Goal: Information Seeking & Learning: Learn about a topic

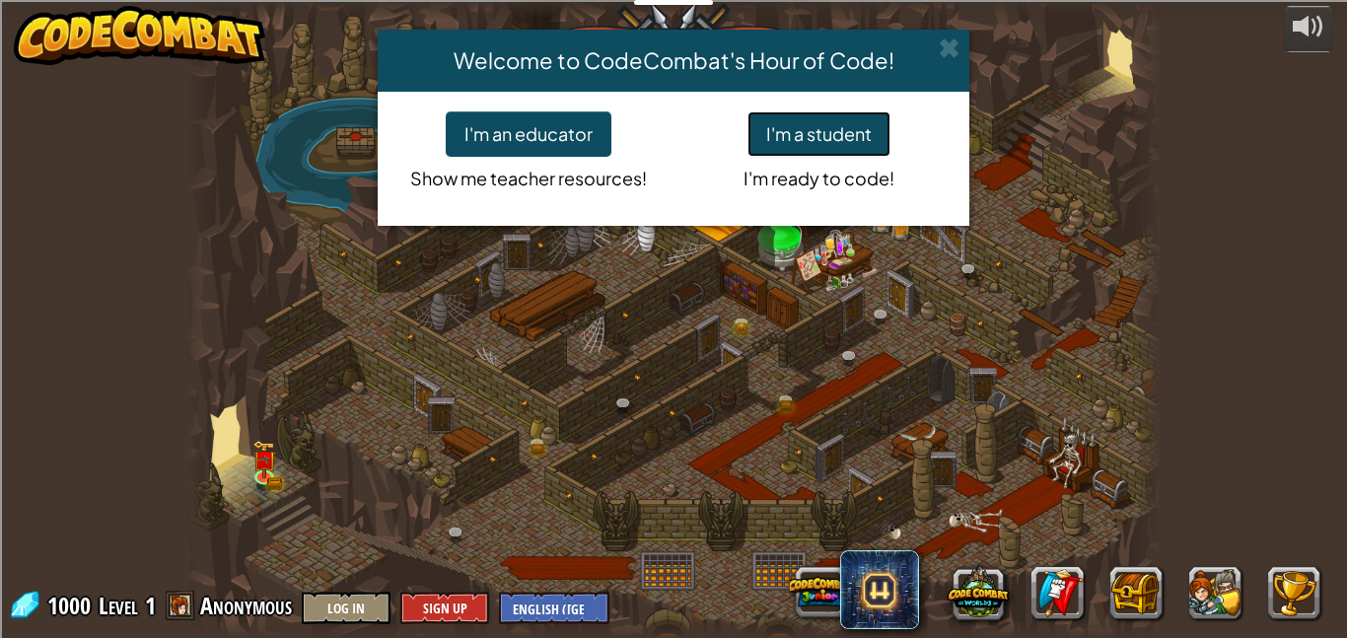
click at [824, 131] on button "I'm a student" at bounding box center [818, 133] width 143 height 45
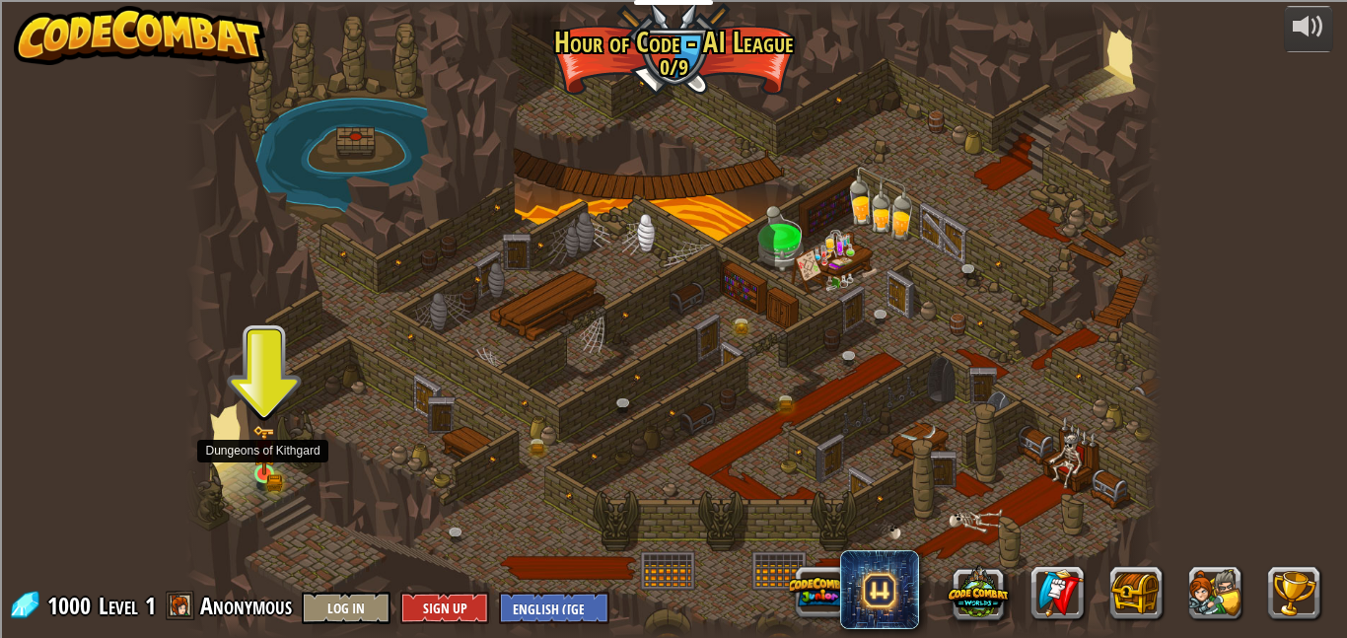
click at [259, 473] on img at bounding box center [263, 450] width 23 height 51
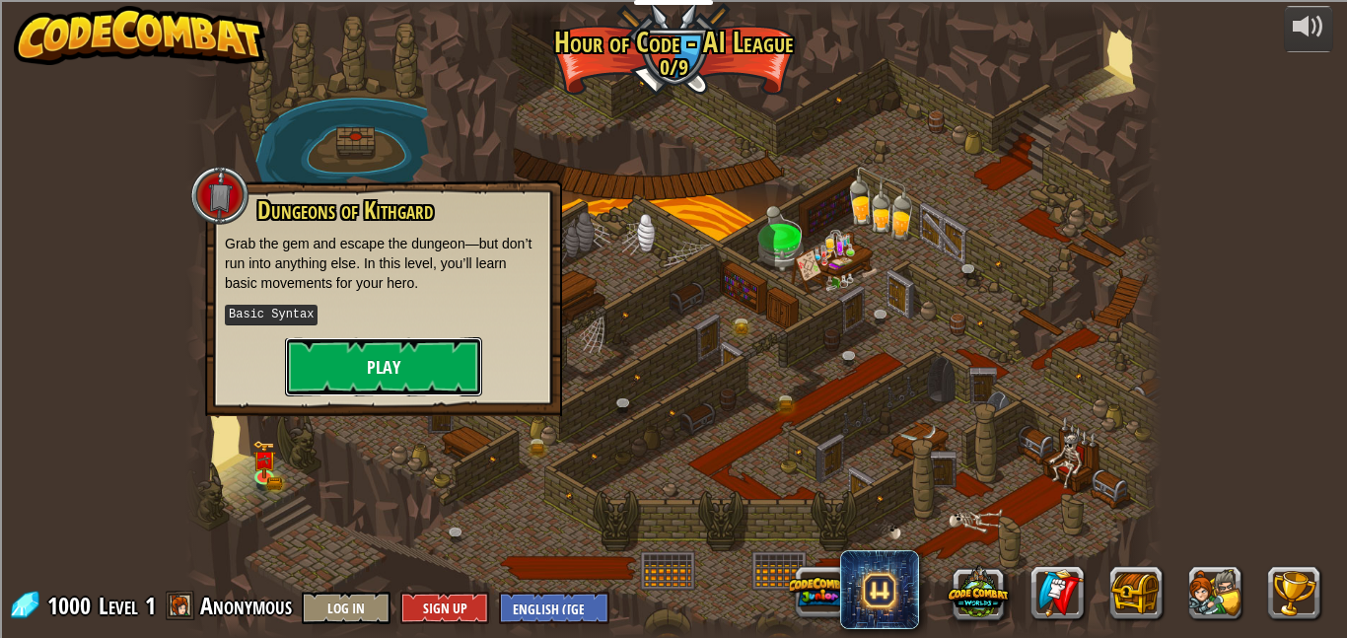
click at [407, 368] on button "Play" at bounding box center [383, 366] width 197 height 59
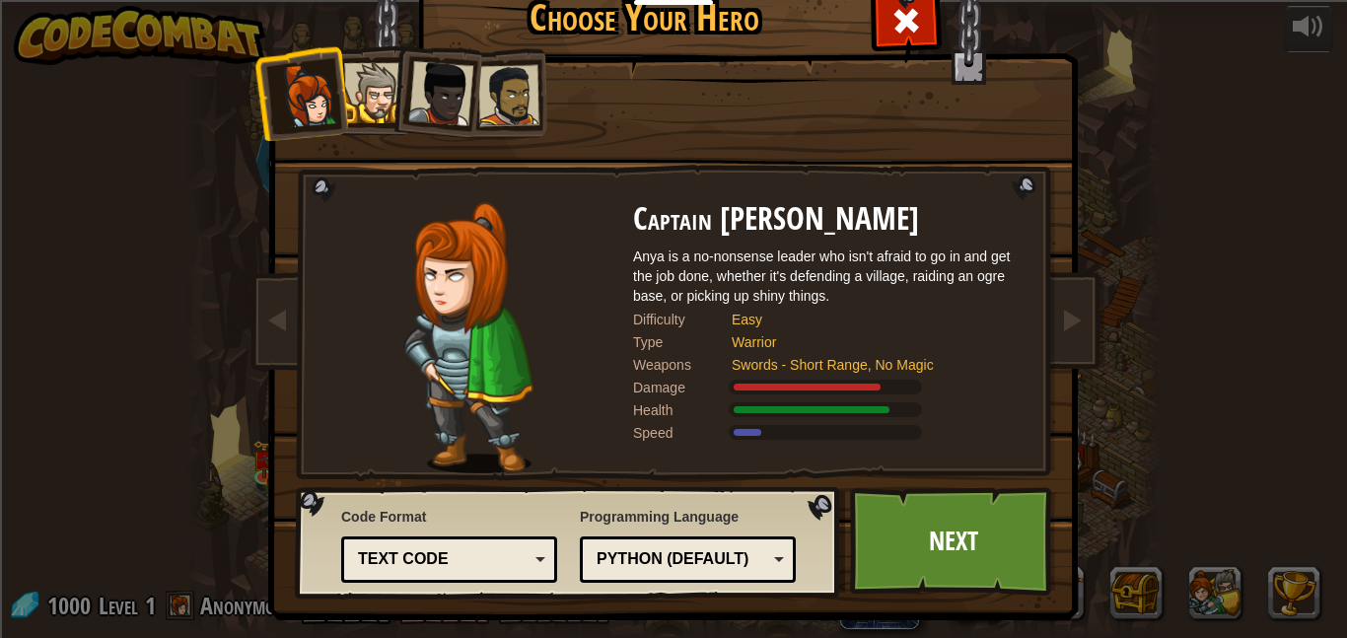
click at [374, 116] on div at bounding box center [374, 93] width 60 height 60
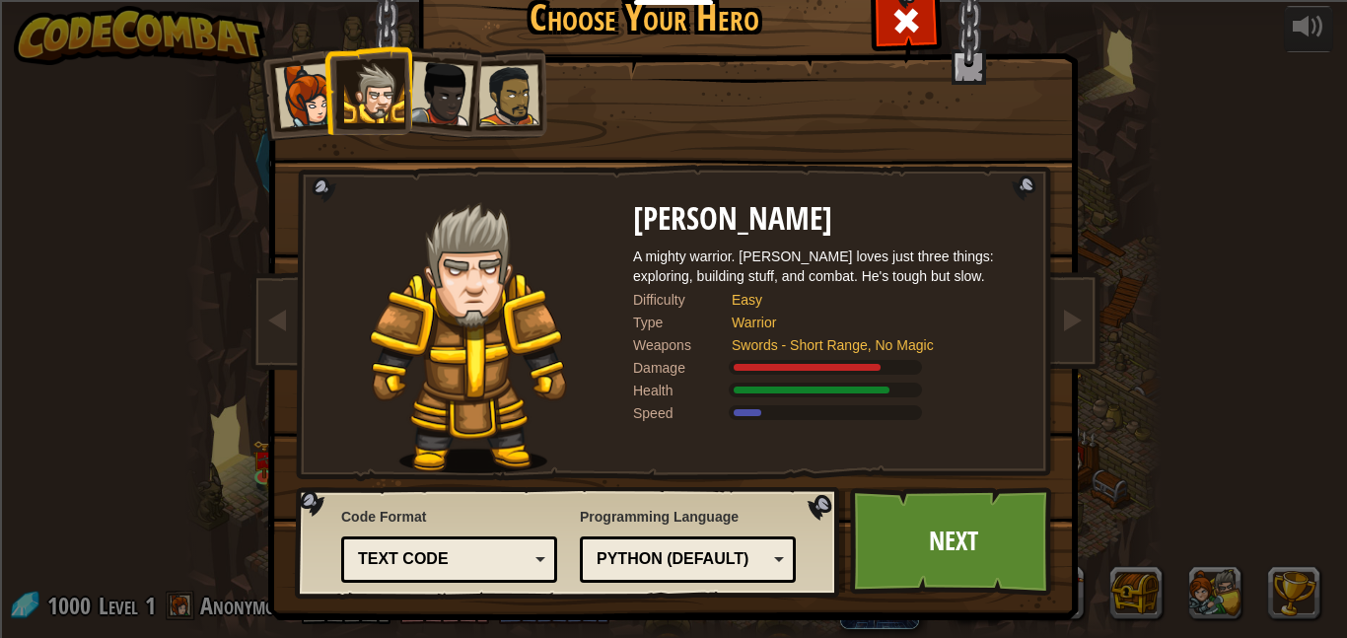
click at [422, 78] on div at bounding box center [440, 93] width 65 height 65
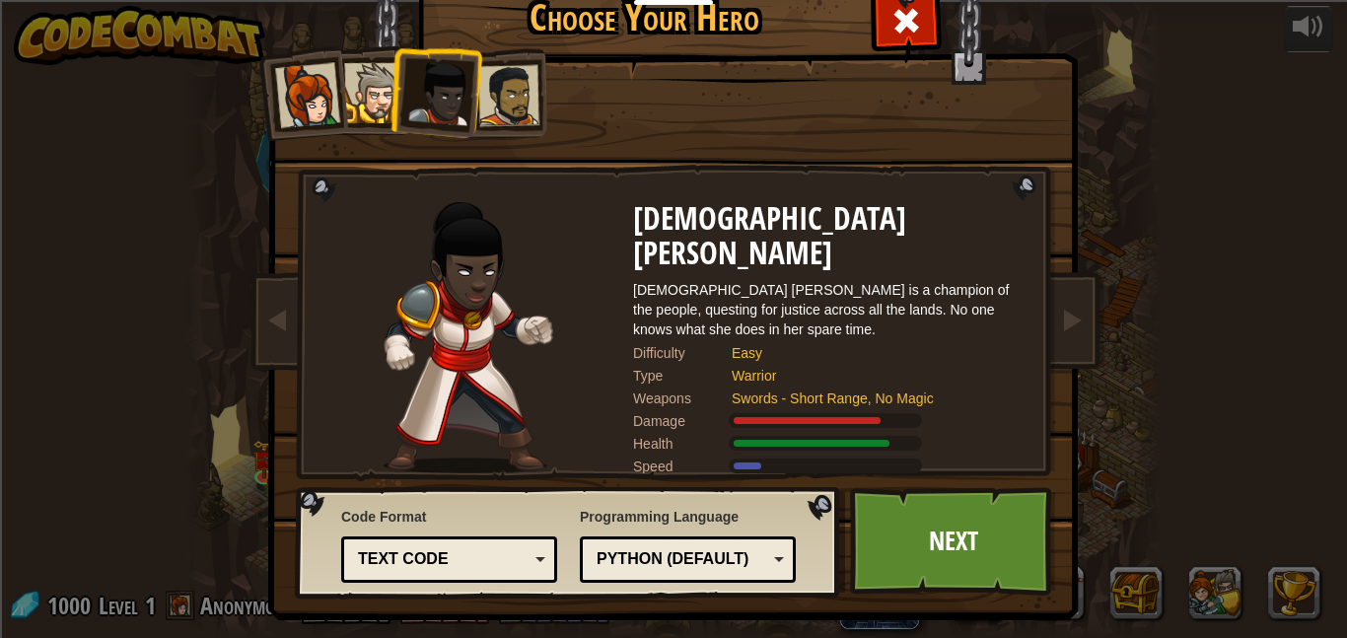
click at [501, 86] on div at bounding box center [508, 95] width 61 height 61
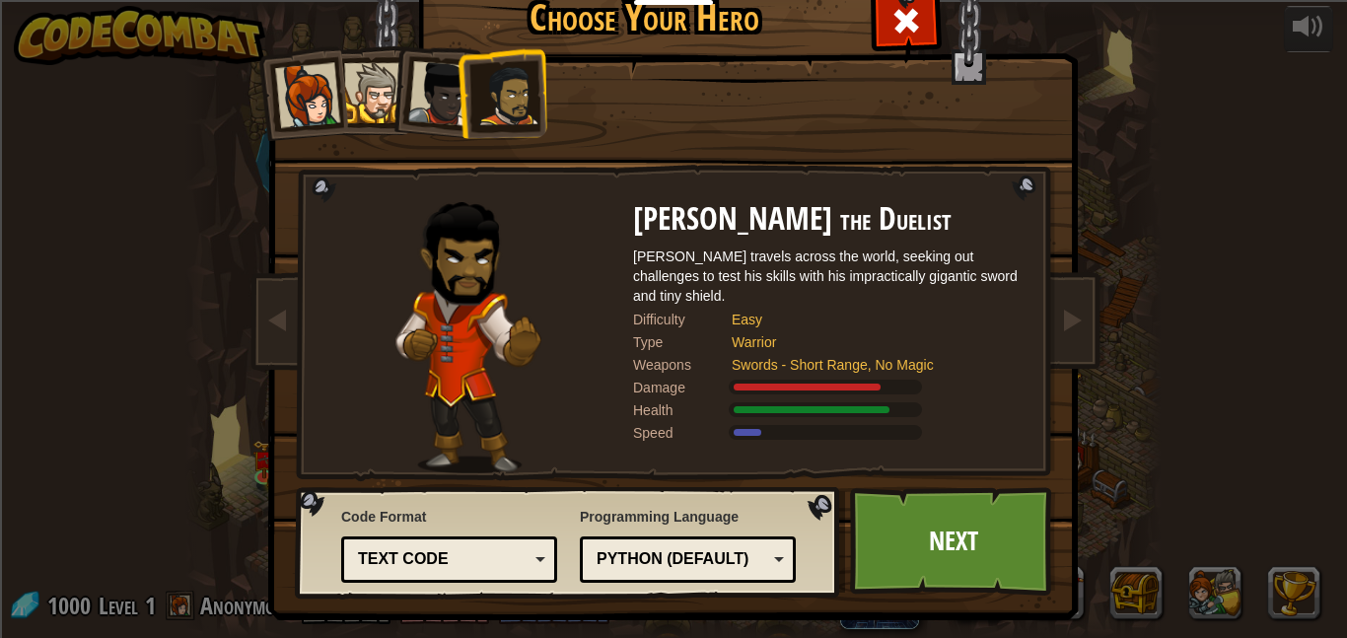
click at [442, 99] on div at bounding box center [440, 93] width 65 height 65
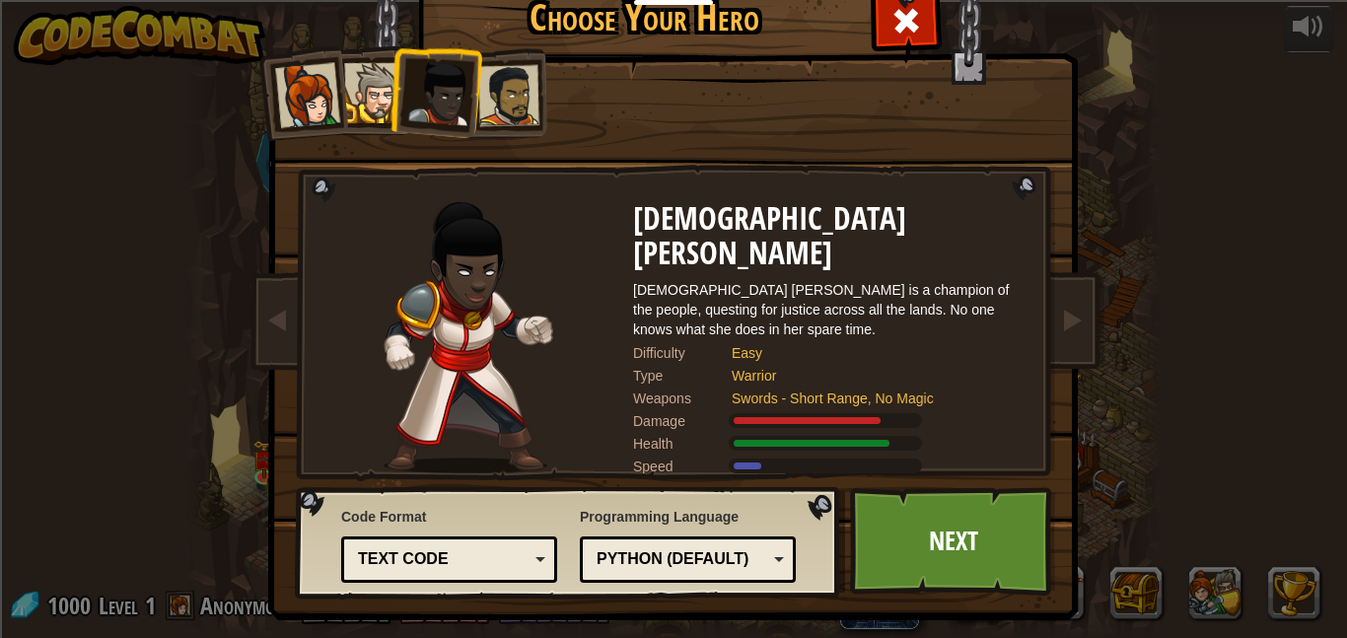
click at [336, 110] on div at bounding box center [307, 95] width 65 height 65
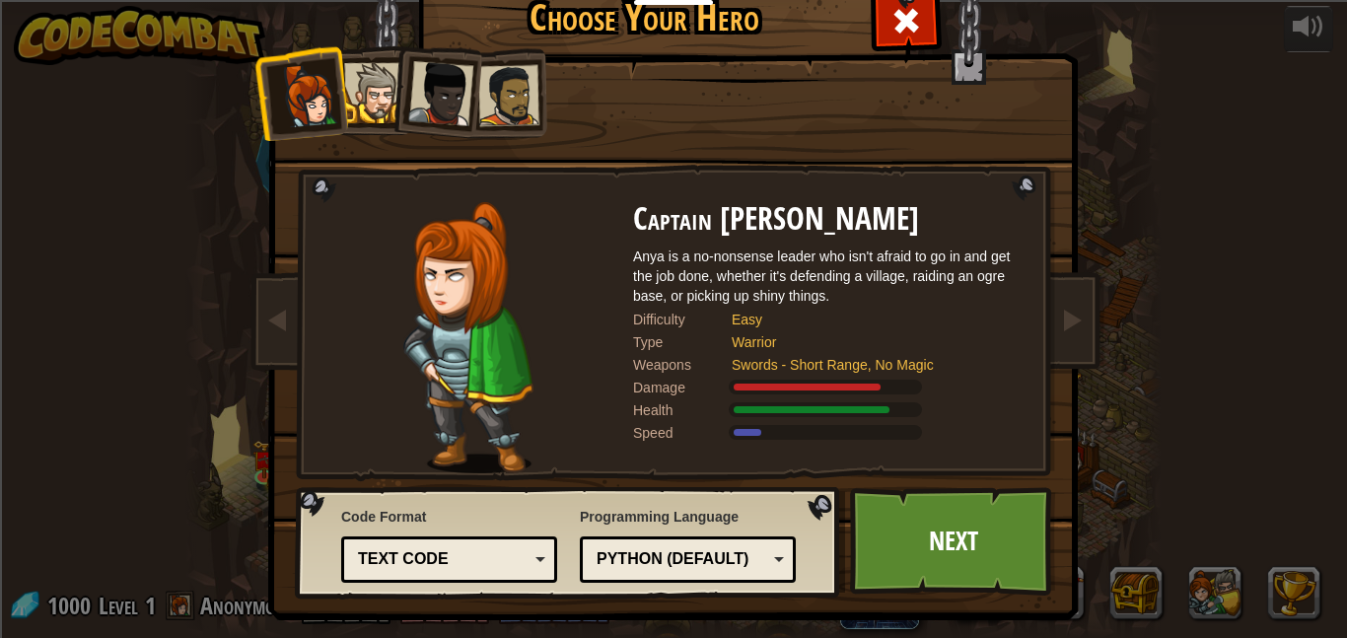
click at [368, 104] on div at bounding box center [374, 93] width 60 height 60
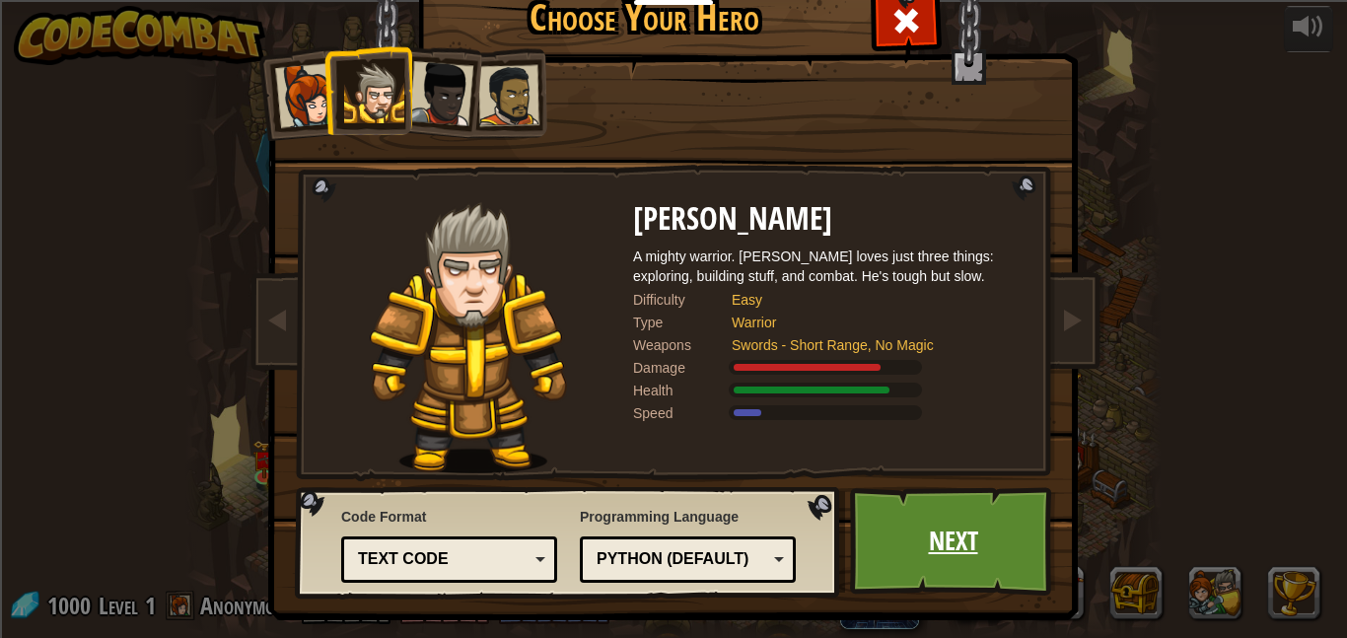
click at [927, 531] on link "Next" at bounding box center [953, 541] width 206 height 108
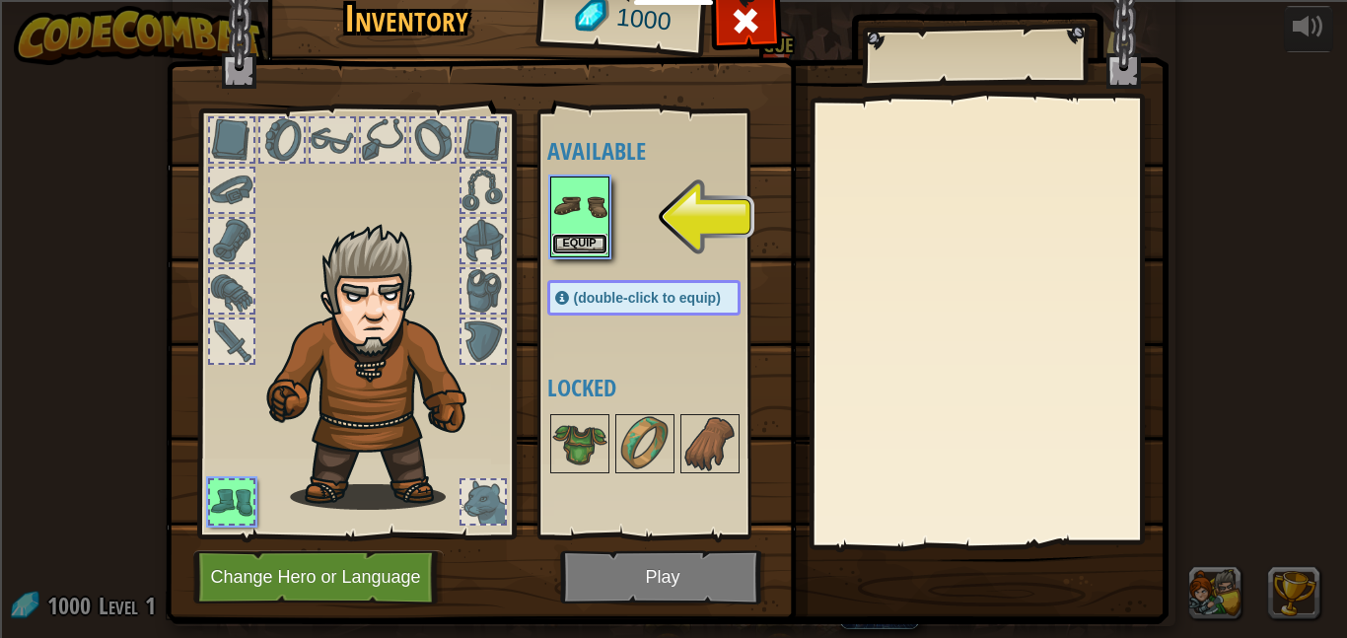
click at [560, 247] on button "Equip" at bounding box center [579, 244] width 55 height 21
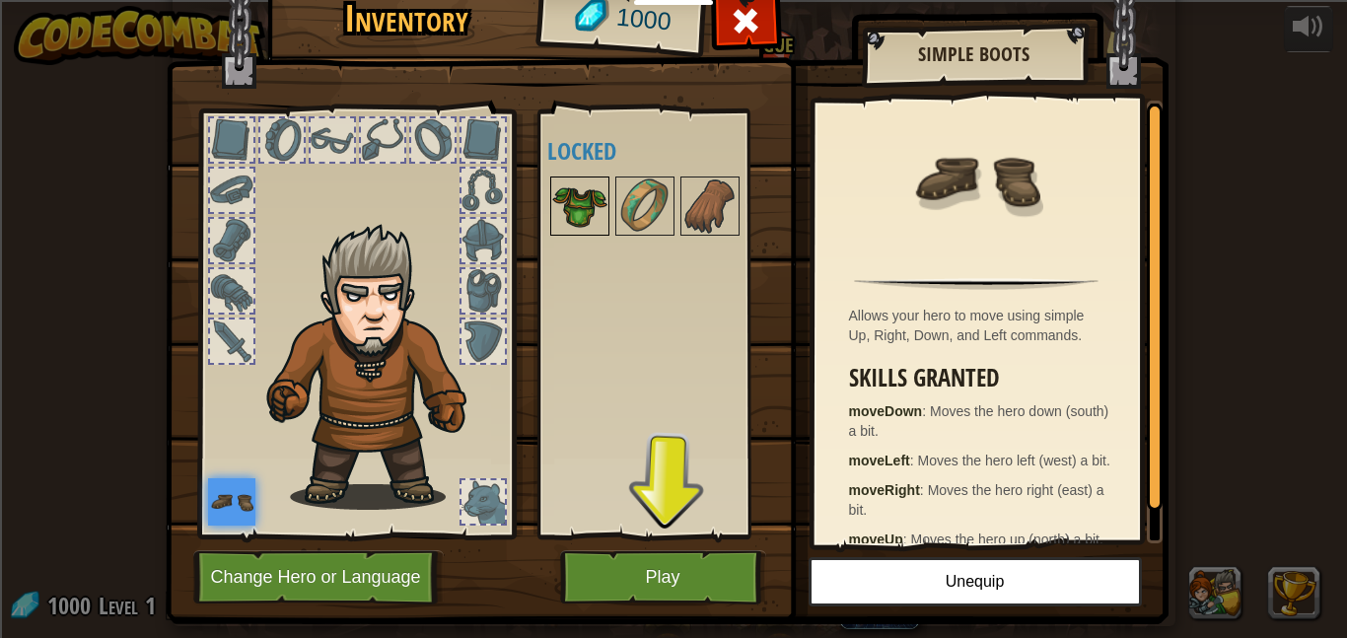
click at [588, 180] on img at bounding box center [579, 205] width 55 height 55
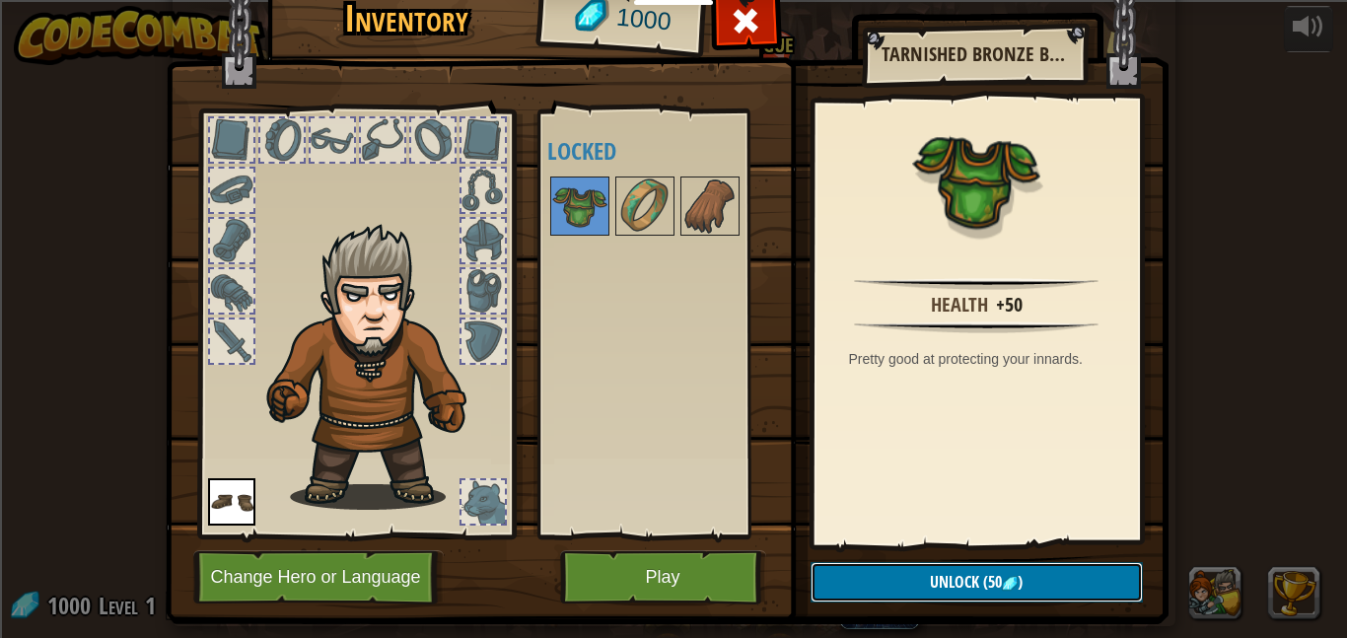
click at [979, 586] on span "(50" at bounding box center [990, 582] width 23 height 22
click at [979, 586] on button "Unlock (50 )" at bounding box center [976, 582] width 332 height 40
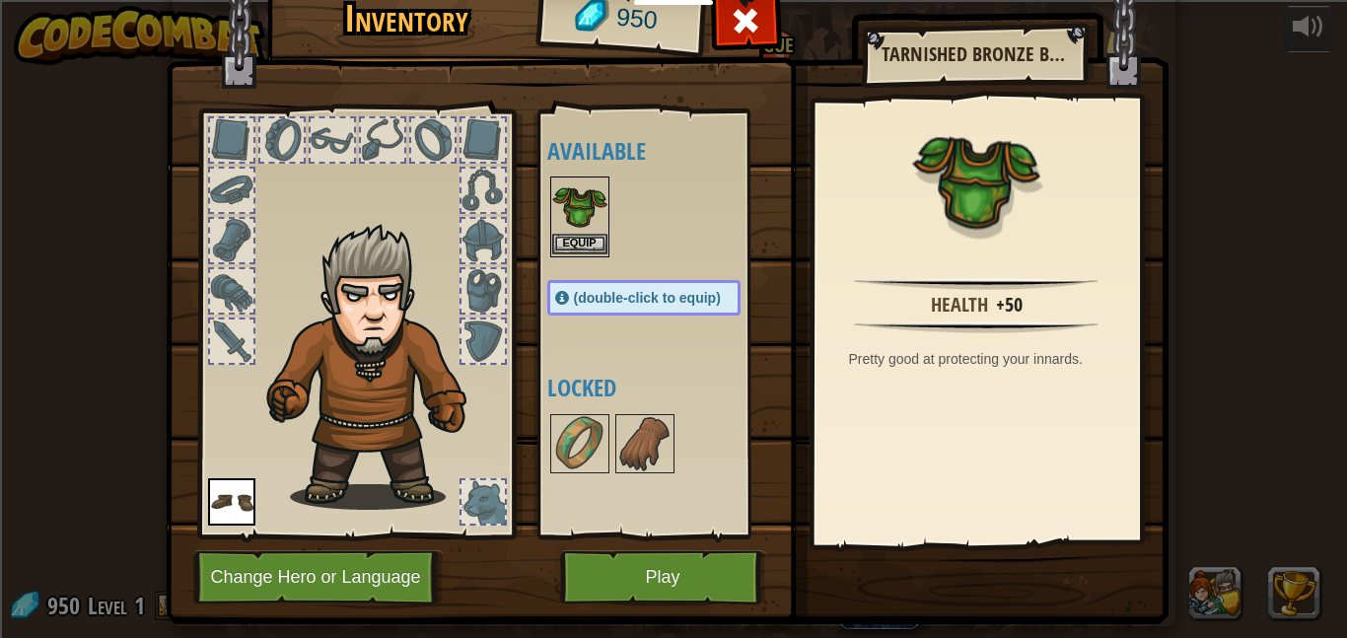
click at [582, 230] on img at bounding box center [579, 205] width 55 height 55
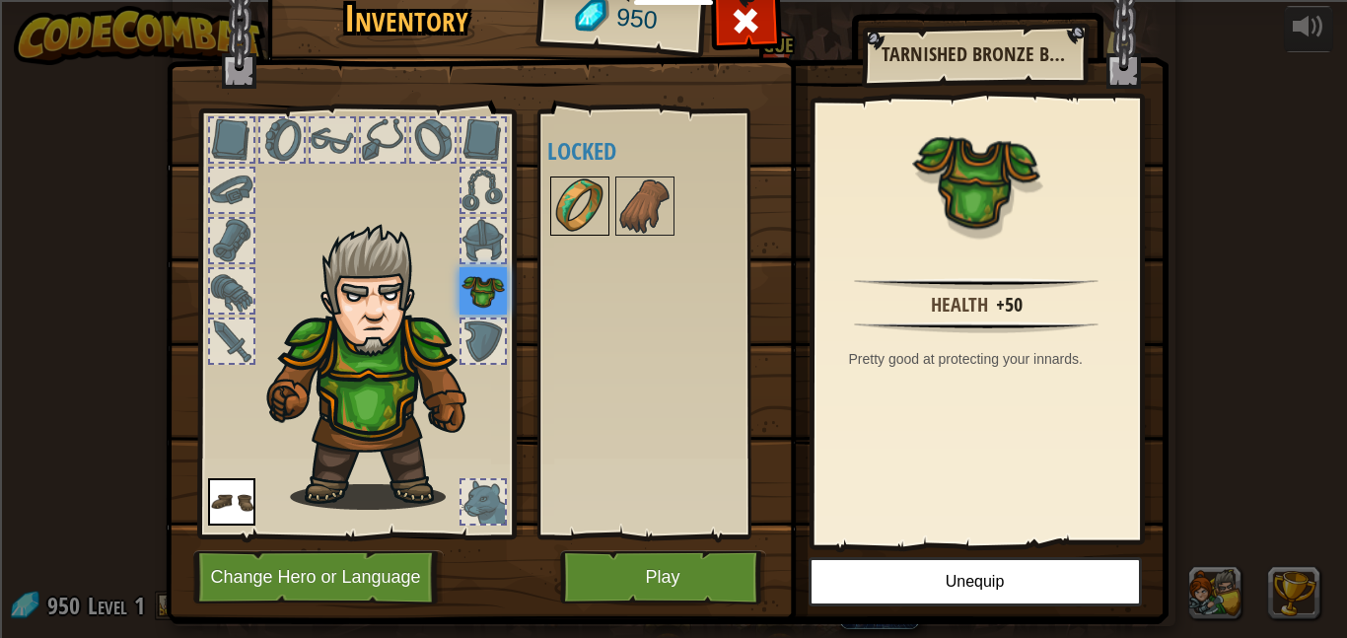
click at [575, 203] on img at bounding box center [579, 205] width 55 height 55
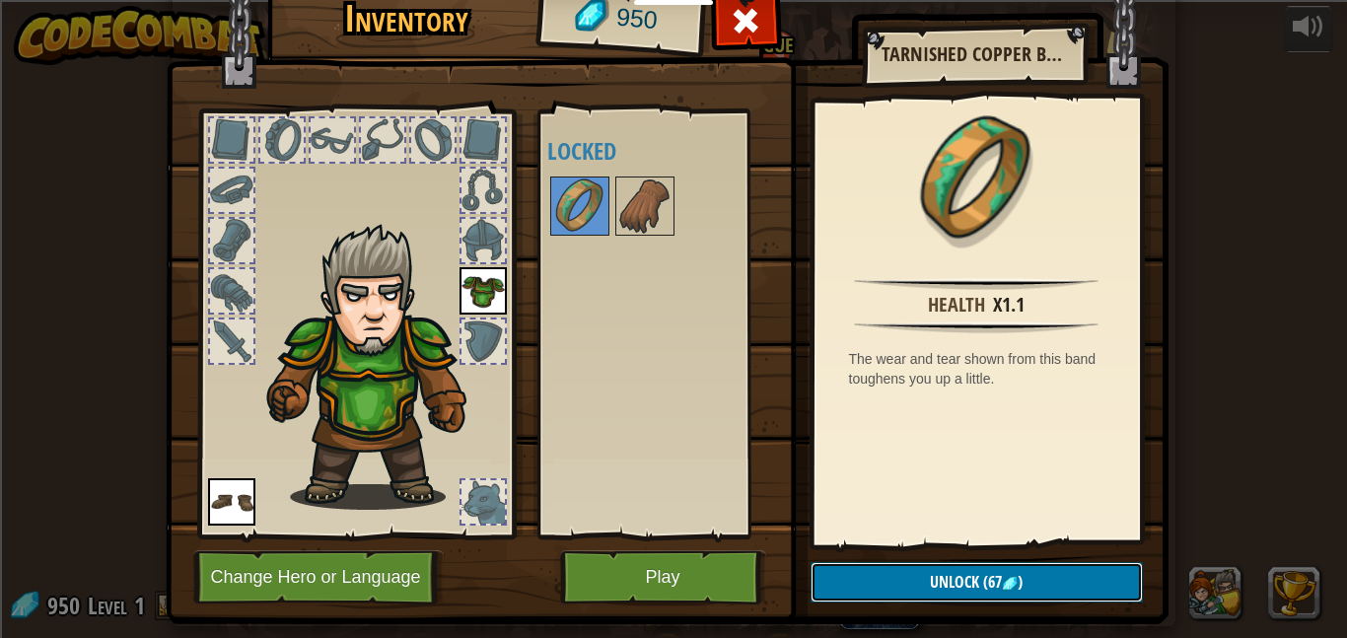
click at [883, 568] on button "Unlock (67 )" at bounding box center [976, 582] width 332 height 40
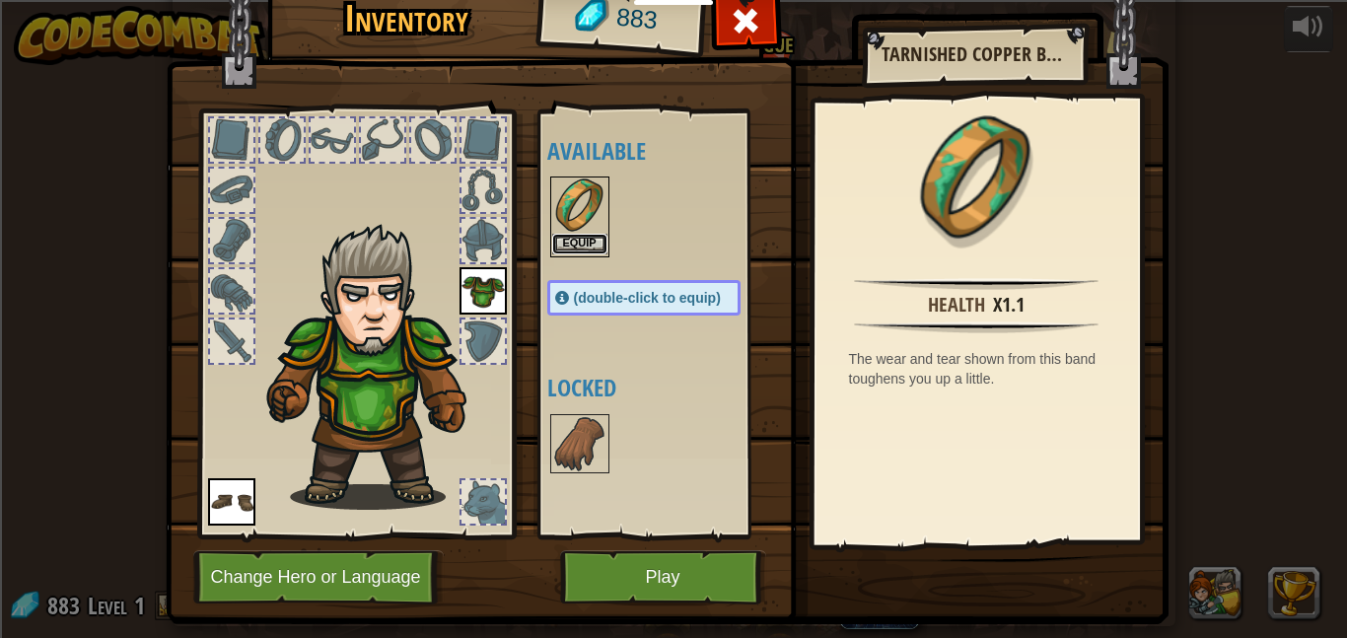
click at [574, 247] on button "Equip" at bounding box center [579, 244] width 55 height 21
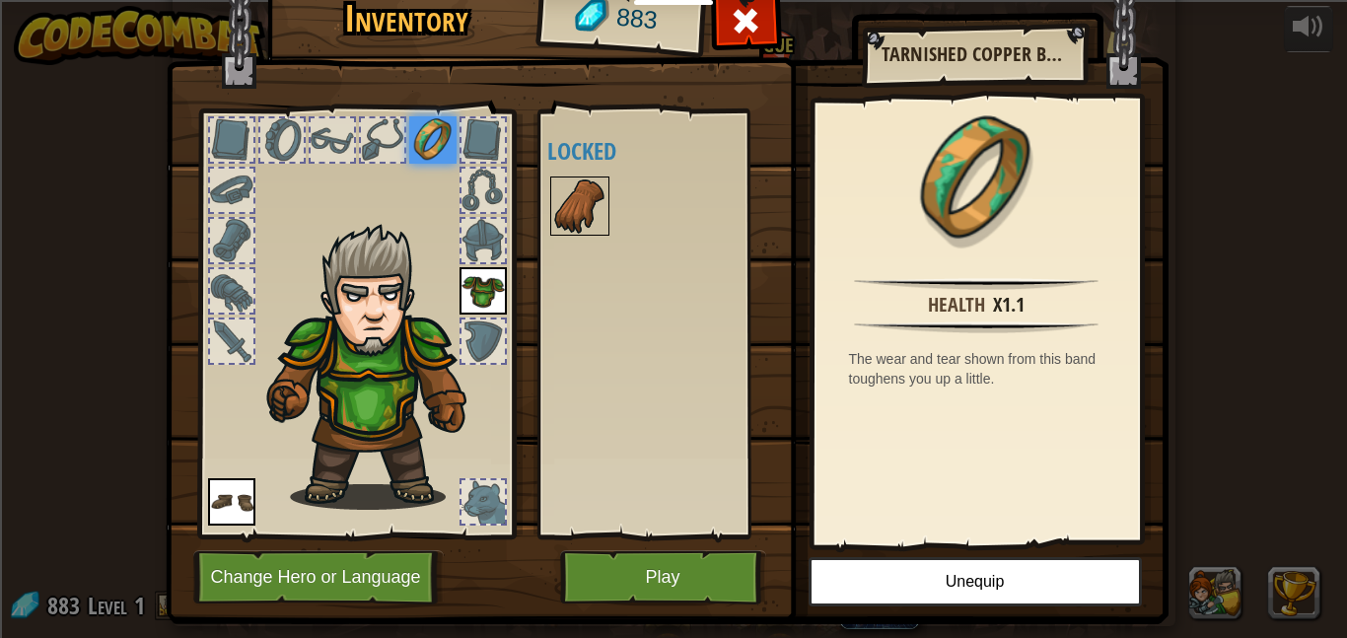
click at [574, 228] on img at bounding box center [579, 205] width 55 height 55
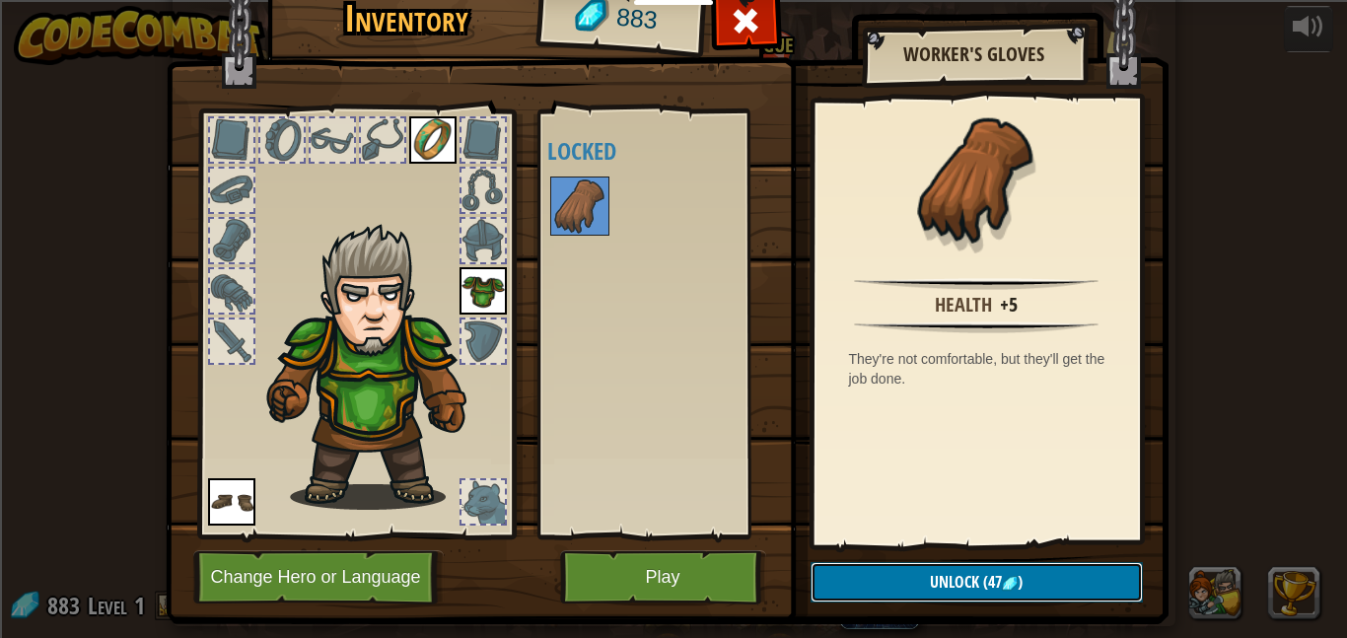
click at [893, 585] on button "Unlock (47 )" at bounding box center [976, 582] width 332 height 40
click at [893, 585] on button "Confirm" at bounding box center [976, 582] width 332 height 40
click at [893, 585] on img at bounding box center [667, 266] width 1003 height 716
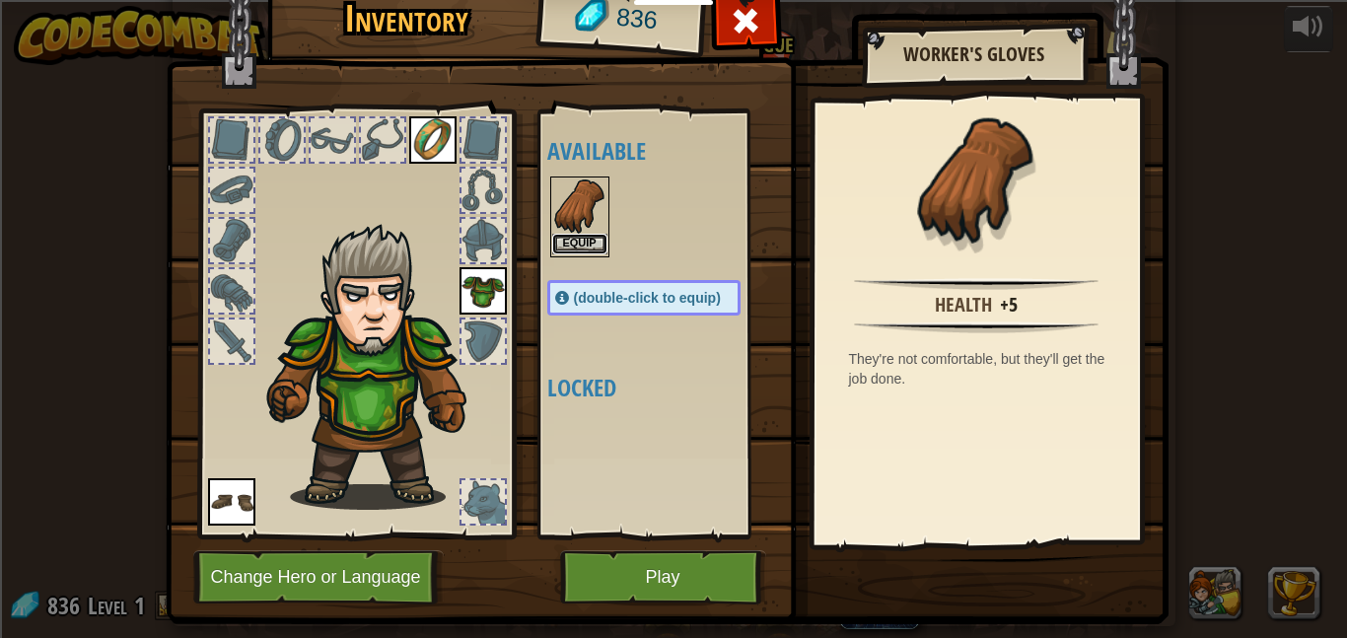
click at [565, 240] on button "Equip" at bounding box center [579, 244] width 55 height 21
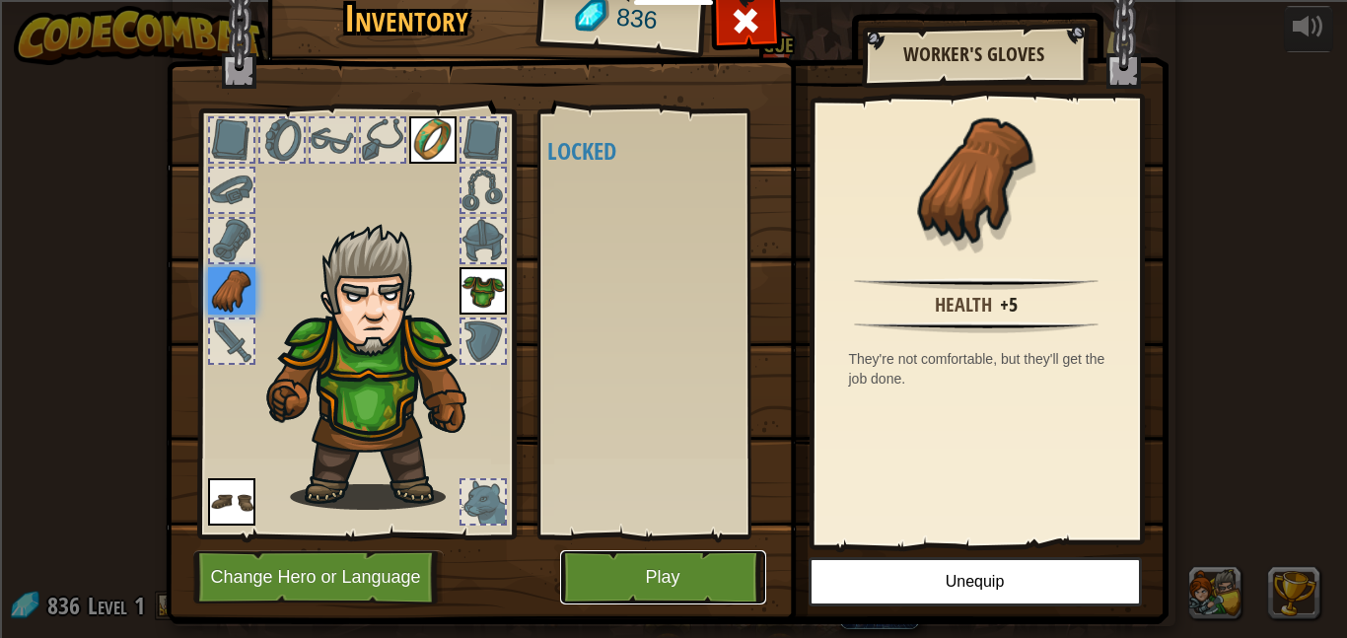
click at [637, 578] on button "Play" at bounding box center [663, 577] width 206 height 54
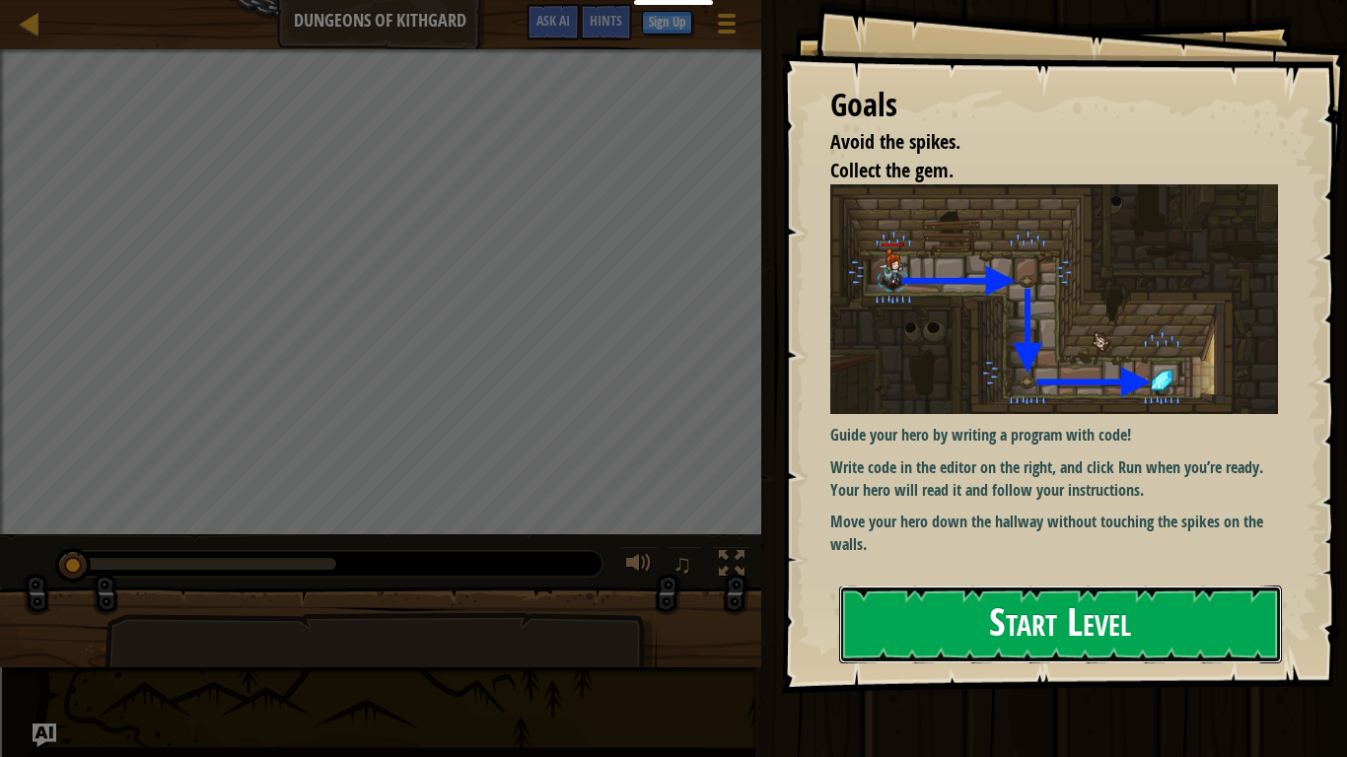
click at [942, 595] on button "Start Level" at bounding box center [1060, 625] width 443 height 78
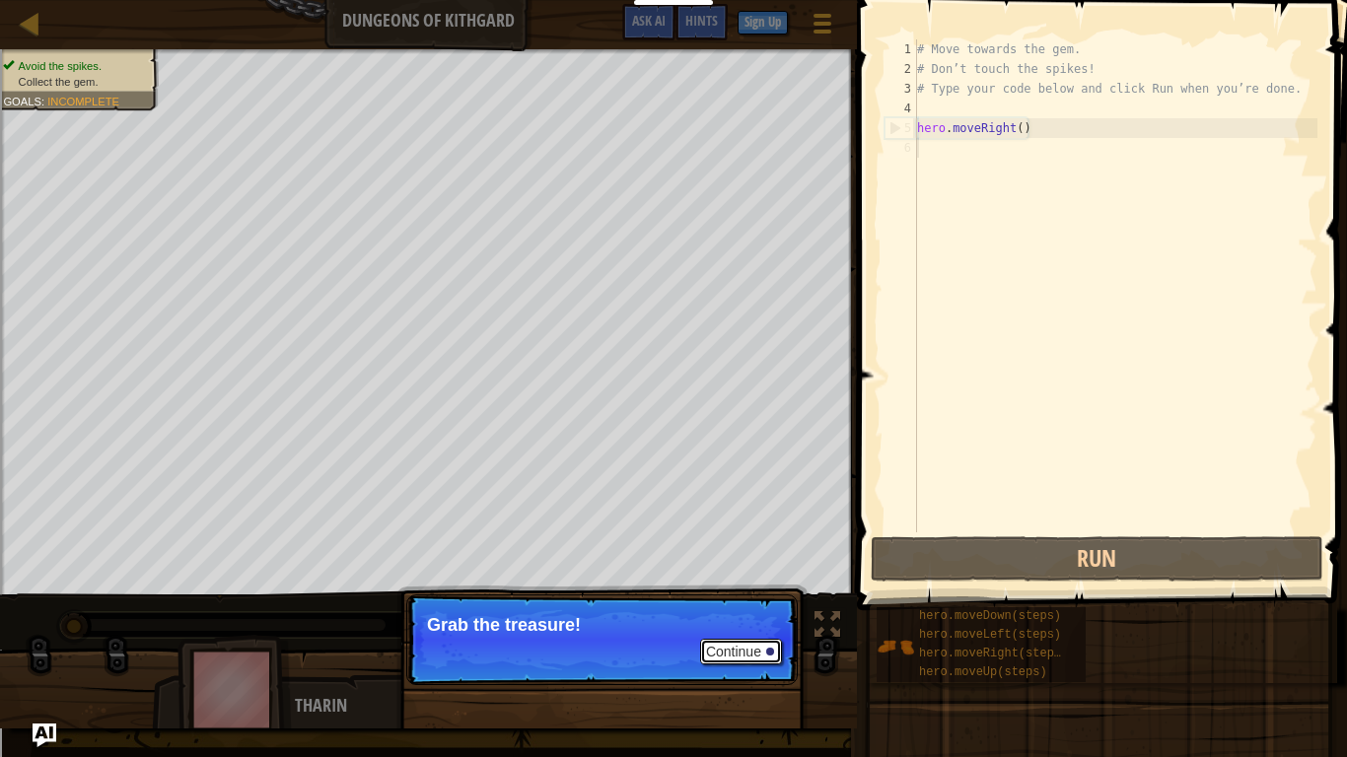
click at [724, 637] on button "Continue" at bounding box center [741, 652] width 82 height 26
click at [724, 637] on p "Continue Grab the treasure!" at bounding box center [601, 640] width 391 height 91
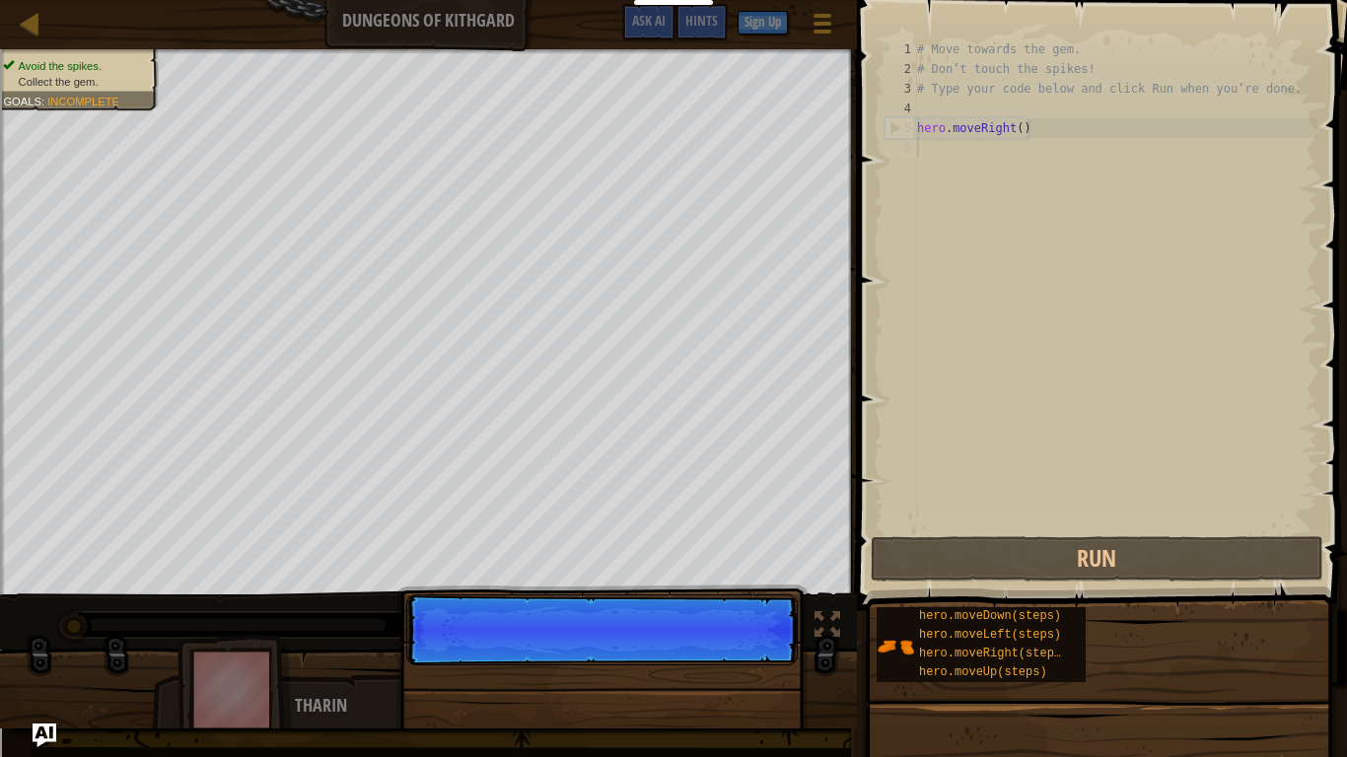
scroll to position [9, 0]
click at [724, 637] on p "Continue" at bounding box center [601, 630] width 391 height 71
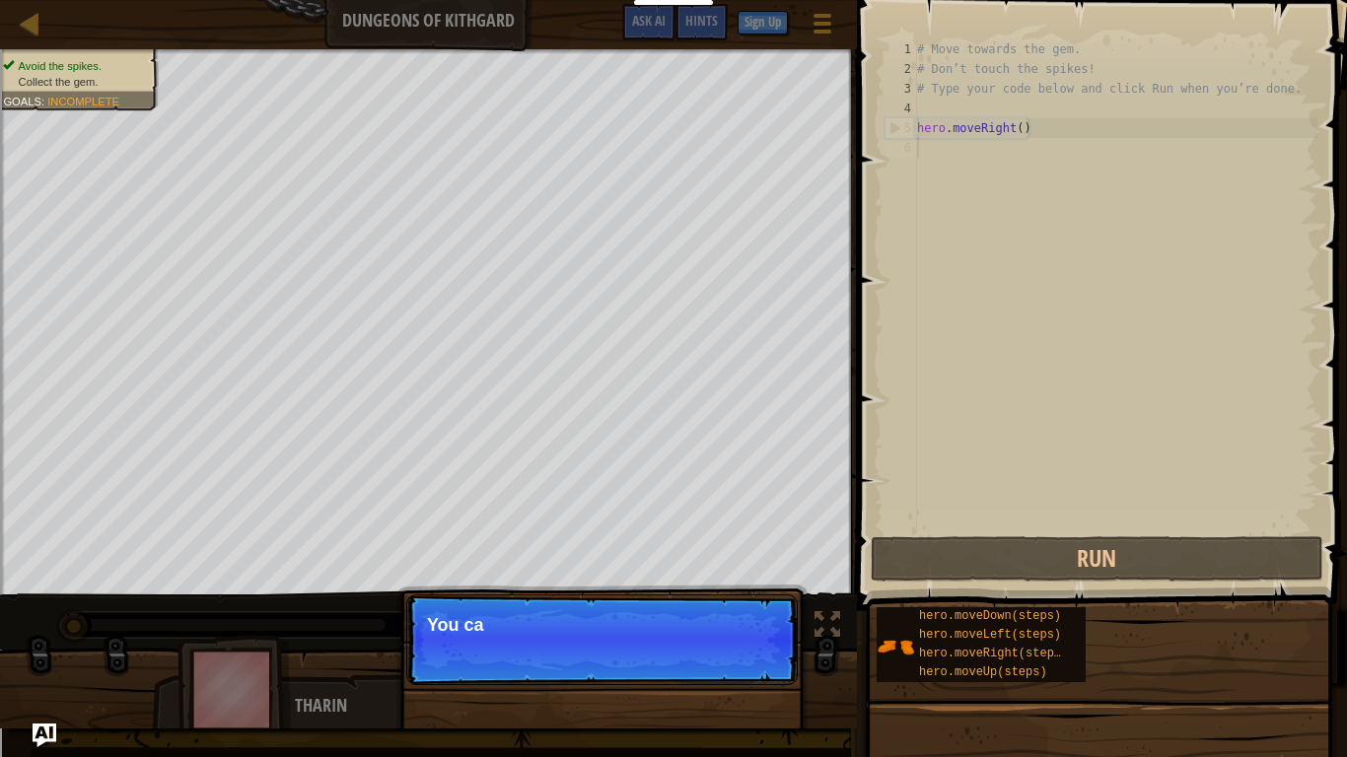
click at [724, 637] on p "Continue You ca" at bounding box center [601, 640] width 391 height 91
click at [724, 637] on p "Continue You can use t" at bounding box center [601, 640] width 391 height 91
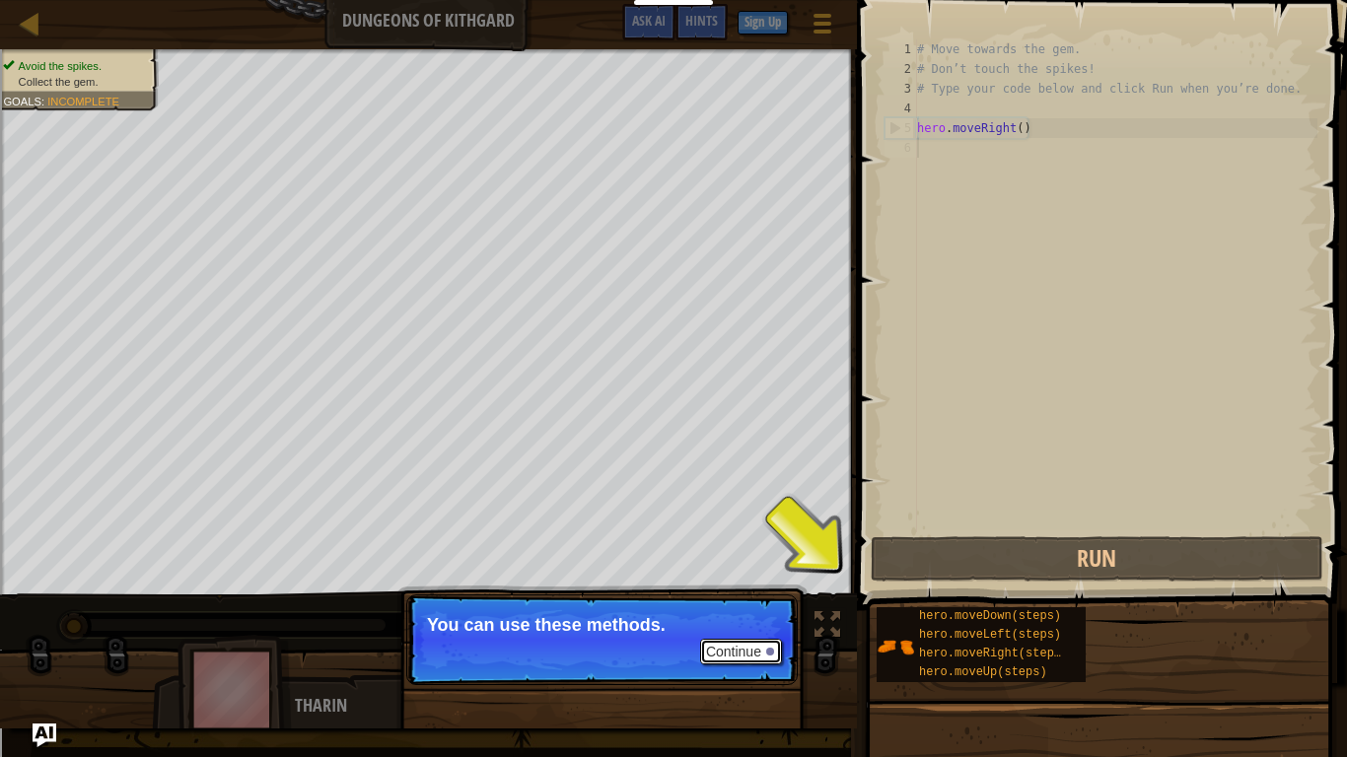
click at [735, 637] on button "Continue" at bounding box center [741, 652] width 82 height 26
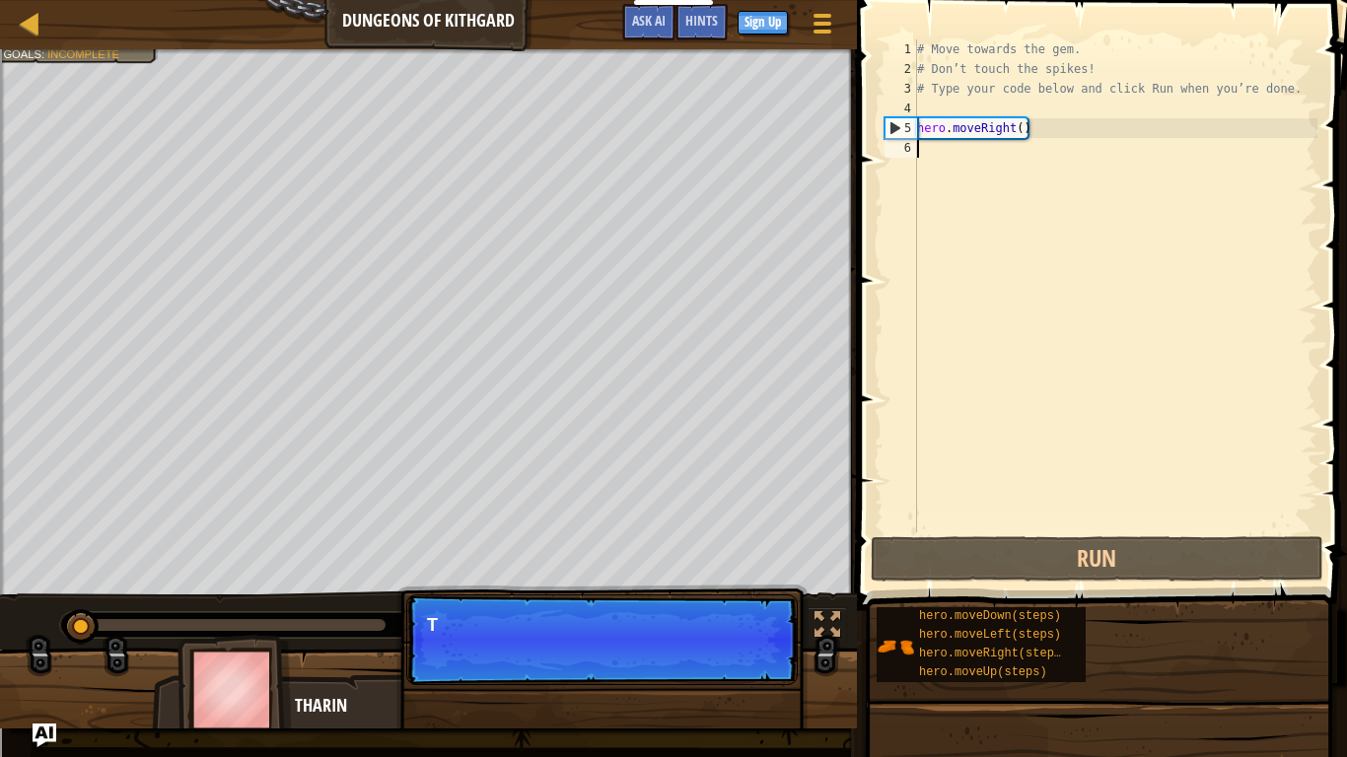
click at [735, 637] on p "Continue T" at bounding box center [601, 640] width 391 height 91
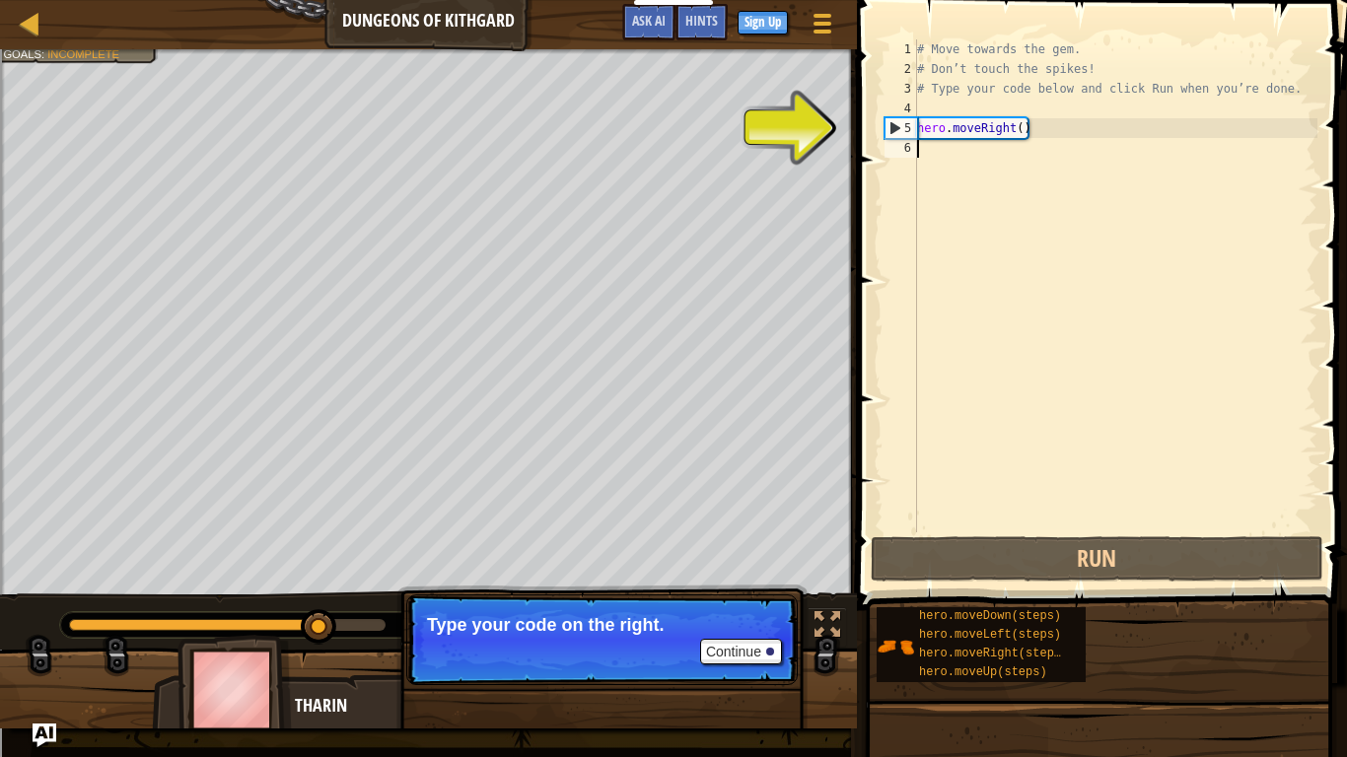
click at [921, 166] on div "# Move towards the gem. # Don’t touch the spikes! # Type your code below and cl…" at bounding box center [1115, 305] width 404 height 532
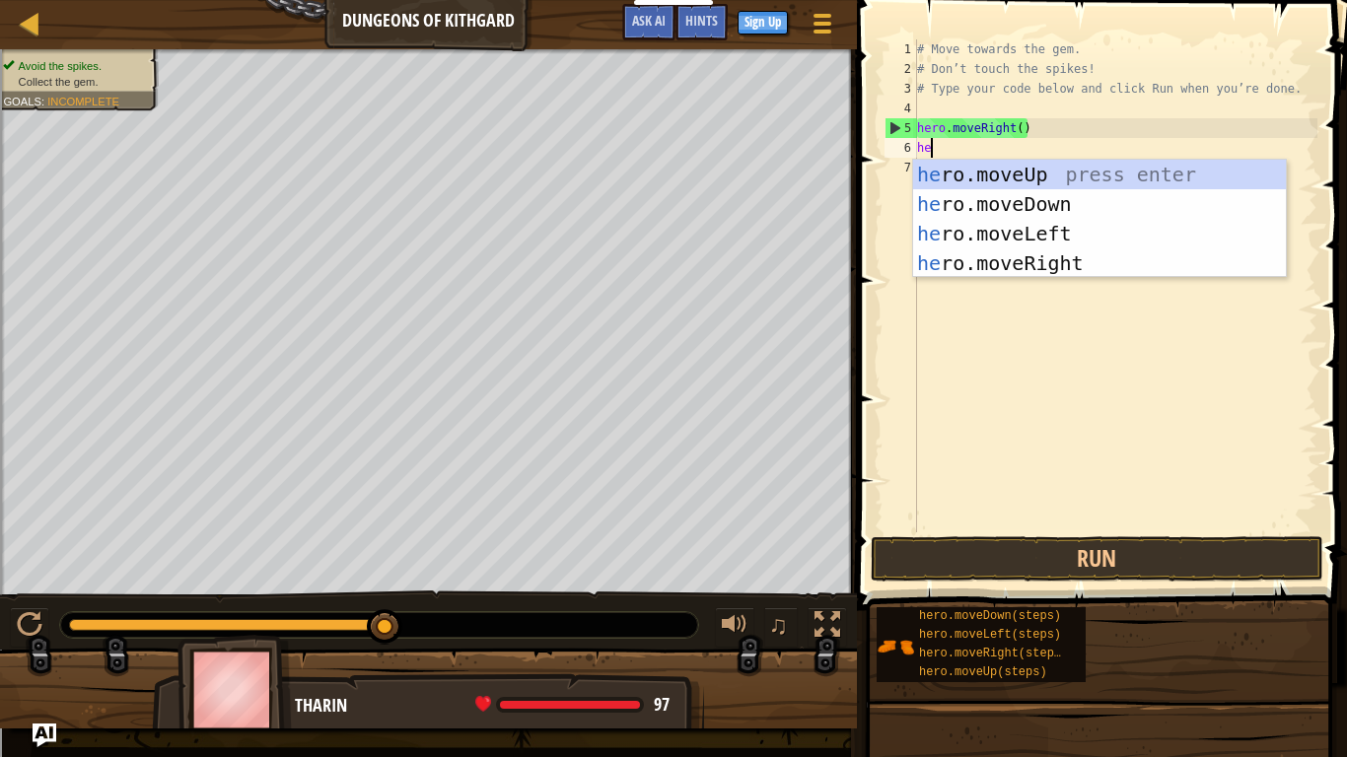
type textarea "hero"
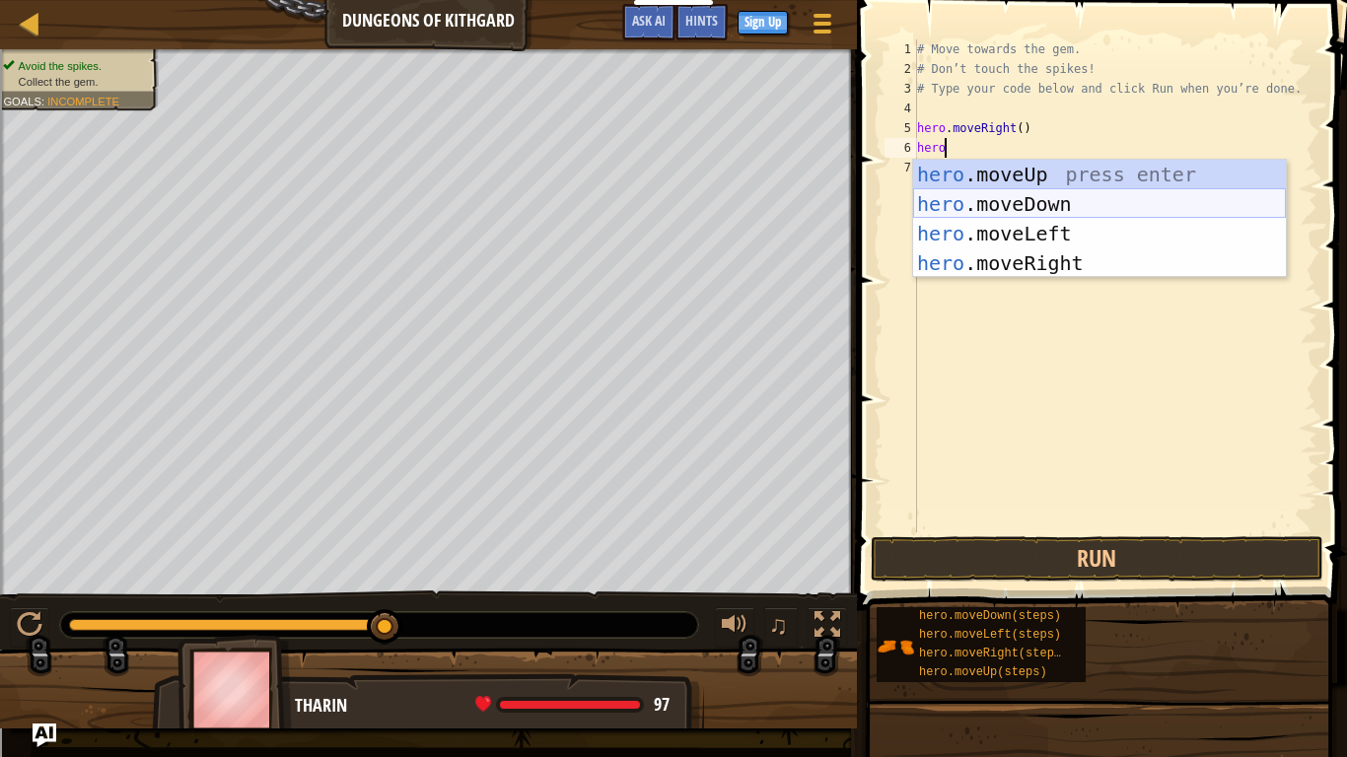
click at [992, 206] on div "hero .moveUp press enter hero .moveDown press enter hero .moveLeft press enter …" at bounding box center [1099, 248] width 373 height 177
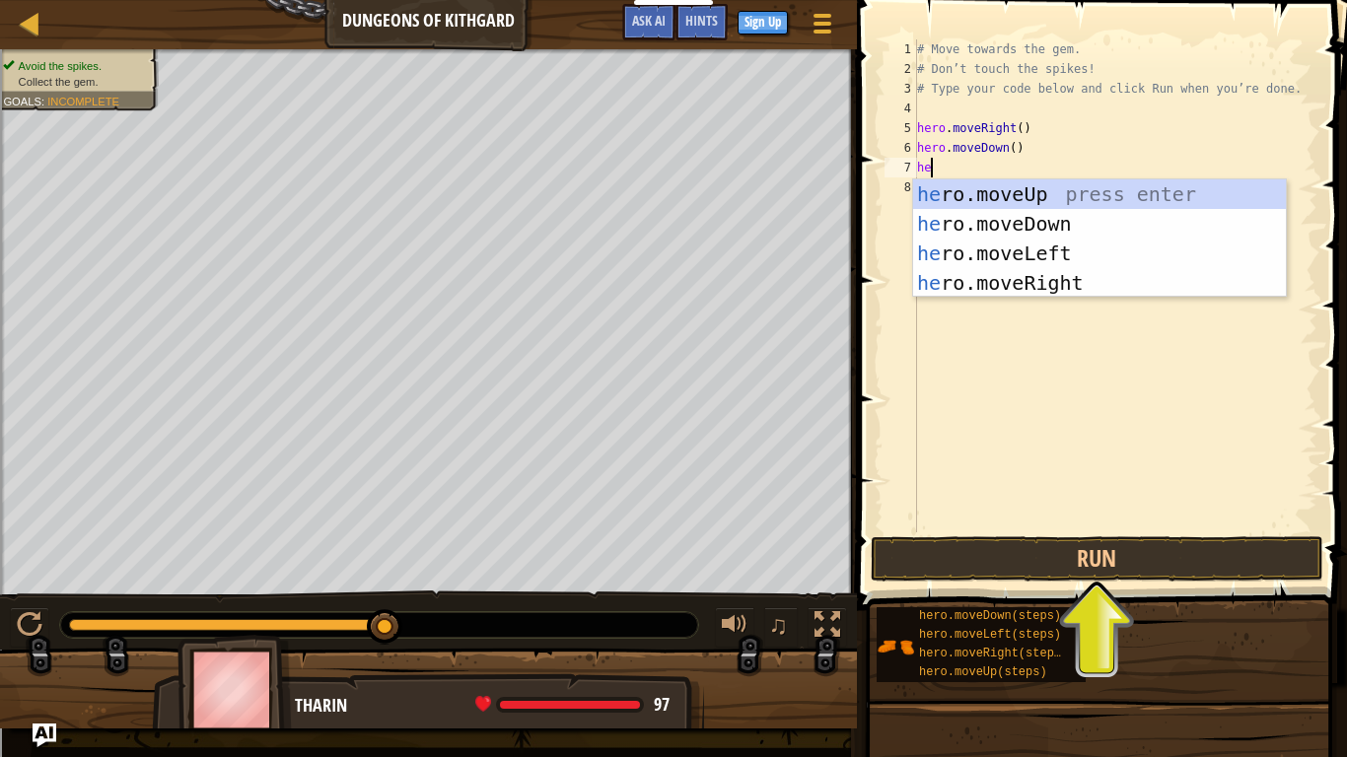
scroll to position [9, 2]
type textarea "hero"
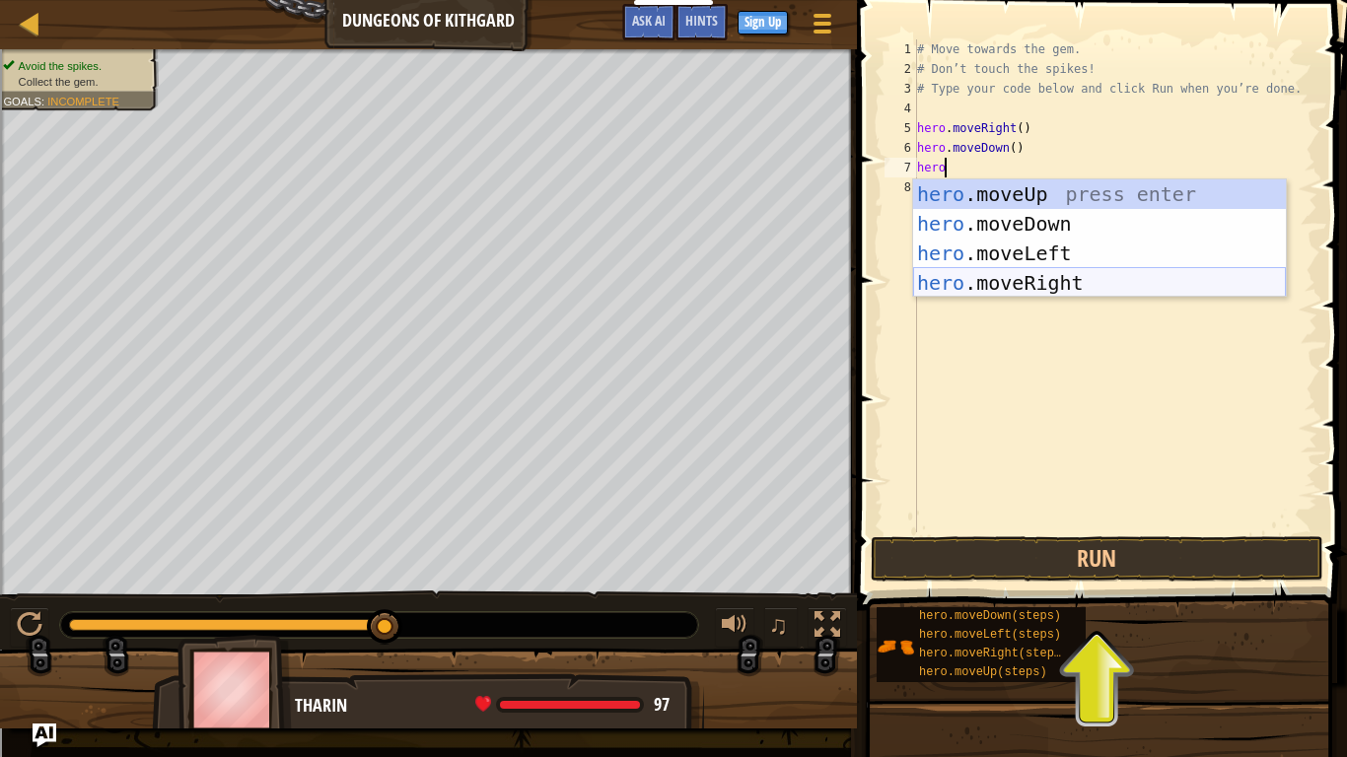
click at [1012, 272] on div "hero .moveUp press enter hero .moveDown press enter hero .moveLeft press enter …" at bounding box center [1099, 267] width 373 height 177
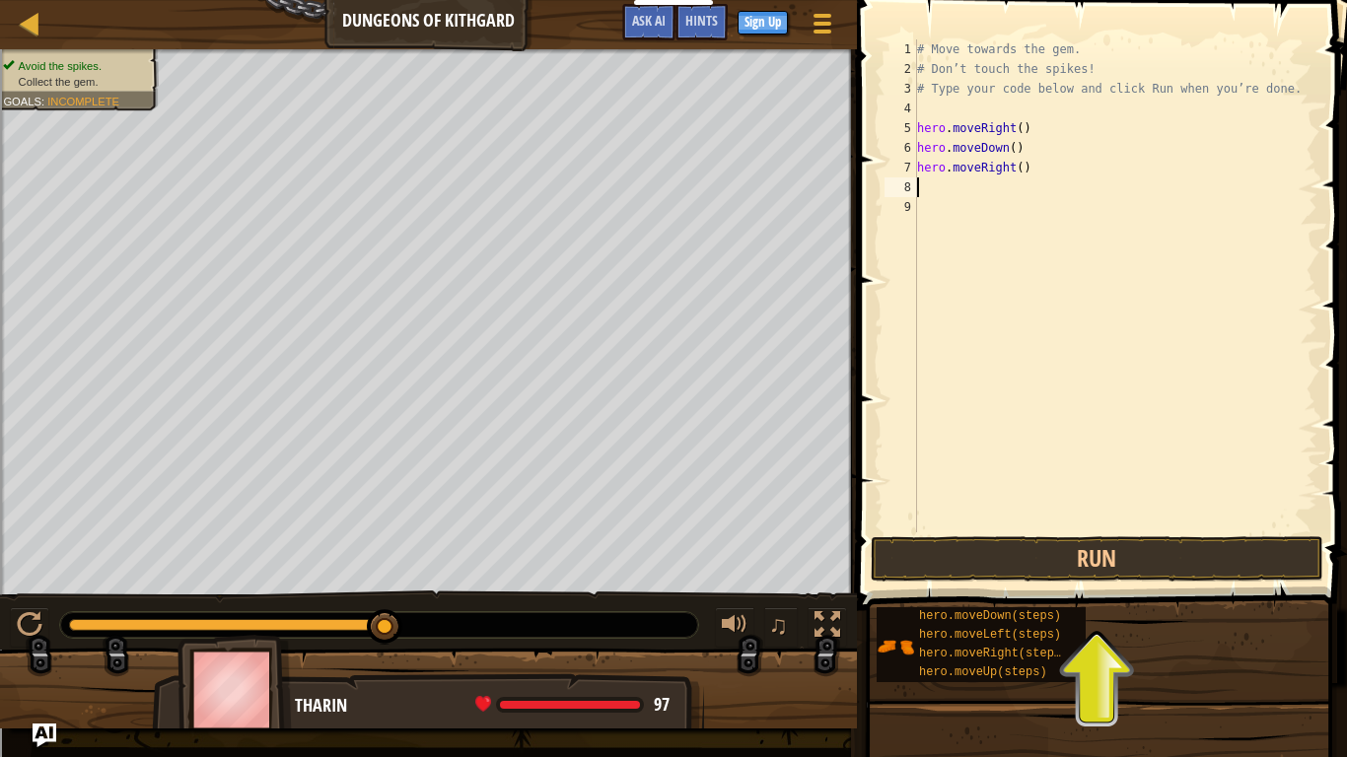
scroll to position [9, 0]
click at [1036, 552] on button "Run" at bounding box center [1097, 558] width 453 height 45
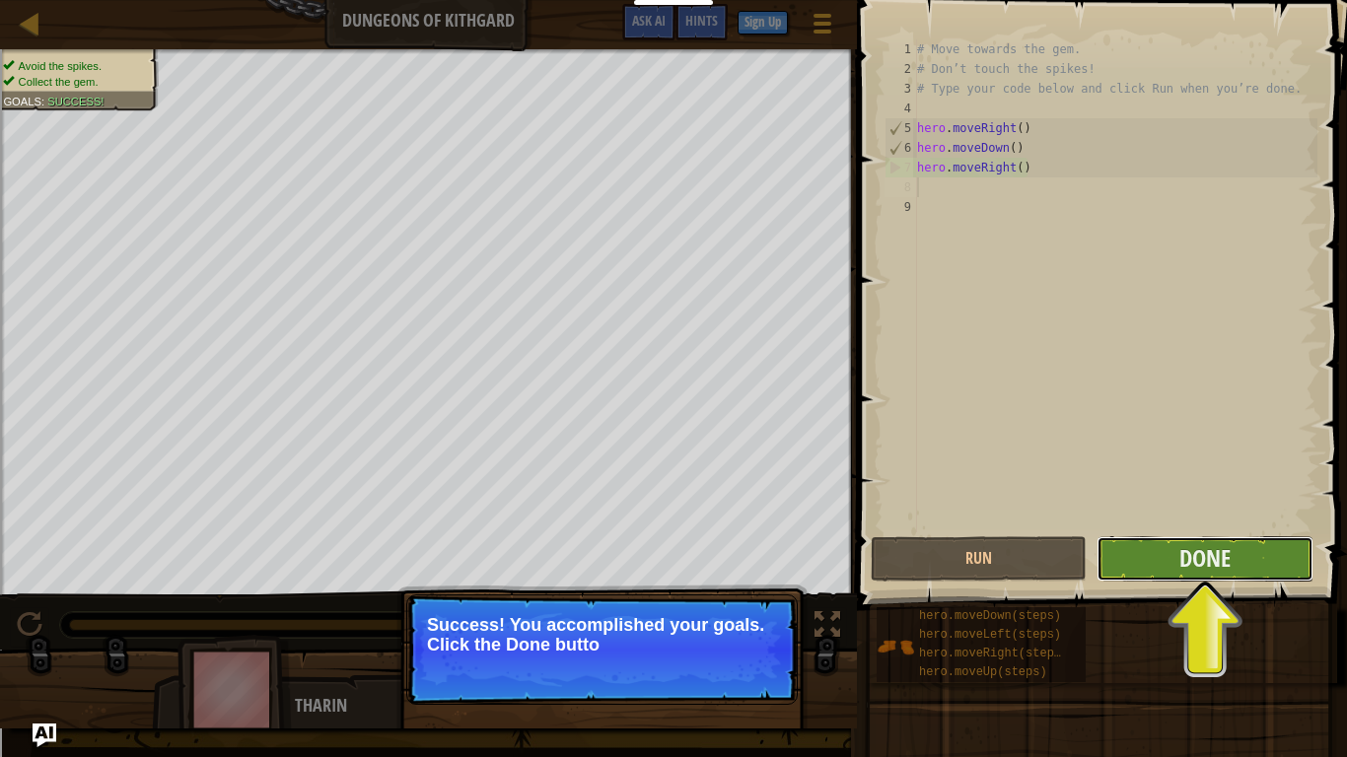
click at [1246, 553] on button "Done" at bounding box center [1204, 558] width 216 height 45
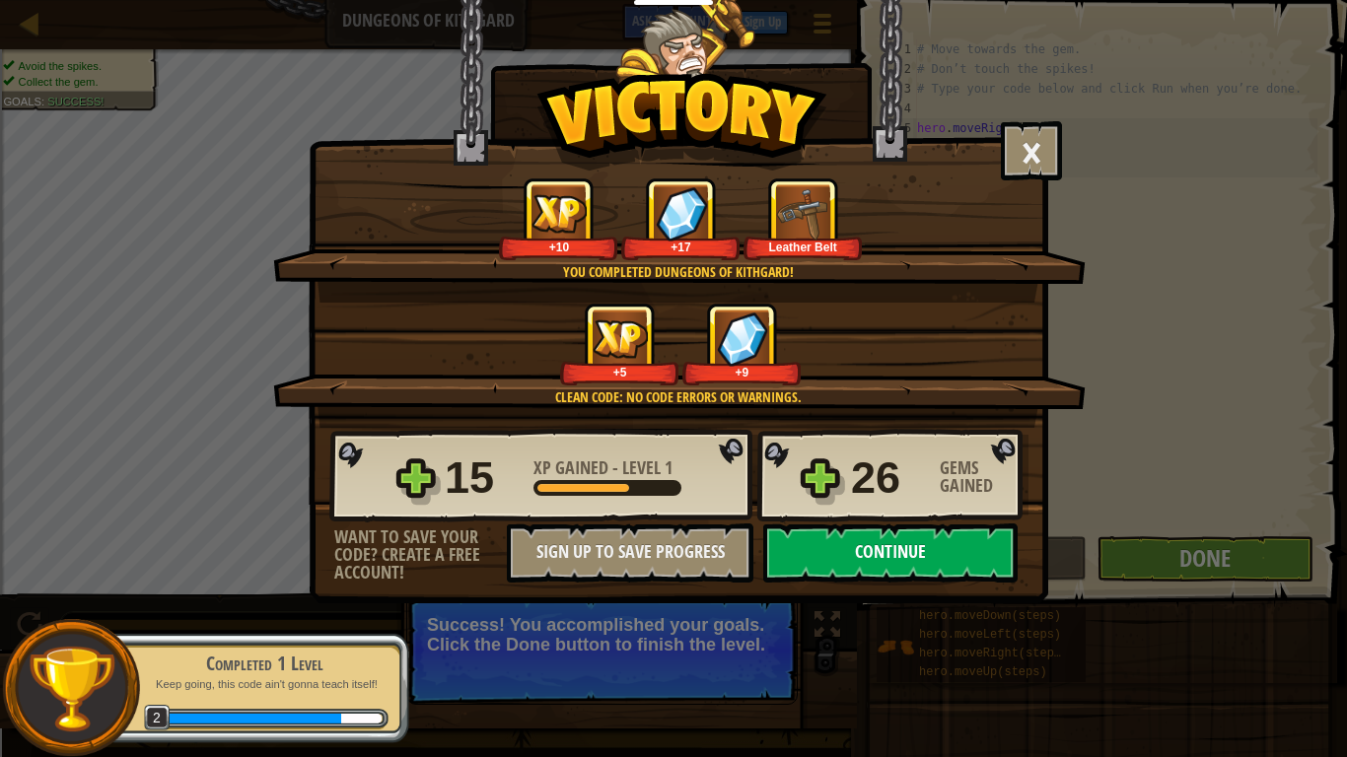
click at [873, 538] on button "Continue" at bounding box center [890, 553] width 254 height 59
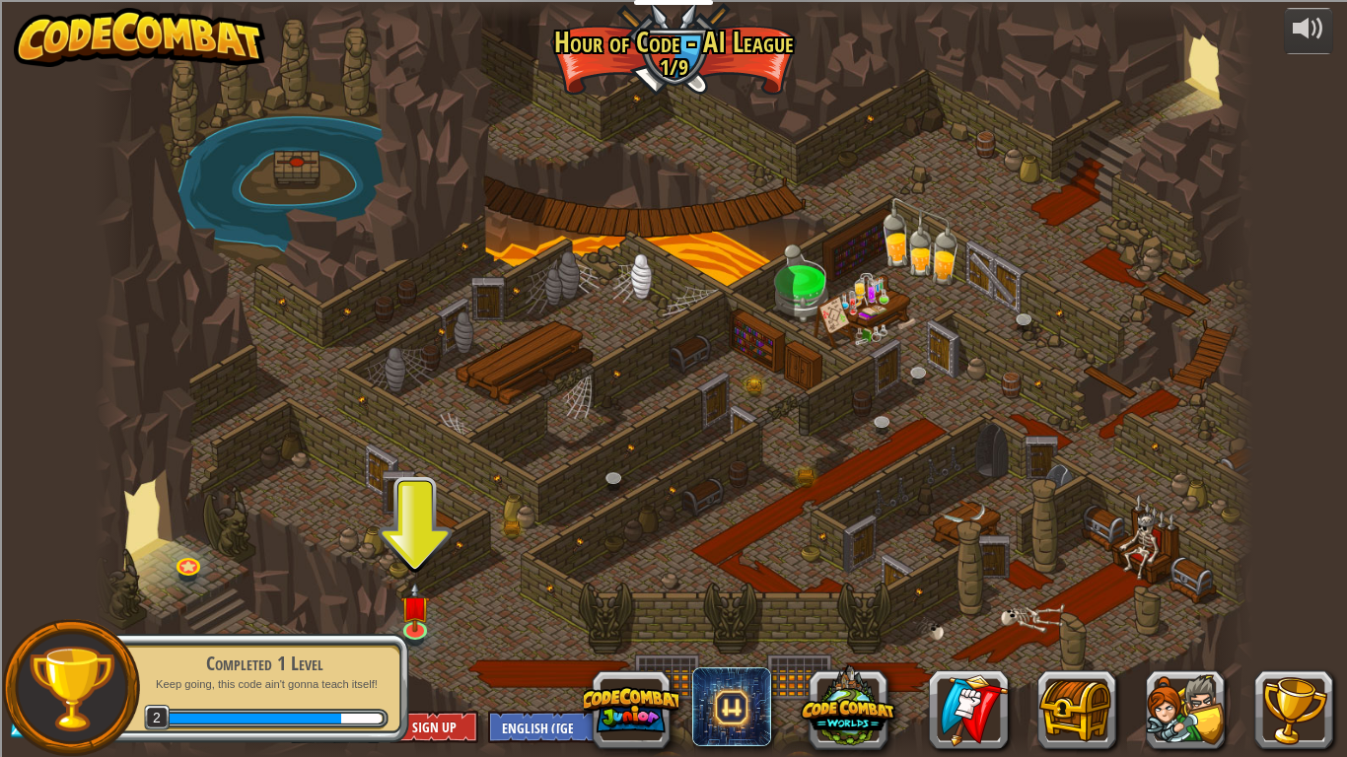
click at [408, 626] on div "Completed 1 Level Keep going, this code ain't gonna teach itself! 2" at bounding box center [254, 688] width 311 height 138
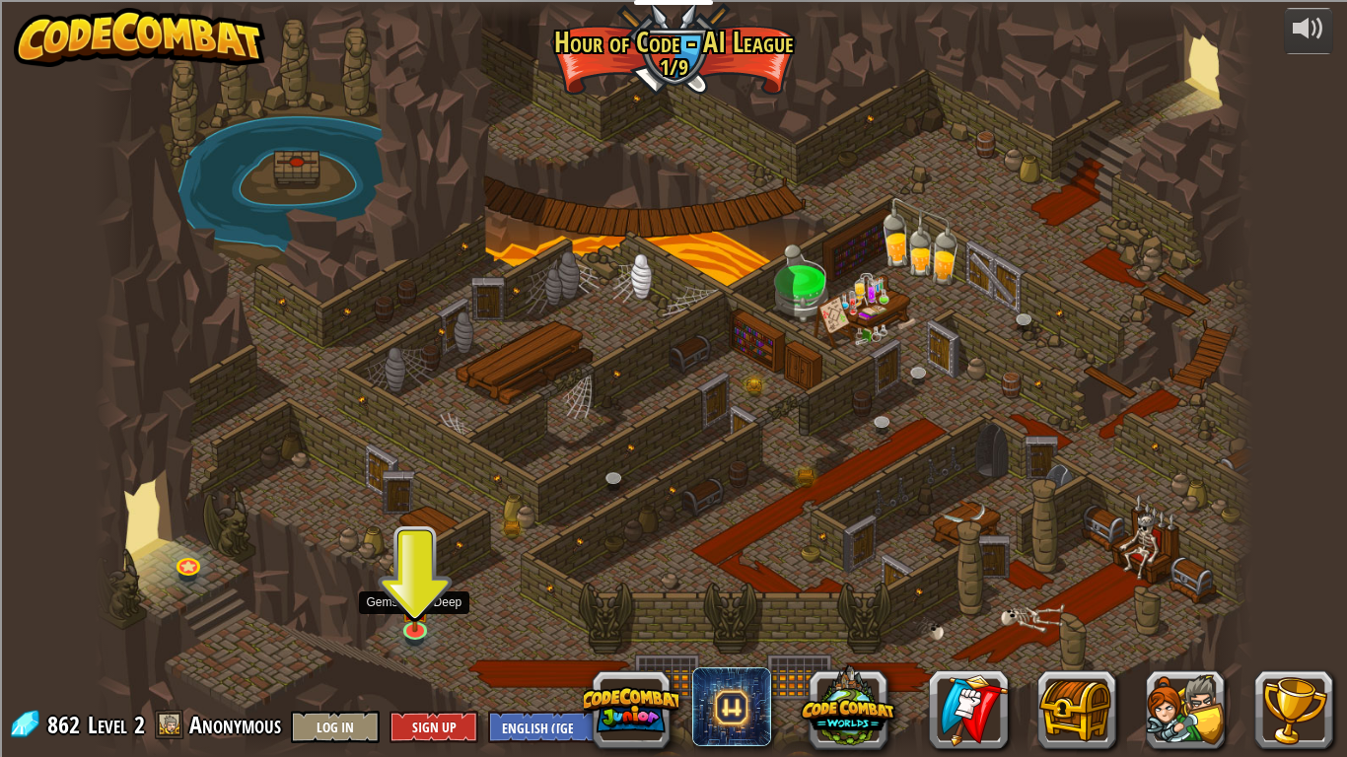
click at [408, 626] on img at bounding box center [415, 607] width 30 height 50
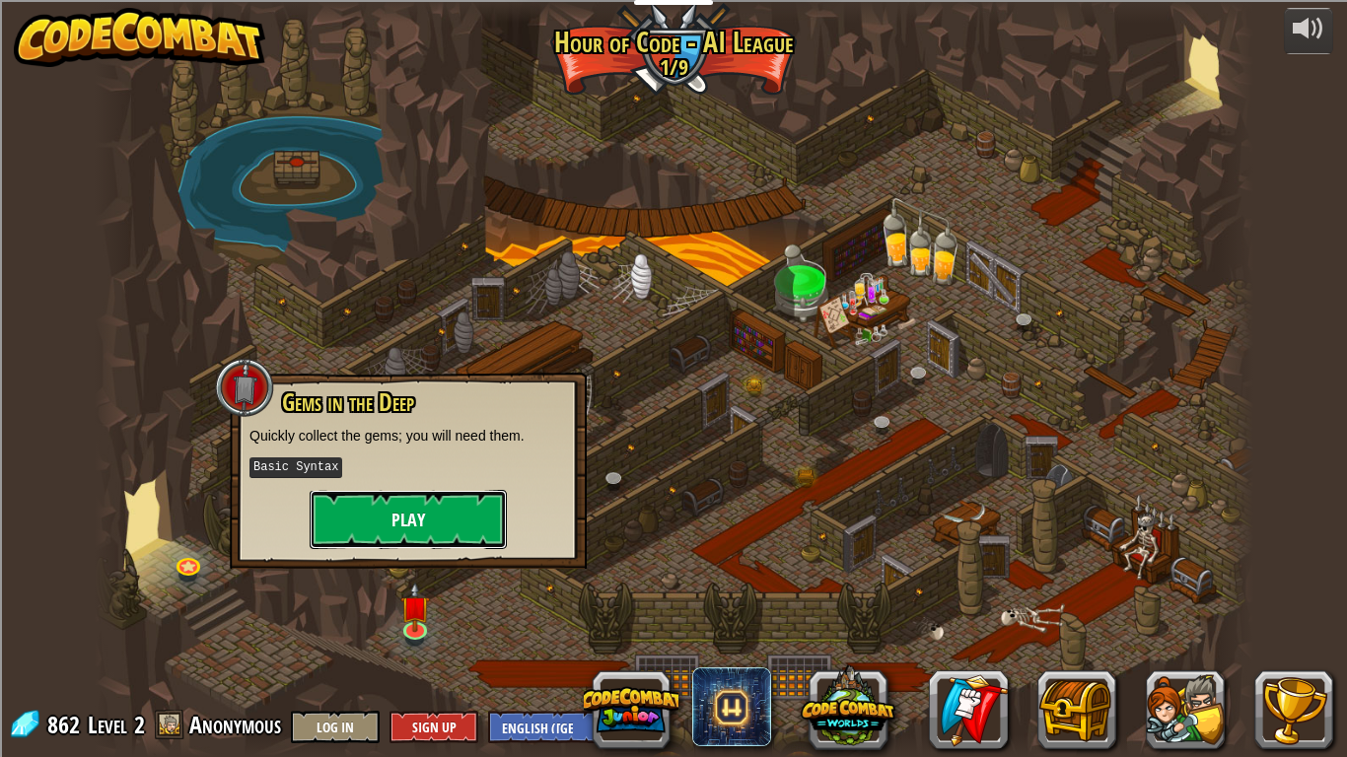
click at [442, 519] on button "Play" at bounding box center [408, 519] width 197 height 59
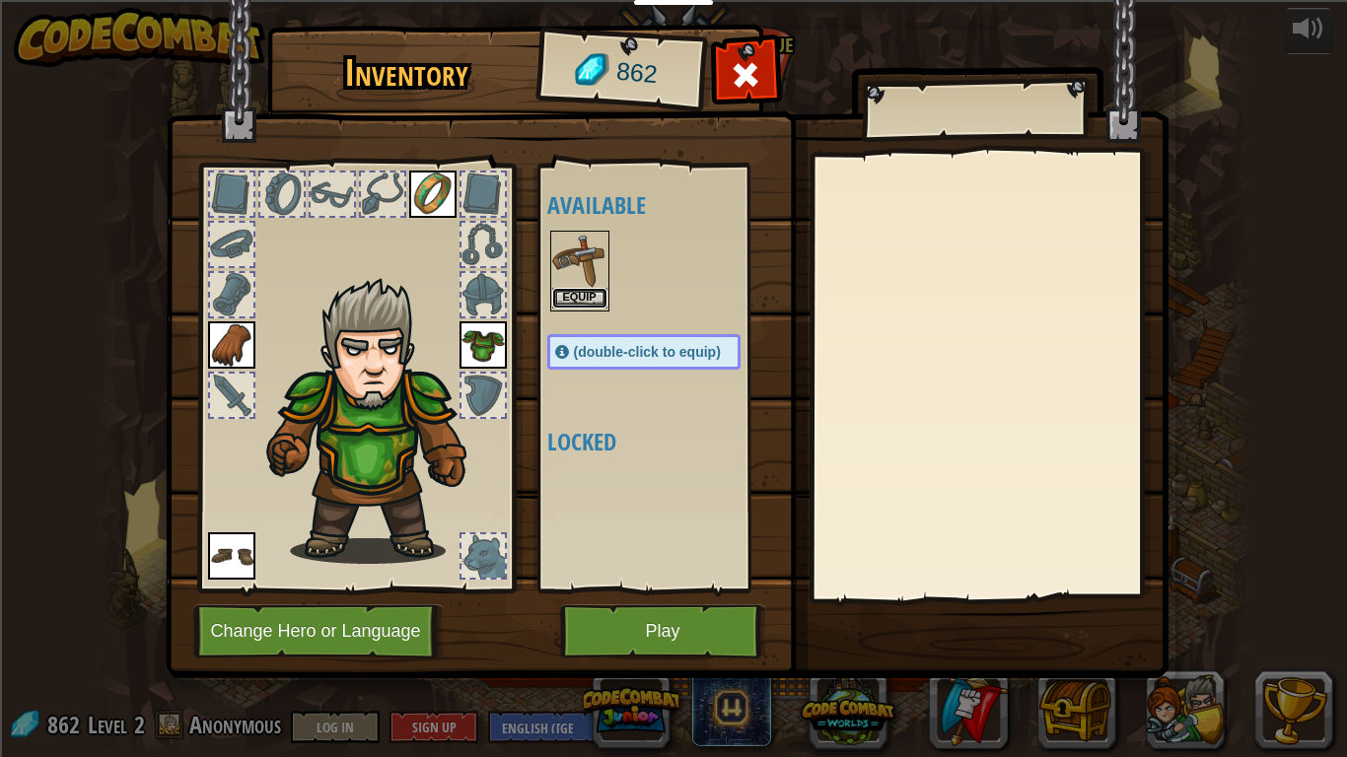
click at [574, 301] on button "Equip" at bounding box center [579, 298] width 55 height 21
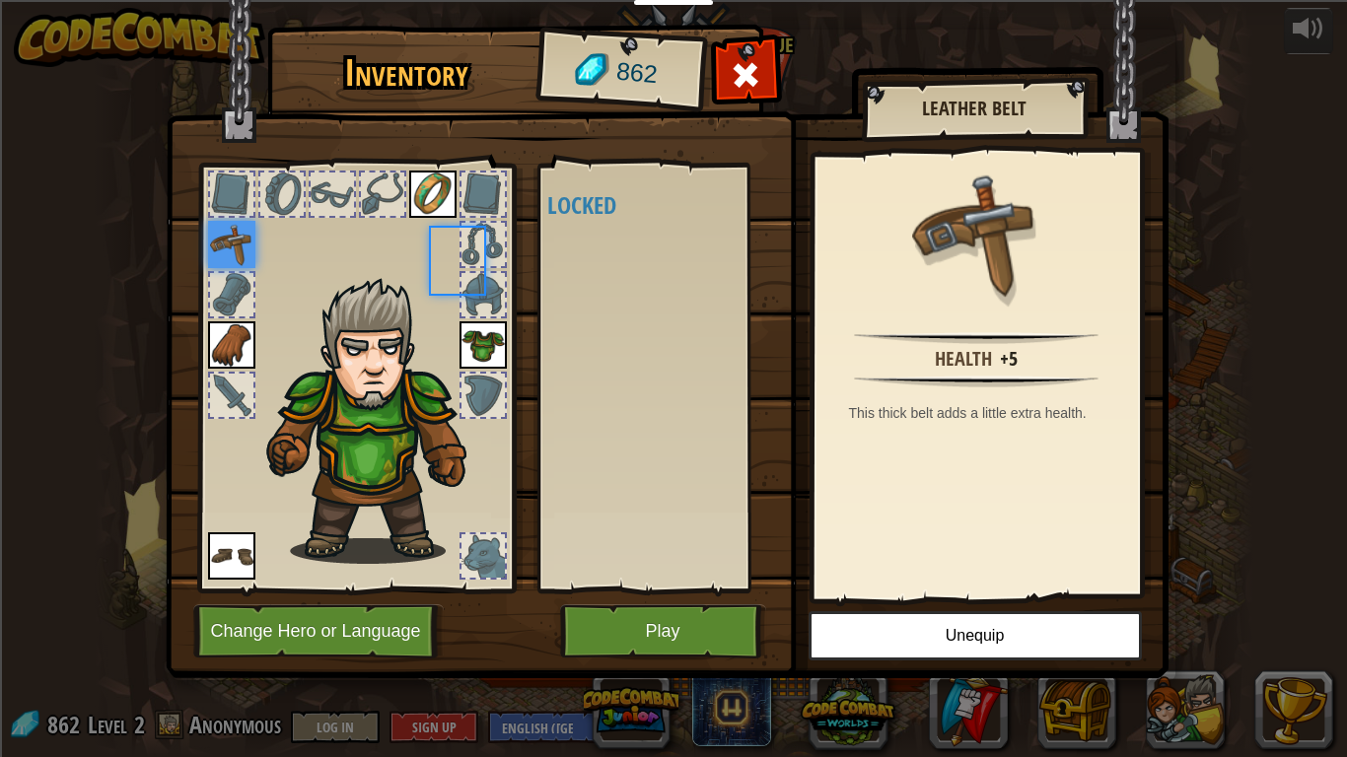
click at [574, 301] on div "Available Equip Equip Equip Equip Equip (double-click to equip) Locked" at bounding box center [663, 378] width 233 height 411
click at [759, 79] on span at bounding box center [746, 75] width 32 height 32
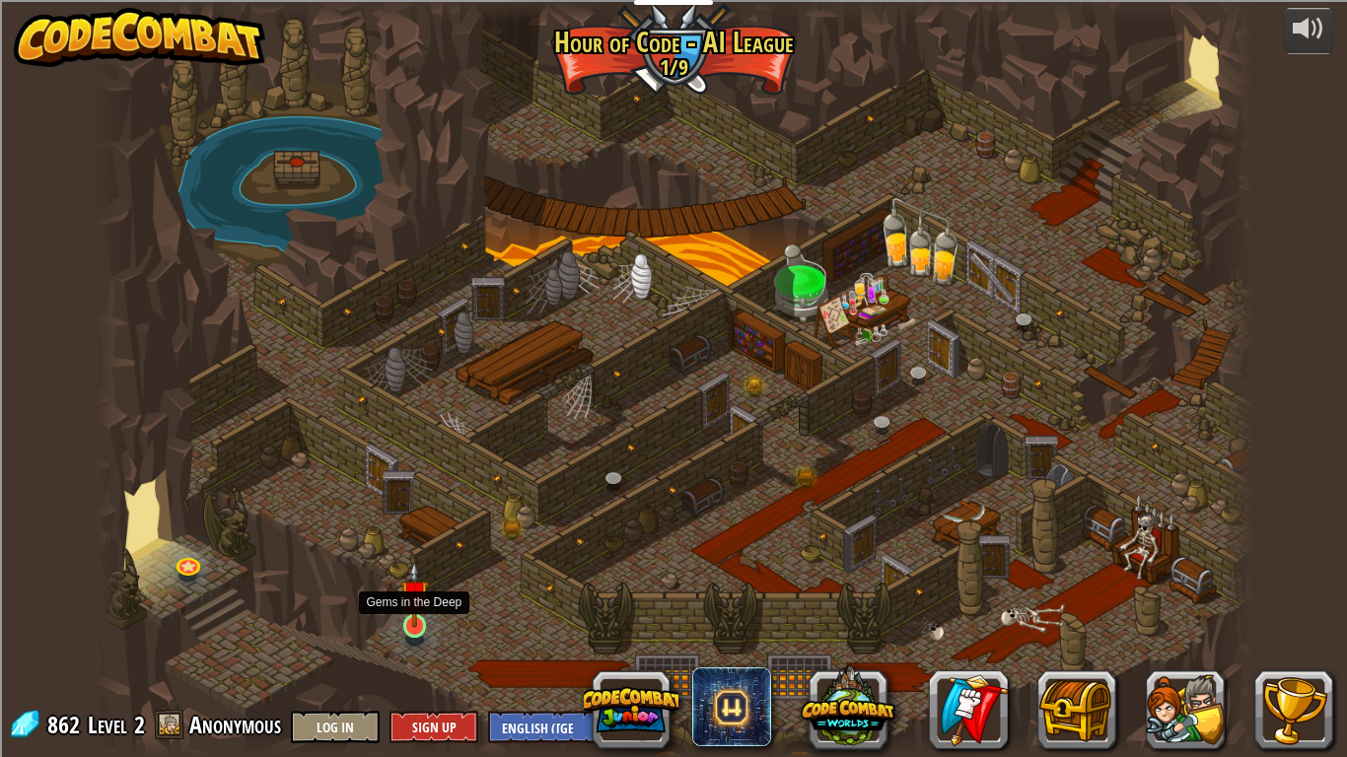
click at [423, 608] on img at bounding box center [415, 594] width 30 height 67
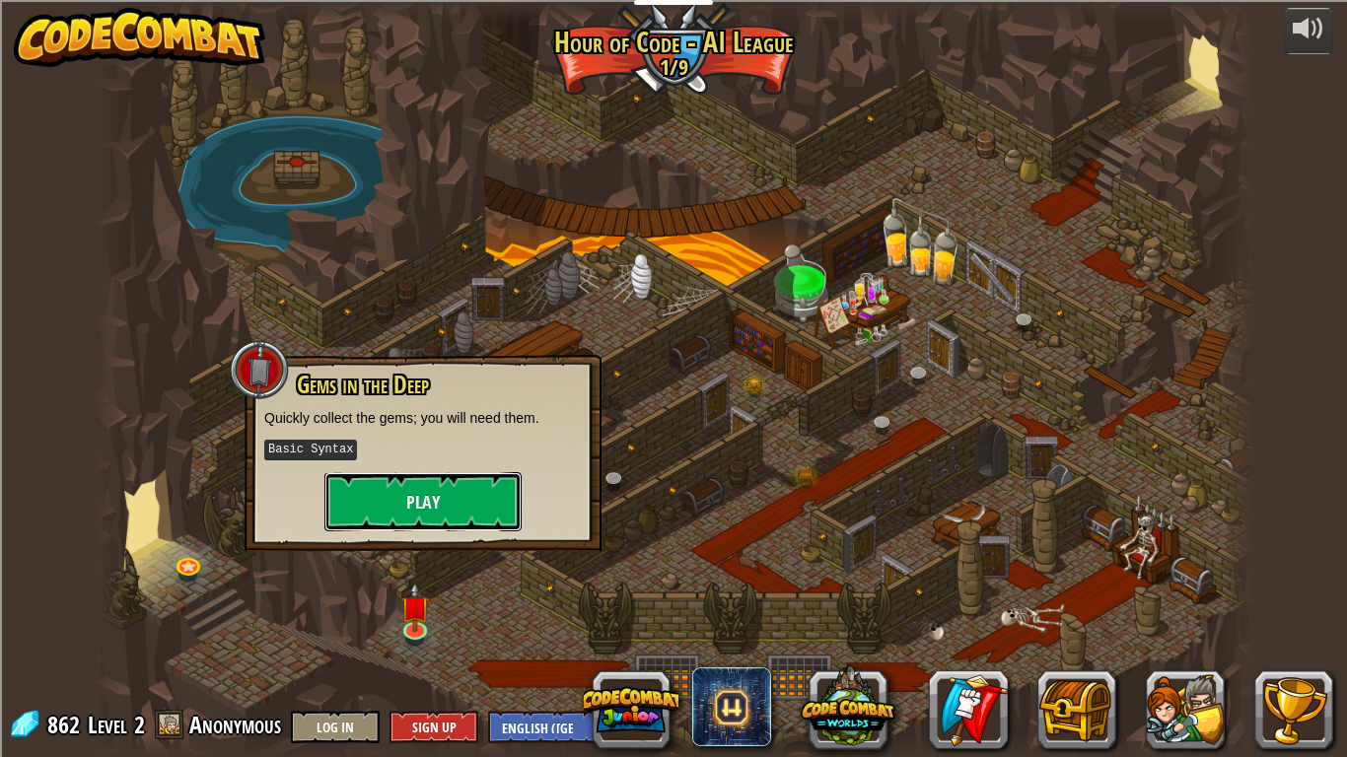
click at [425, 521] on button "Play" at bounding box center [422, 501] width 197 height 59
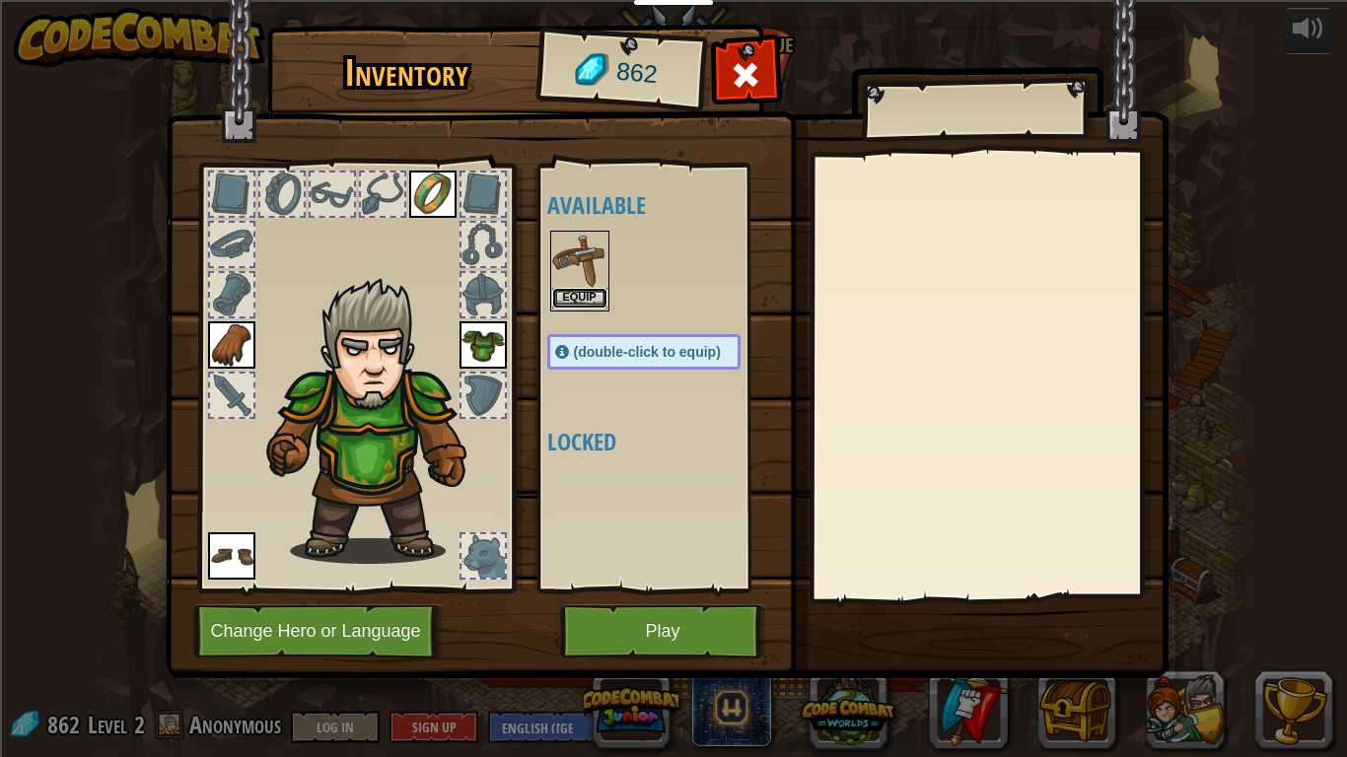
click at [573, 298] on button "Equip" at bounding box center [579, 298] width 55 height 21
click at [573, 298] on div "Available Equip Equip Equip Equip Equip (double-click to equip) Locked" at bounding box center [663, 378] width 233 height 411
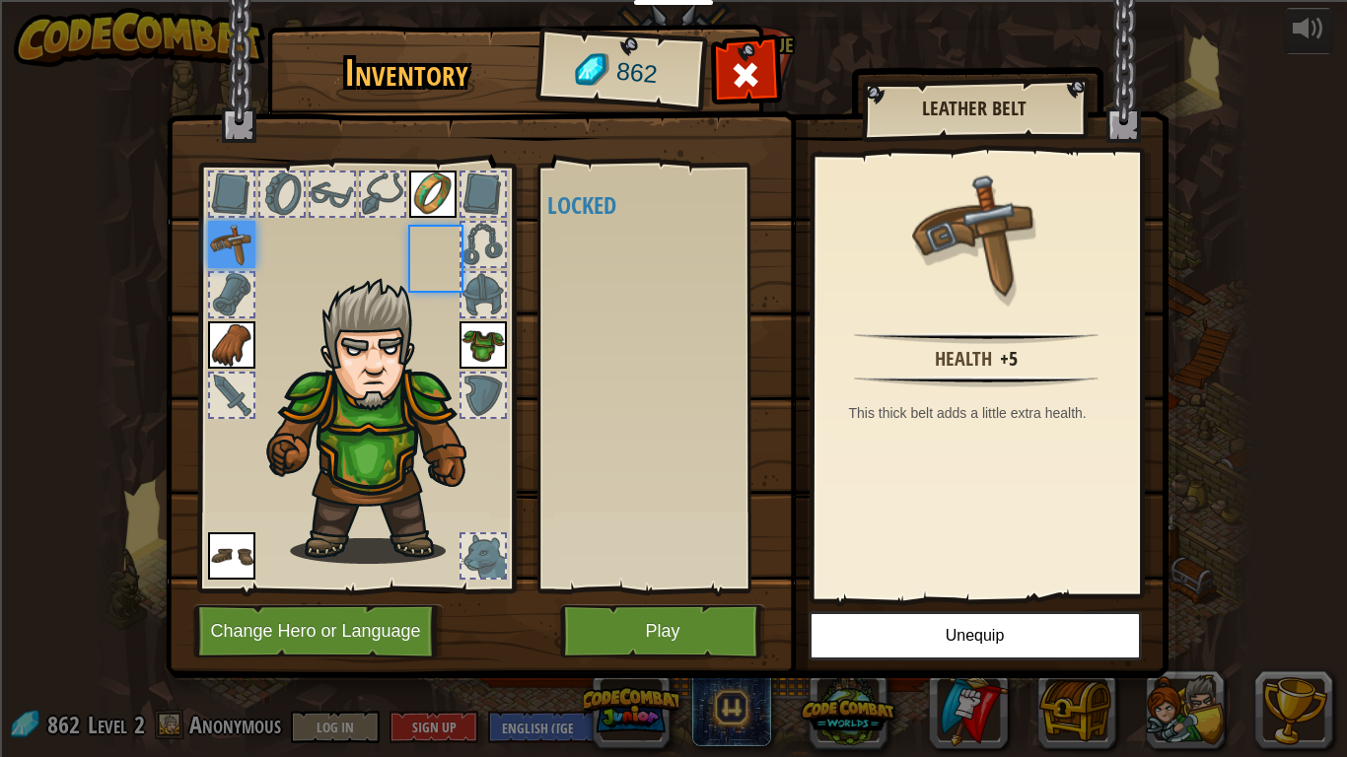
click at [573, 298] on div "Available Equip Equip Equip Equip Equip (double-click to equip) Locked" at bounding box center [663, 378] width 233 height 411
click at [621, 626] on button "Play" at bounding box center [663, 631] width 206 height 54
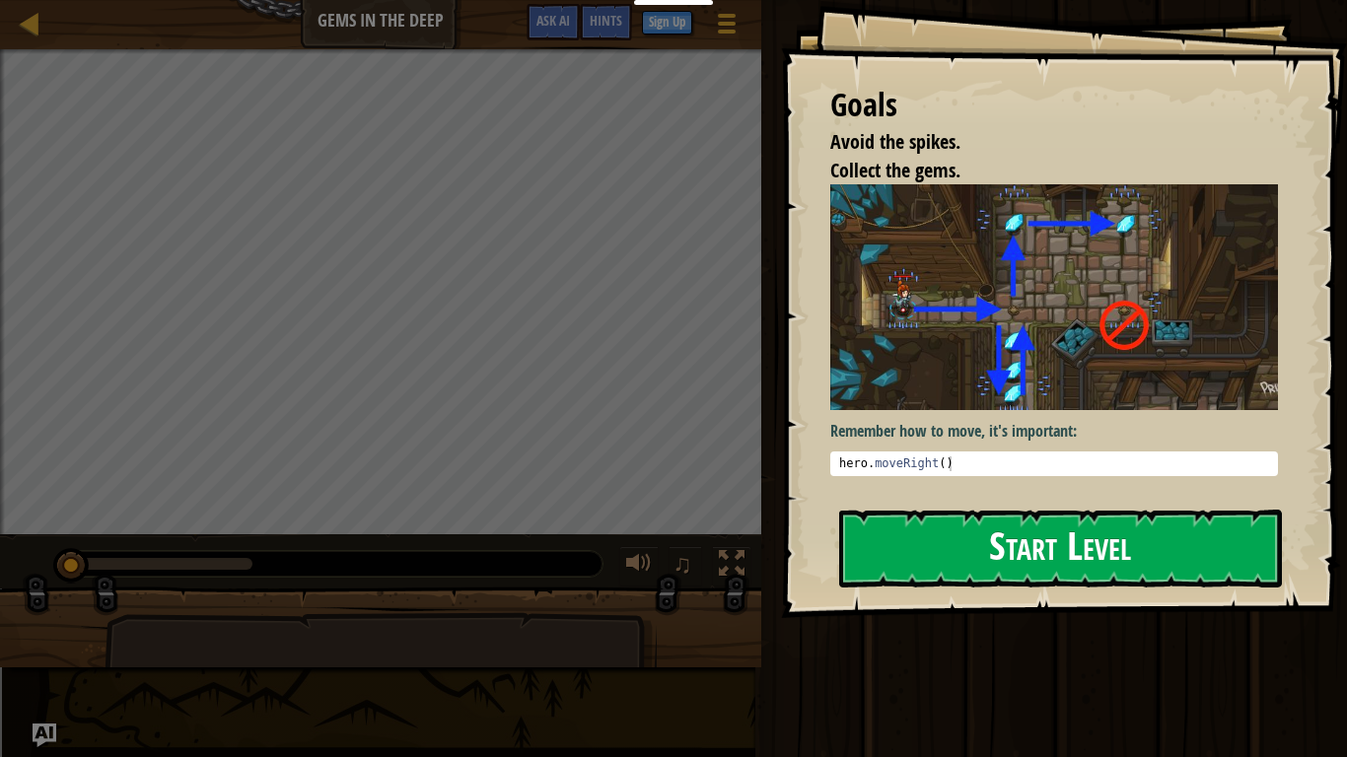
click at [1089, 332] on img at bounding box center [1054, 296] width 448 height 225
click at [985, 545] on button "Start Level" at bounding box center [1060, 549] width 443 height 78
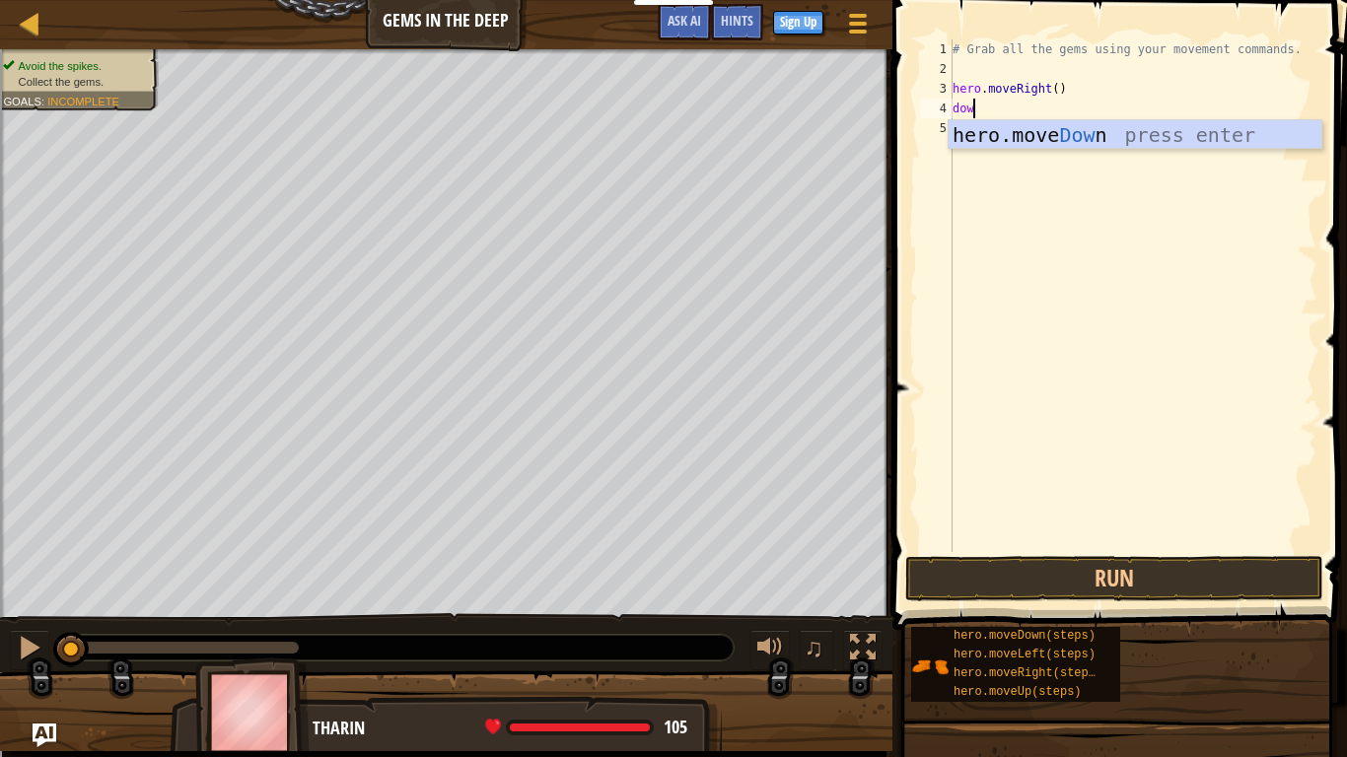
scroll to position [9, 3]
type textarea "down"
click at [980, 137] on div "hero.move Down press enter" at bounding box center [1135, 164] width 373 height 89
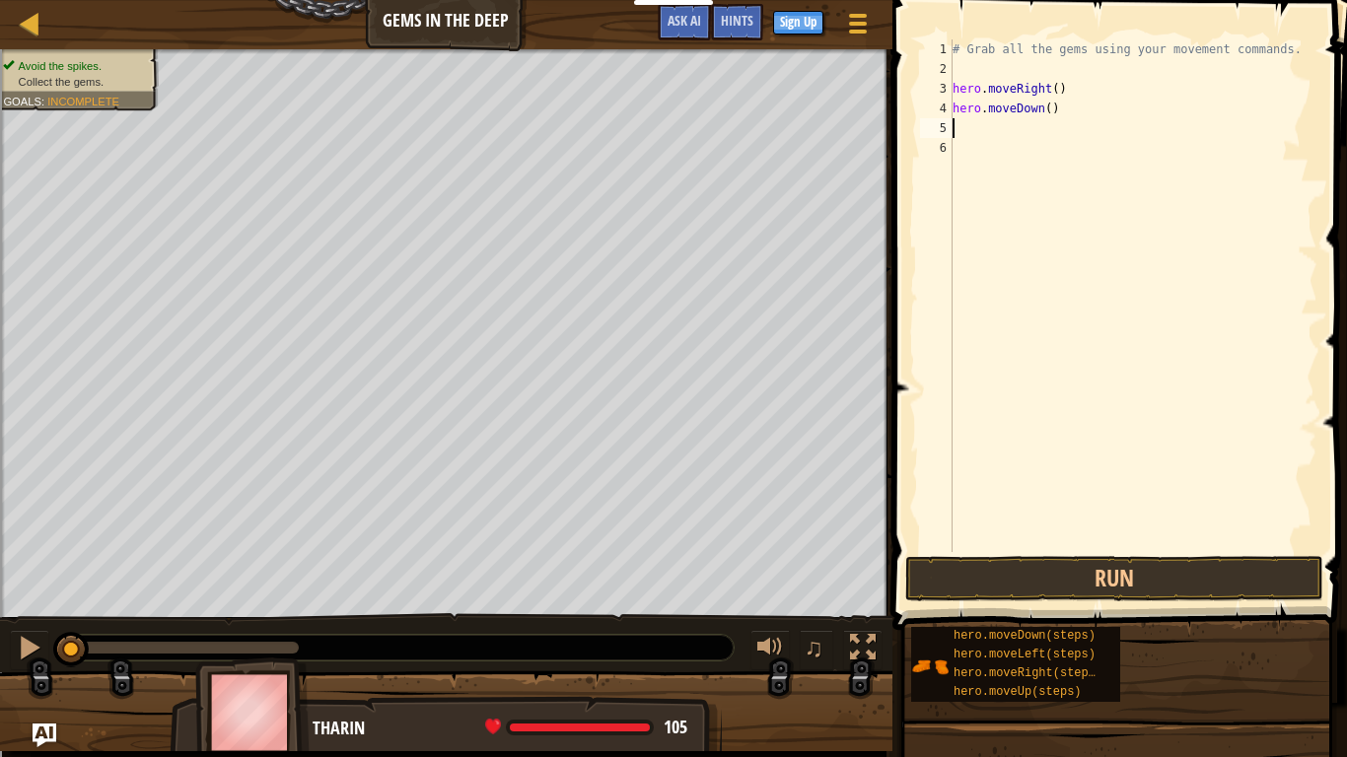
scroll to position [9, 0]
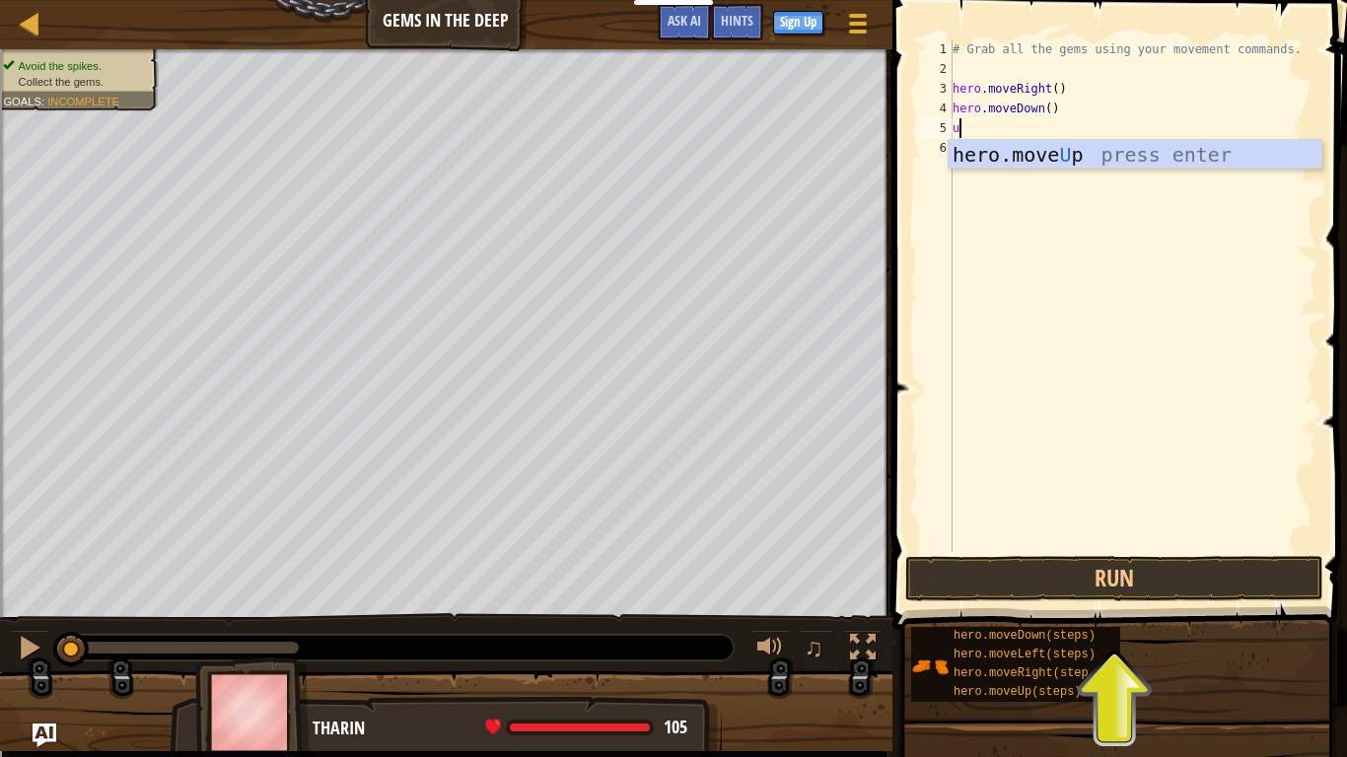
type textarea "up"
click at [1086, 160] on div "hero.move Up press enter" at bounding box center [1135, 184] width 373 height 89
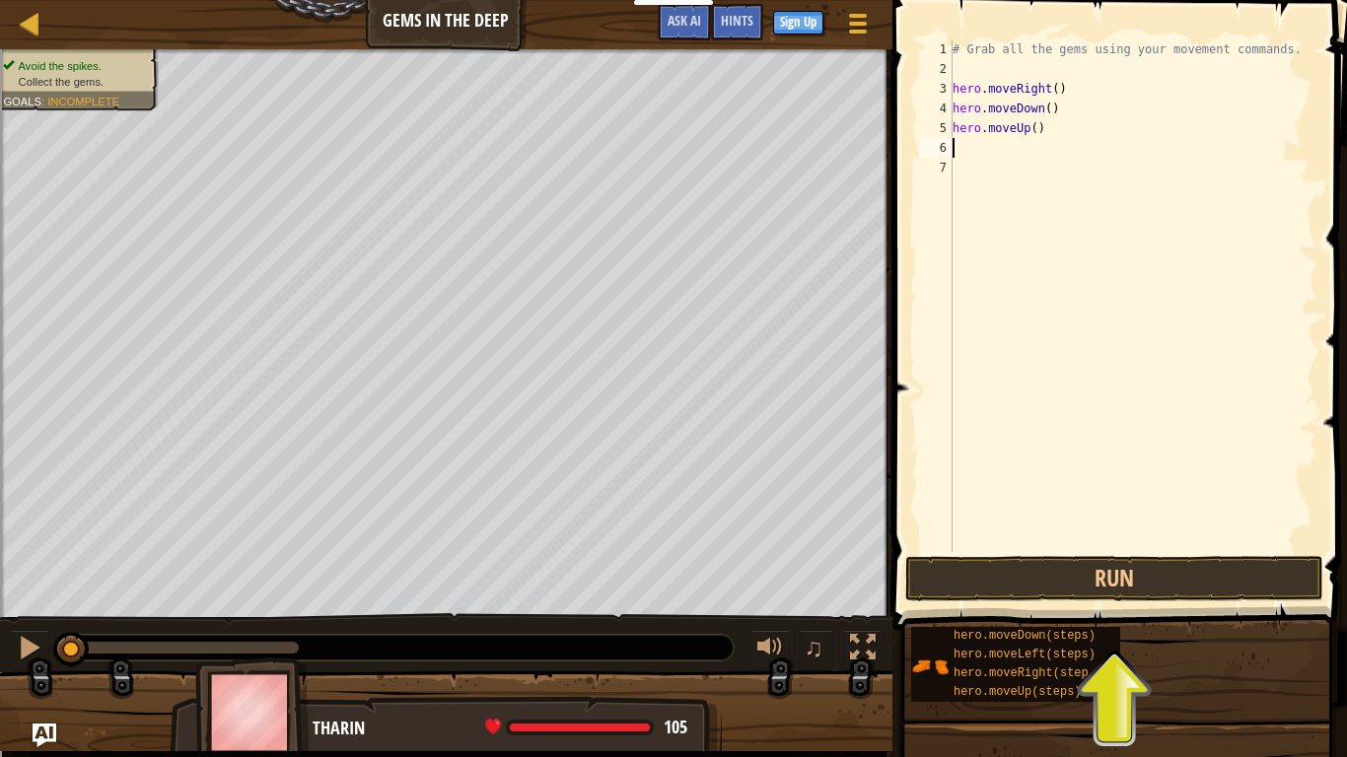
scroll to position [9, 0]
click at [1037, 130] on div "# Grab all the gems using your movement commands. hero . moveRight ( ) hero . m…" at bounding box center [1133, 315] width 369 height 552
type textarea "hero.moveUp(2)"
click at [960, 150] on div "# Grab all the gems using your movement commands. hero . moveRight ( ) hero . m…" at bounding box center [1133, 315] width 369 height 552
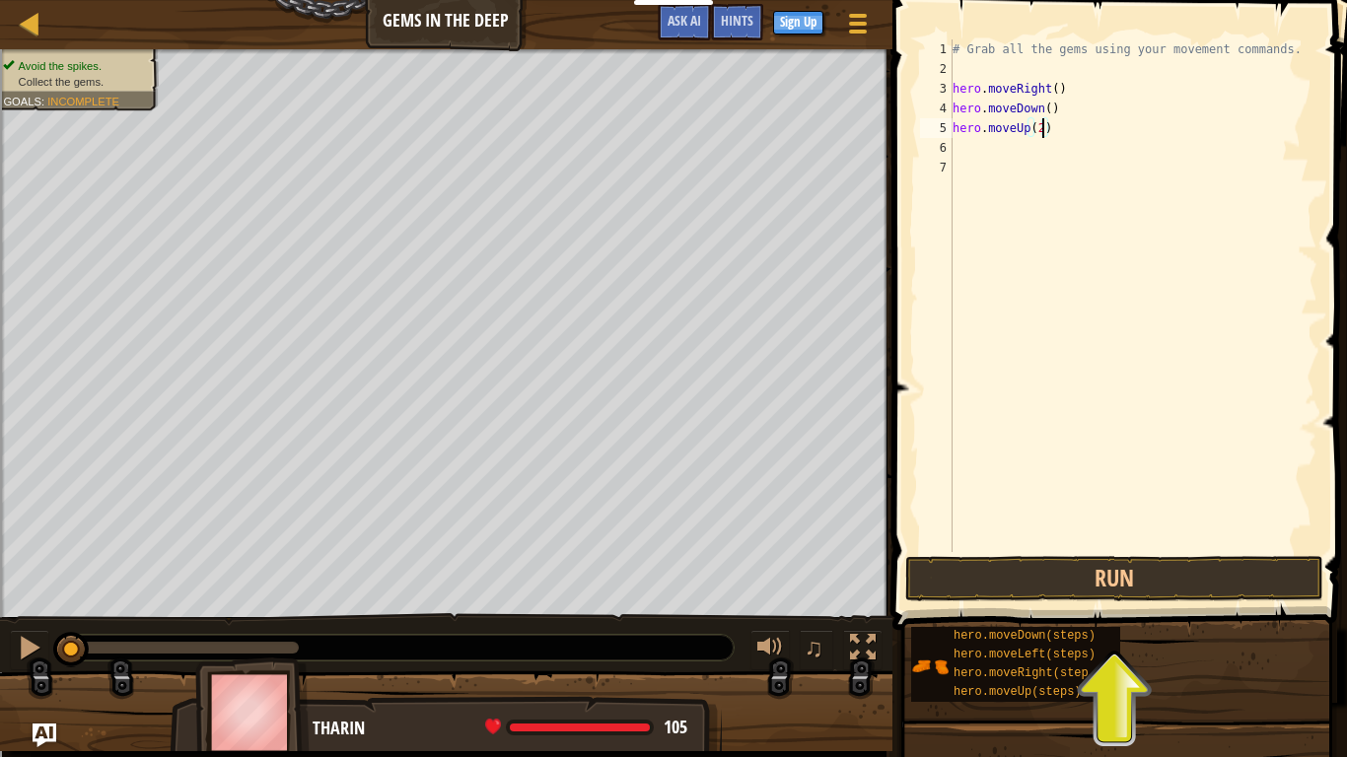
scroll to position [9, 0]
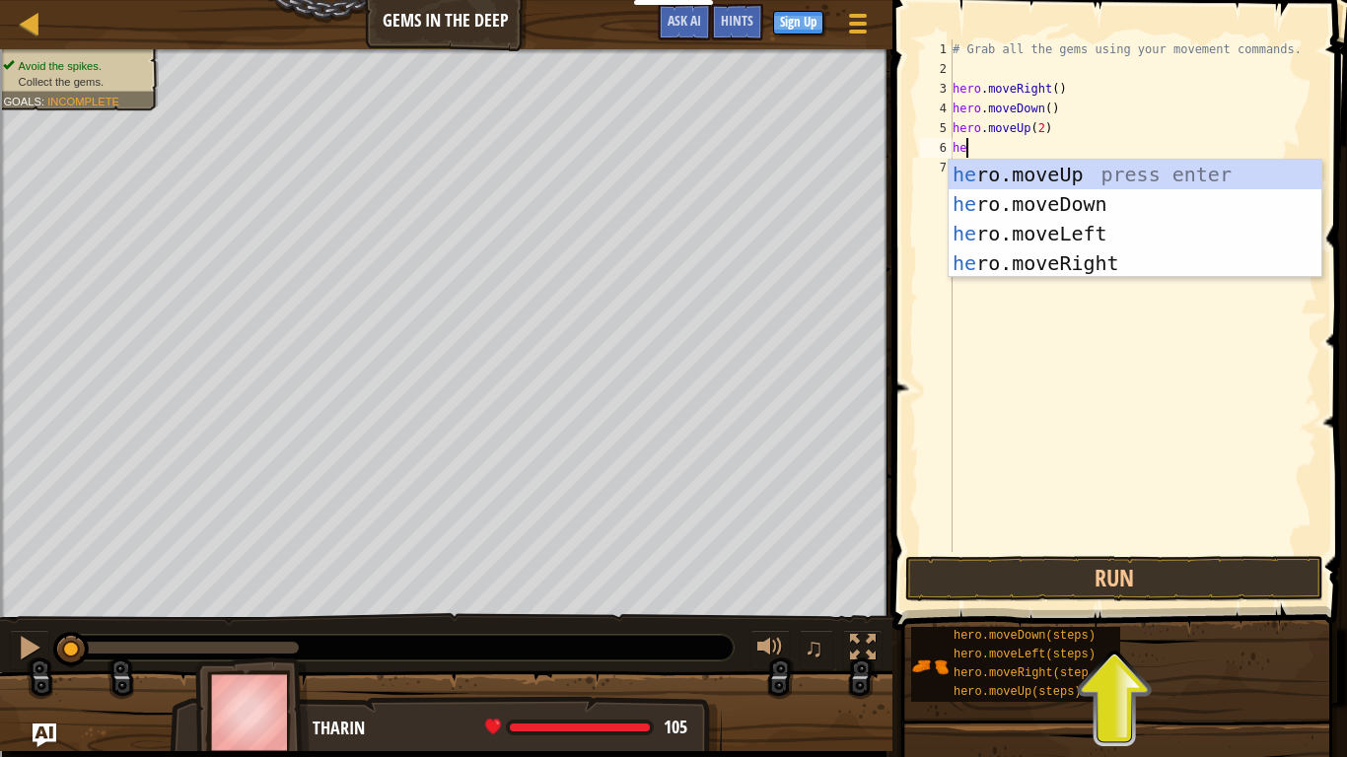
type textarea "her"
click at [1056, 261] on div "her o.moveUp press enter her o.moveDown press enter her o.moveLeft press enter …" at bounding box center [1135, 248] width 373 height 177
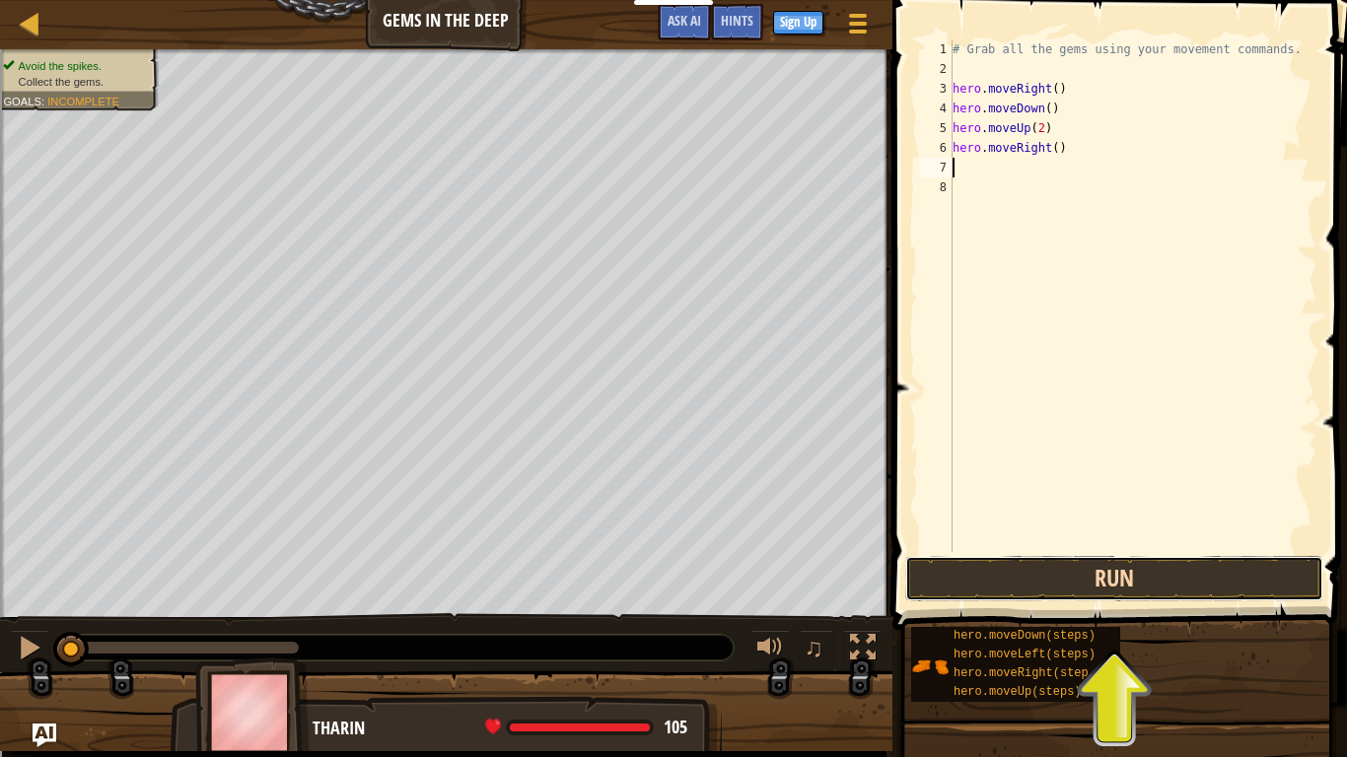
click at [998, 593] on button "Run" at bounding box center [1114, 578] width 418 height 45
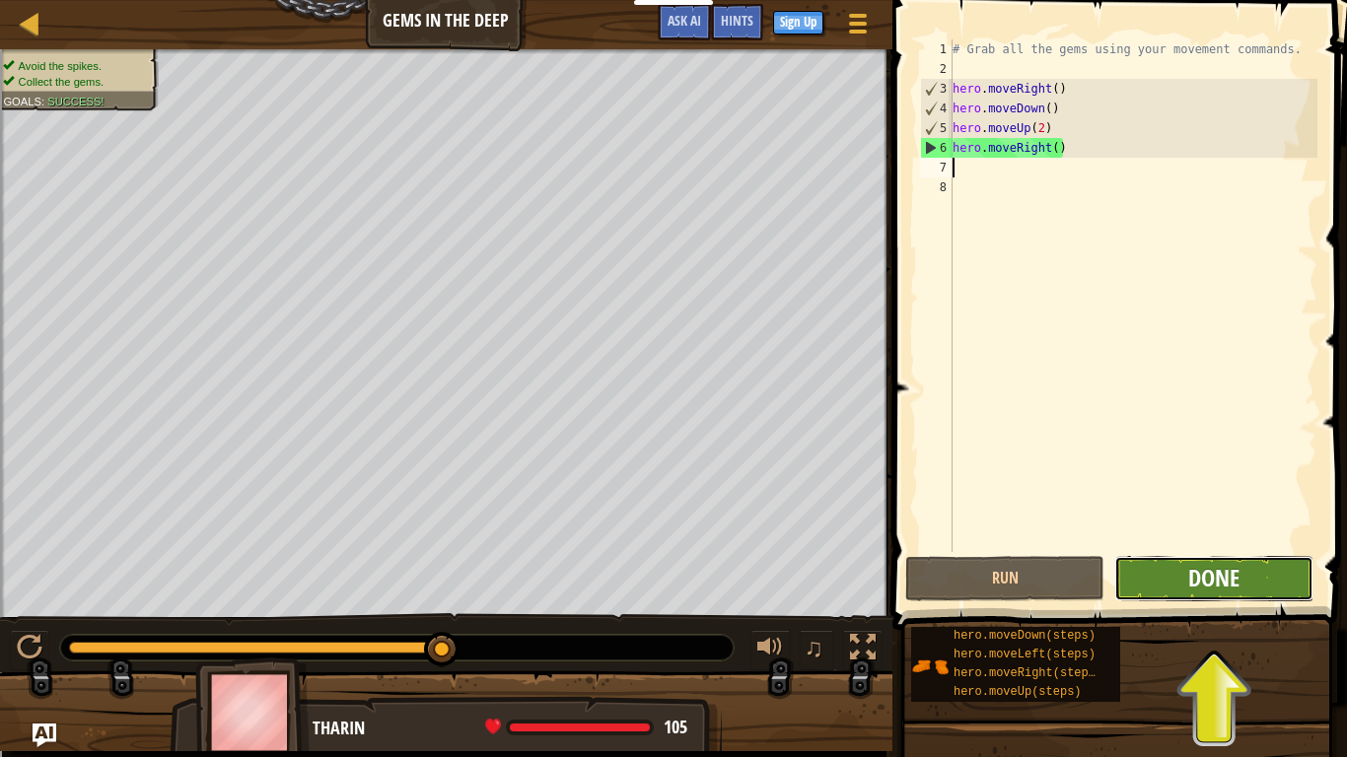
click at [1223, 577] on span "Done" at bounding box center [1213, 578] width 51 height 32
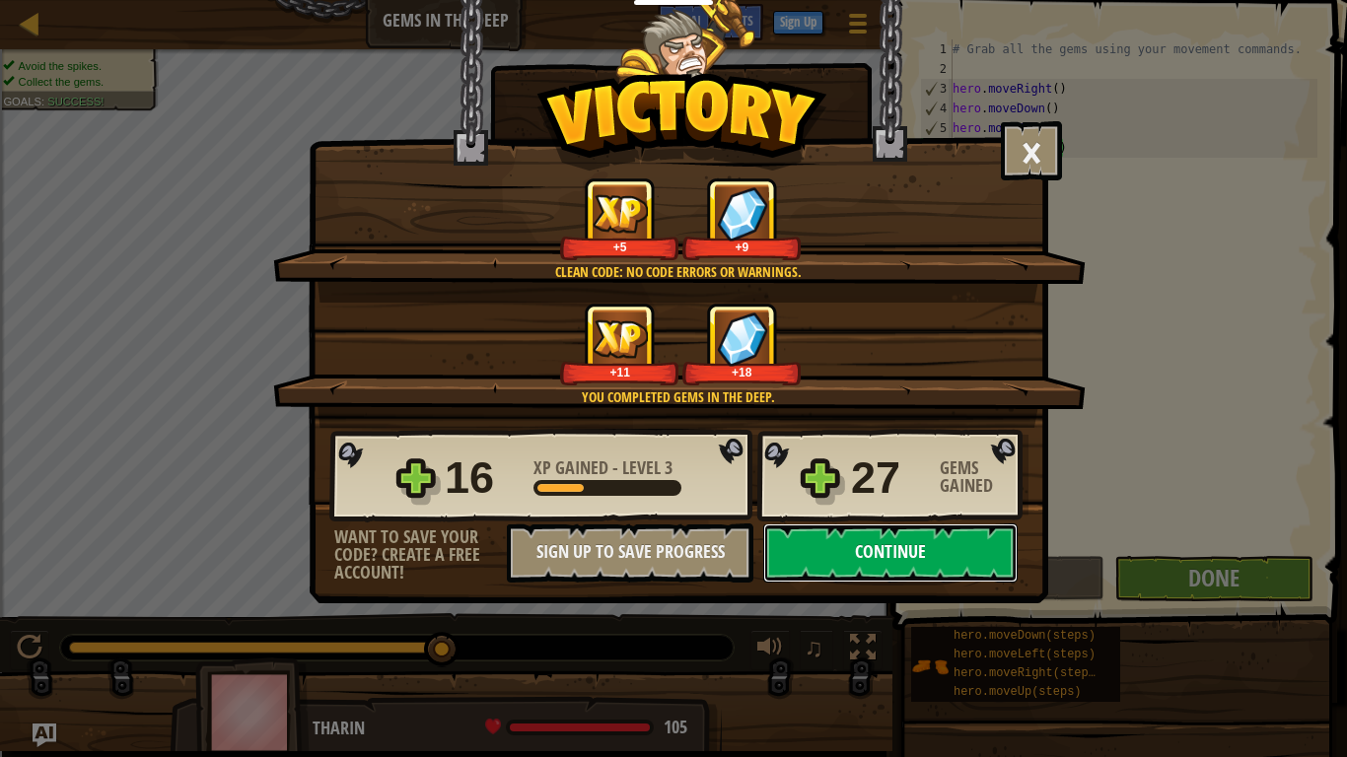
click at [910, 557] on button "Continue" at bounding box center [890, 553] width 254 height 59
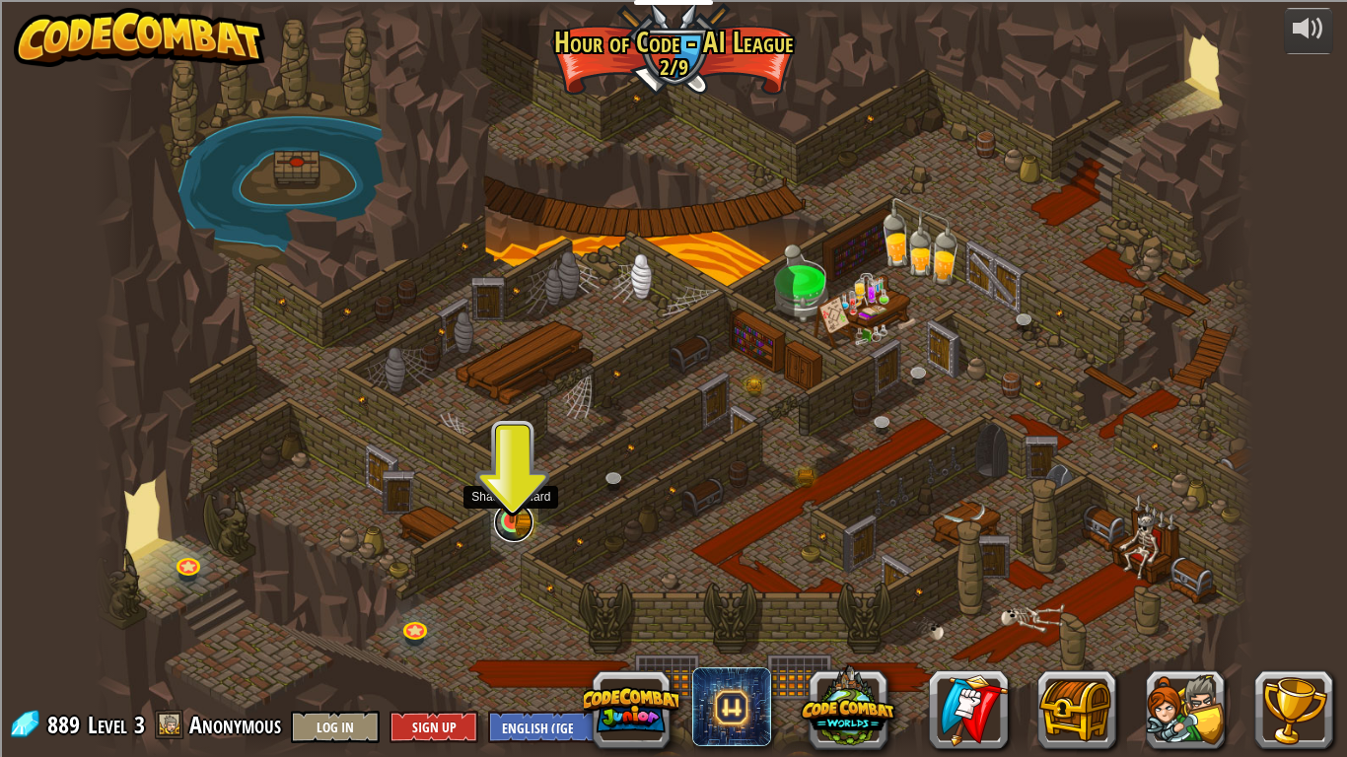
click at [511, 529] on link at bounding box center [513, 522] width 39 height 39
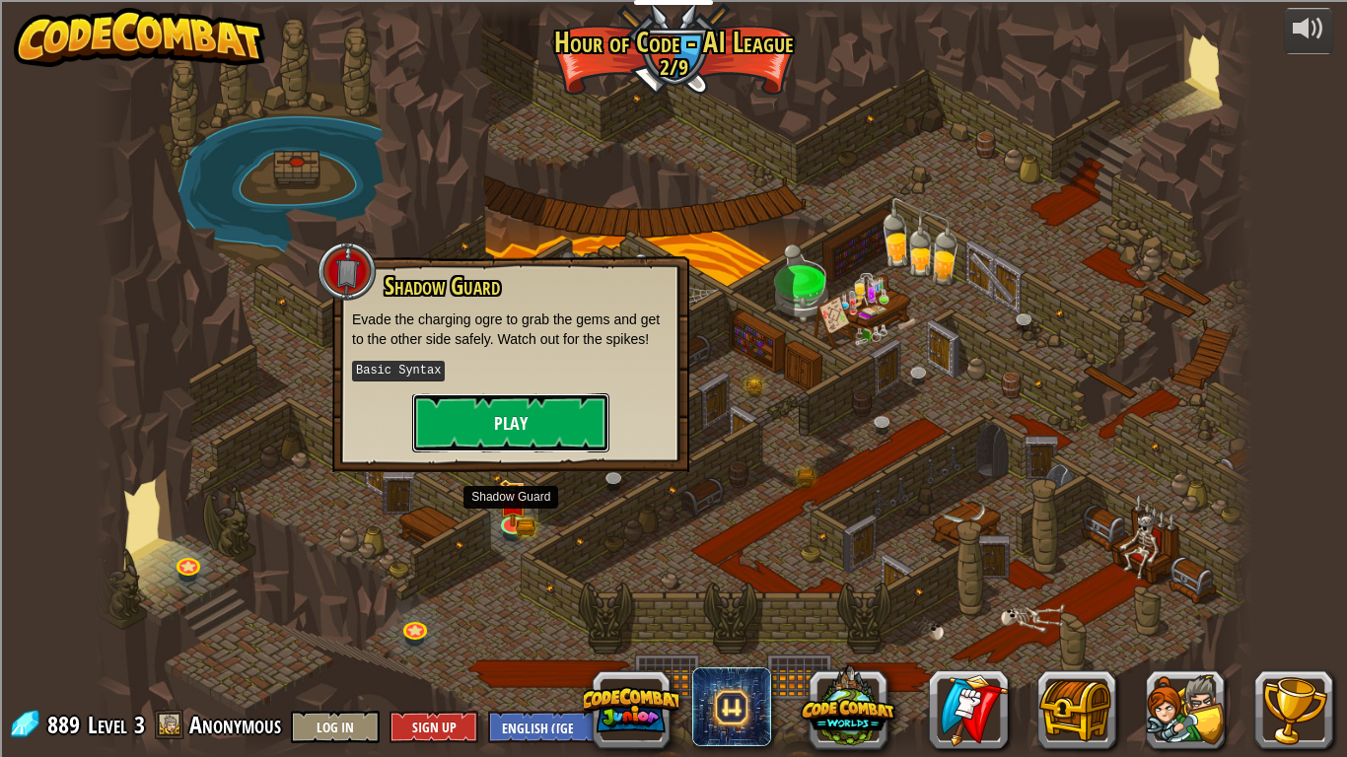
click at [485, 431] on button "Play" at bounding box center [510, 422] width 197 height 59
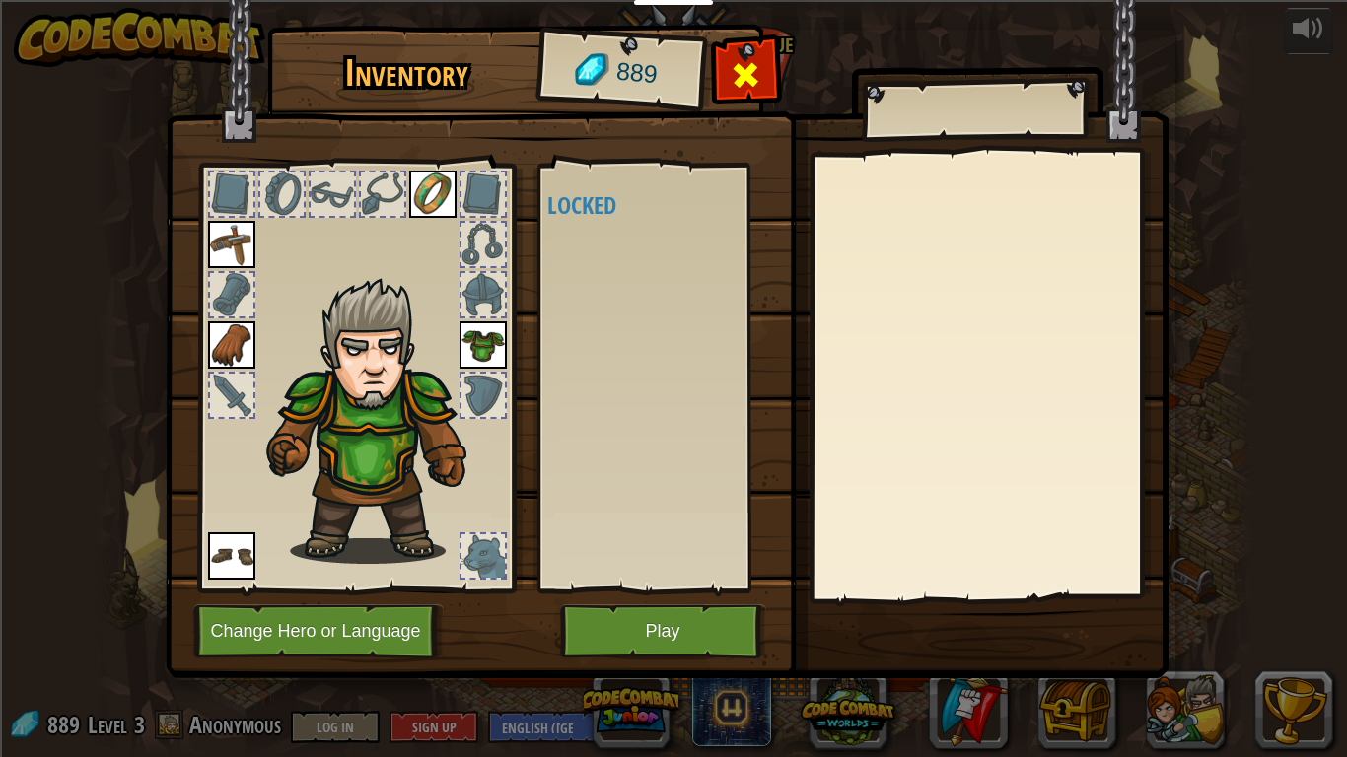
click at [727, 72] on div at bounding box center [746, 80] width 62 height 62
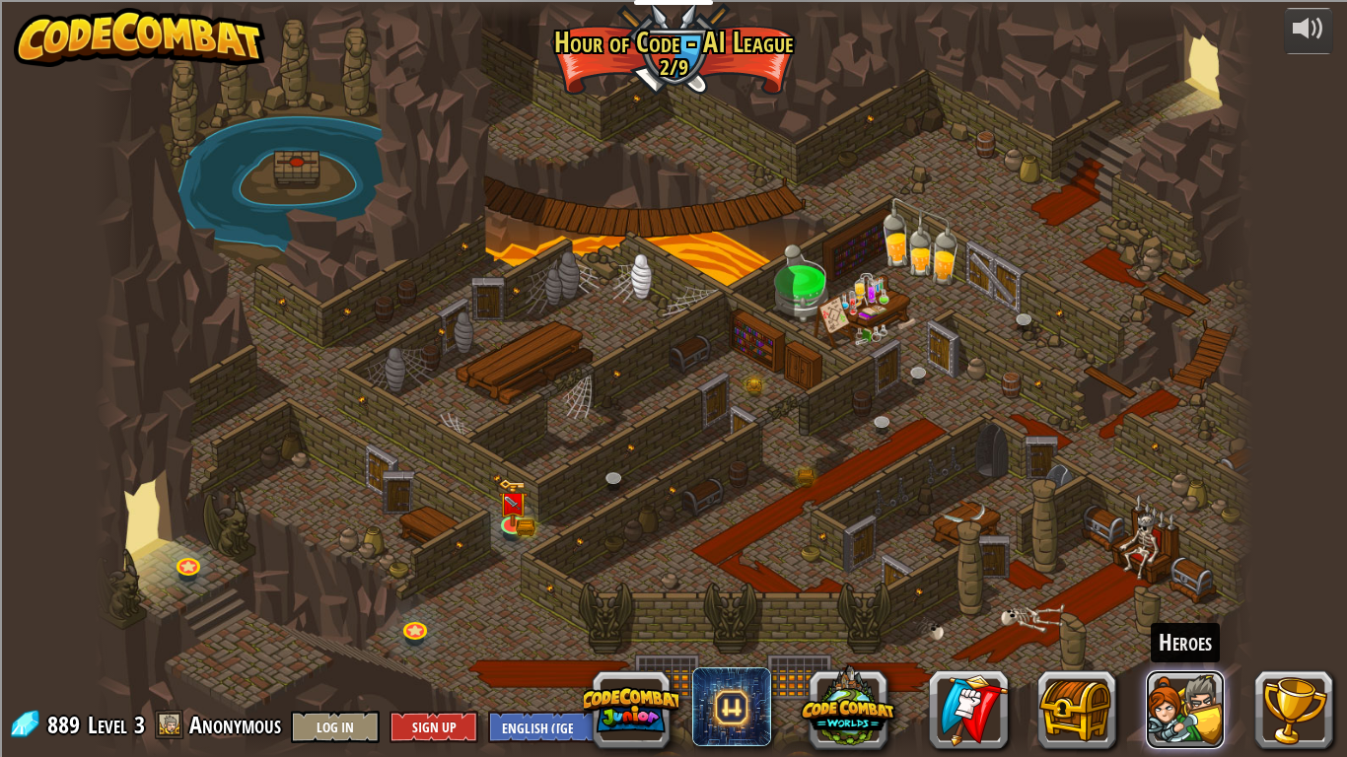
click at [1171, 637] on button at bounding box center [1185, 709] width 79 height 79
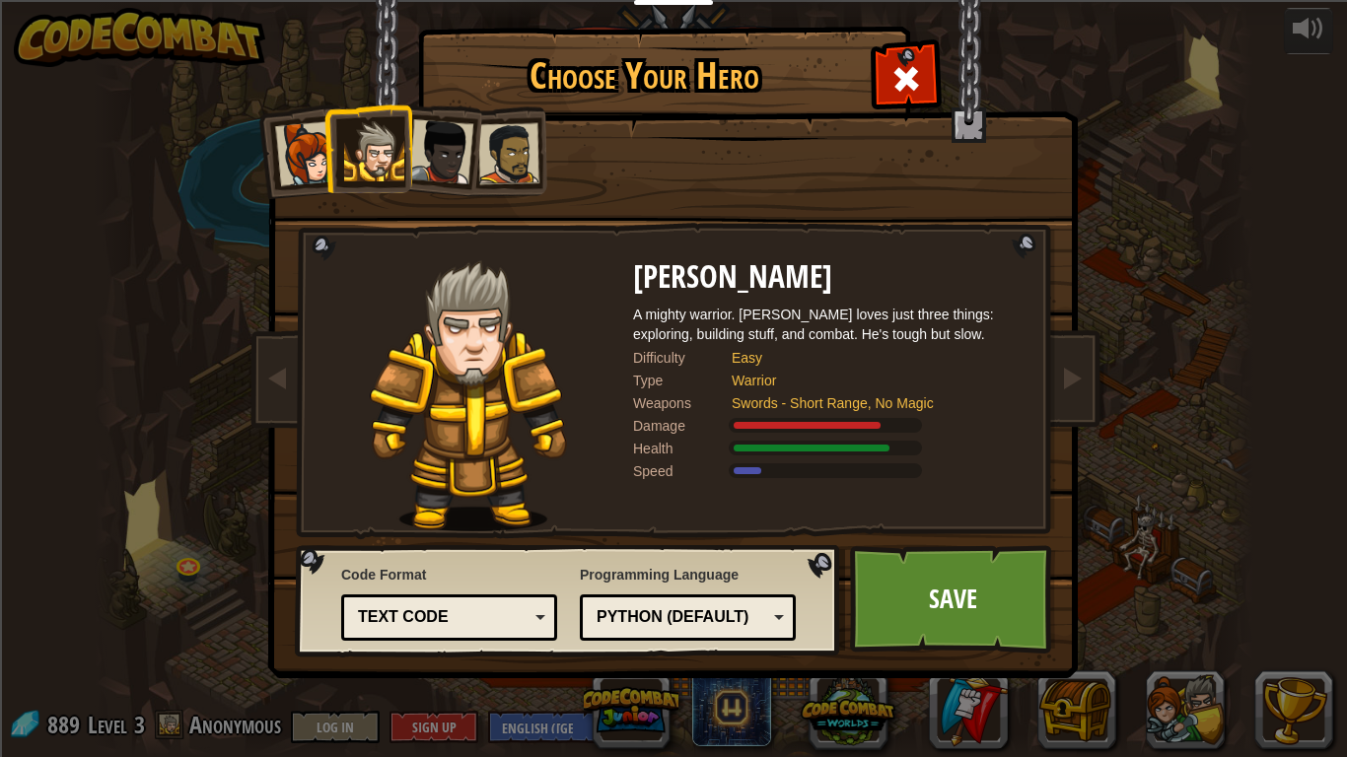
click at [492, 615] on div "Text code" at bounding box center [443, 617] width 171 height 23
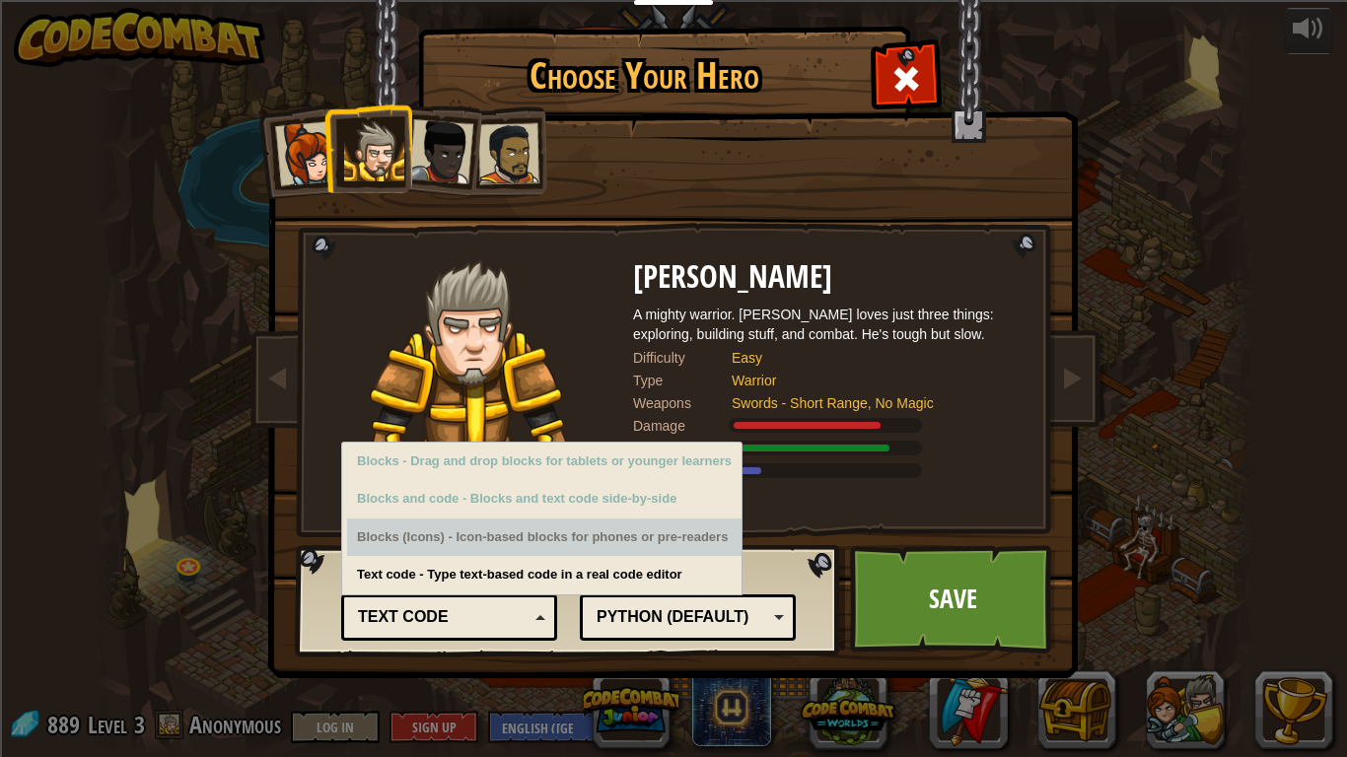
click at [471, 541] on div "Blocks (Icons) - Icon-based blocks for phones or pre-readers" at bounding box center [544, 538] width 394 height 38
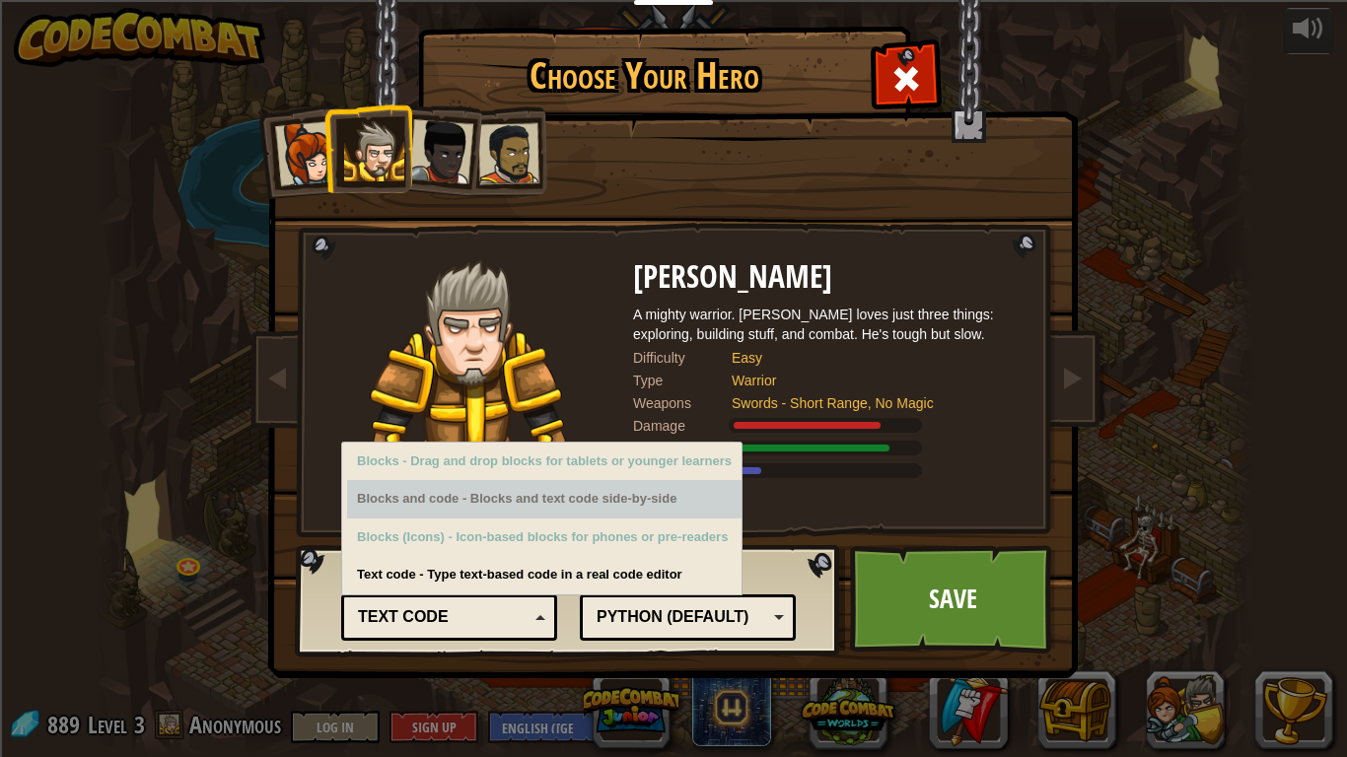
click at [437, 503] on div "Blocks and code - Blocks and text code side-by-side" at bounding box center [544, 499] width 394 height 38
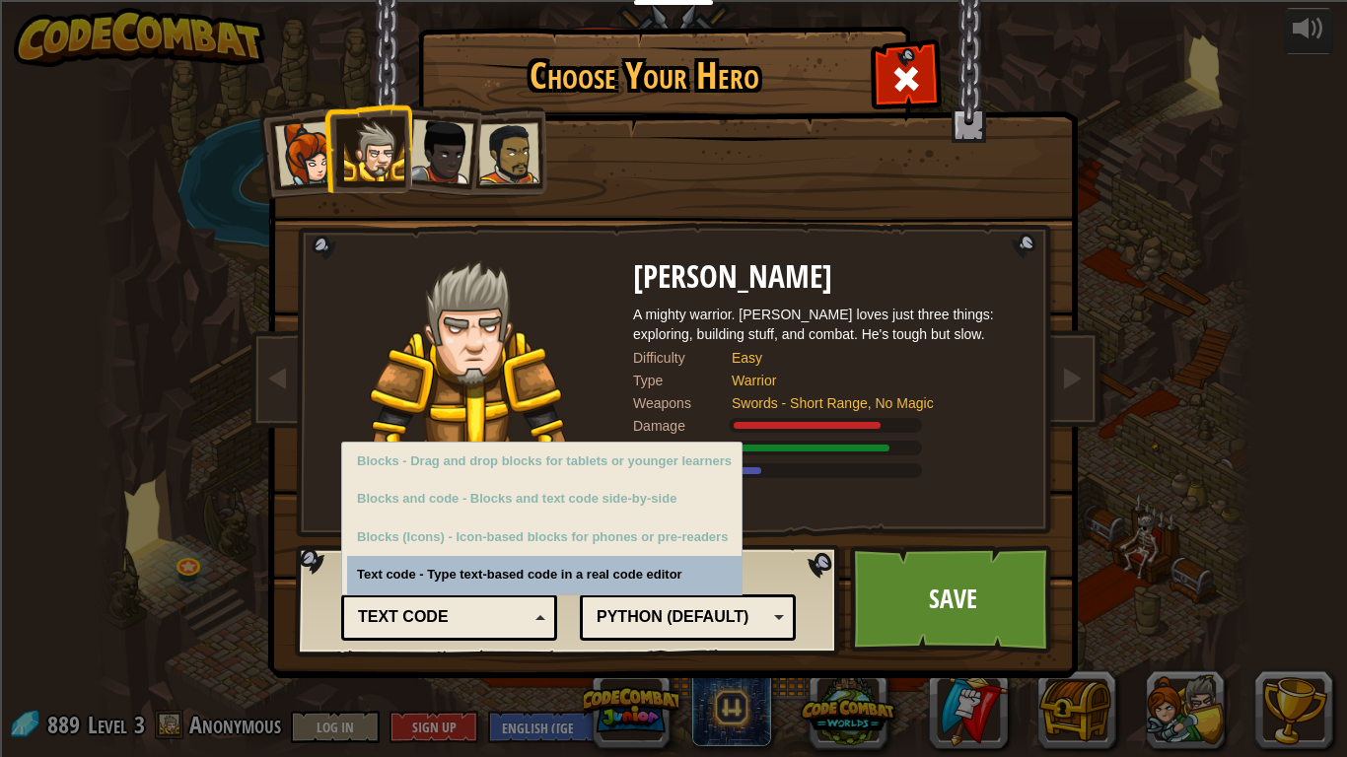
click at [699, 635] on div "Python (Default) JavaScript Lua C++ Java (Experimental) Python (Default)" at bounding box center [688, 618] width 216 height 46
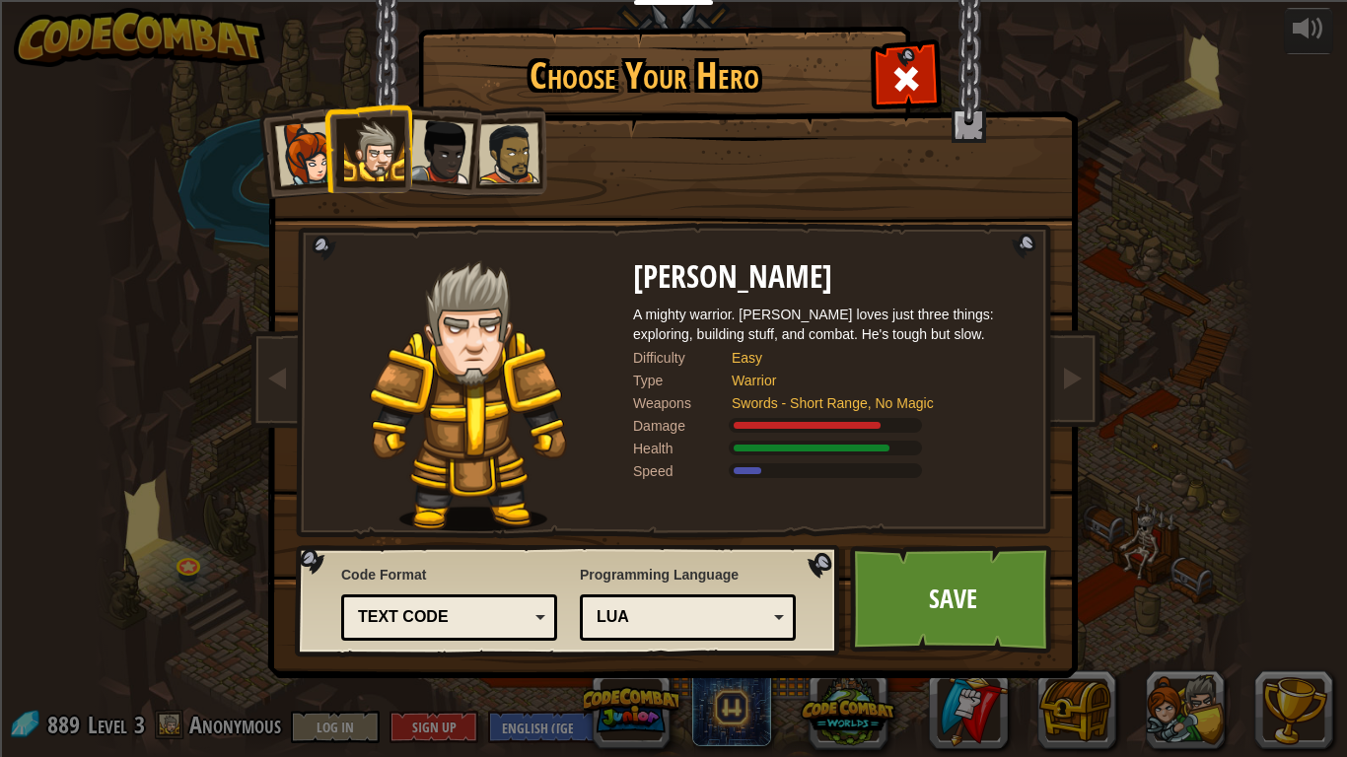
click at [689, 626] on div "Lua" at bounding box center [682, 617] width 171 height 23
click at [933, 608] on link "Save" at bounding box center [953, 599] width 206 height 108
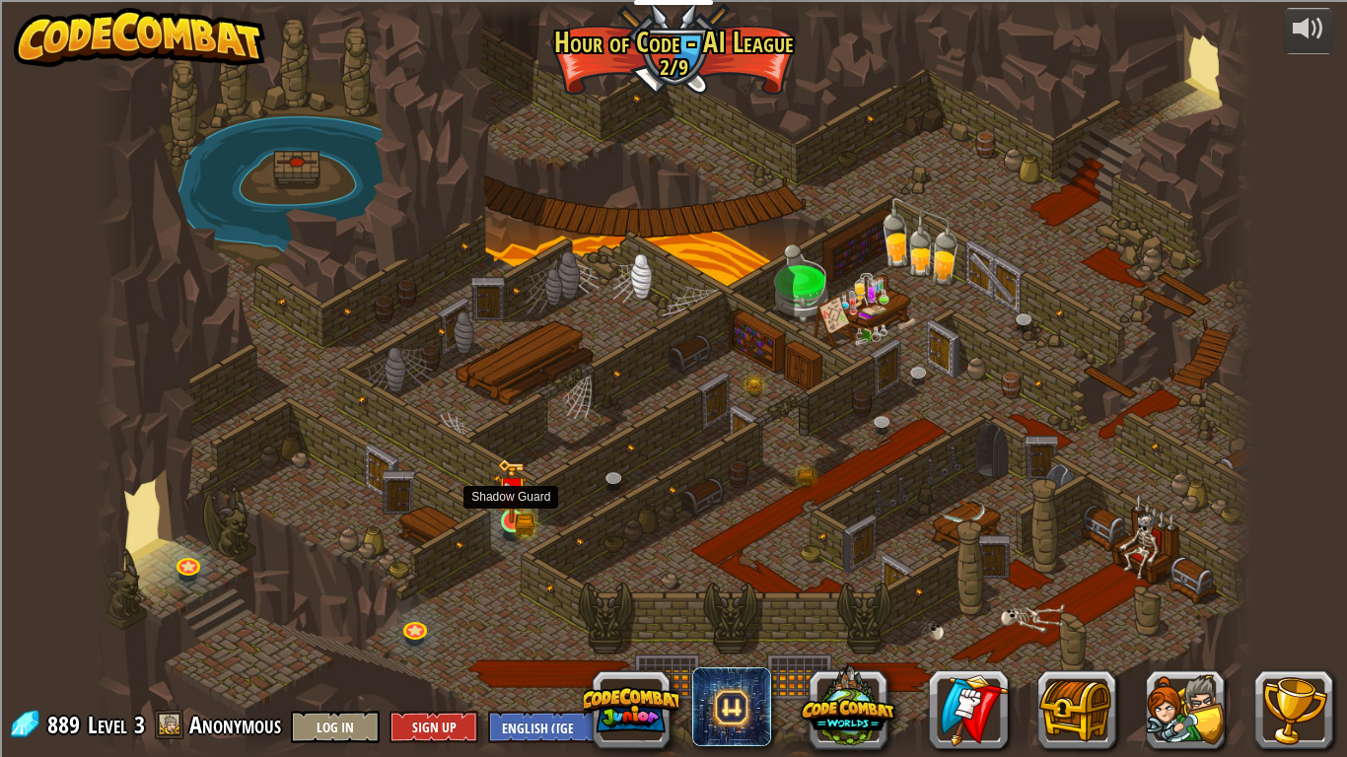
click at [513, 516] on img at bounding box center [512, 490] width 30 height 64
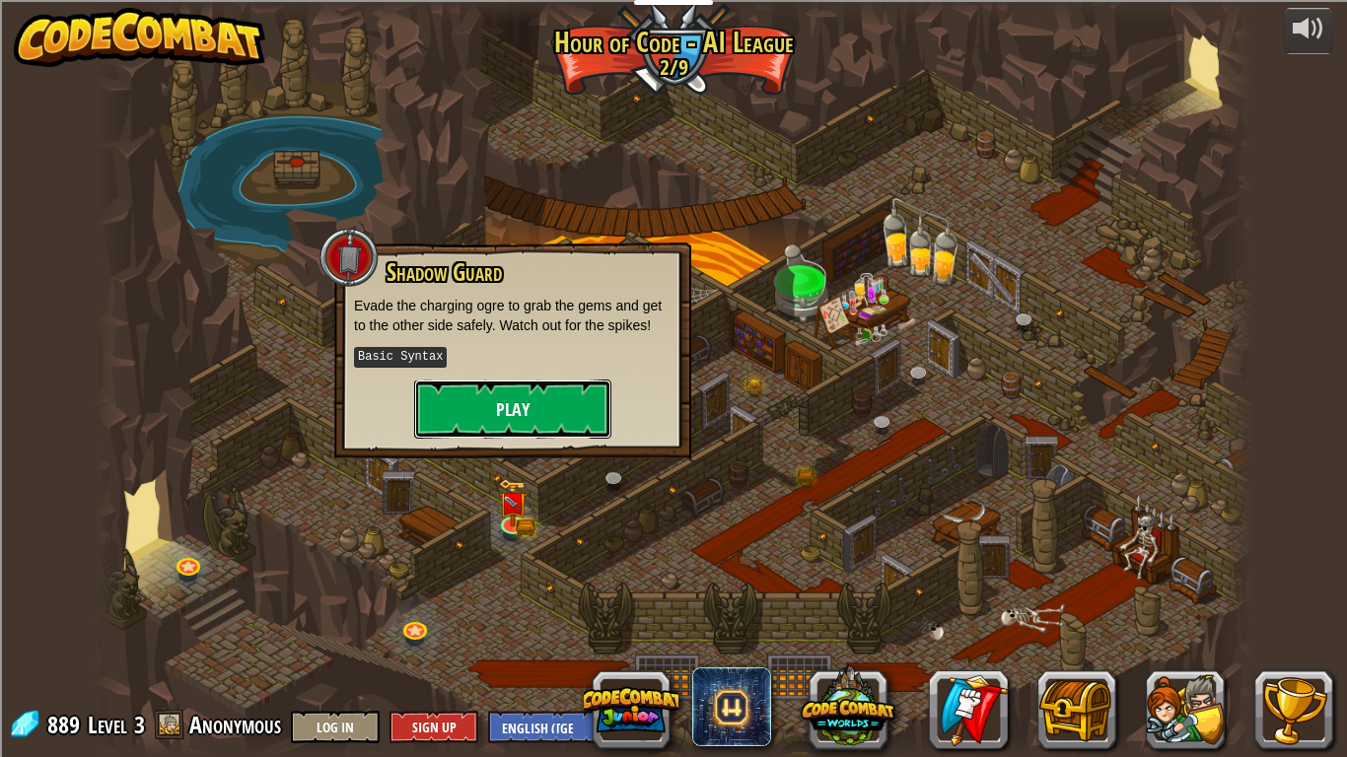
click at [533, 425] on button "Play" at bounding box center [512, 409] width 197 height 59
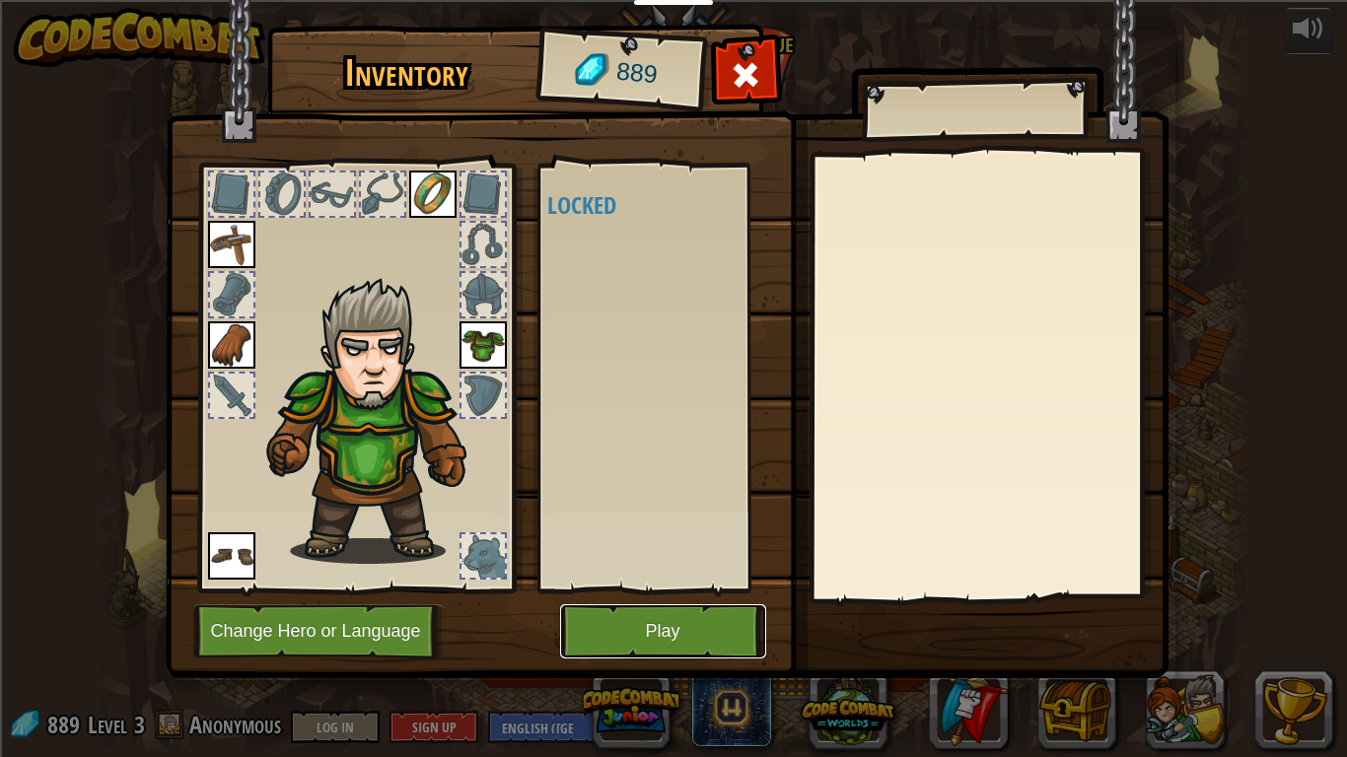
click at [637, 630] on button "Play" at bounding box center [663, 631] width 206 height 54
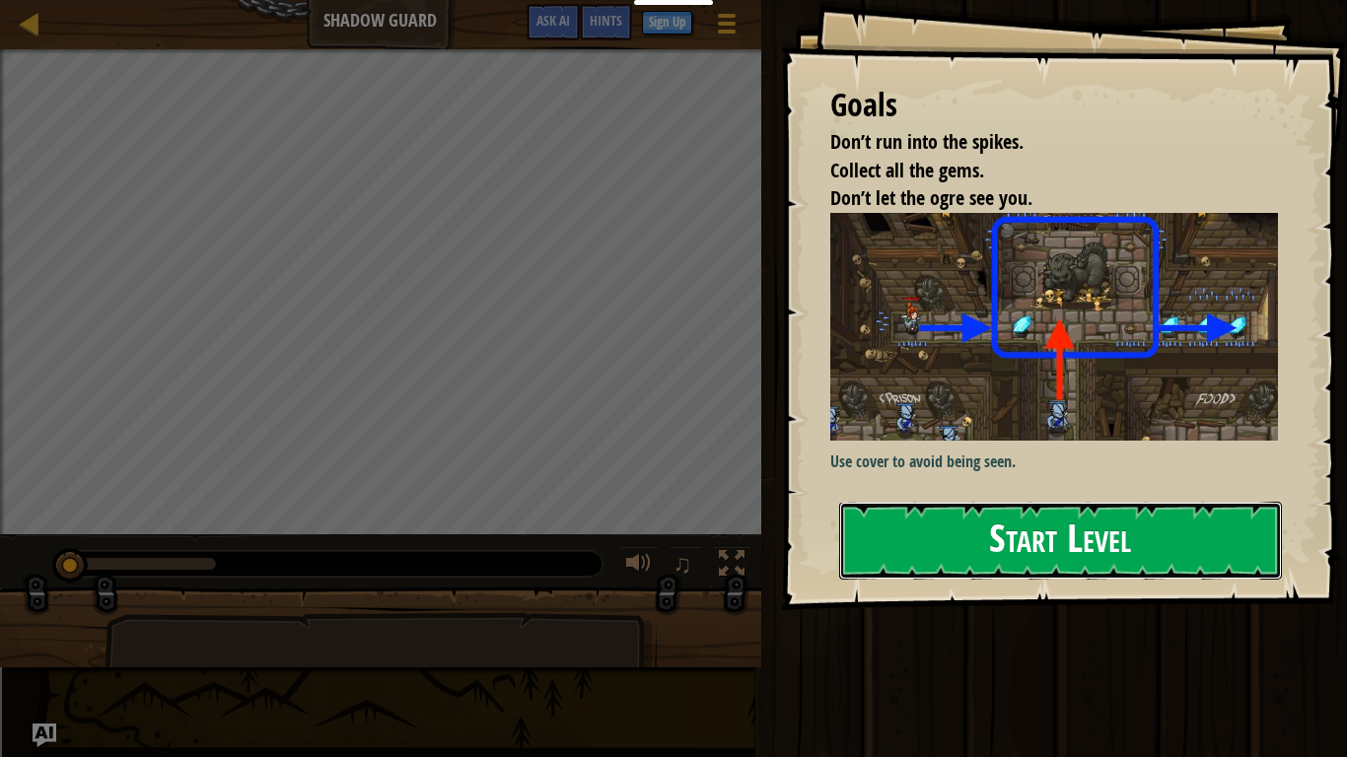
click at [977, 571] on button "Start Level" at bounding box center [1060, 541] width 443 height 78
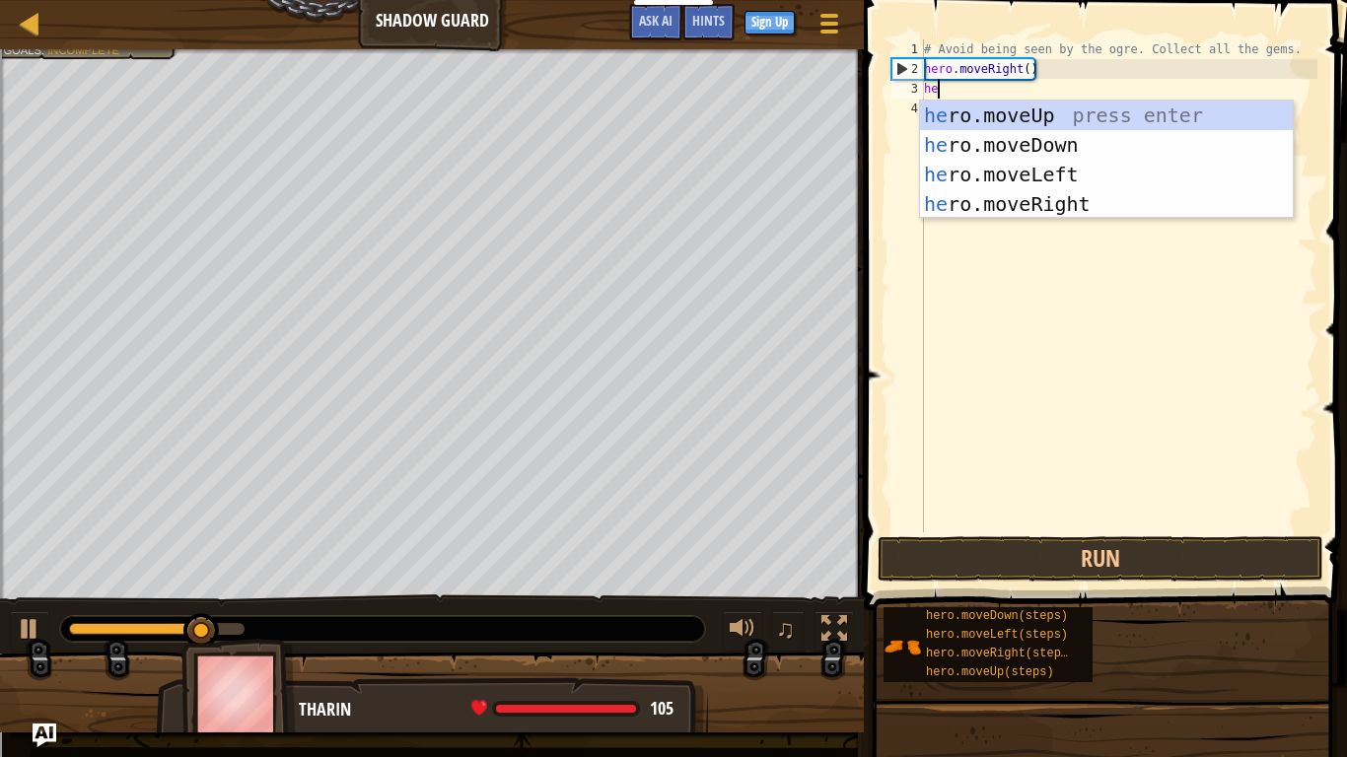
scroll to position [9, 3]
type textarea "hero"
click at [997, 116] on div "hero .moveUp press enter hero .moveDown press enter hero .moveLeft press enter …" at bounding box center [1106, 189] width 373 height 177
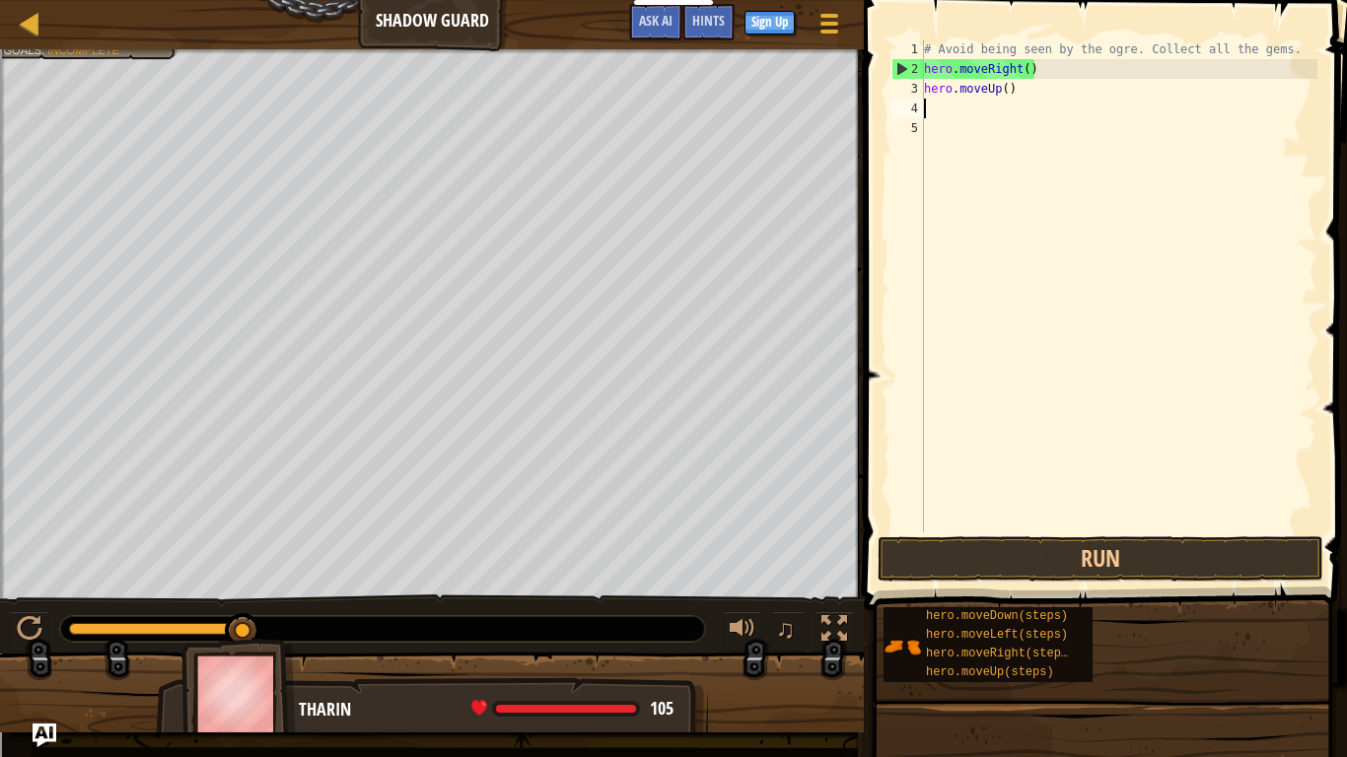
scroll to position [9, 0]
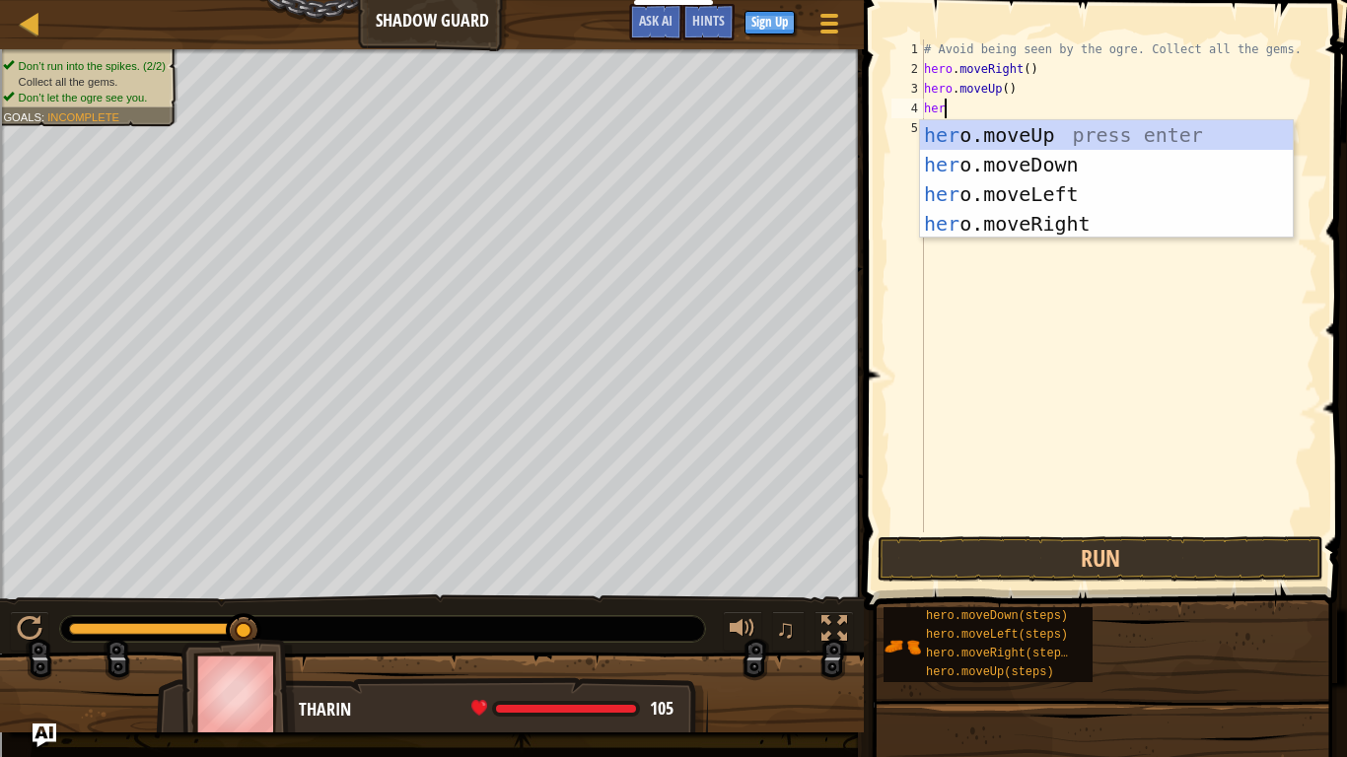
type textarea "hero"
click at [962, 211] on div "hero .moveUp press enter hero .moveDown press enter hero .moveLeft press enter …" at bounding box center [1106, 208] width 373 height 177
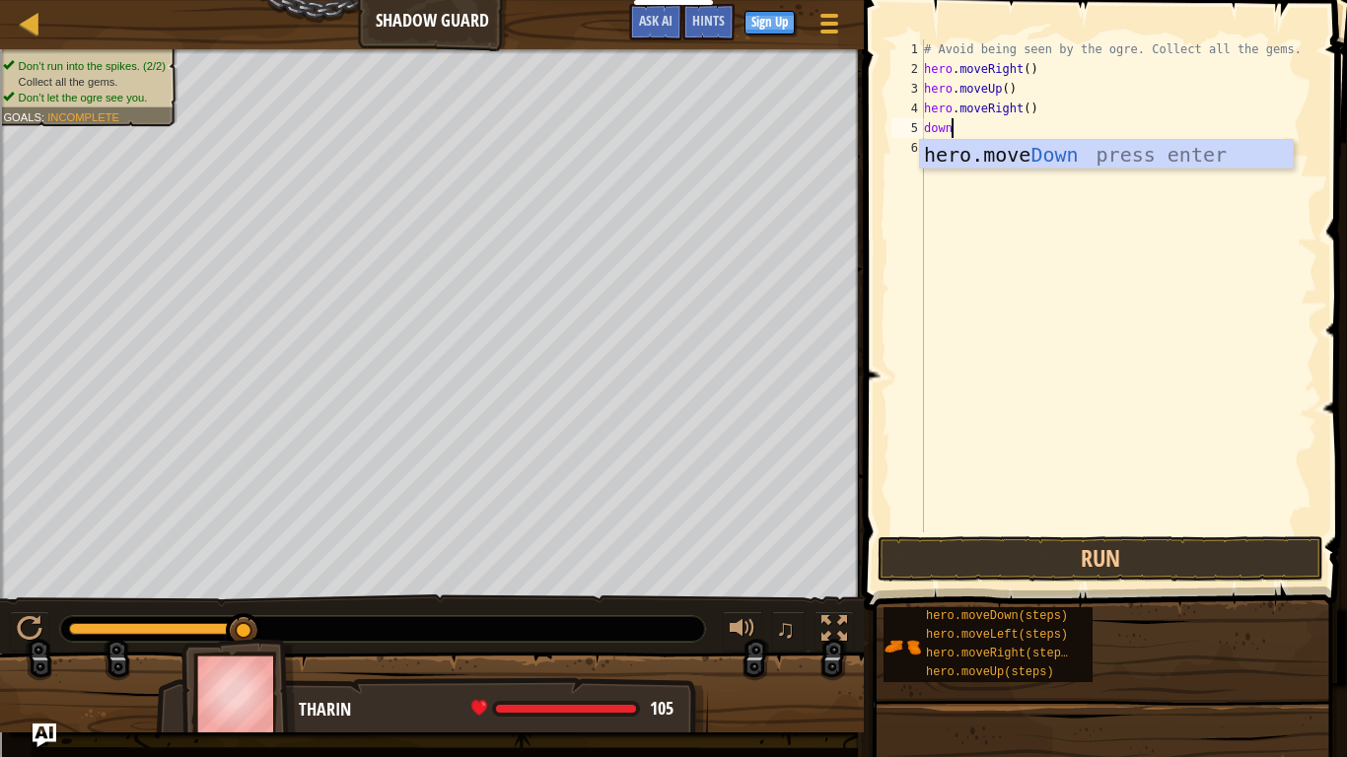
type textarea "down"
click at [951, 161] on div "hero.move Down press enter" at bounding box center [1106, 184] width 373 height 89
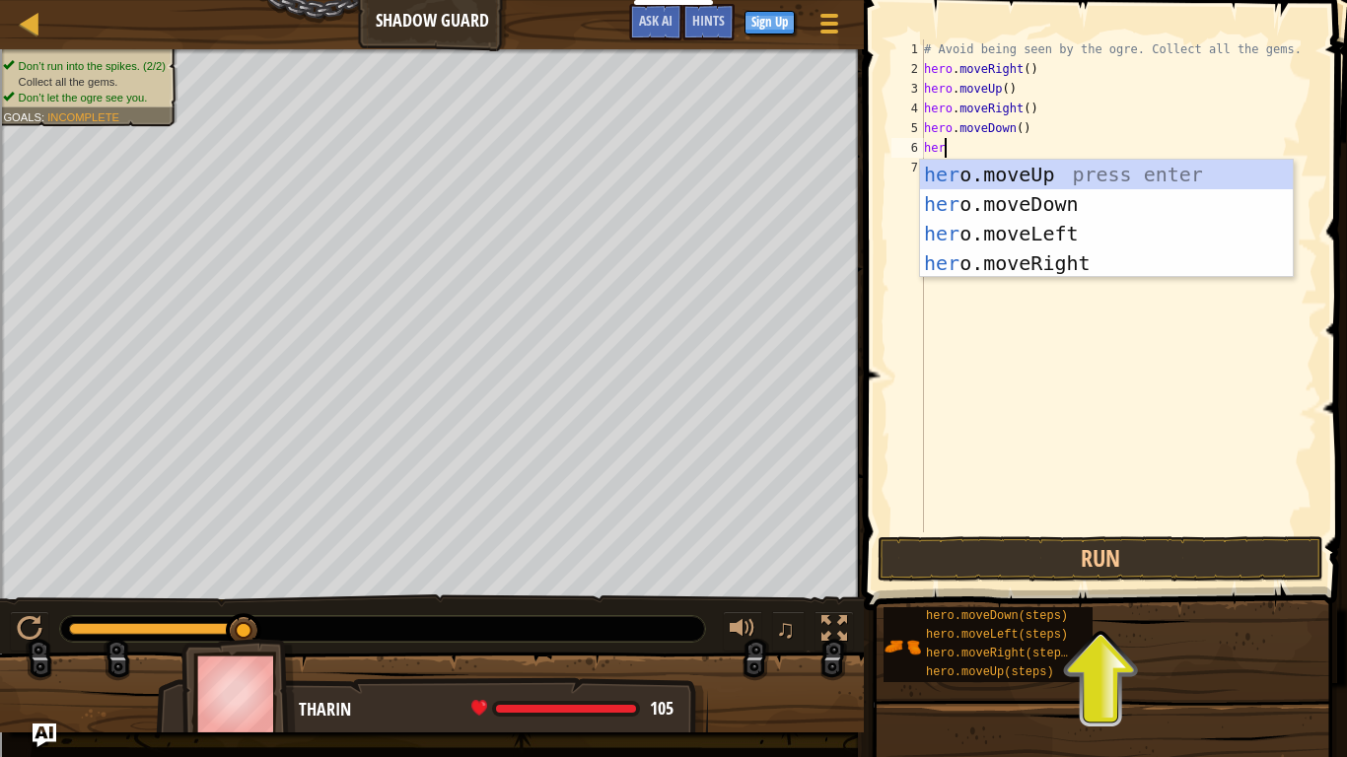
type textarea "hero"
click at [982, 259] on div "hero .moveUp press enter hero .moveDown press enter hero .moveLeft press enter …" at bounding box center [1106, 248] width 373 height 177
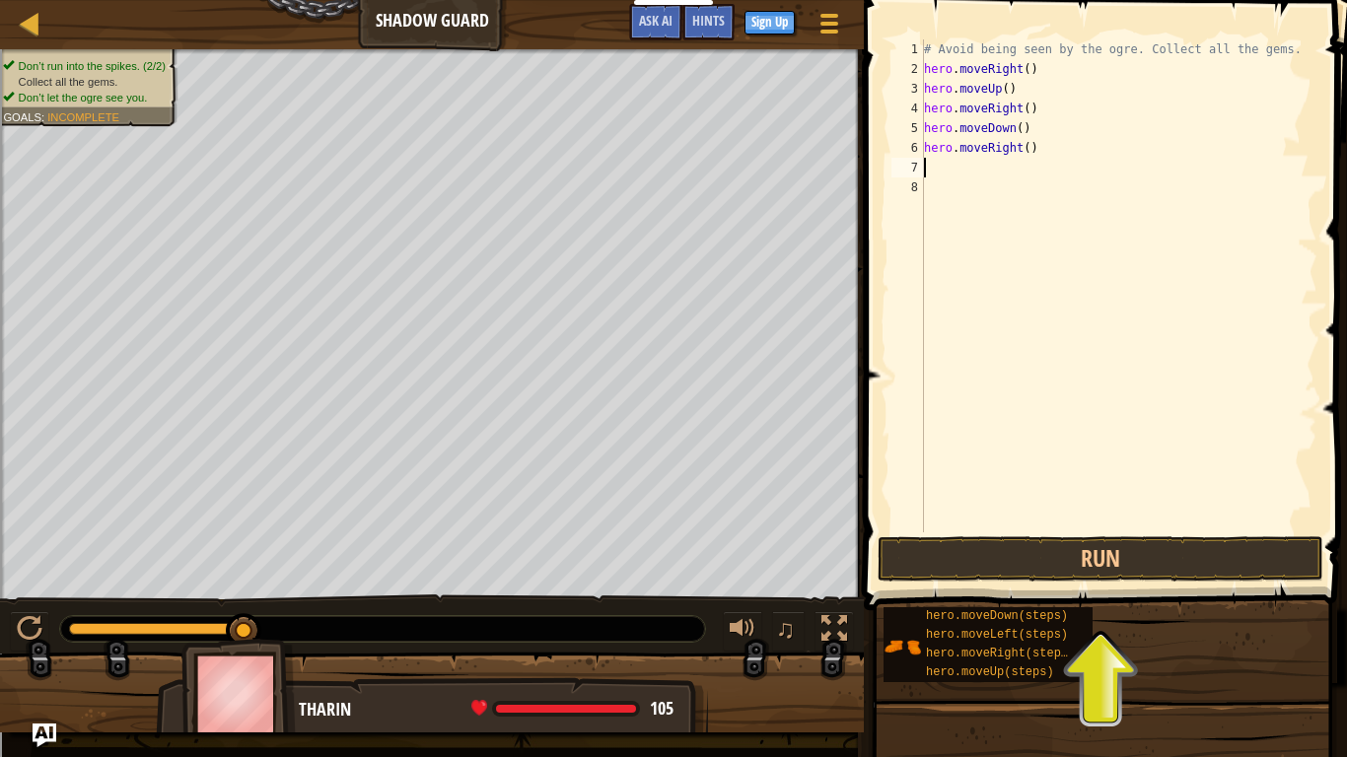
scroll to position [9, 0]
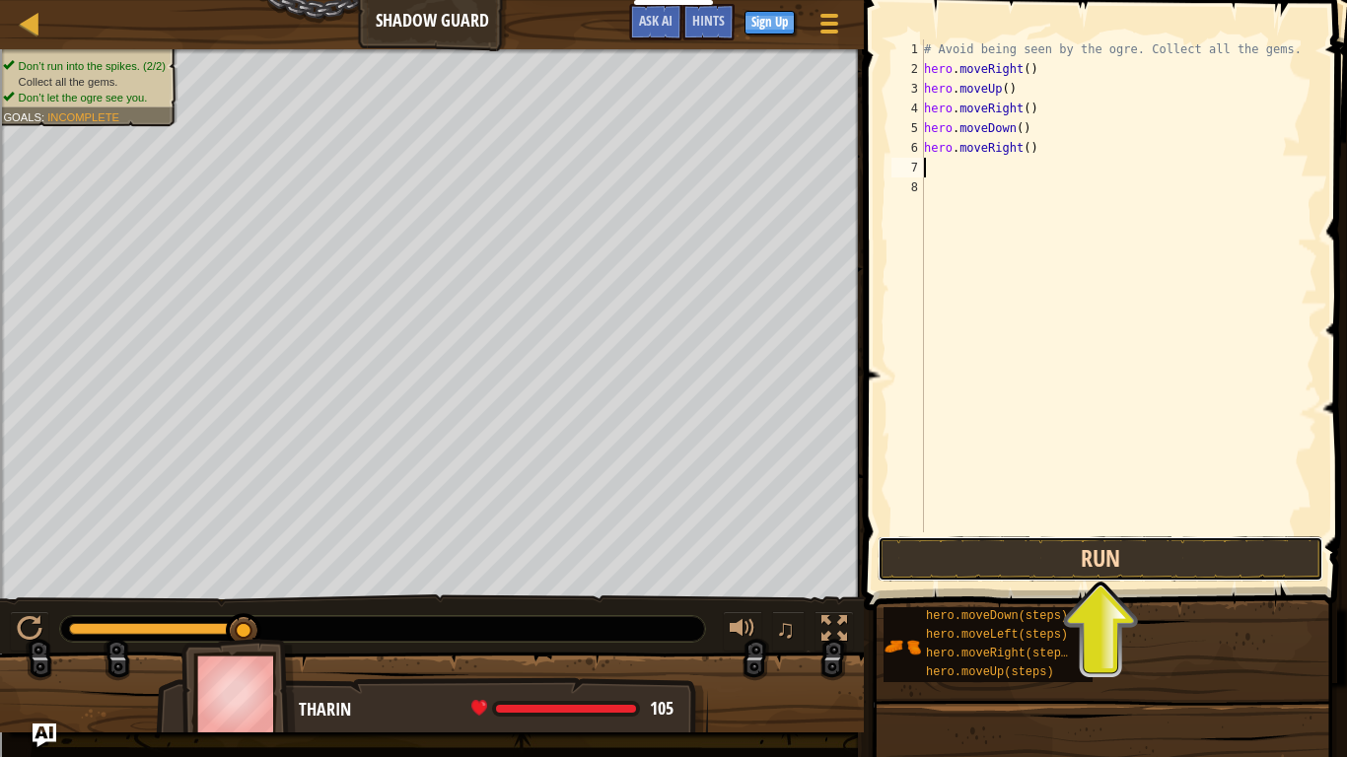
click at [995, 576] on button "Run" at bounding box center [1101, 558] width 446 height 45
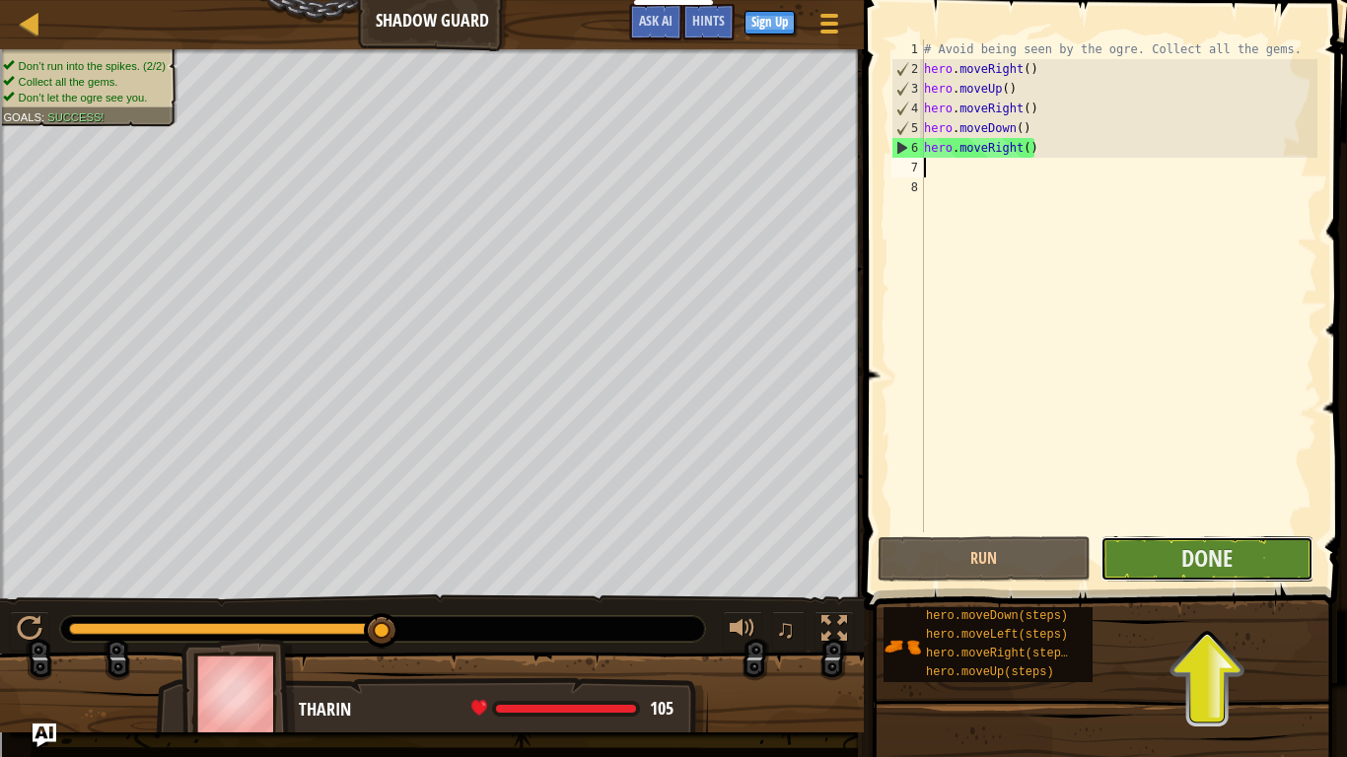
click at [1170, 553] on button "Done" at bounding box center [1206, 558] width 213 height 45
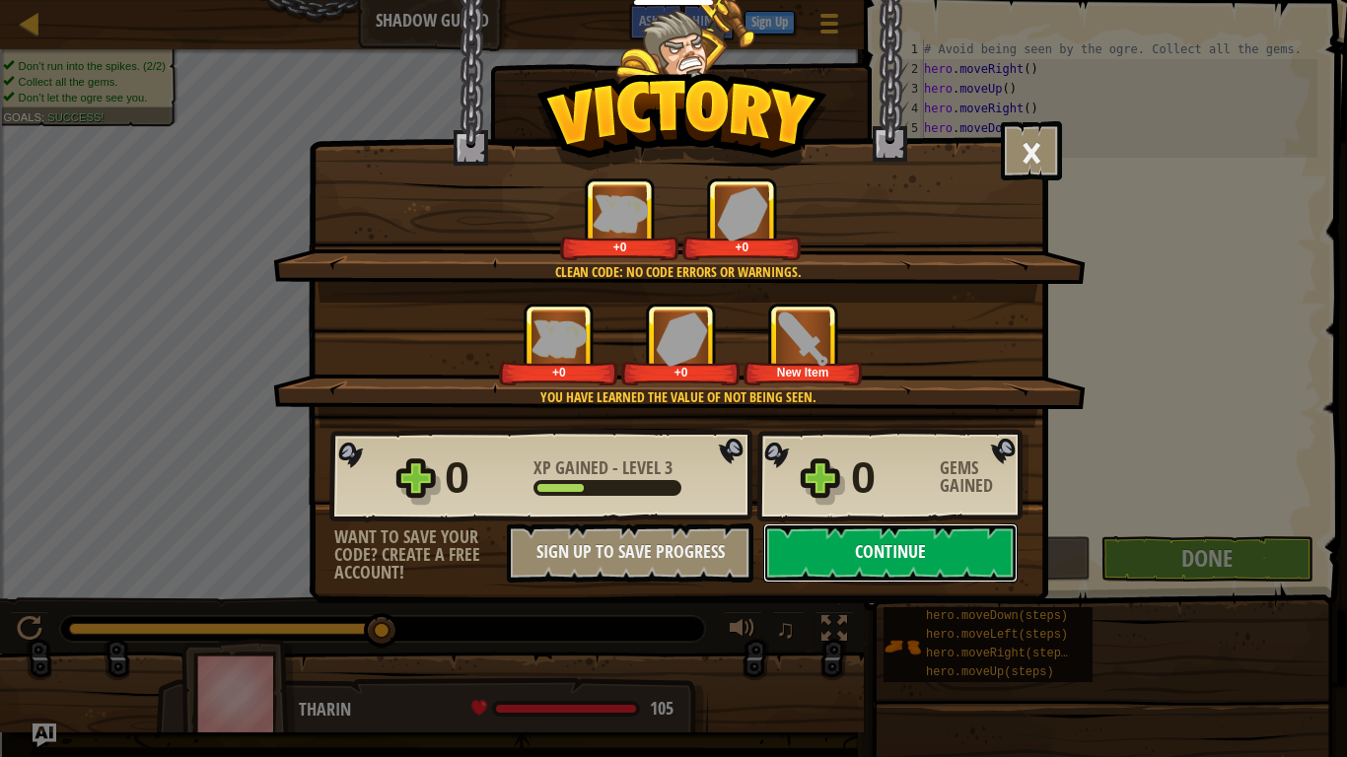
click at [782, 546] on button "Continue" at bounding box center [890, 553] width 254 height 59
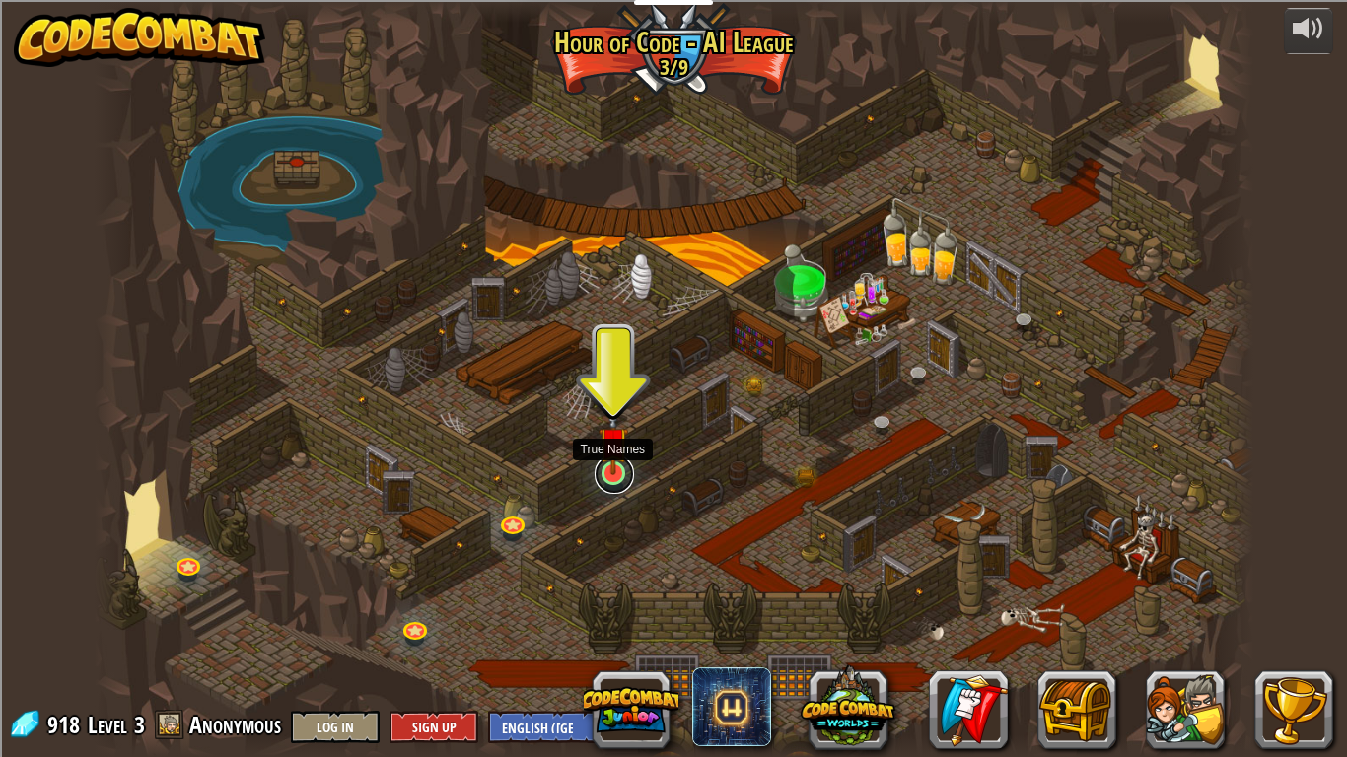
click at [608, 475] on link at bounding box center [614, 474] width 39 height 39
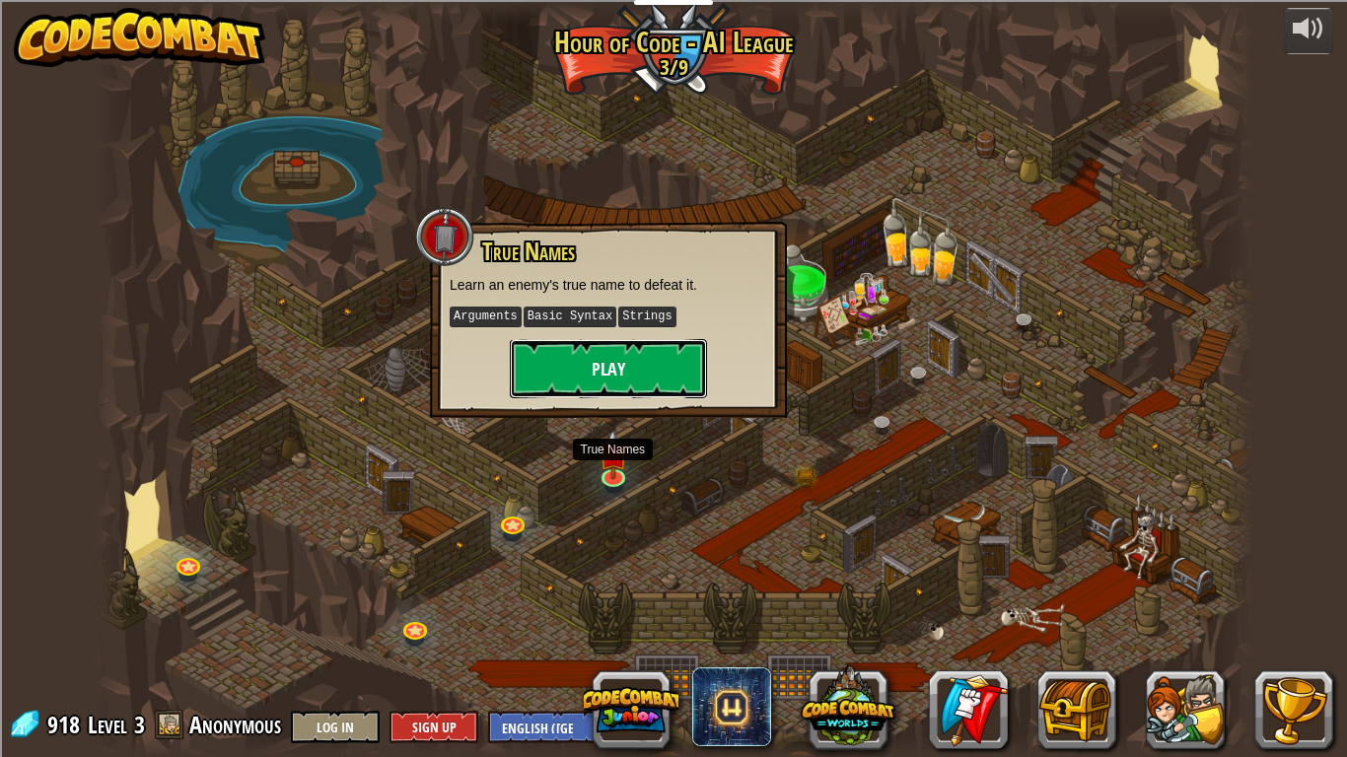
click at [631, 361] on button "Play" at bounding box center [608, 368] width 197 height 59
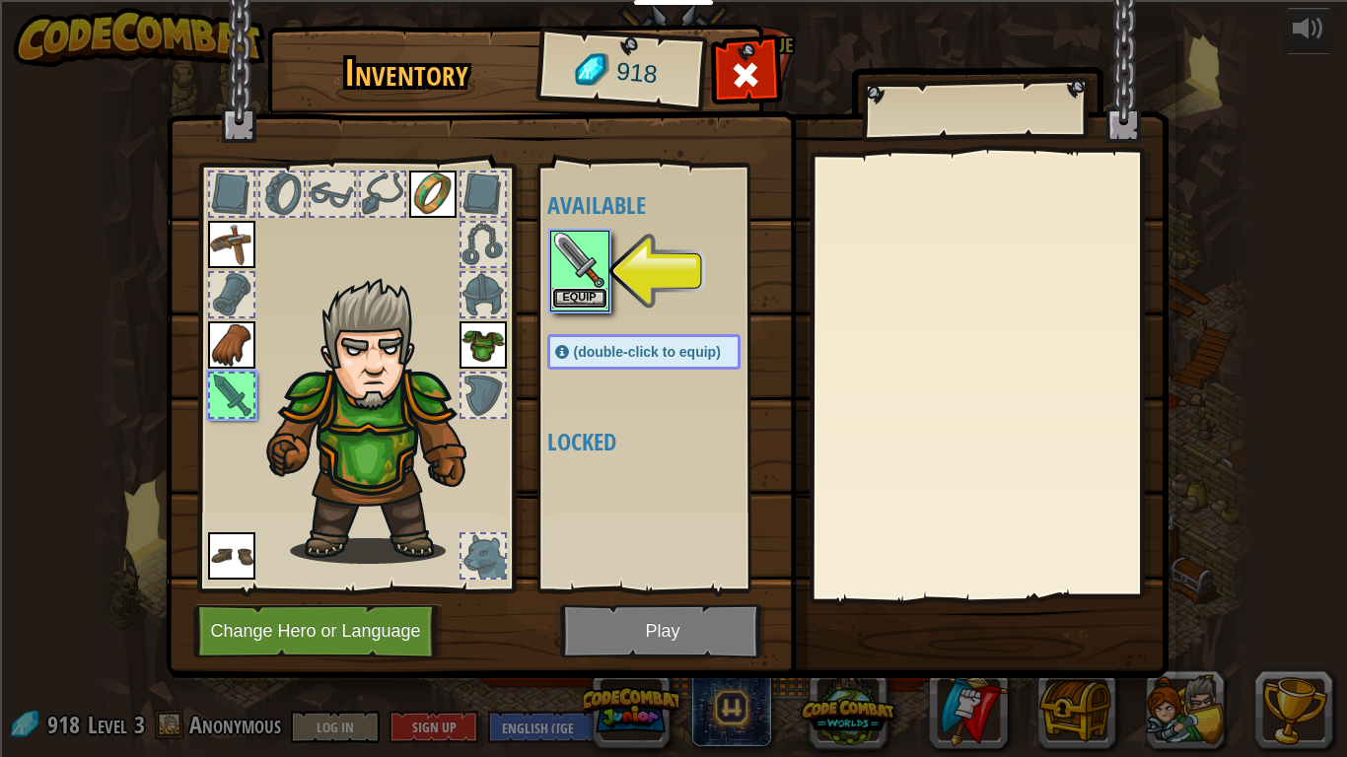
click at [564, 308] on button "Equip" at bounding box center [579, 298] width 55 height 21
click at [564, 308] on div "Available Equip Equip Equip Equip Equip Equip (double-click to equip) Locked" at bounding box center [663, 378] width 233 height 411
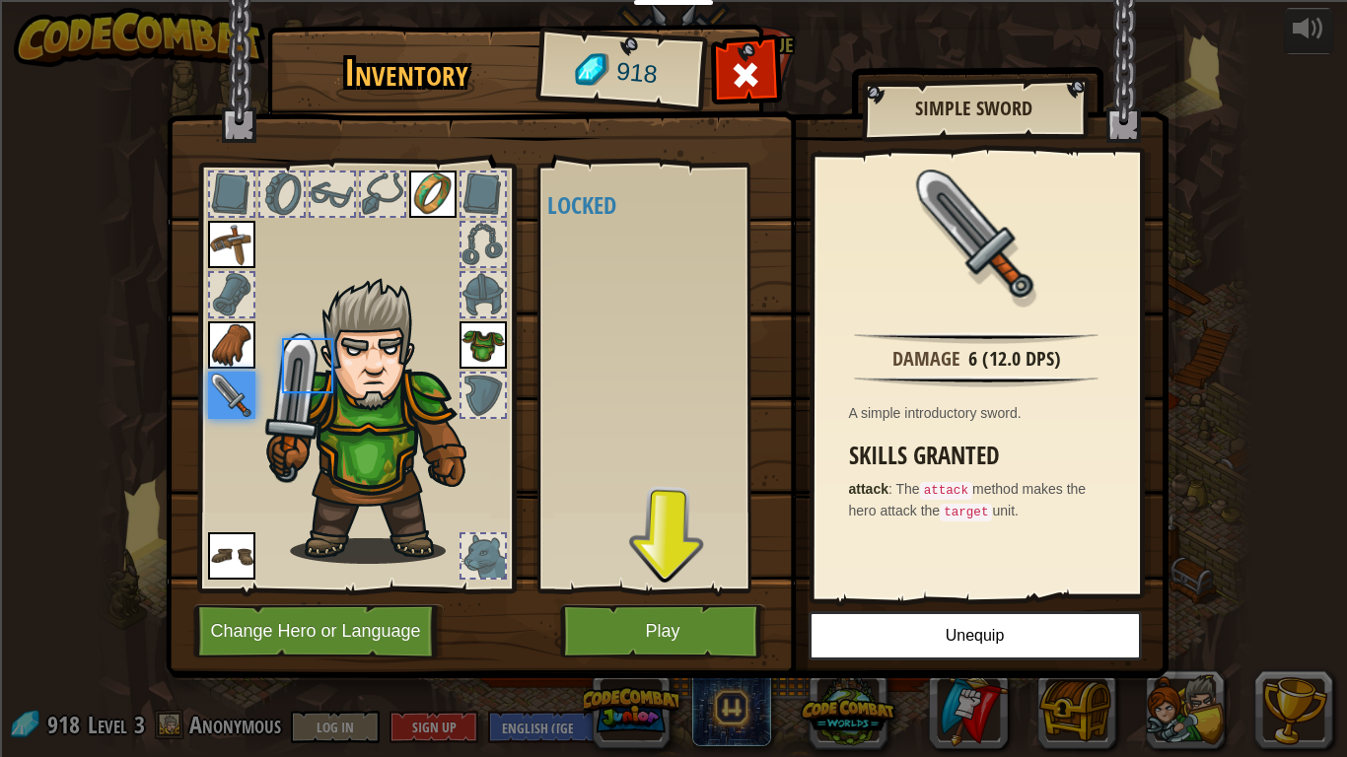
click at [564, 308] on div "Available Equip Equip Equip Equip Equip Equip (double-click to equip) Locked" at bounding box center [663, 378] width 233 height 411
click at [659, 629] on button "Play" at bounding box center [663, 631] width 206 height 54
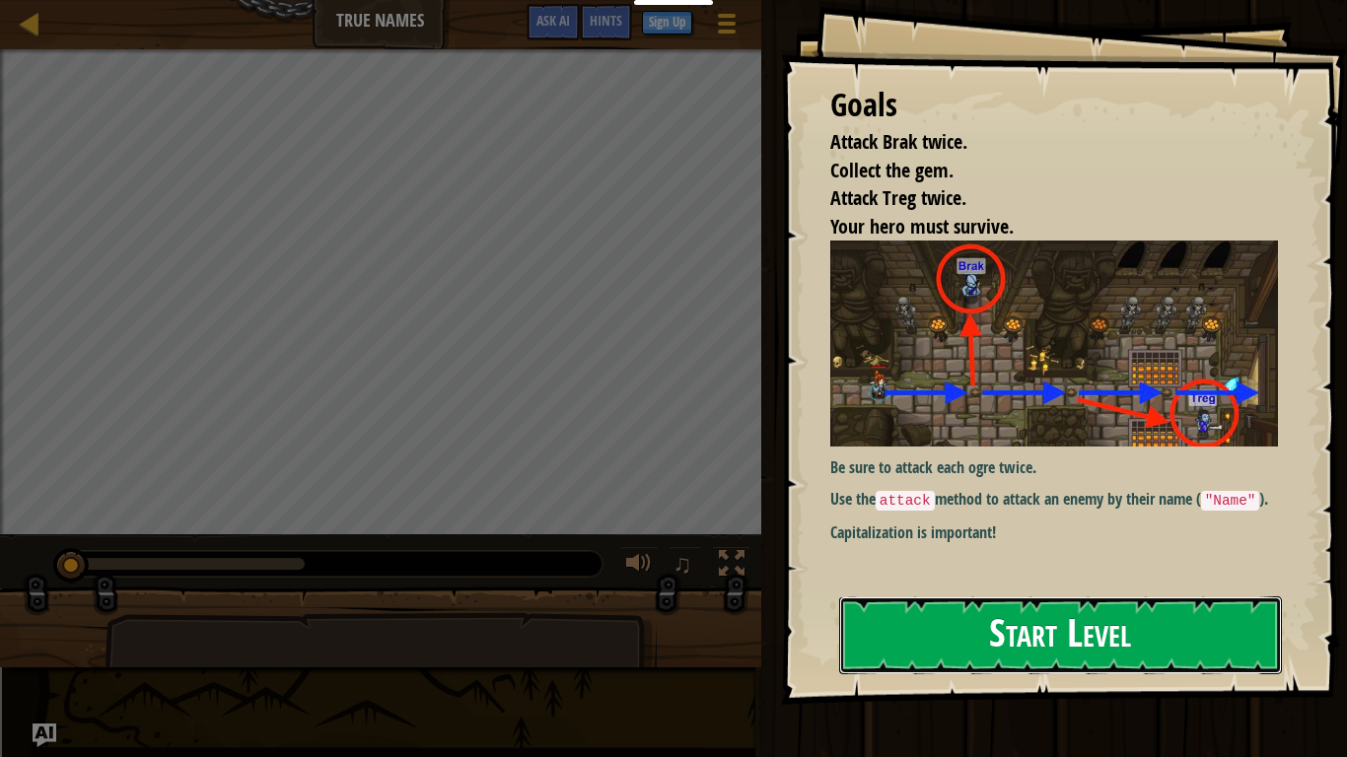
click at [987, 607] on button "Start Level" at bounding box center [1060, 636] width 443 height 78
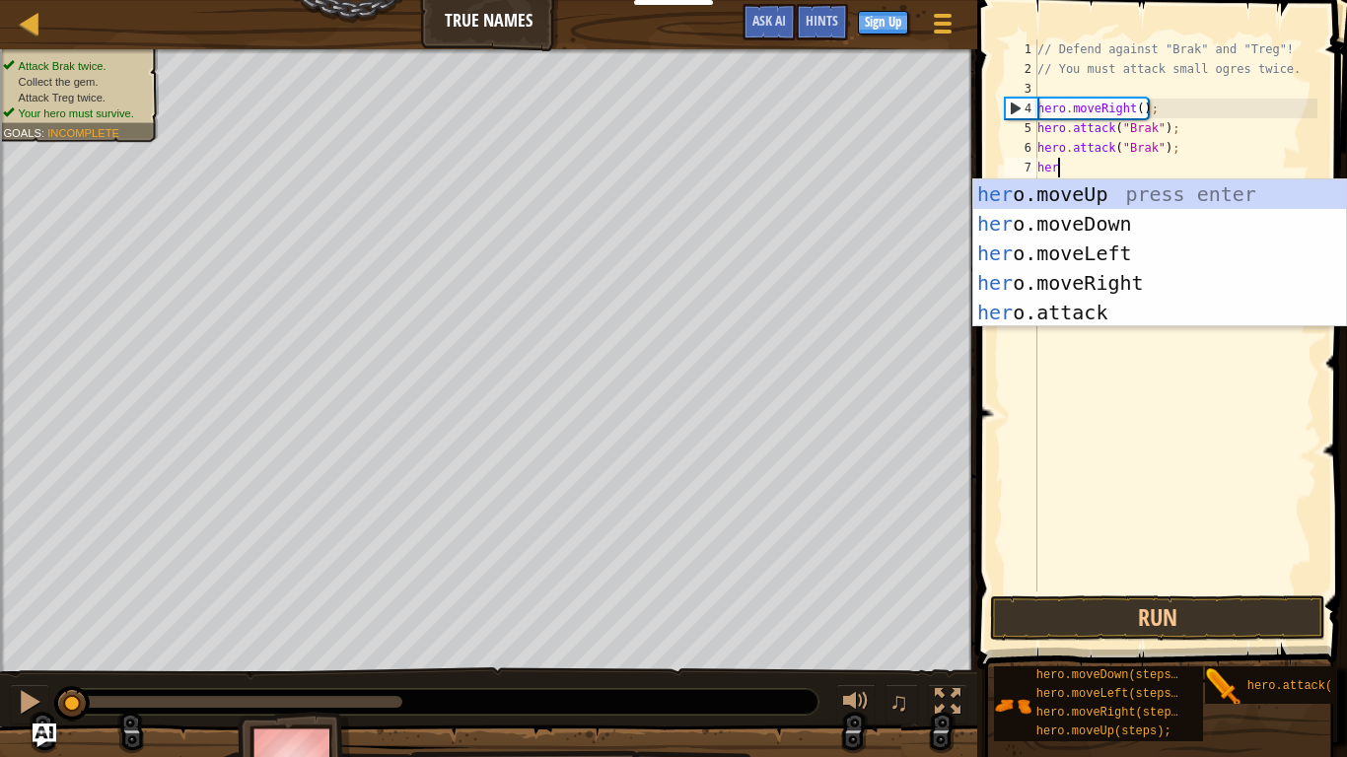
type textarea "hero"
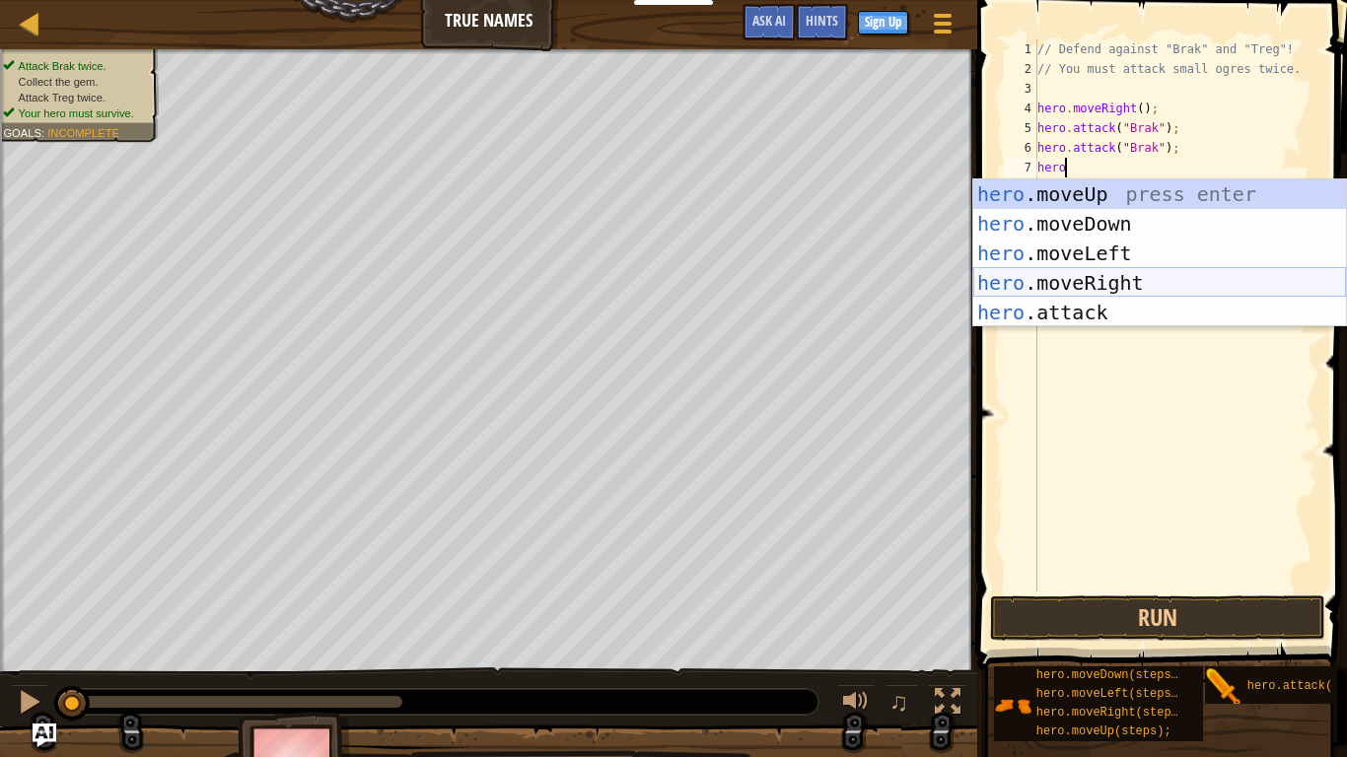
click at [1081, 289] on div "hero .moveUp press enter hero .moveDown press enter hero .moveLeft press enter …" at bounding box center [1159, 282] width 373 height 207
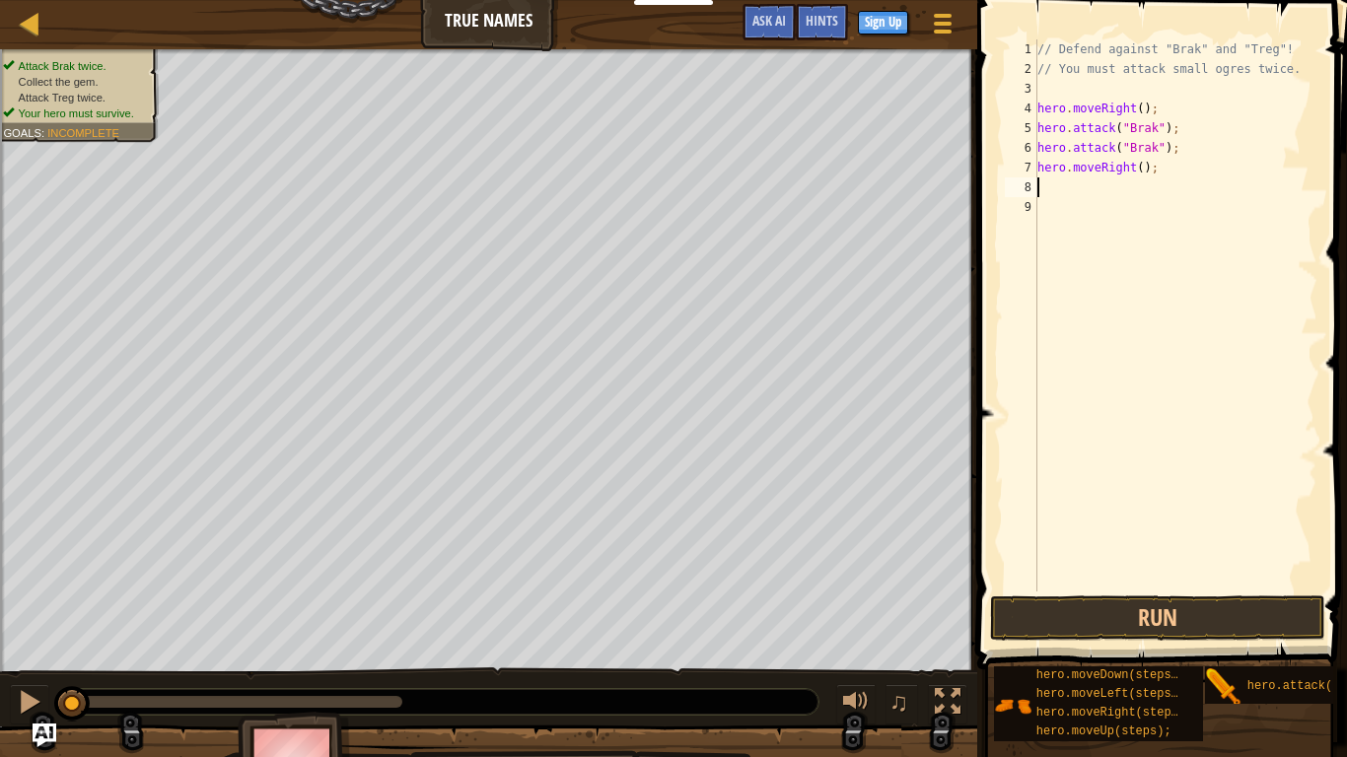
type textarea "a"
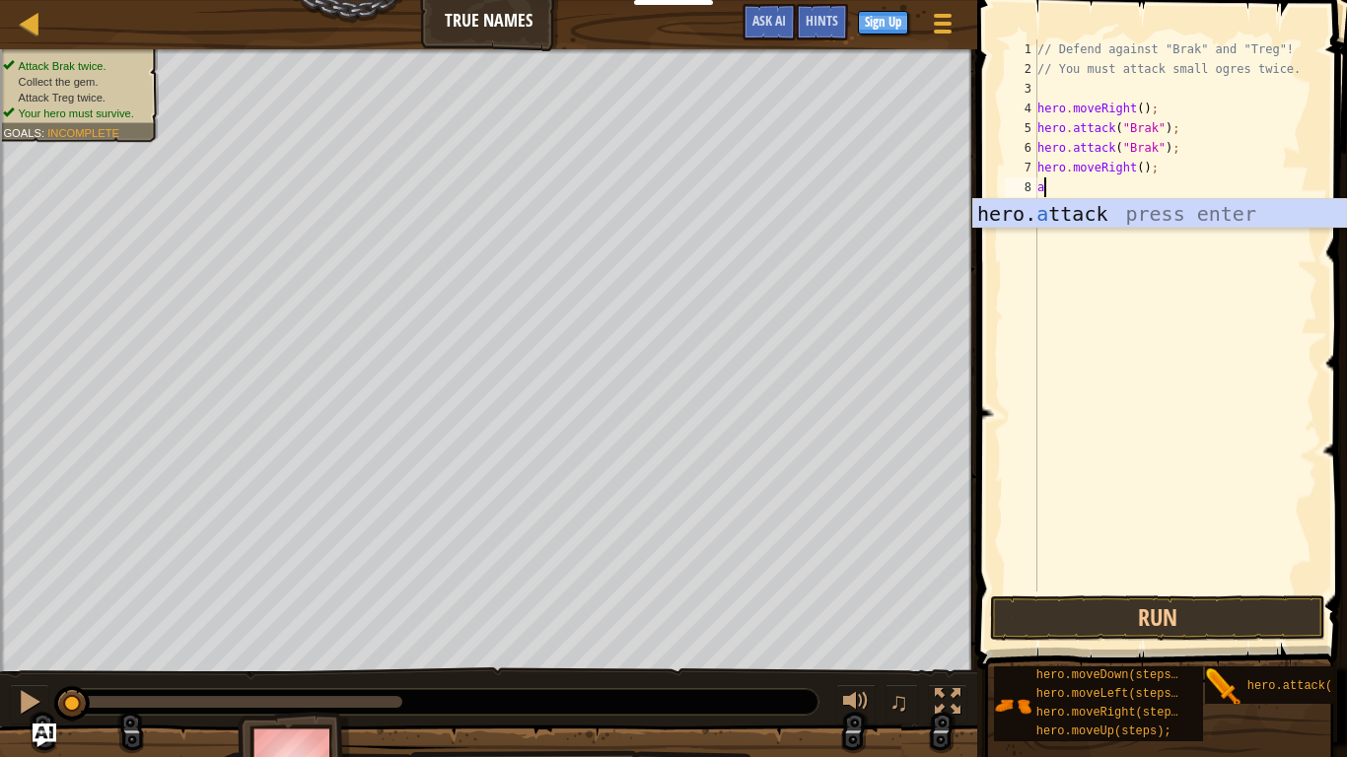
click at [1107, 230] on div "// Defend against "Brak" and "Treg"! // You must attack small ogres twice. hero…" at bounding box center [1175, 335] width 284 height 592
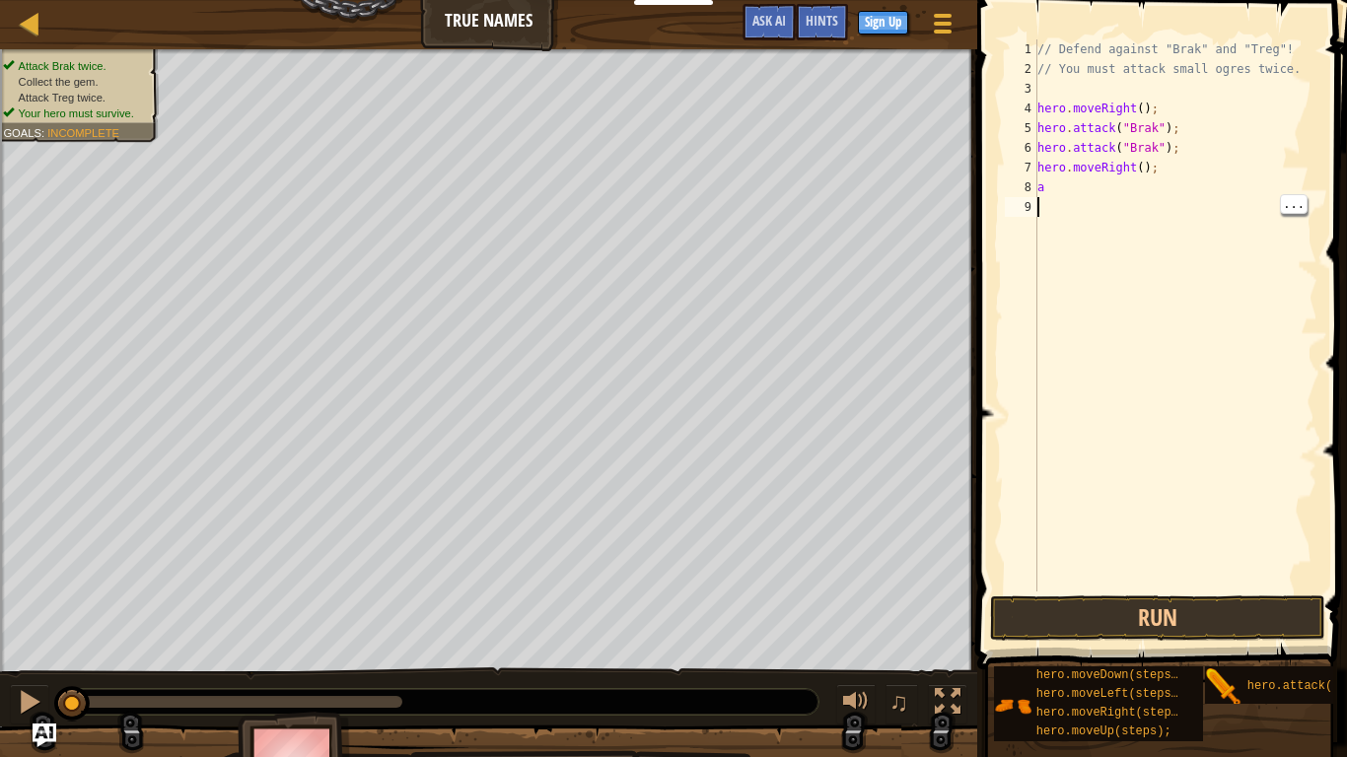
click at [1064, 177] on div "// Defend against "Brak" and "Treg"! // You must attack small ogres twice. hero…" at bounding box center [1175, 335] width 284 height 592
type textarea "a"
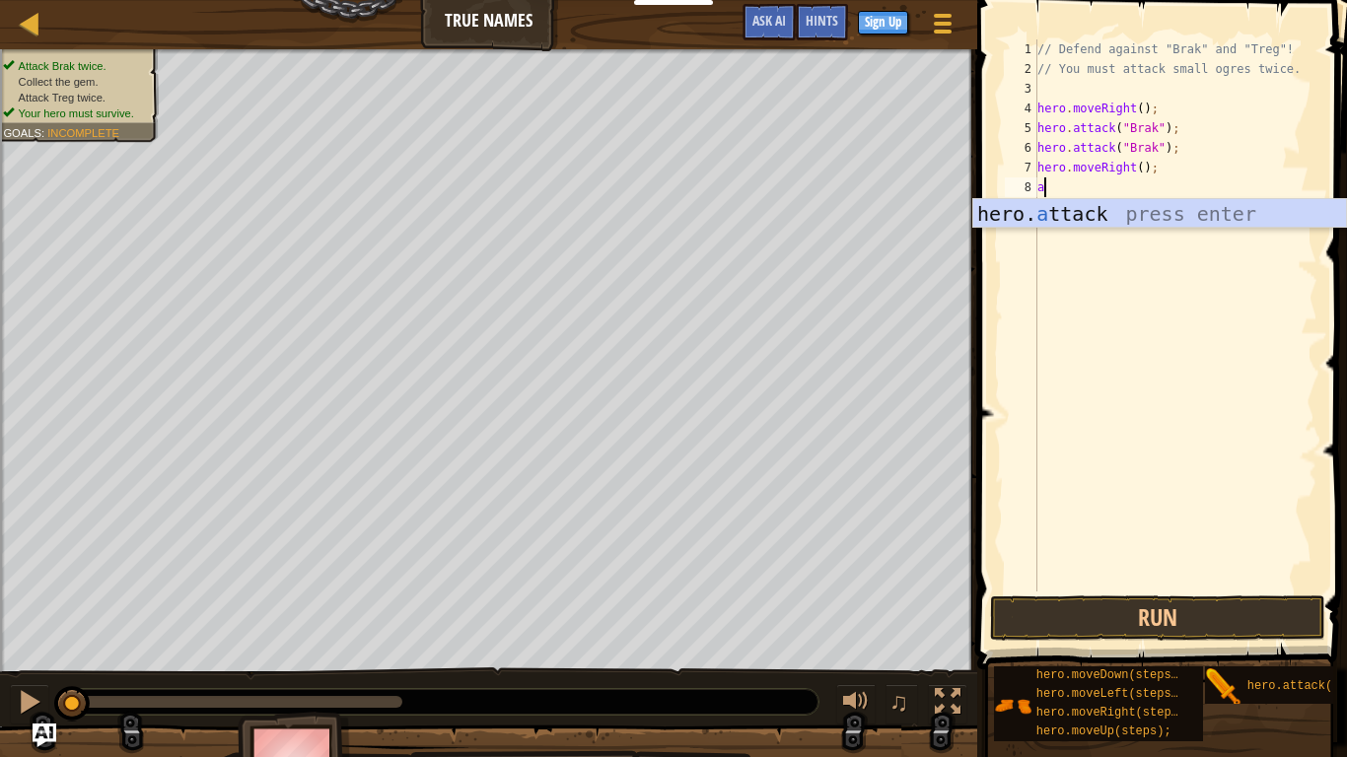
click at [1085, 208] on div "hero. a ttack press enter" at bounding box center [1159, 243] width 373 height 89
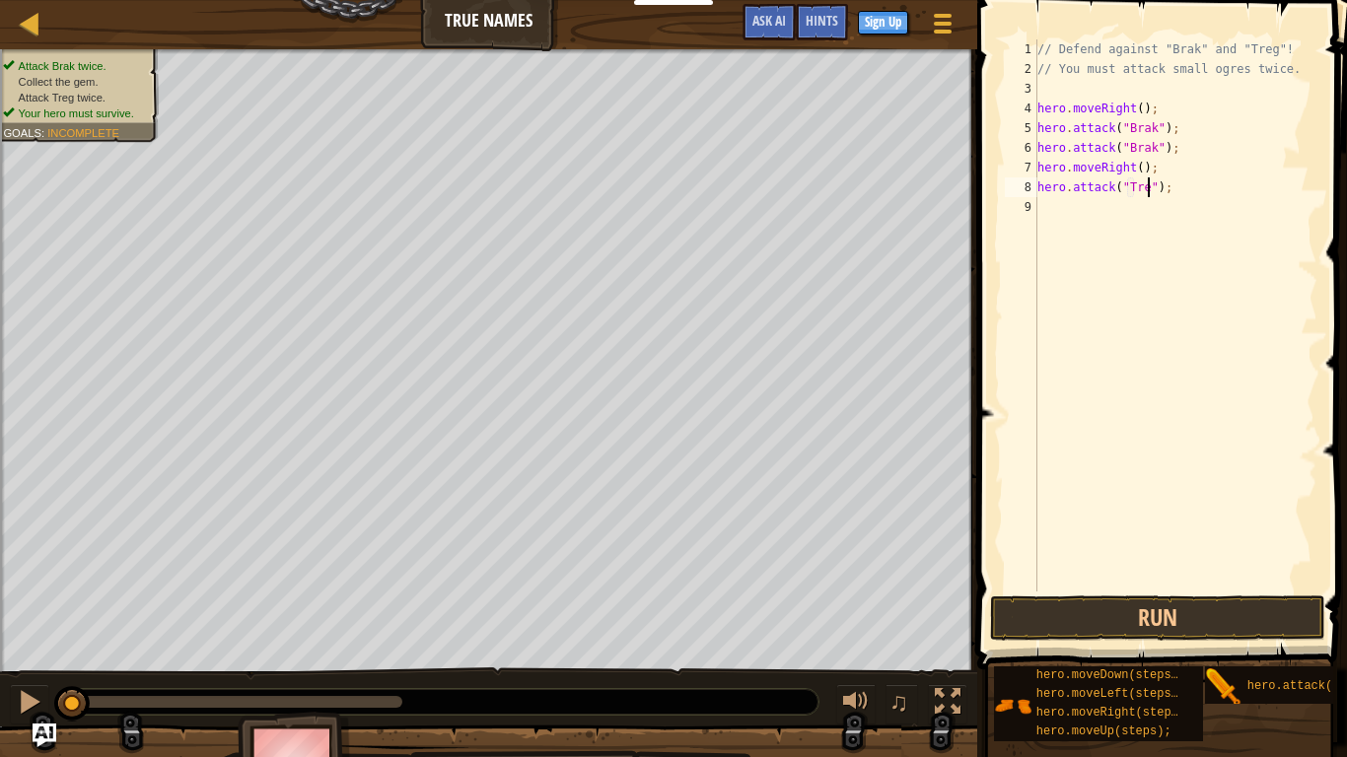
type textarea "hero.attack("Treg");"
click at [1042, 209] on div "// Defend against "Brak" and "Treg"! // You must attack small ogres twice. hero…" at bounding box center [1175, 335] width 284 height 592
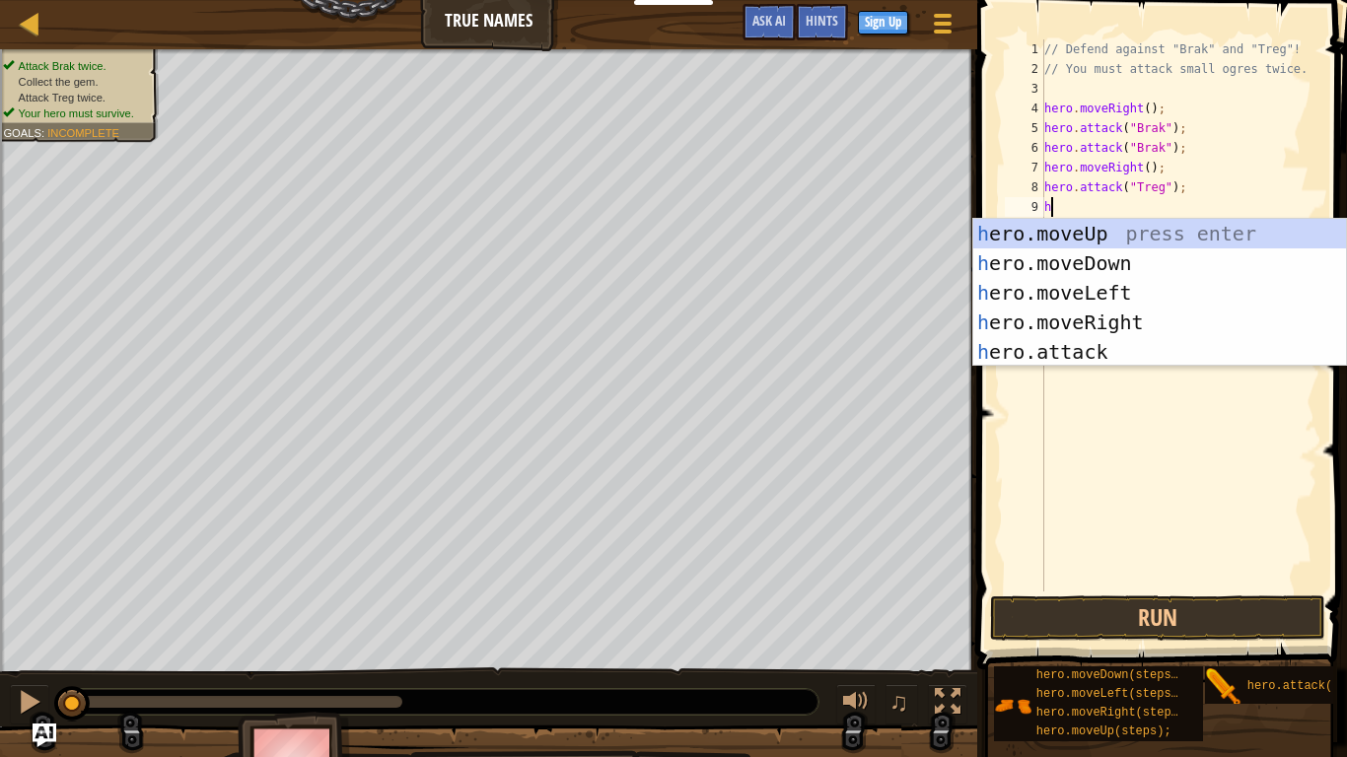
scroll to position [9, 2]
type textarea "her"
click at [1099, 321] on div "her o.moveUp press enter her o.moveDown press enter her o.moveLeft press enter …" at bounding box center [1159, 322] width 373 height 207
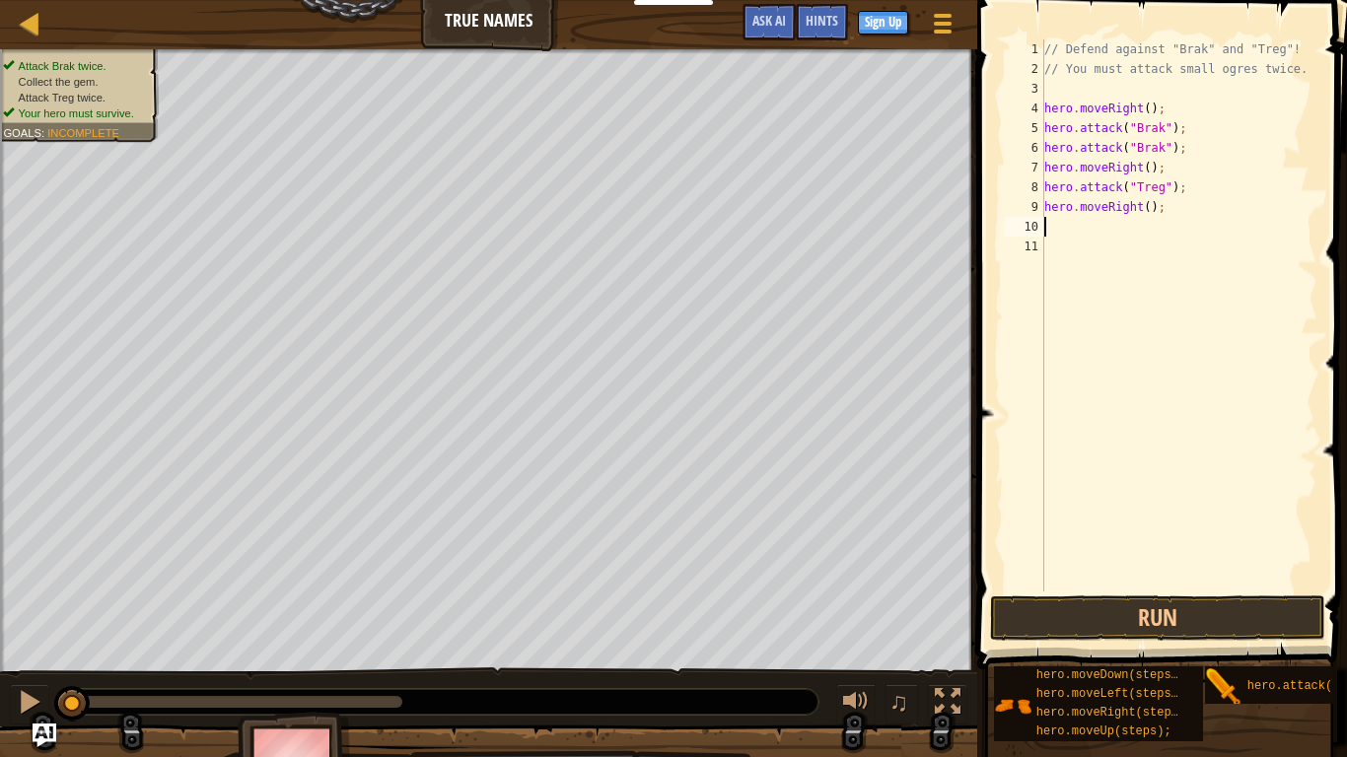
scroll to position [9, 0]
drag, startPoint x: 1163, startPoint y: 212, endPoint x: 1027, endPoint y: 208, distance: 135.1
click at [1027, 208] on div "1 2 3 4 5 6 7 8 9 10 11 // Defend against "Brak" and "Treg"! // You must attack…" at bounding box center [1159, 315] width 317 height 552
type textarea "hero.moveRight();"
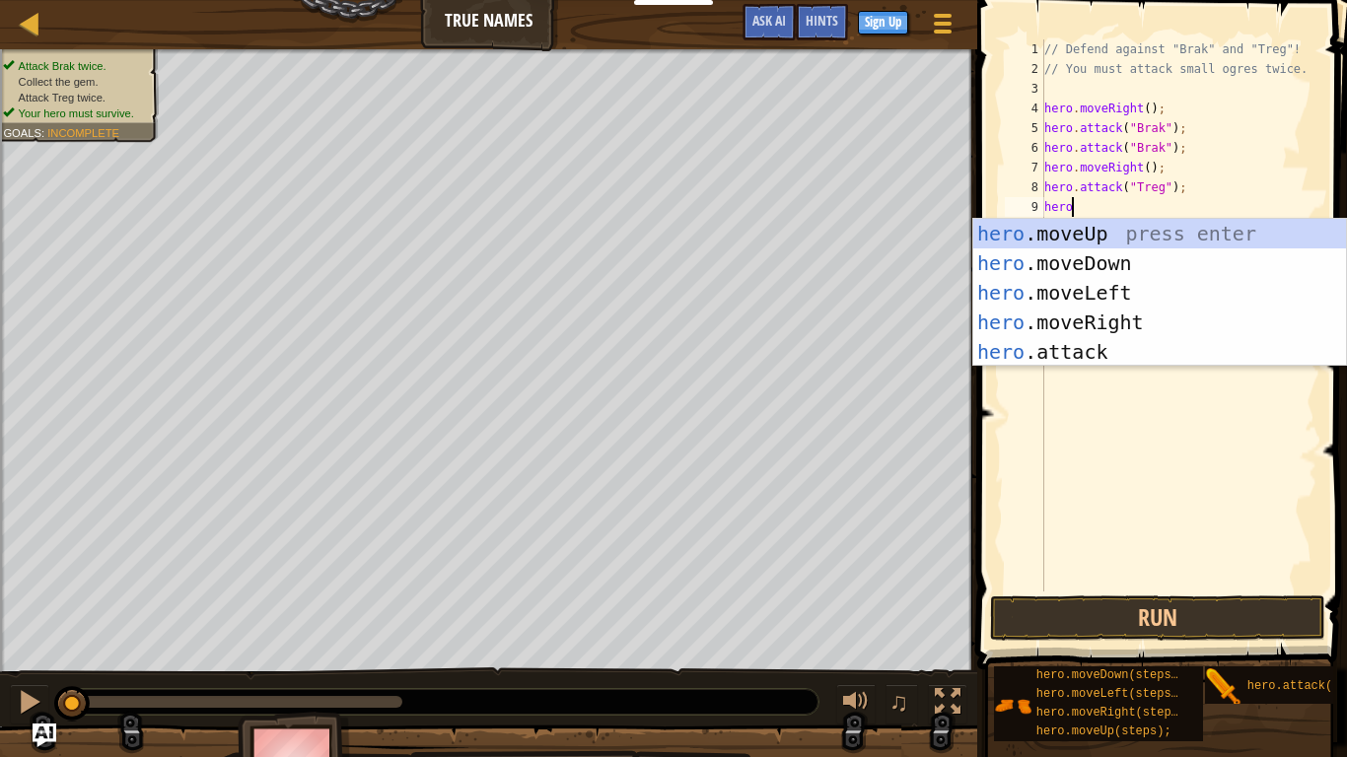
scroll to position [9, 3]
click at [1105, 360] on div "hero .moveUp press enter hero .moveDown press enter hero .moveLeft press enter …" at bounding box center [1159, 322] width 373 height 207
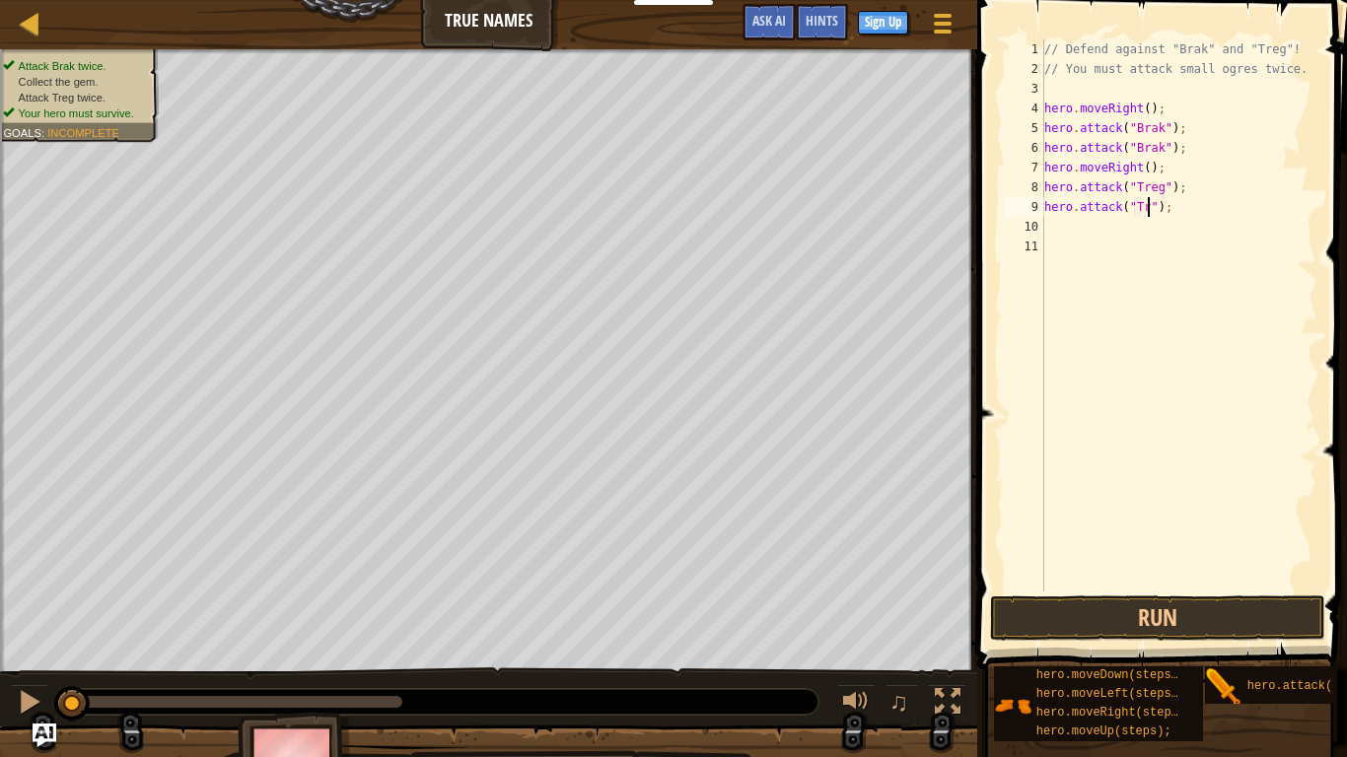
scroll to position [9, 16]
type textarea "hero.attack("Treg");"
click at [1053, 226] on div "// Defend against "Brak" and "Treg"! // You must attack small ogres twice. hero…" at bounding box center [1178, 335] width 277 height 592
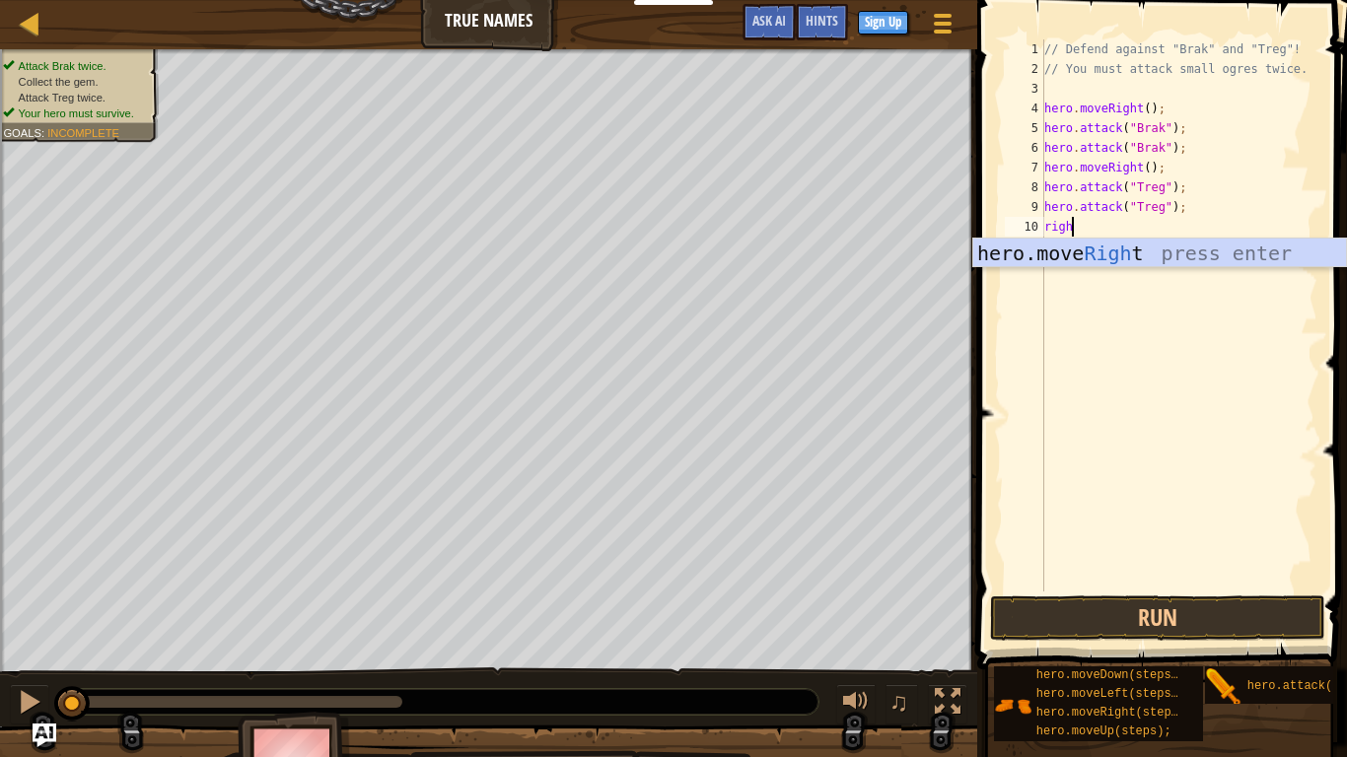
type textarea "right"
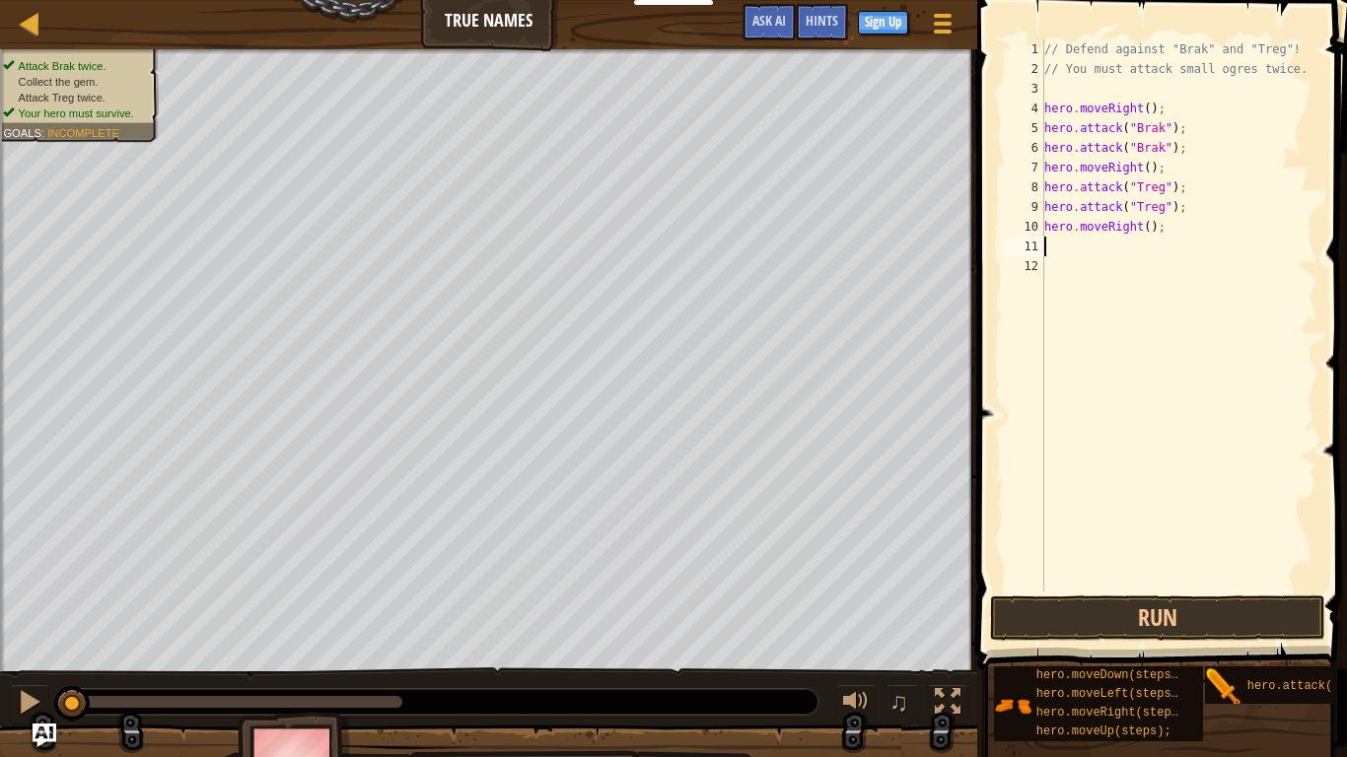
click at [1151, 230] on div "// Defend against "Brak" and "Treg"! // You must attack small ogres twice. hero…" at bounding box center [1178, 335] width 277 height 592
type textarea "hero.moveRight(2);"
click at [1202, 637] on button "Run" at bounding box center [1157, 618] width 335 height 45
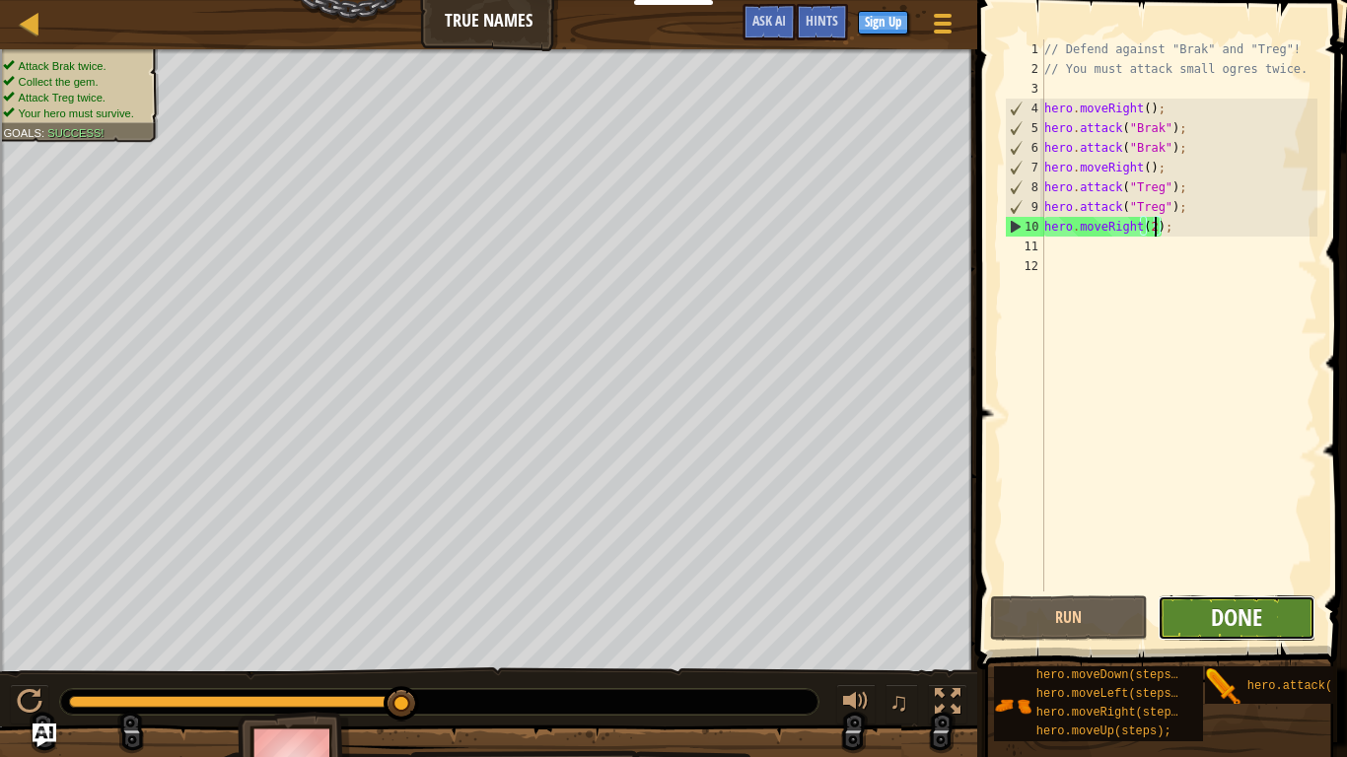
click at [1221, 621] on span "Done" at bounding box center [1236, 617] width 51 height 32
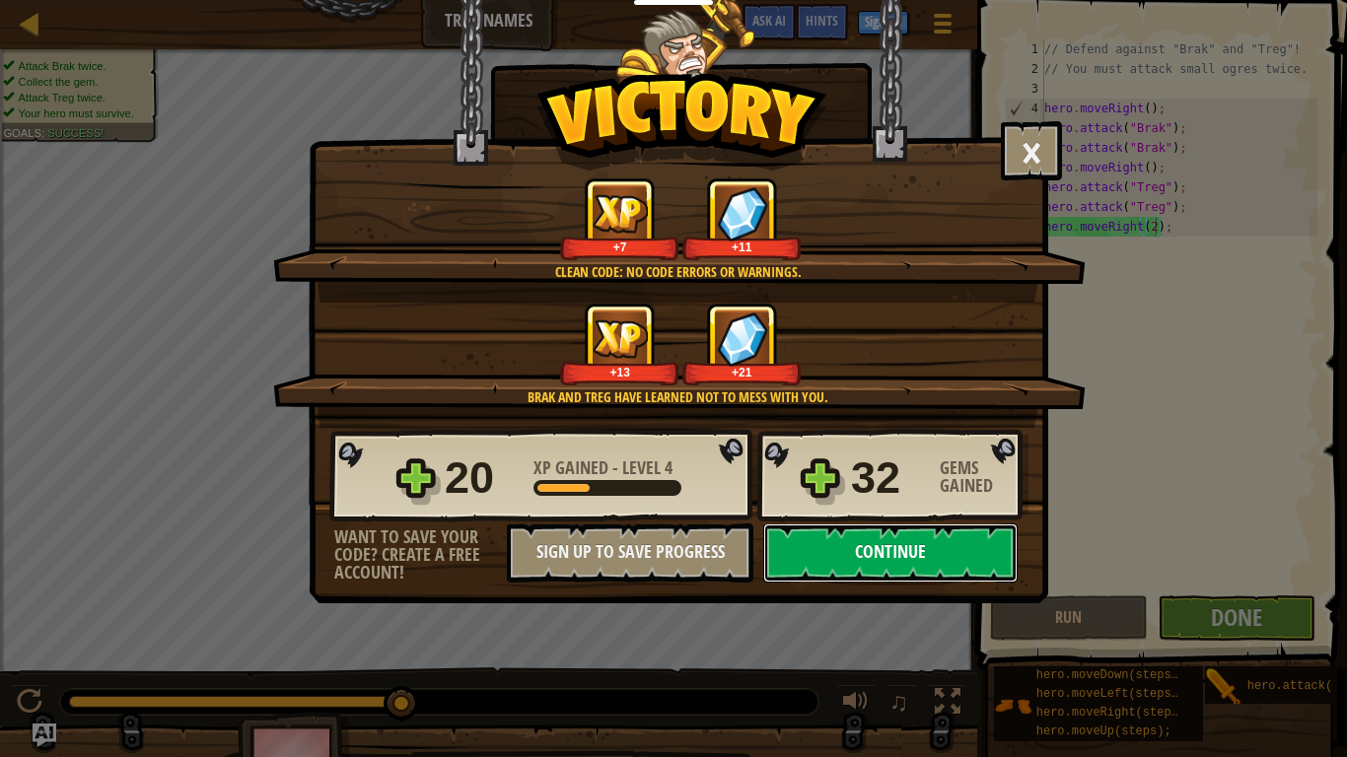
click at [834, 551] on button "Continue" at bounding box center [890, 553] width 254 height 59
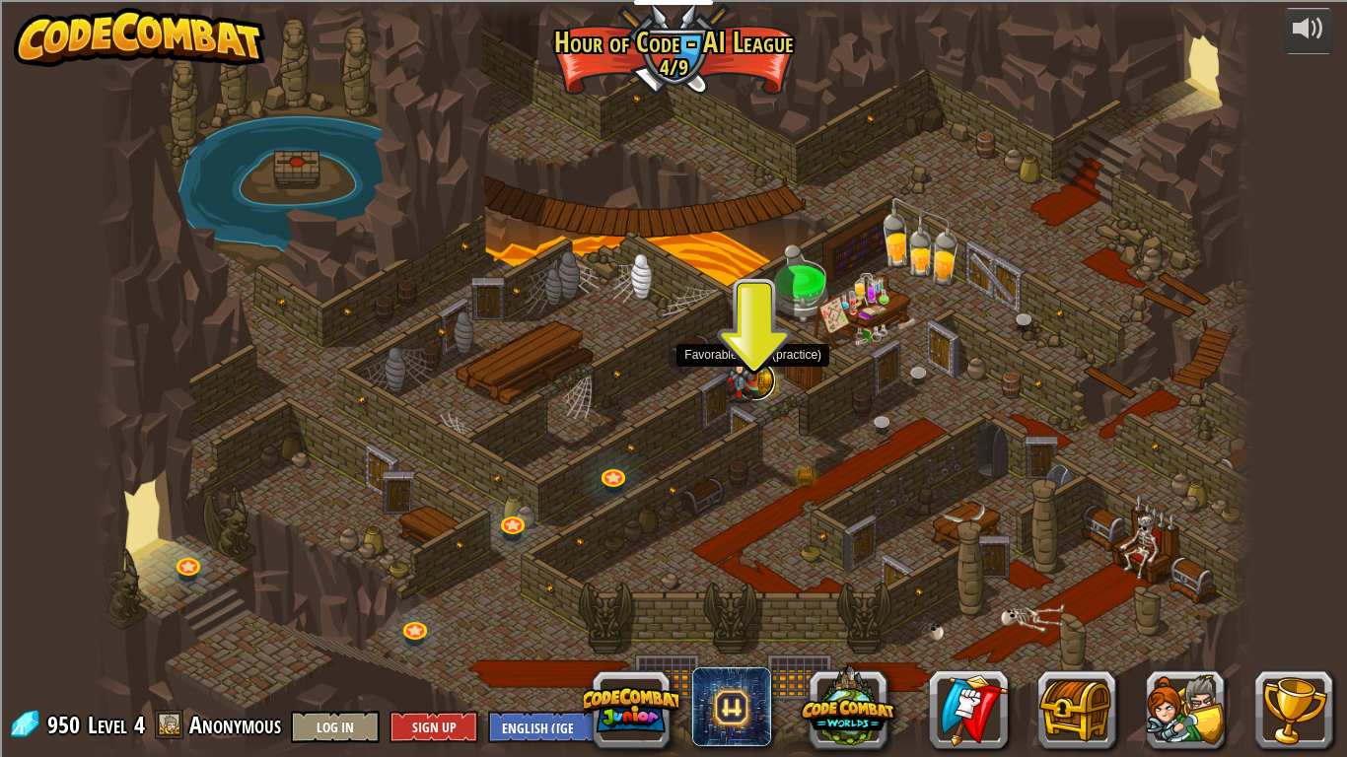
click at [757, 381] on link at bounding box center [755, 380] width 39 height 39
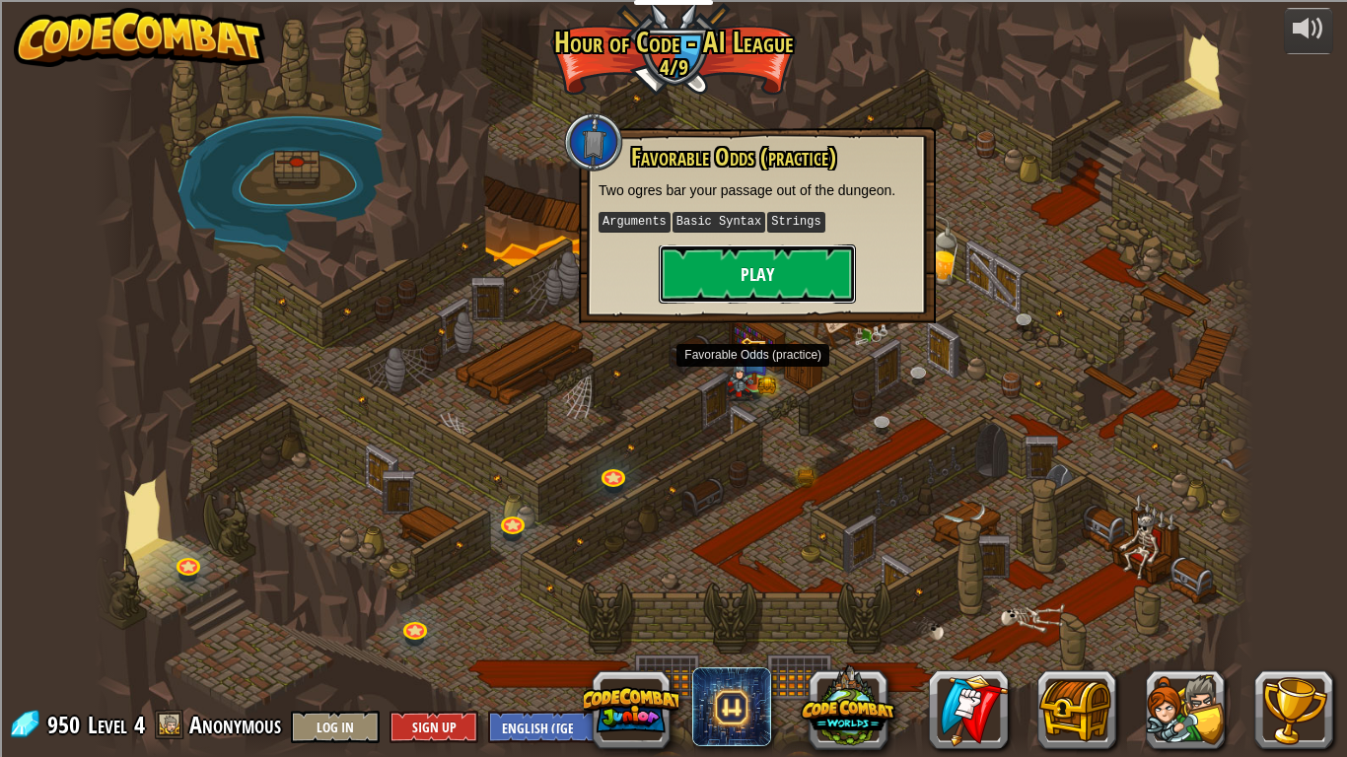
click at [763, 249] on button "Play" at bounding box center [757, 274] width 197 height 59
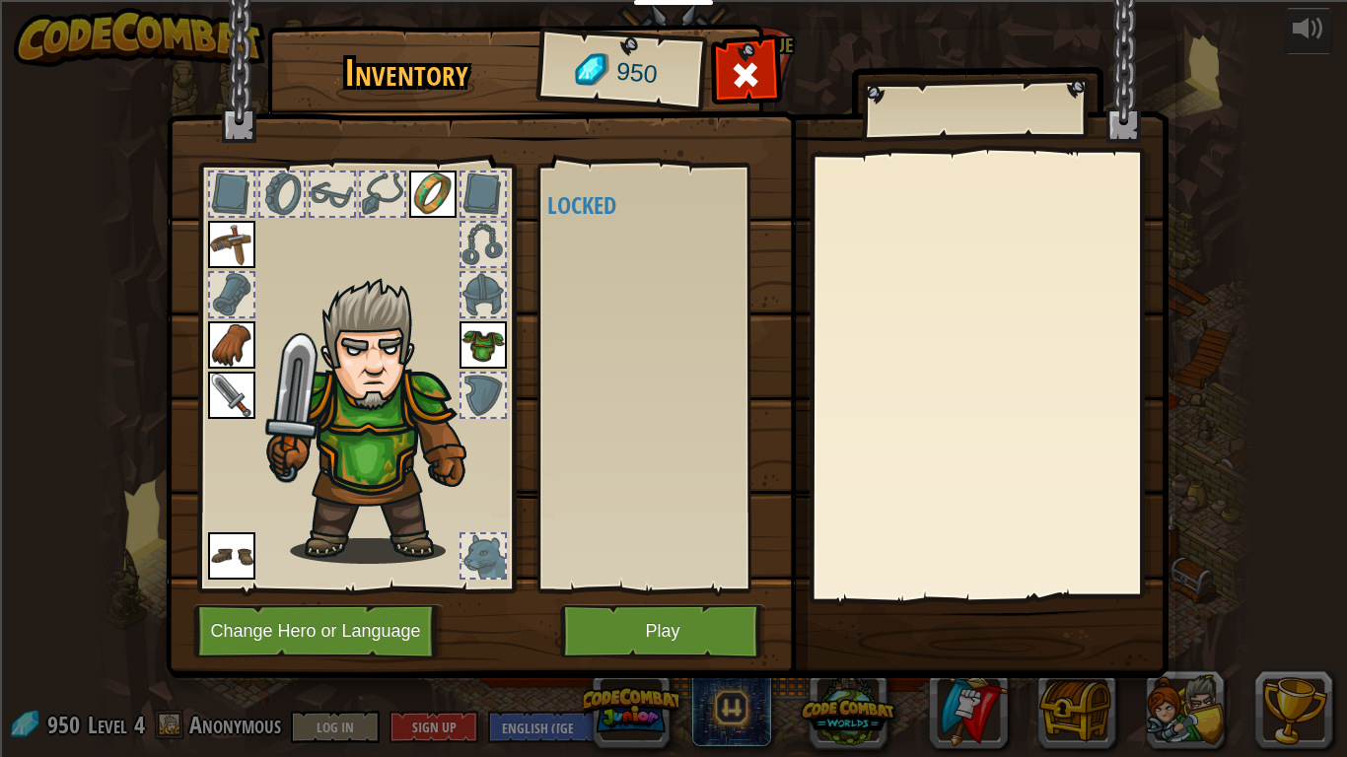
click at [483, 548] on div at bounding box center [482, 555] width 43 height 43
click at [664, 614] on button "Play" at bounding box center [663, 631] width 206 height 54
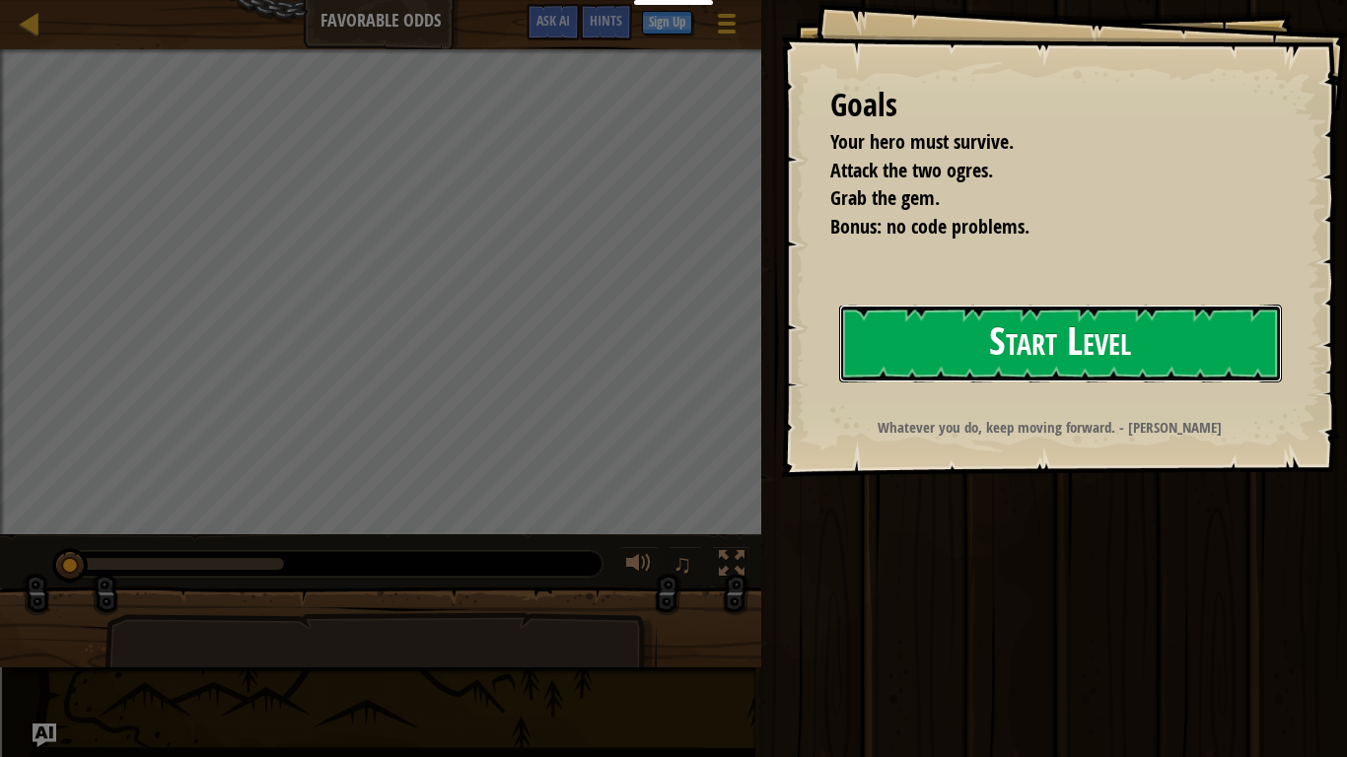
click at [1038, 353] on button "Start Level" at bounding box center [1060, 344] width 443 height 78
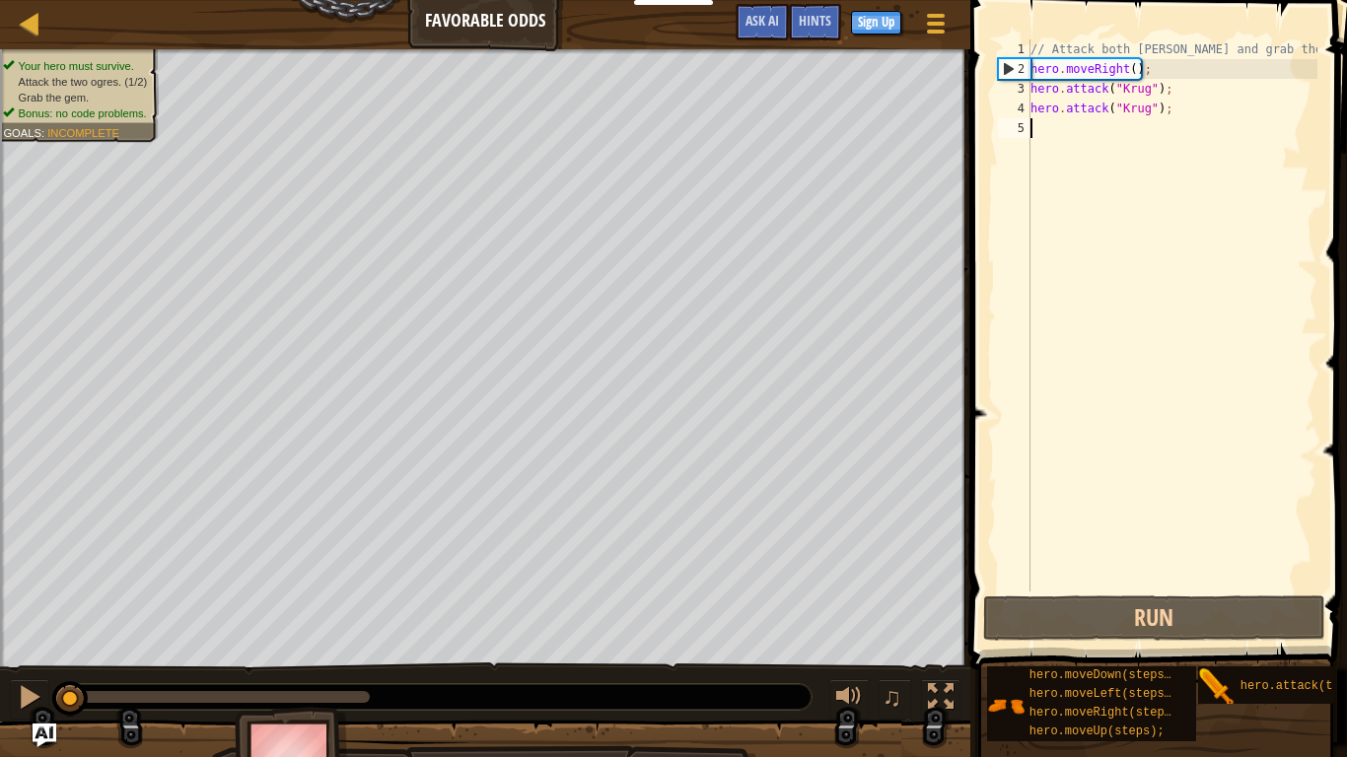
scroll to position [9, 0]
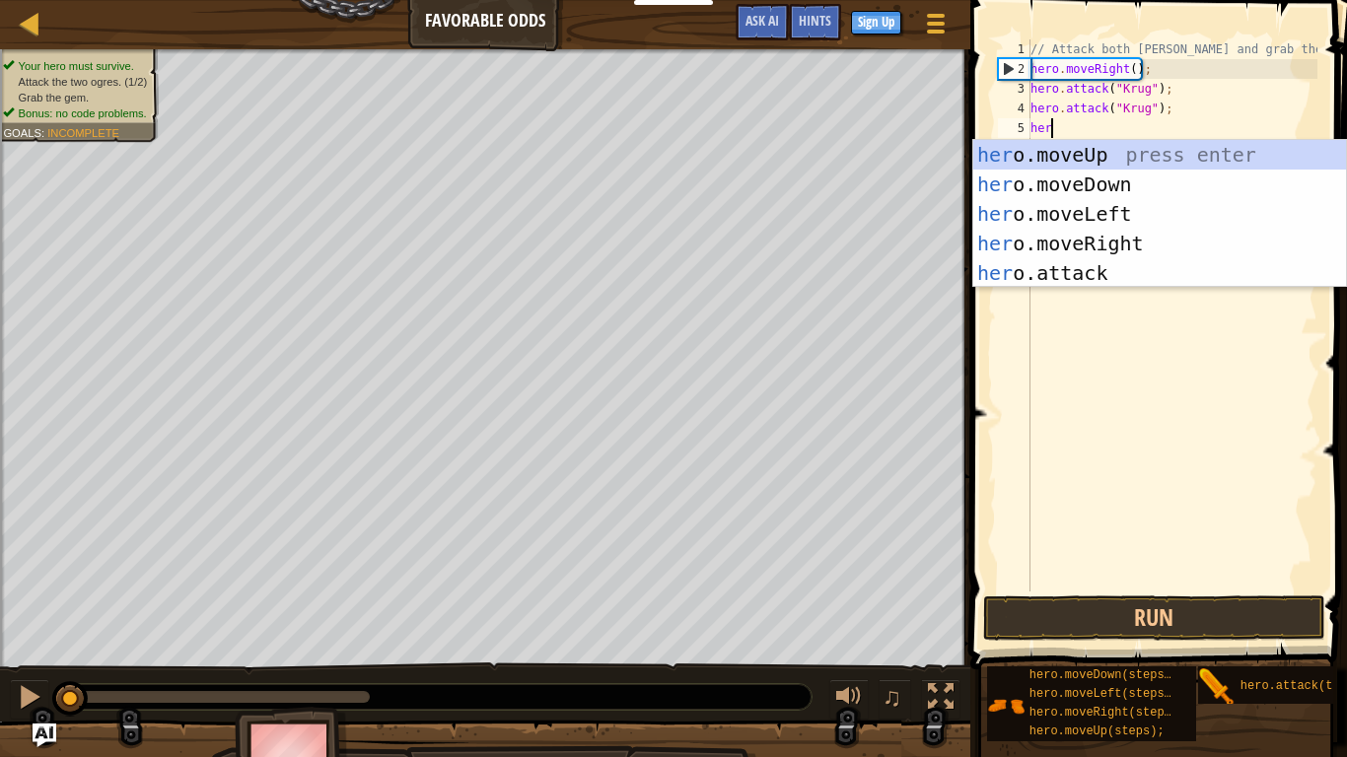
type textarea "hero"
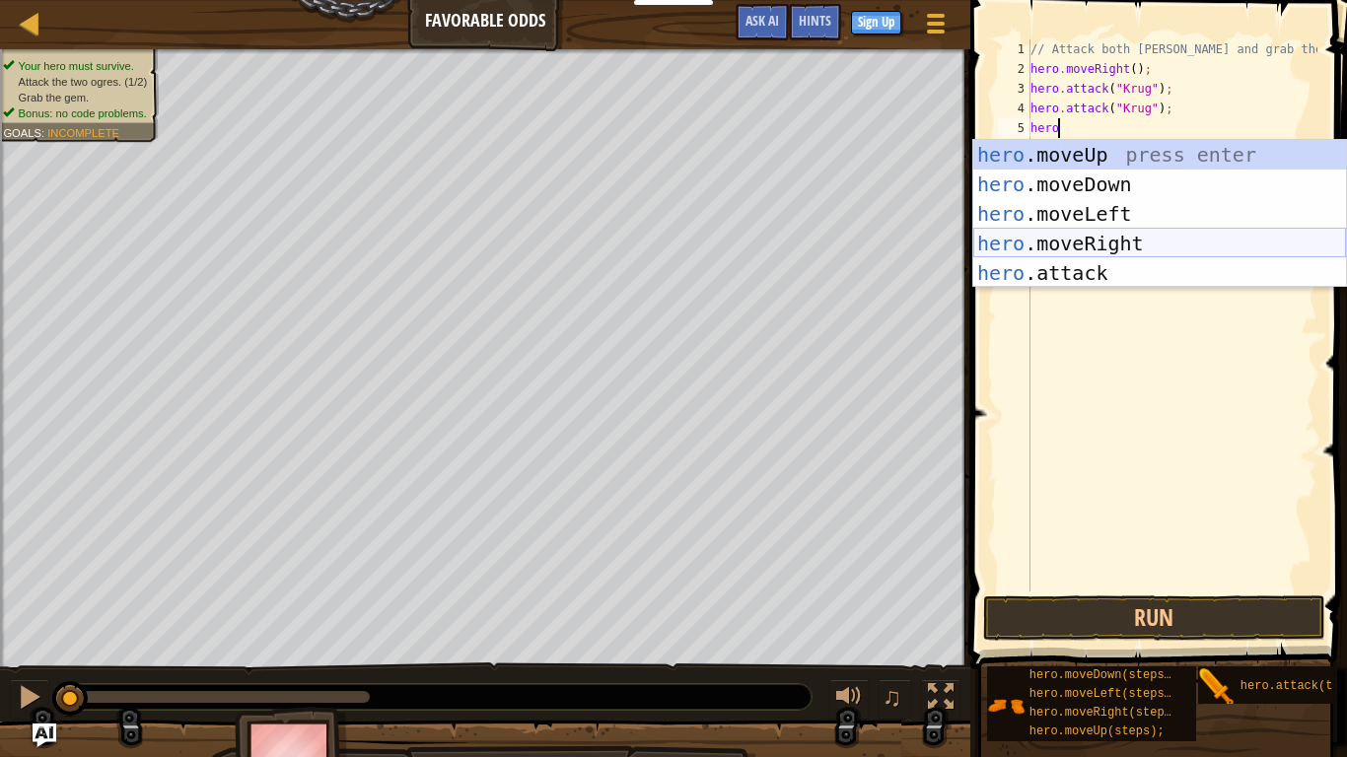
click at [1057, 244] on div "hero .moveUp press enter hero .moveDown press enter hero .moveLeft press enter …" at bounding box center [1159, 243] width 373 height 207
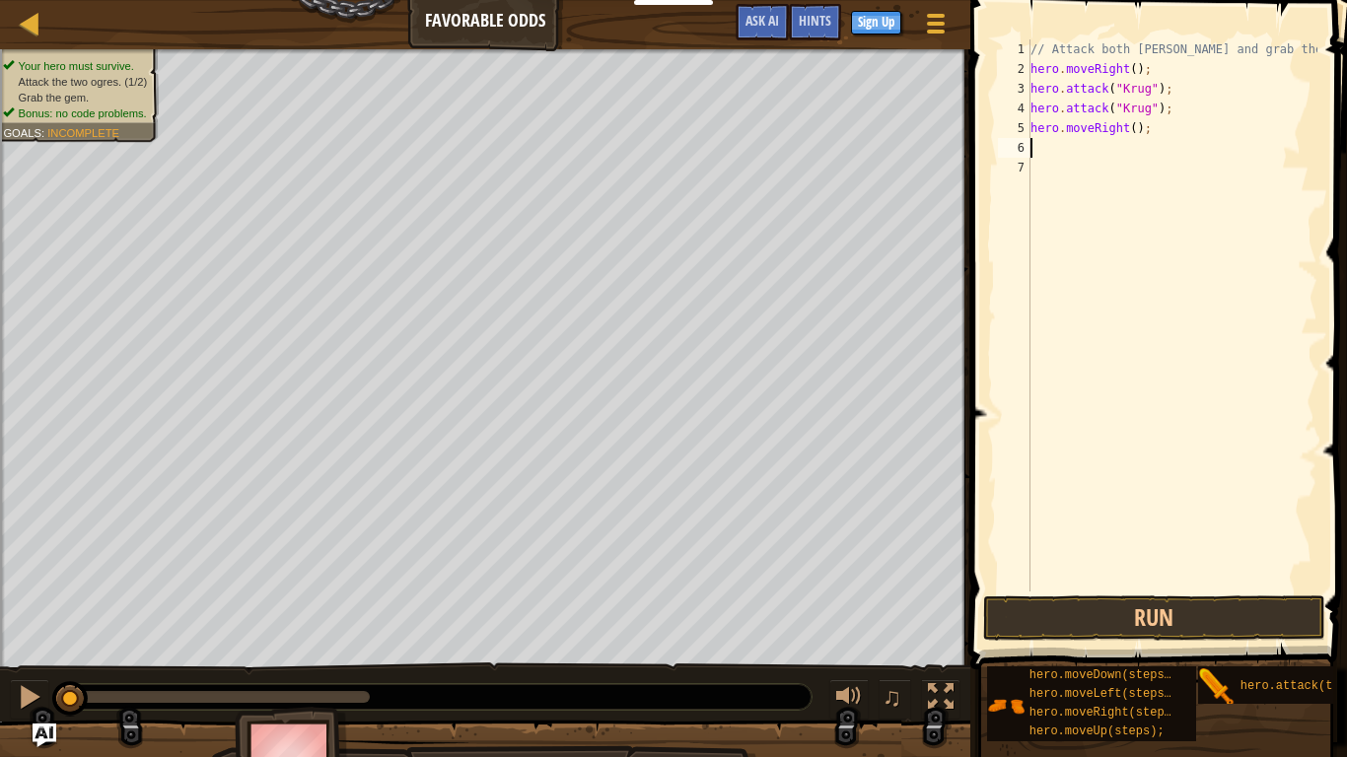
scroll to position [9, 0]
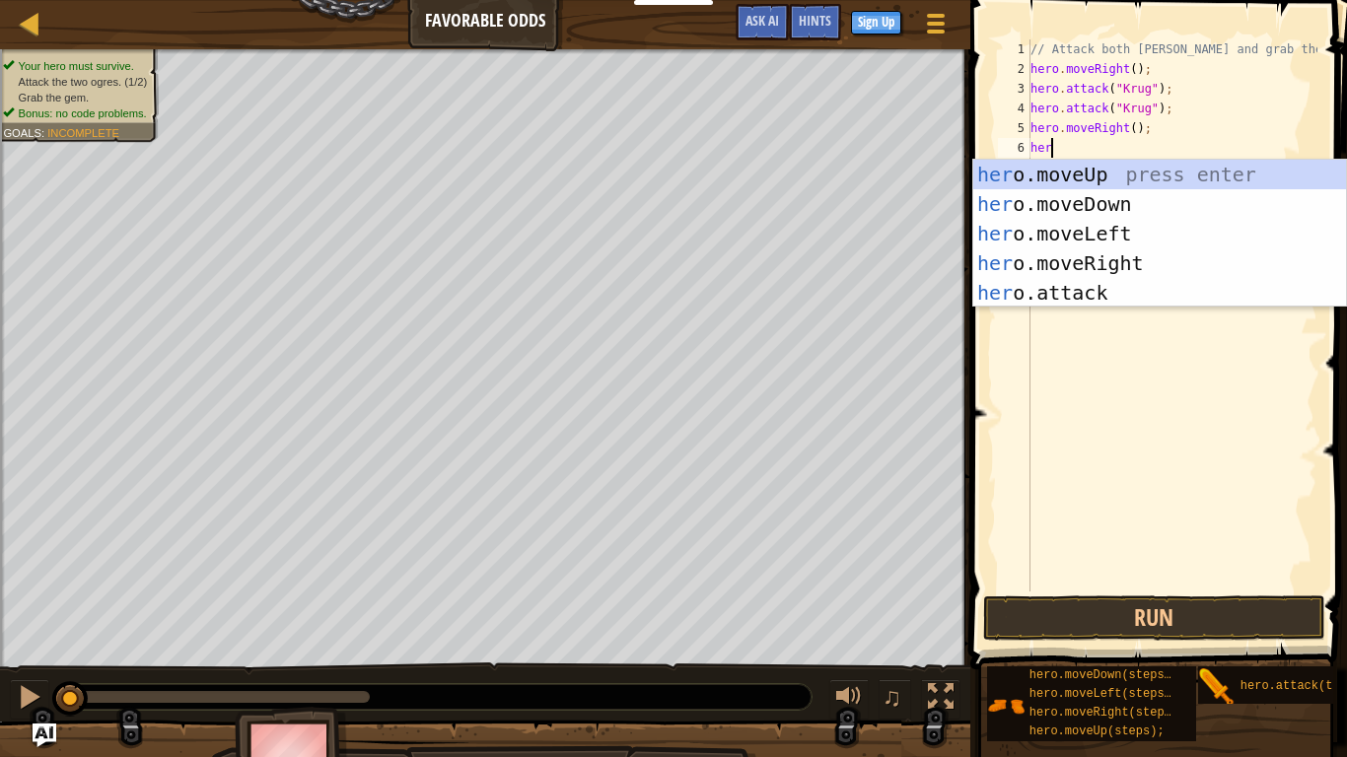
type textarea "hero"
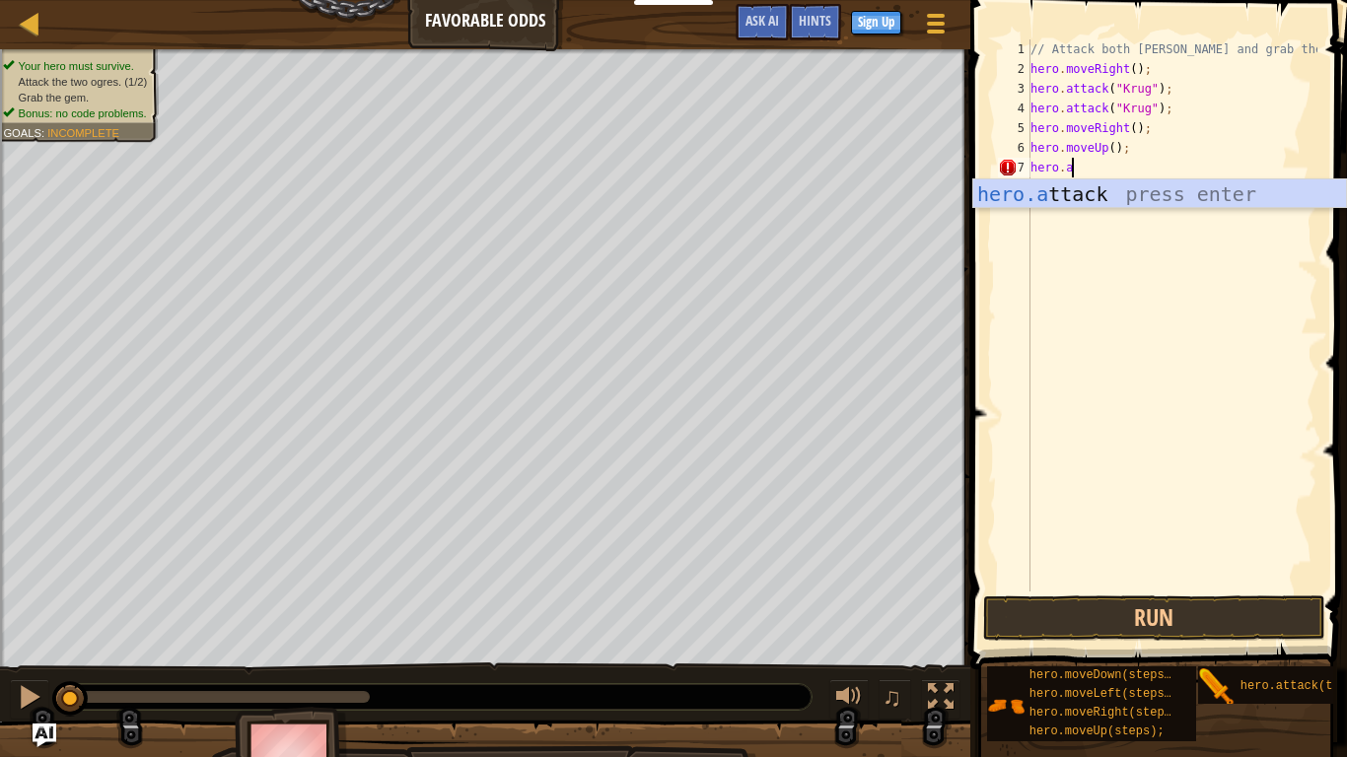
scroll to position [9, 7]
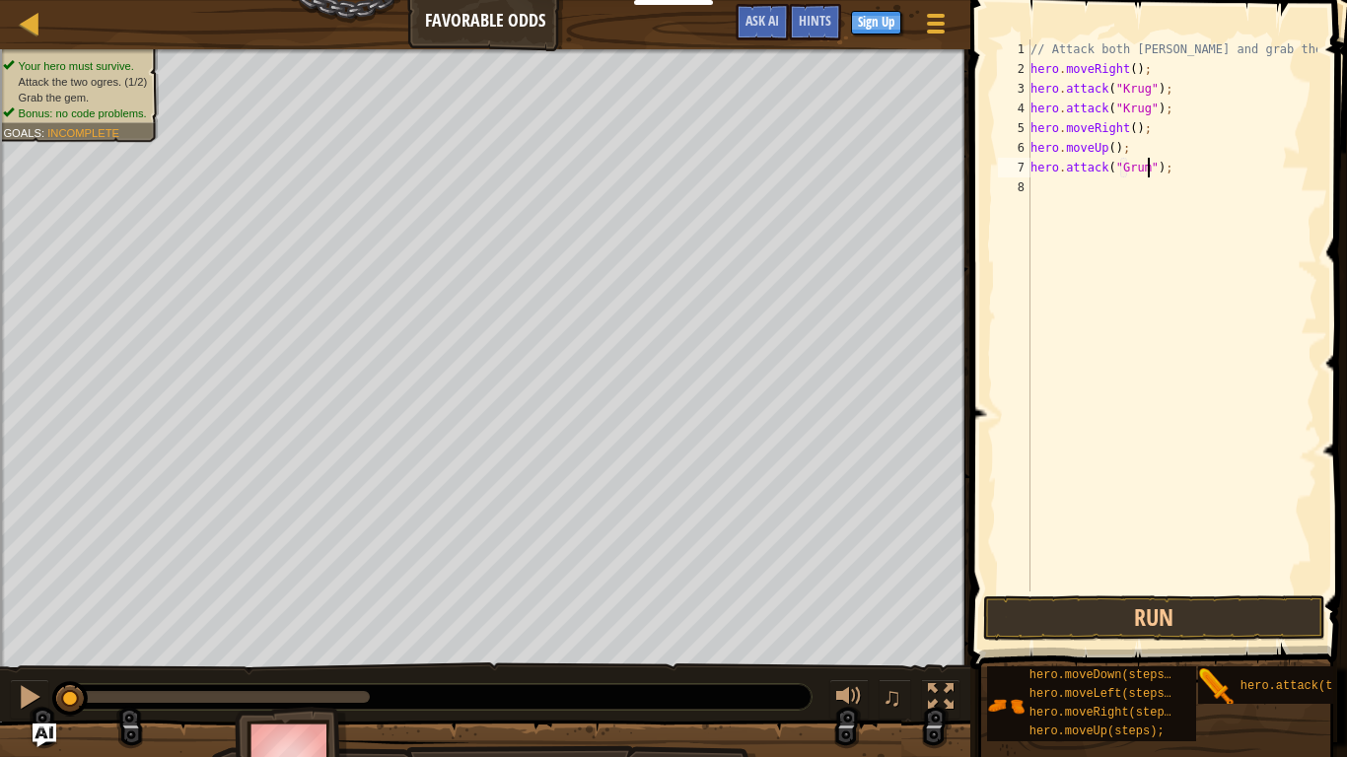
type textarea "hero.attack("Grump");"
drag, startPoint x: 1181, startPoint y: 167, endPoint x: 1022, endPoint y: 176, distance: 159.1
click at [1022, 176] on div "hero.attack("Grump"); 1 2 3 4 5 6 7 8 // Attack both [PERSON_NAME] and grab the…" at bounding box center [1155, 315] width 323 height 552
click at [1033, 184] on div "// Attack both [PERSON_NAME] and grab the gem. hero . moveRight ( ) ; hero . at…" at bounding box center [1171, 335] width 291 height 592
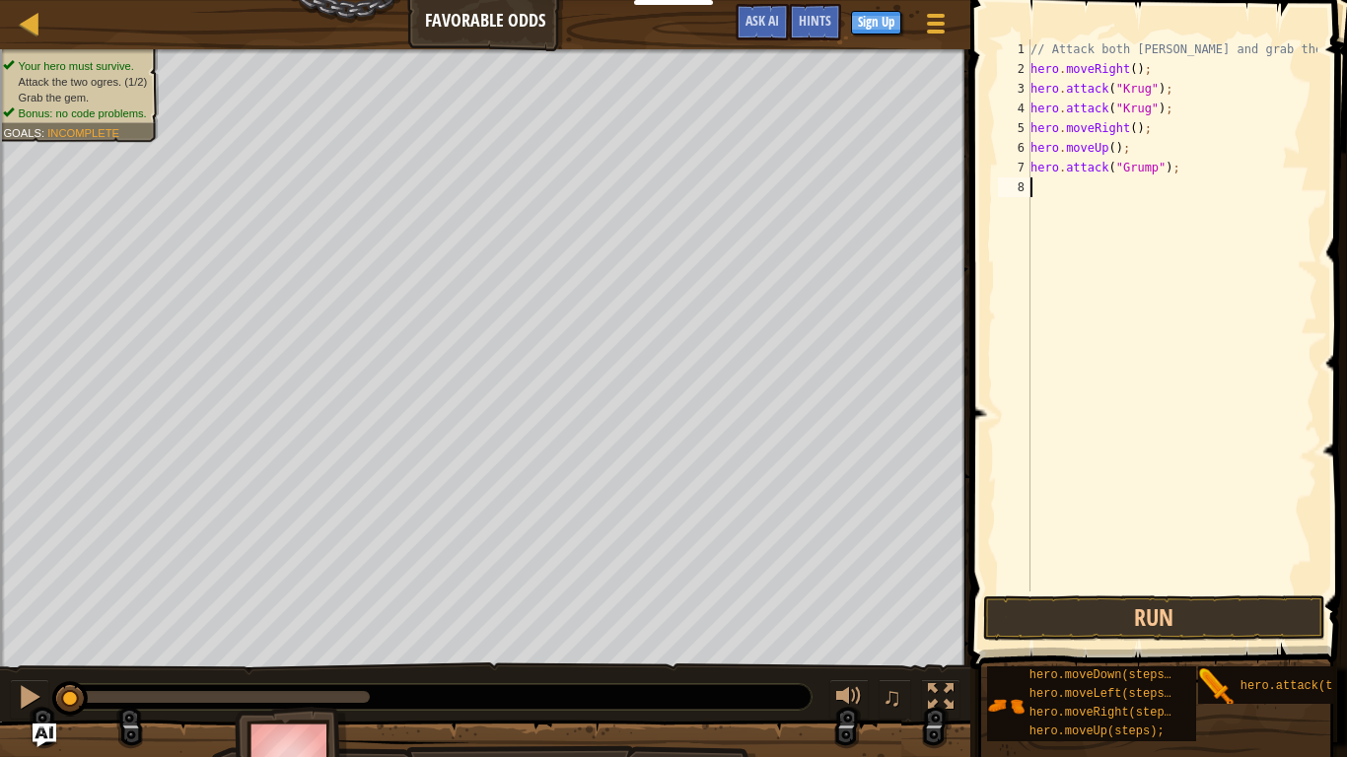
scroll to position [9, 0]
type textarea "hero.attack("Grump");"
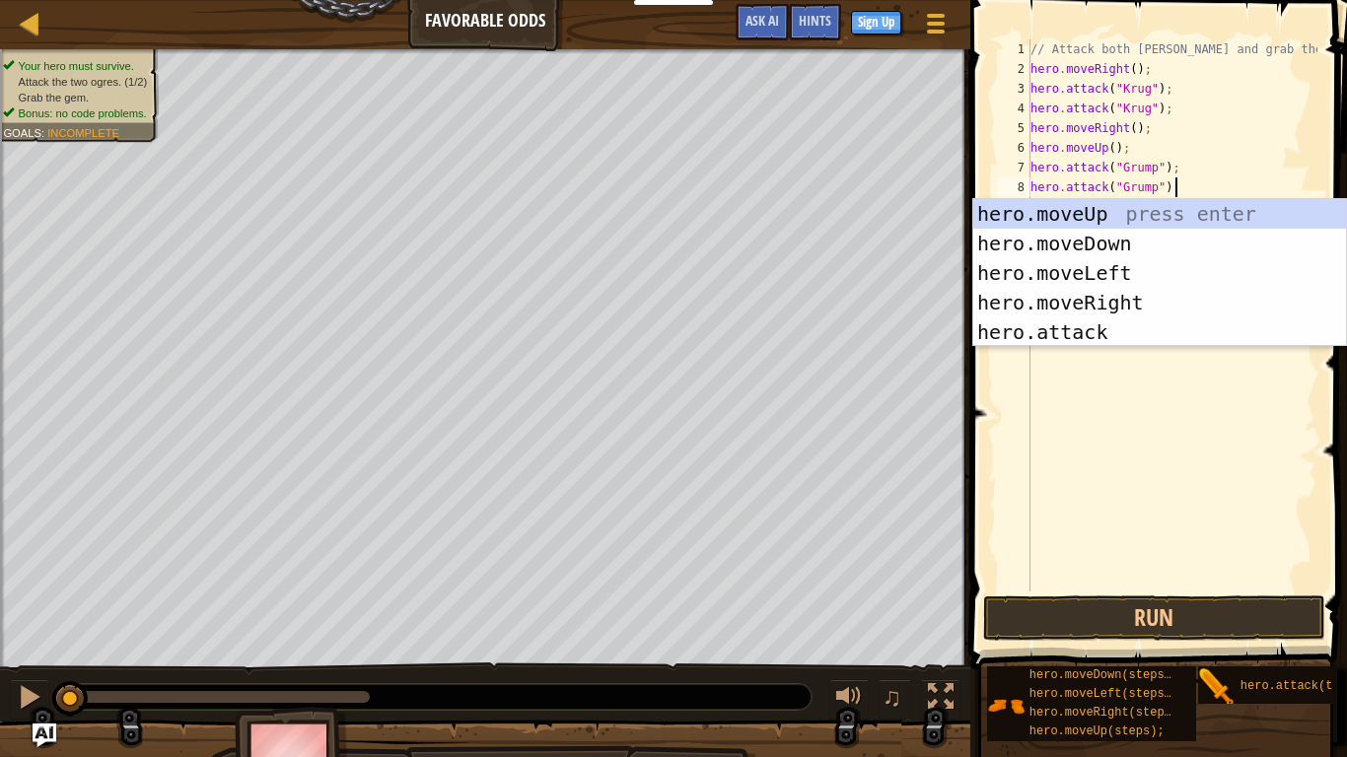
click at [1091, 376] on div "// Attack both [PERSON_NAME] and grab the gem. hero . moveRight ( ) ; hero . at…" at bounding box center [1171, 335] width 291 height 592
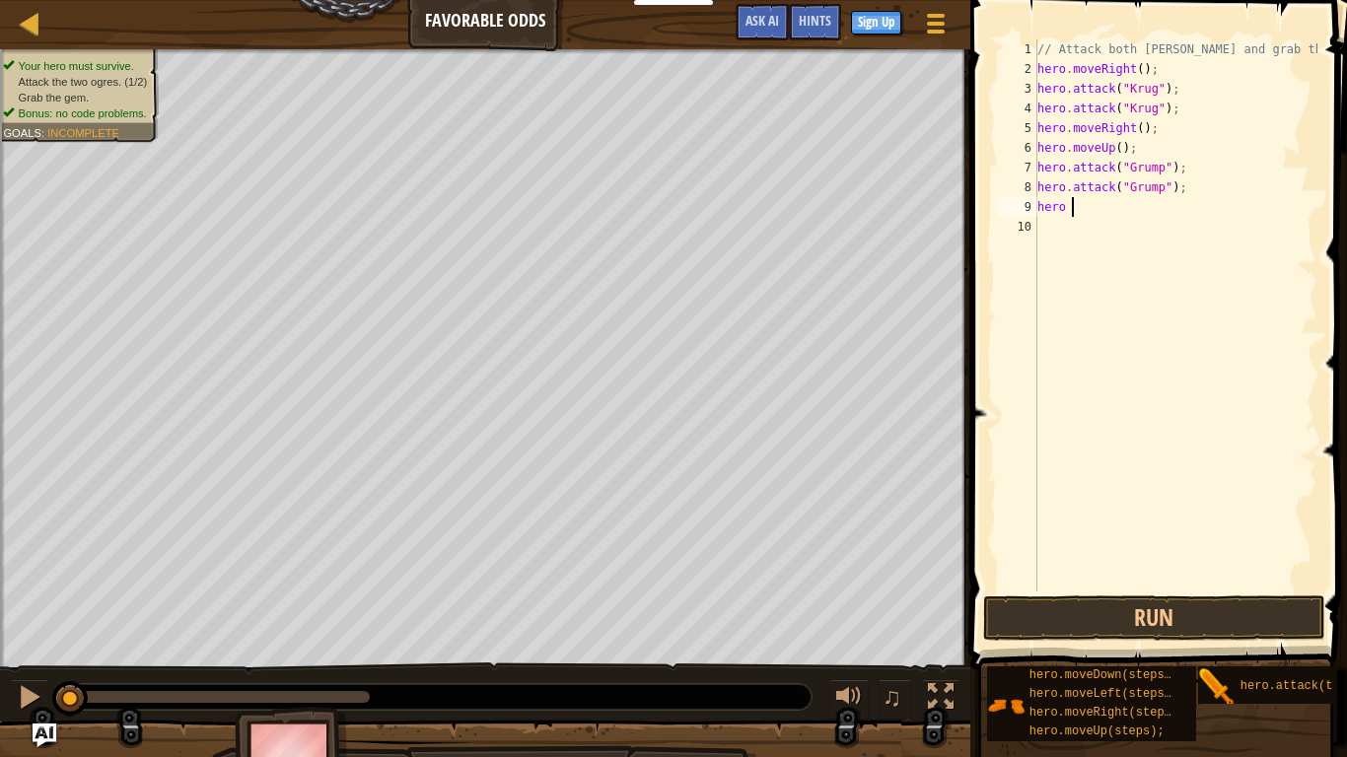
type textarea "hero l"
click at [1134, 203] on div "// Attack both [PERSON_NAME] and grab the gem. hero . moveRight ( ) ; hero . at…" at bounding box center [1175, 335] width 284 height 592
type textarea "hero.moveLeft(2);"
click at [1202, 624] on button "Run" at bounding box center [1154, 618] width 342 height 45
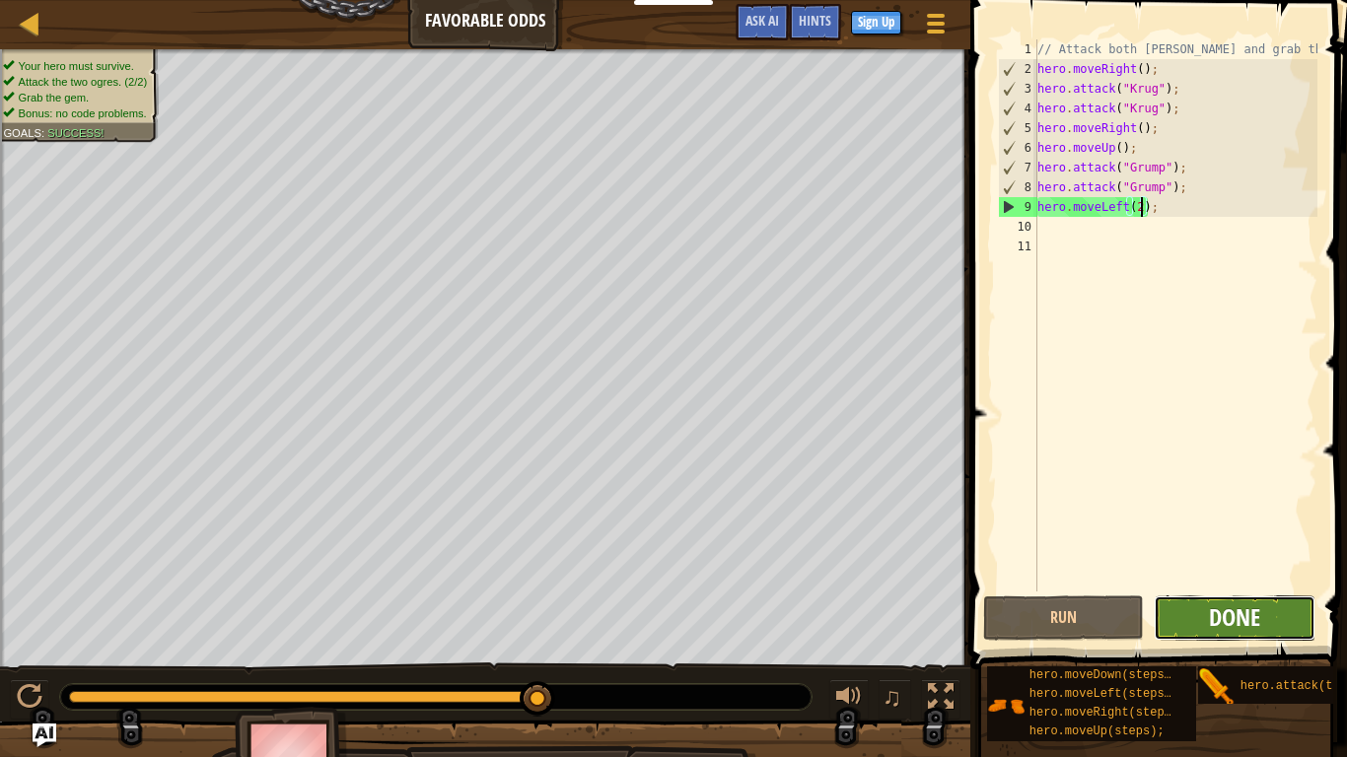
click at [1217, 606] on span "Done" at bounding box center [1234, 617] width 51 height 32
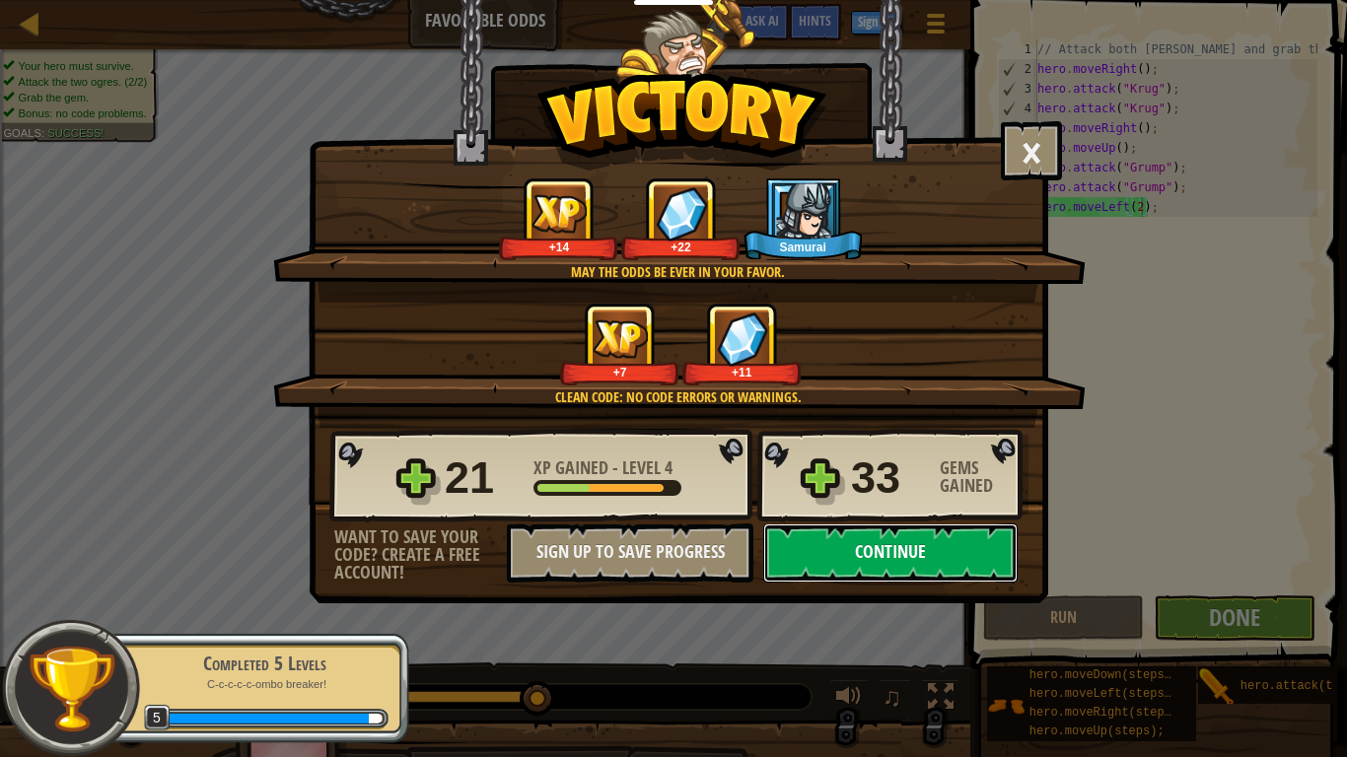
click at [840, 551] on button "Continue" at bounding box center [890, 553] width 254 height 59
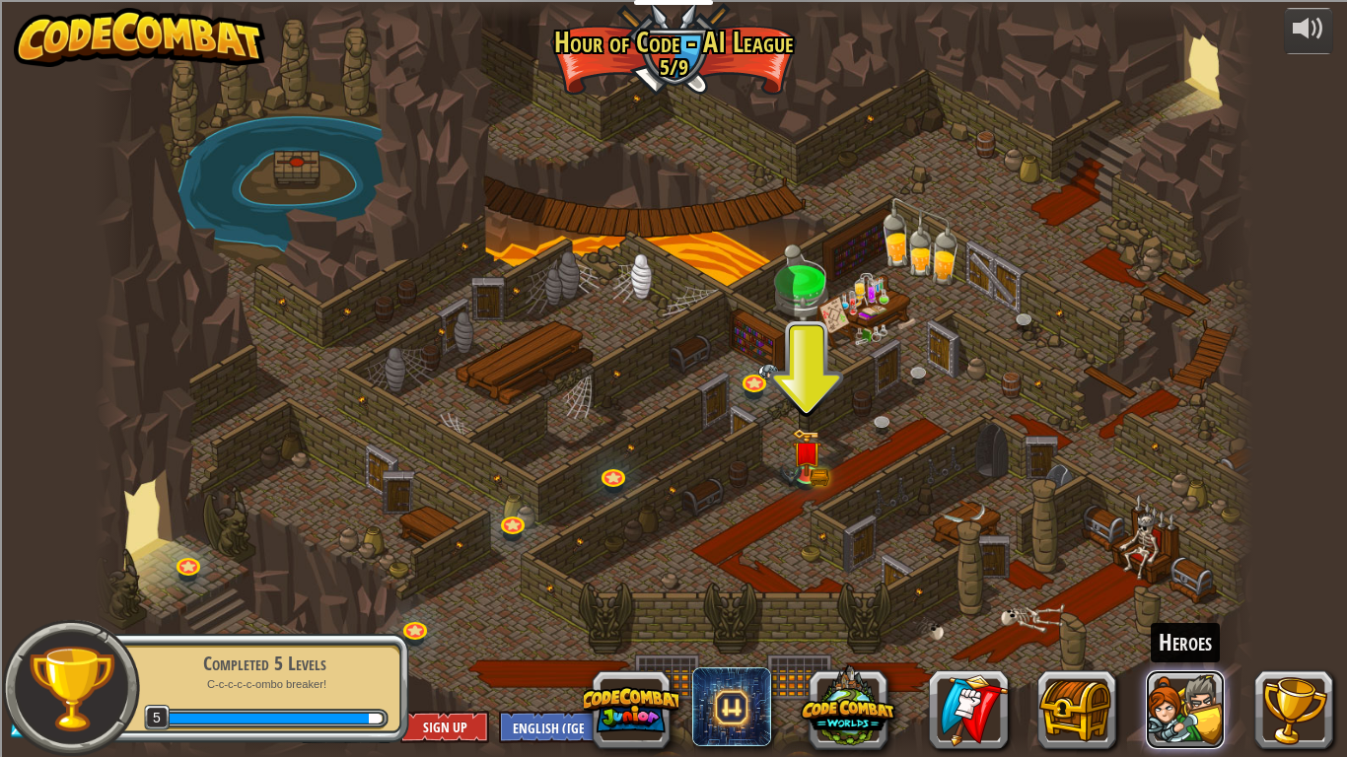
click at [1184, 637] on button at bounding box center [1185, 709] width 79 height 79
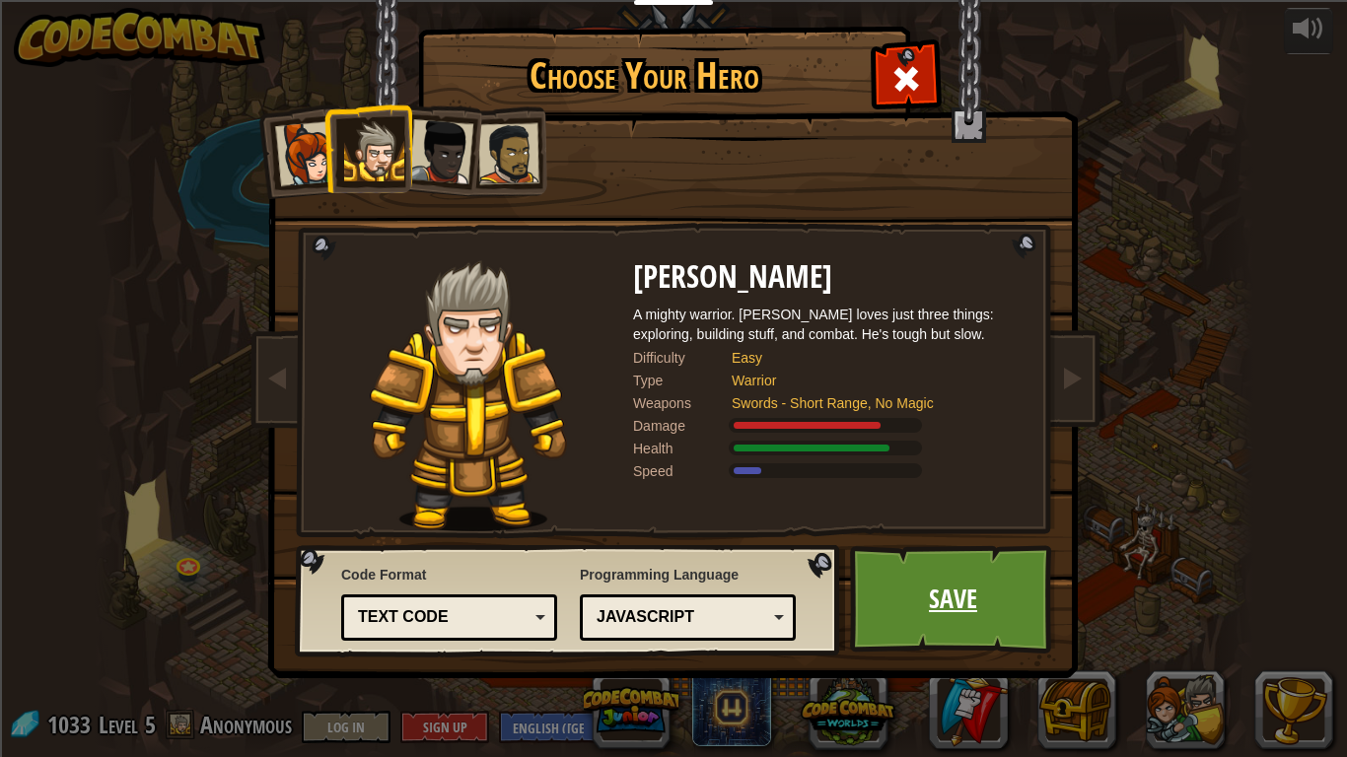
click at [891, 627] on link "Save" at bounding box center [953, 599] width 206 height 108
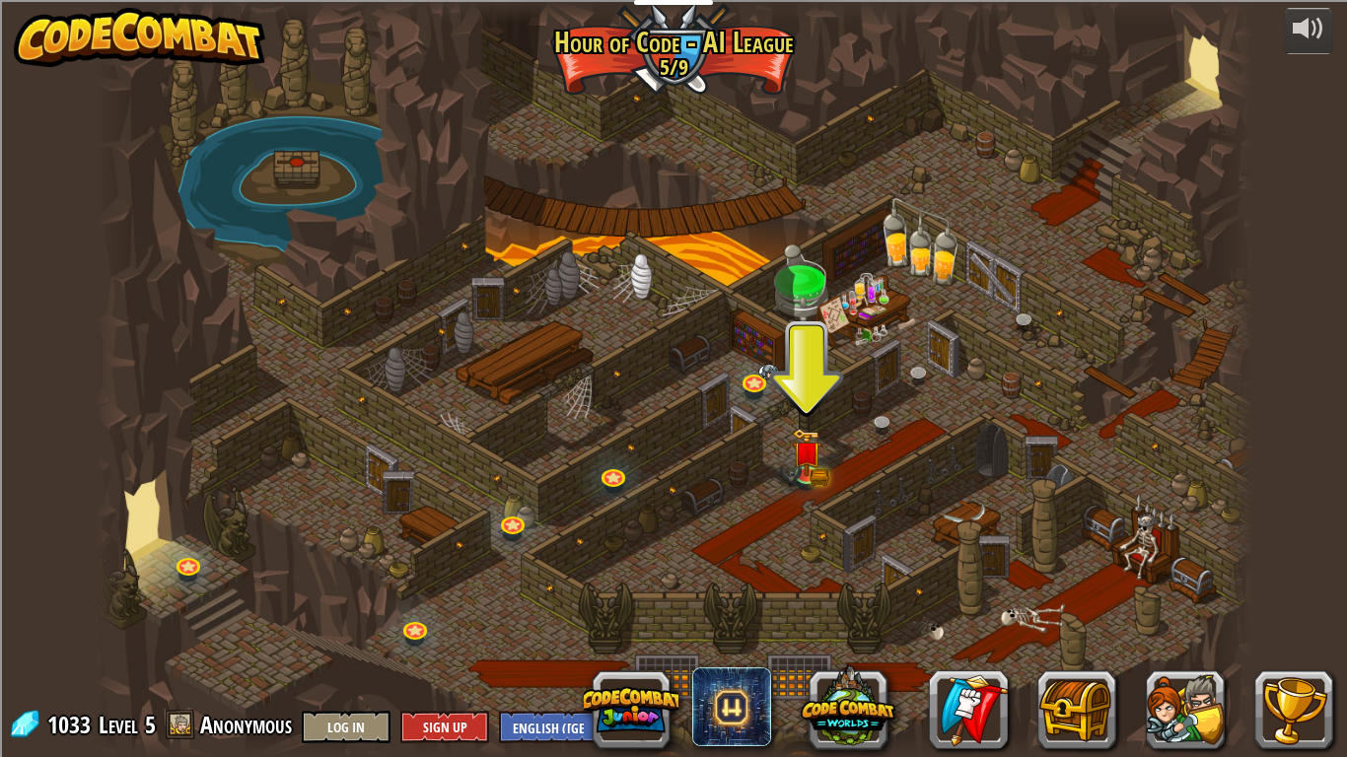
click at [1022, 637] on div at bounding box center [968, 709] width 730 height 79
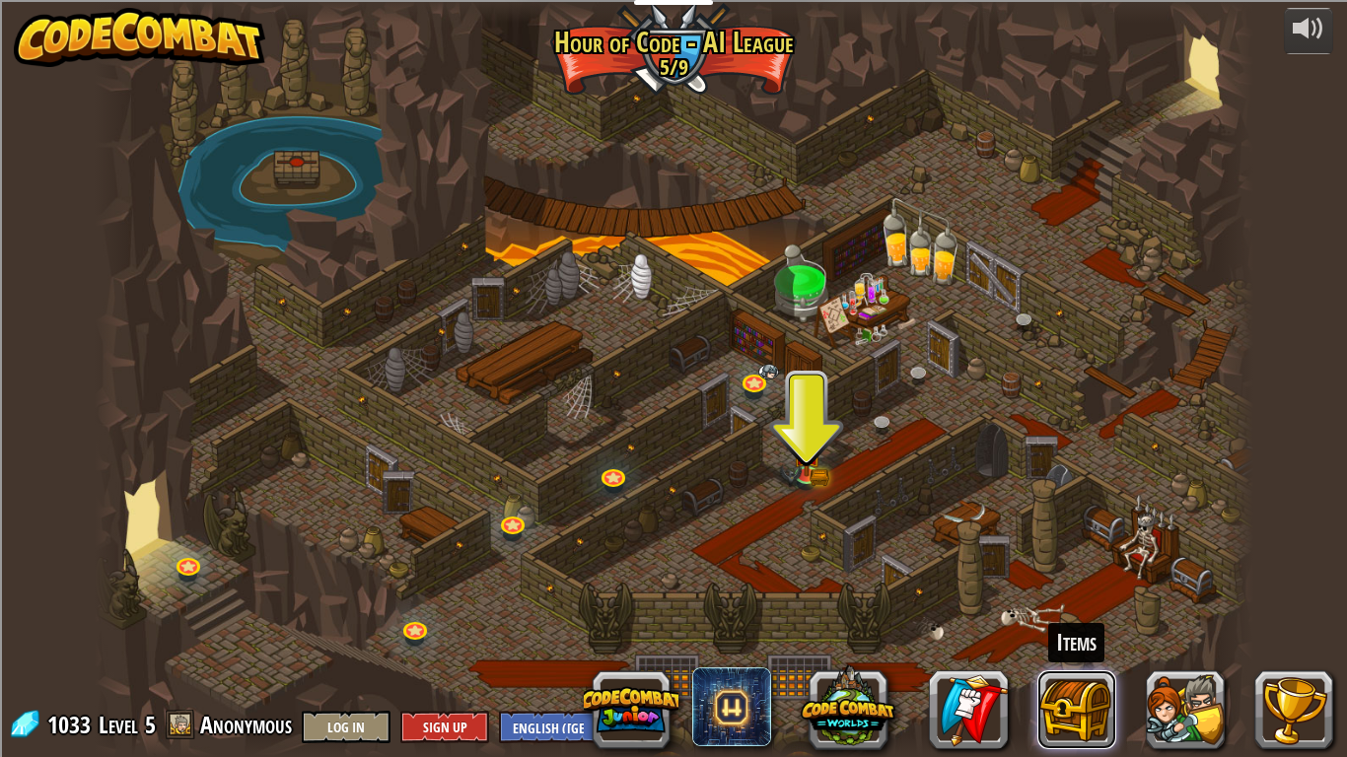
click at [1096, 637] on button at bounding box center [1076, 709] width 79 height 79
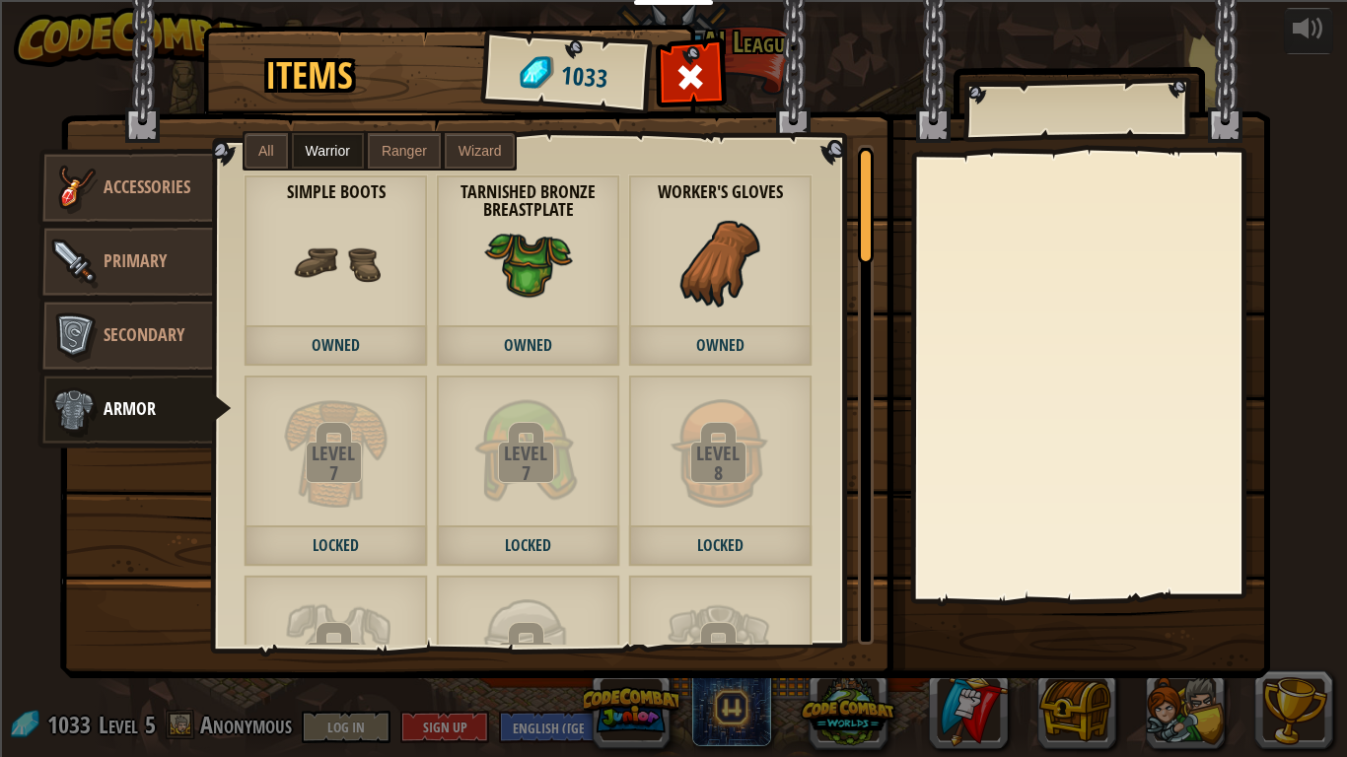
click at [147, 199] on link "Accessories" at bounding box center [125, 188] width 176 height 79
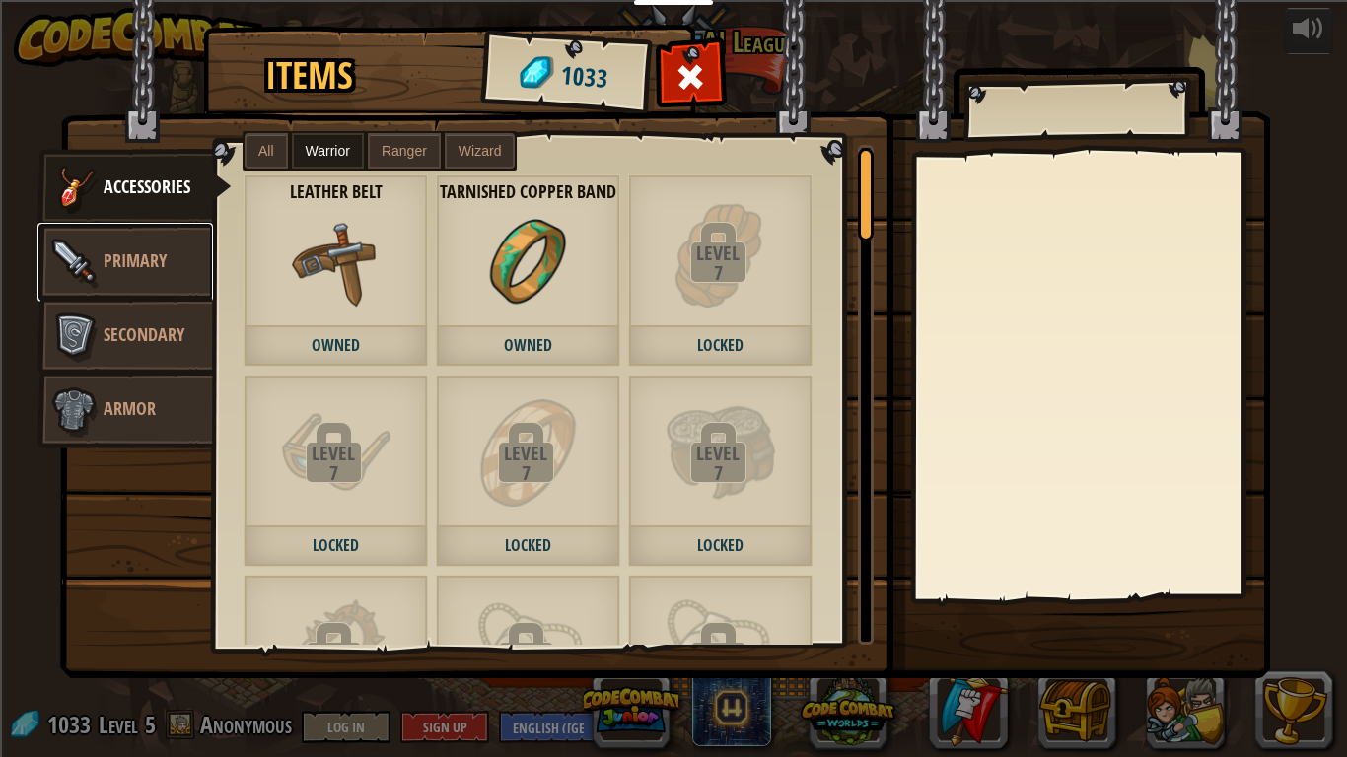
click at [132, 241] on link "Primary" at bounding box center [125, 262] width 176 height 79
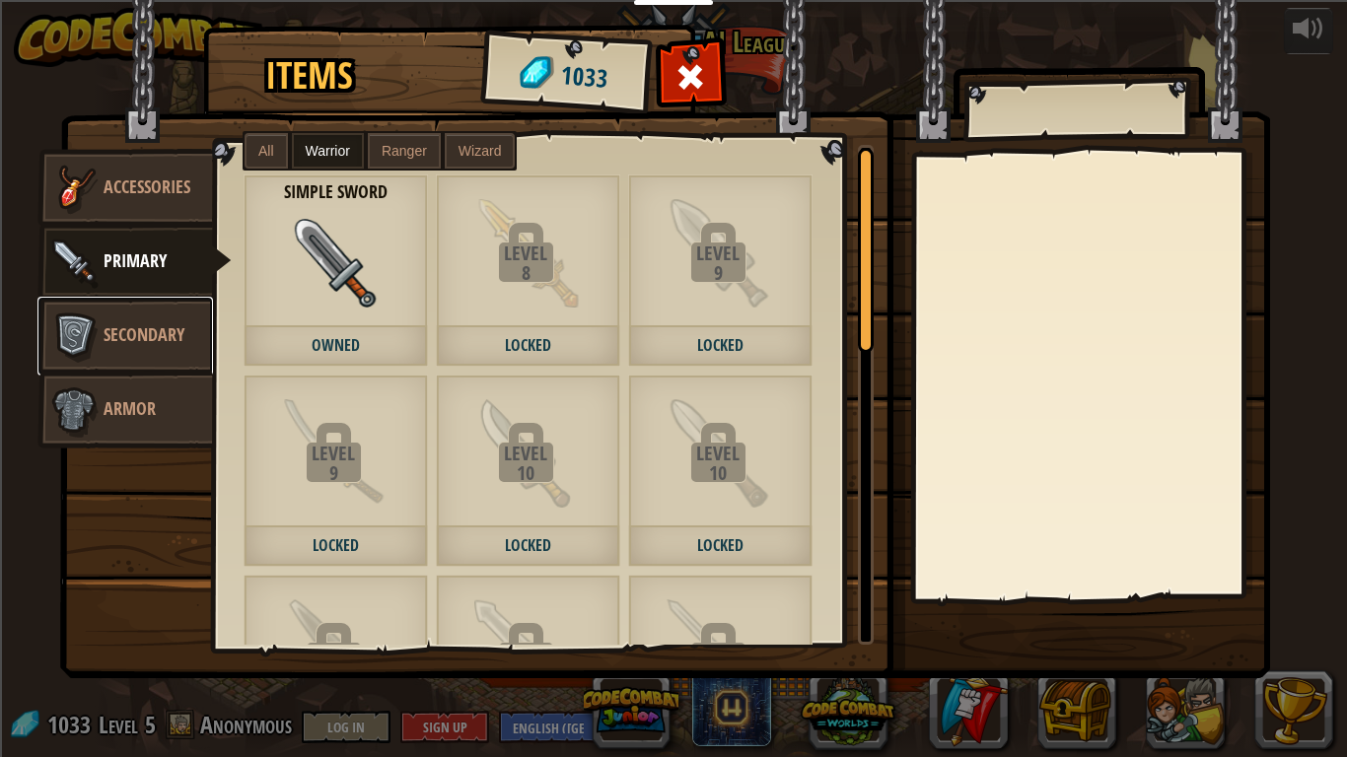
click at [108, 317] on link "Secondary" at bounding box center [125, 336] width 176 height 79
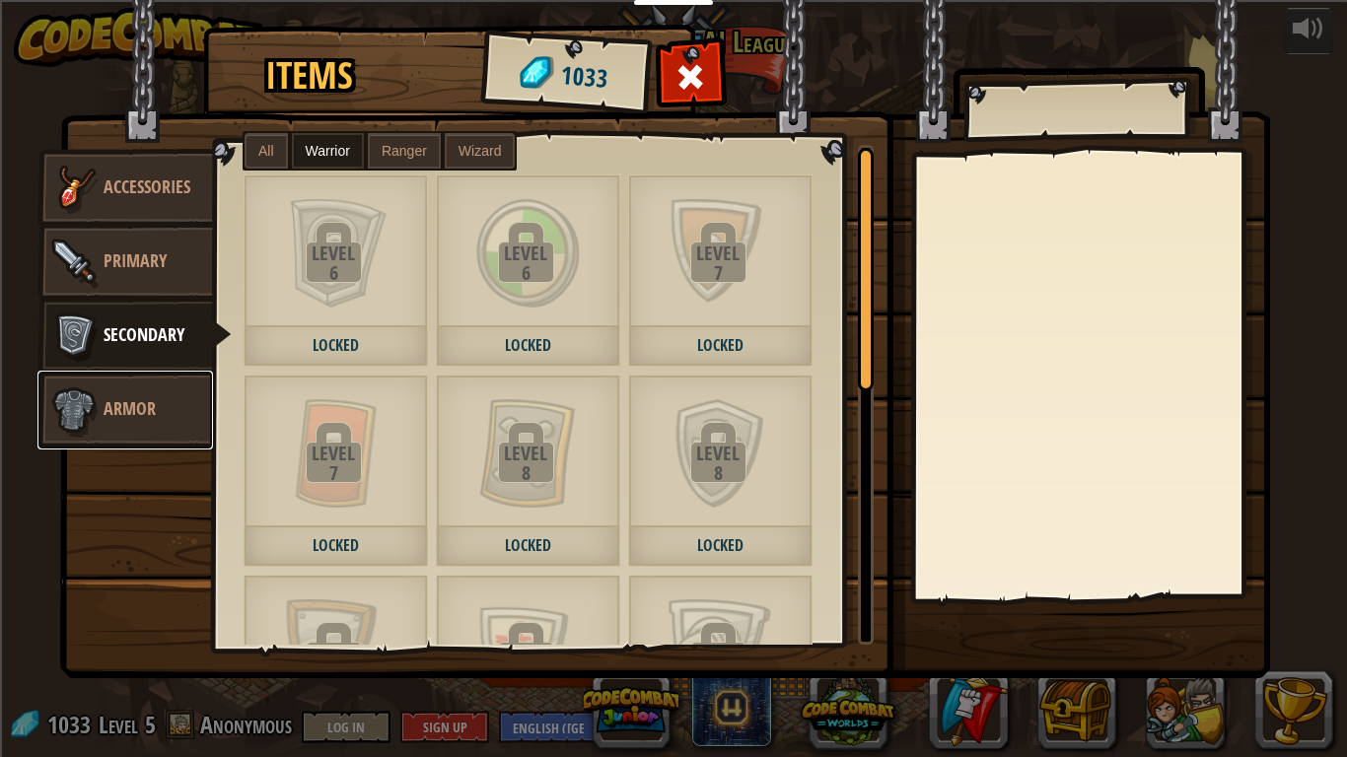
click at [126, 388] on link "Armor" at bounding box center [125, 410] width 176 height 79
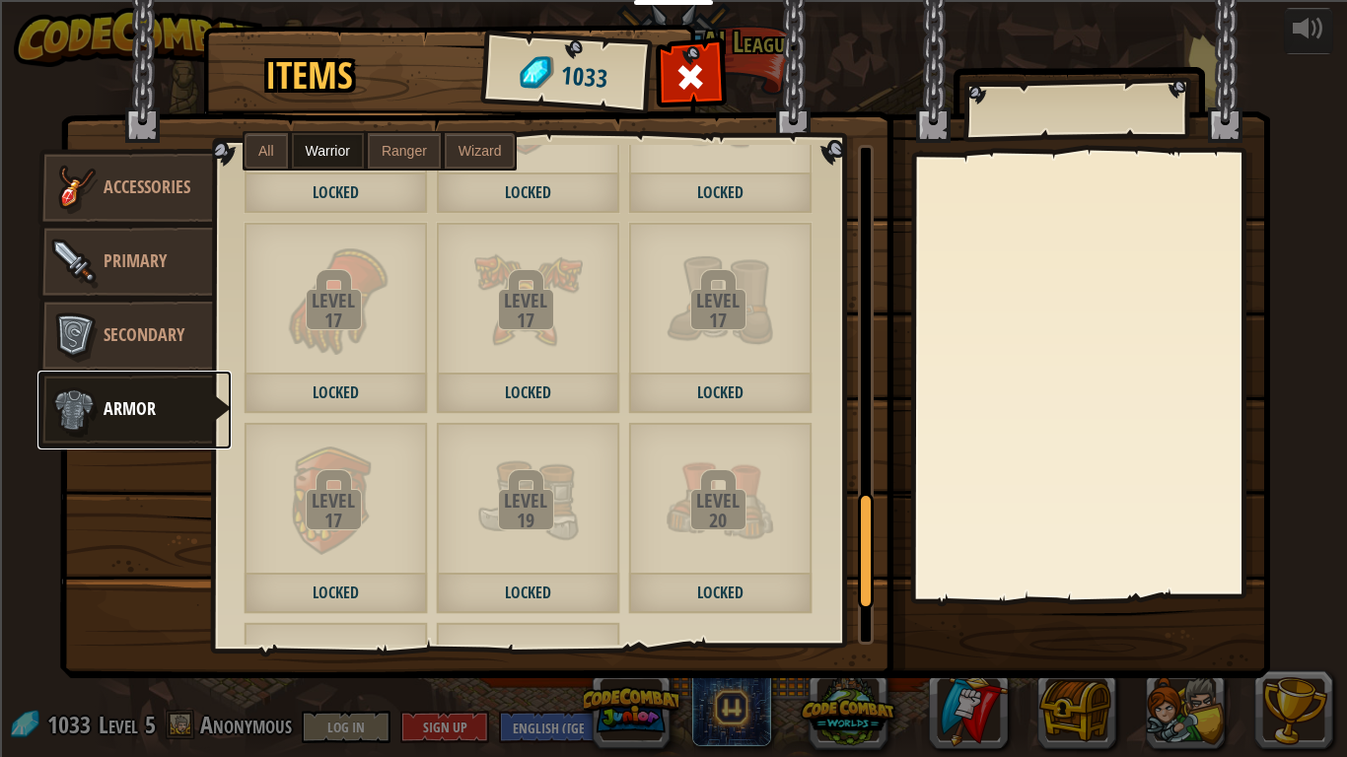
scroll to position [1753, 0]
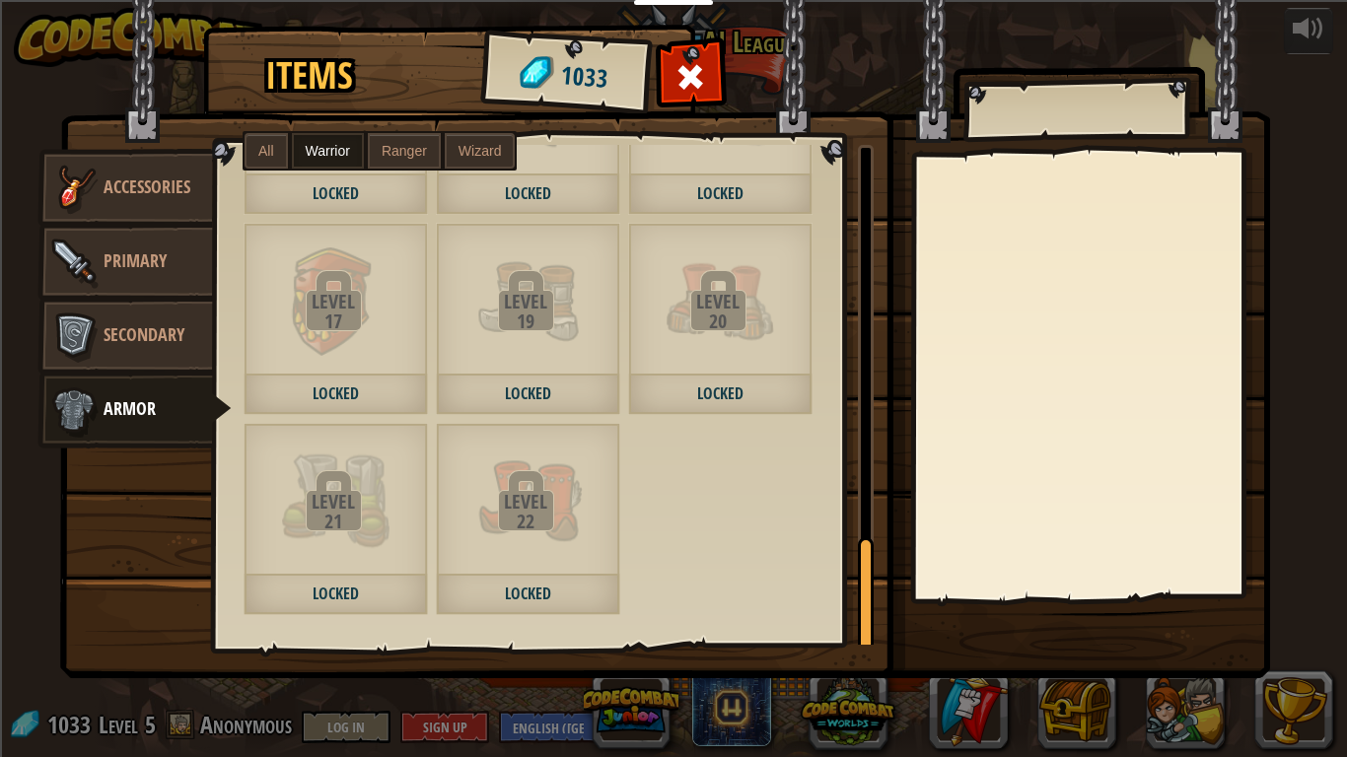
click at [536, 528] on div "22" at bounding box center [525, 522] width 179 height 20
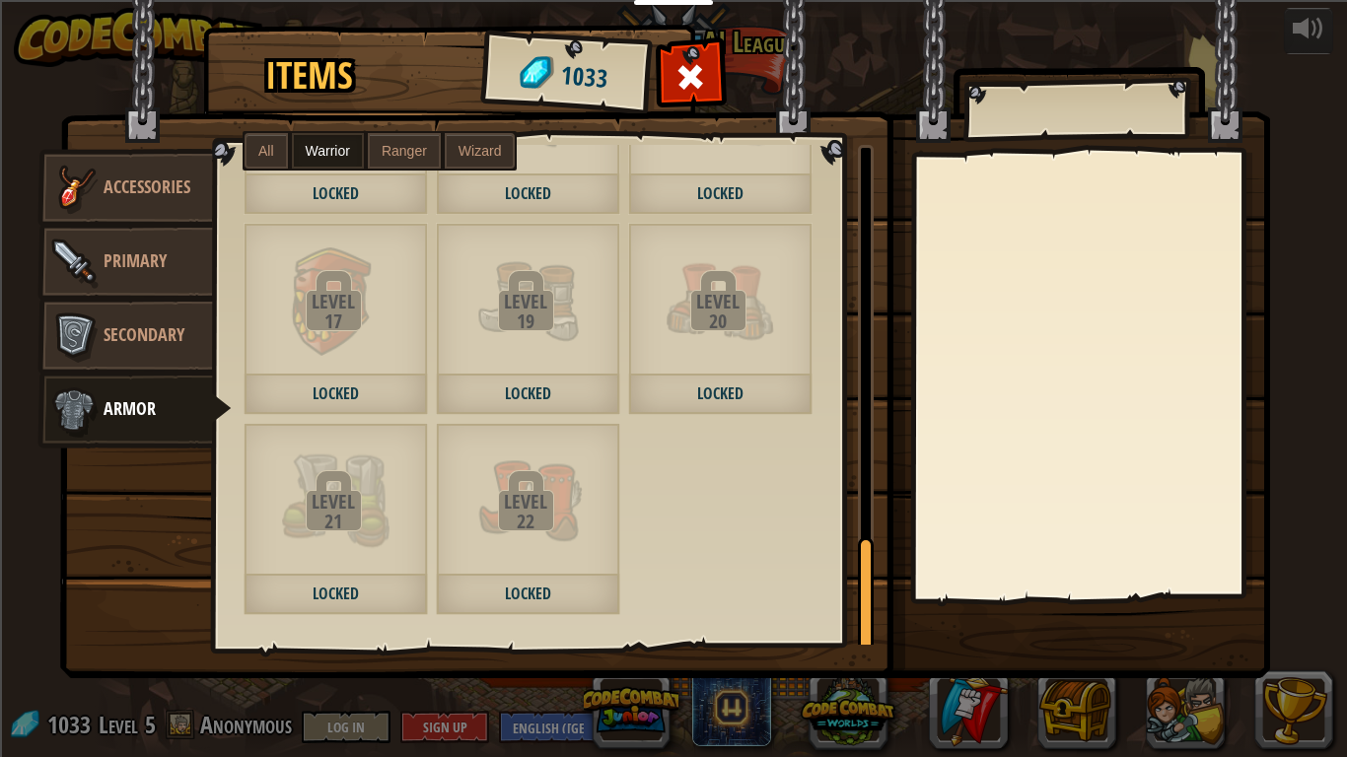
click at [536, 528] on div "22" at bounding box center [525, 522] width 179 height 20
click at [125, 271] on span "Primary" at bounding box center [135, 260] width 63 height 25
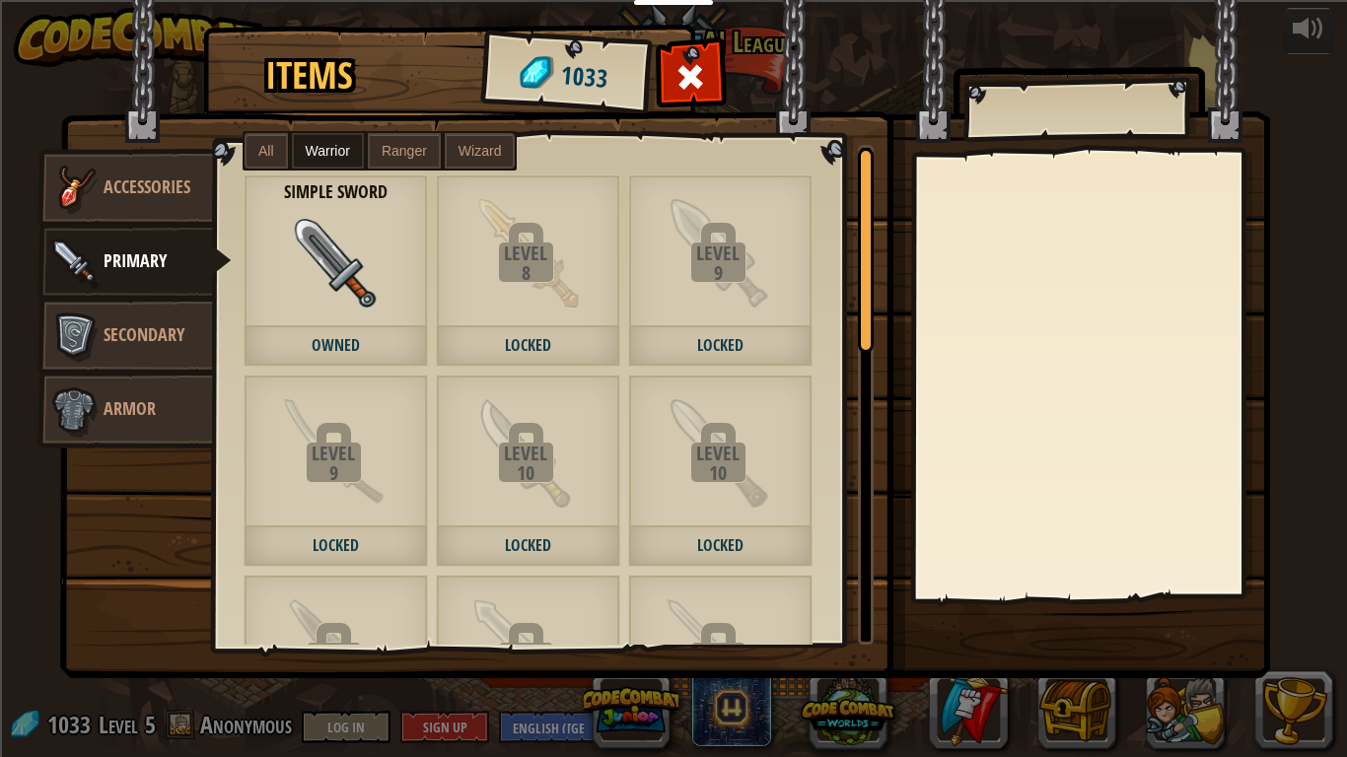
click at [407, 153] on span "Ranger" at bounding box center [404, 151] width 45 height 16
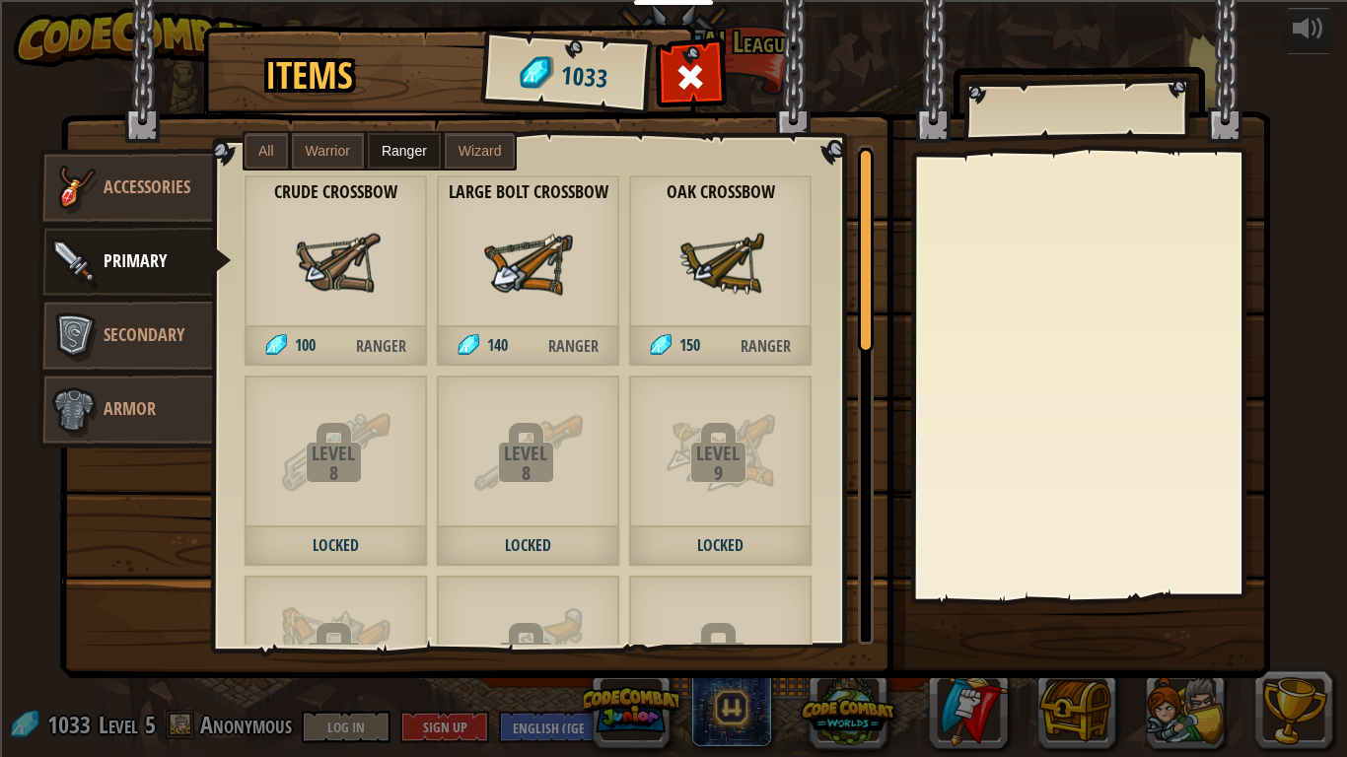
click at [658, 280] on div "Oak Crossbow 150 Ranger" at bounding box center [720, 271] width 184 height 192
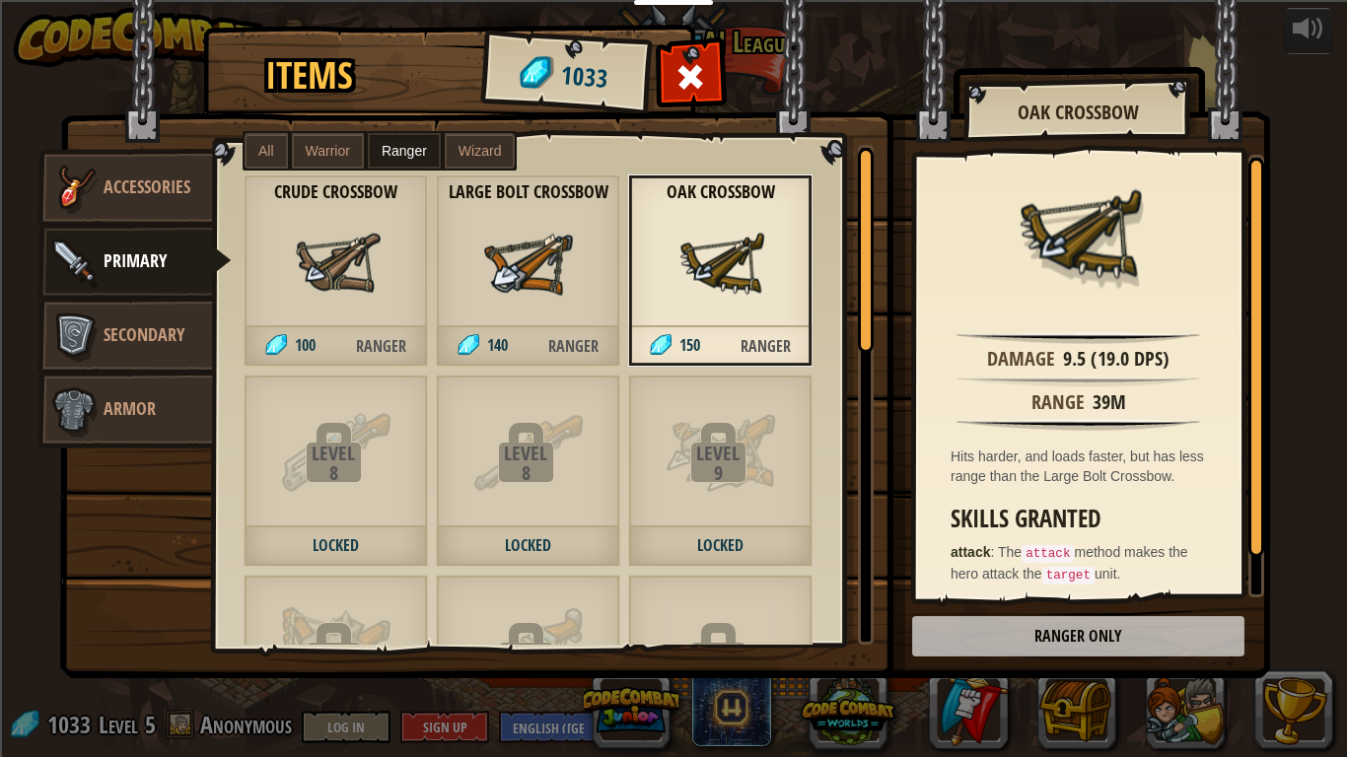
click at [757, 284] on img at bounding box center [720, 263] width 89 height 89
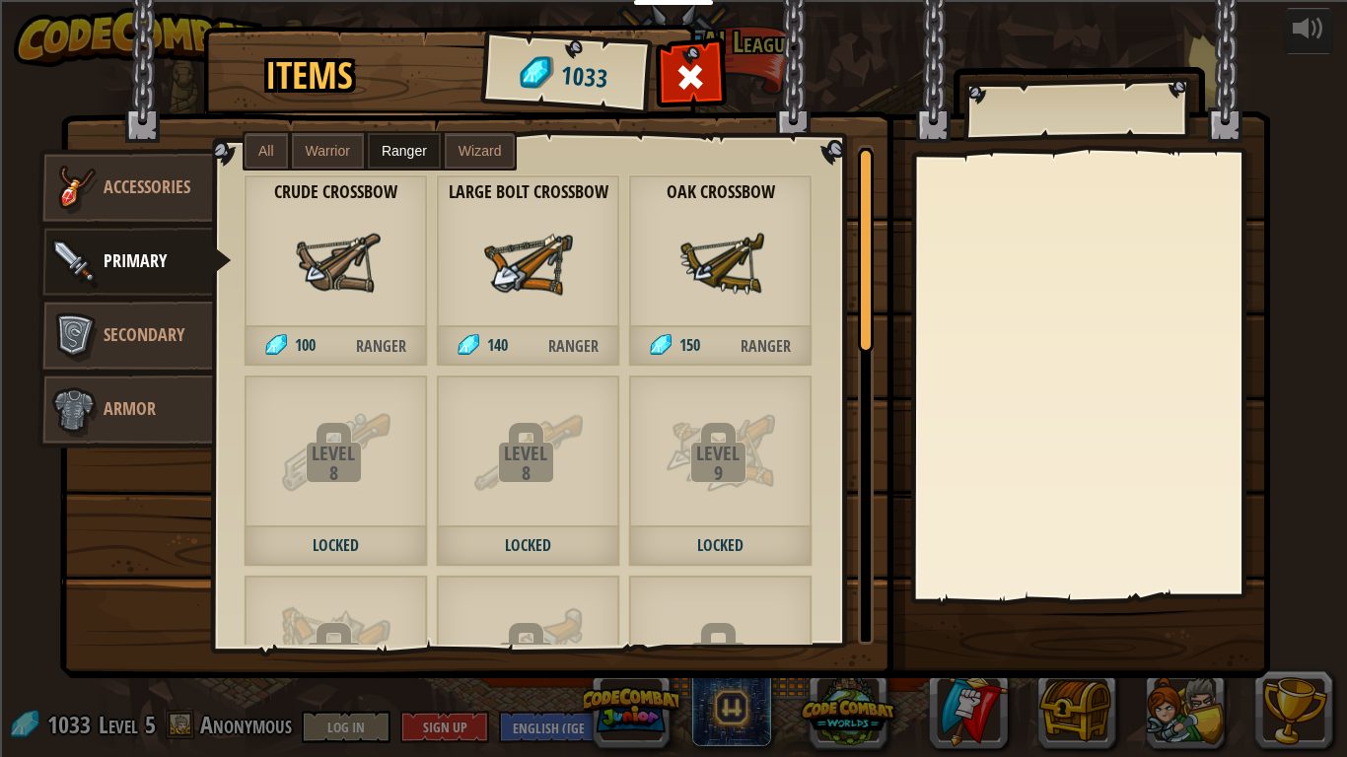
click at [270, 151] on span "All" at bounding box center [266, 151] width 16 height 16
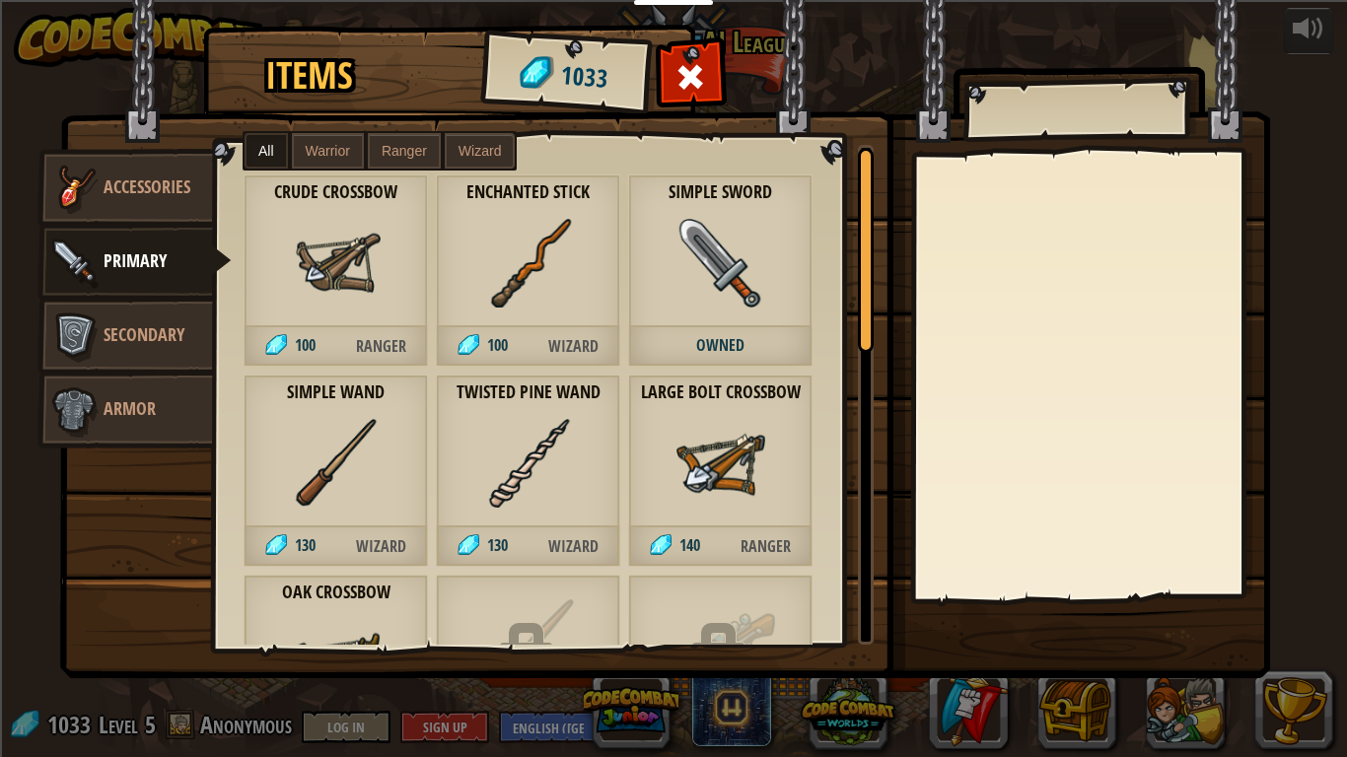
click at [522, 505] on img at bounding box center [528, 463] width 89 height 89
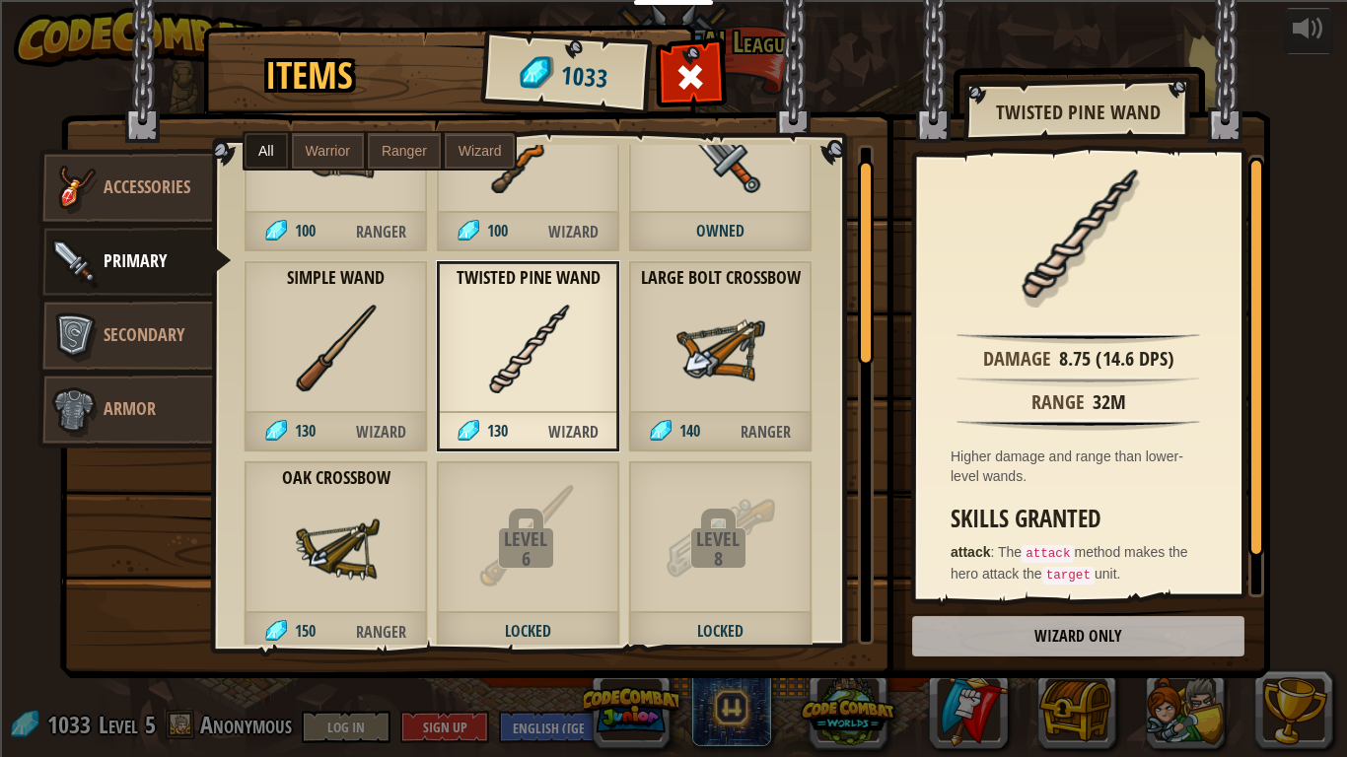
scroll to position [118, 0]
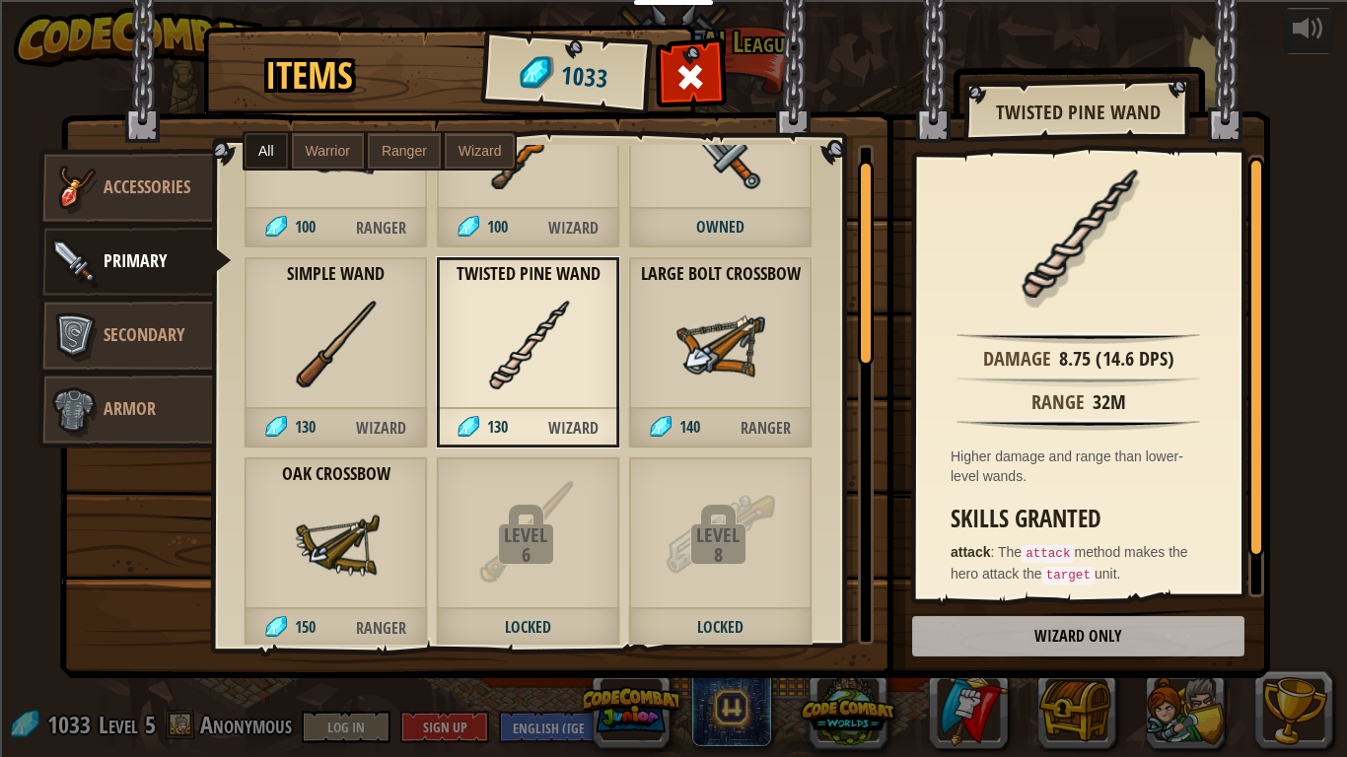
click at [371, 557] on img at bounding box center [336, 545] width 89 height 89
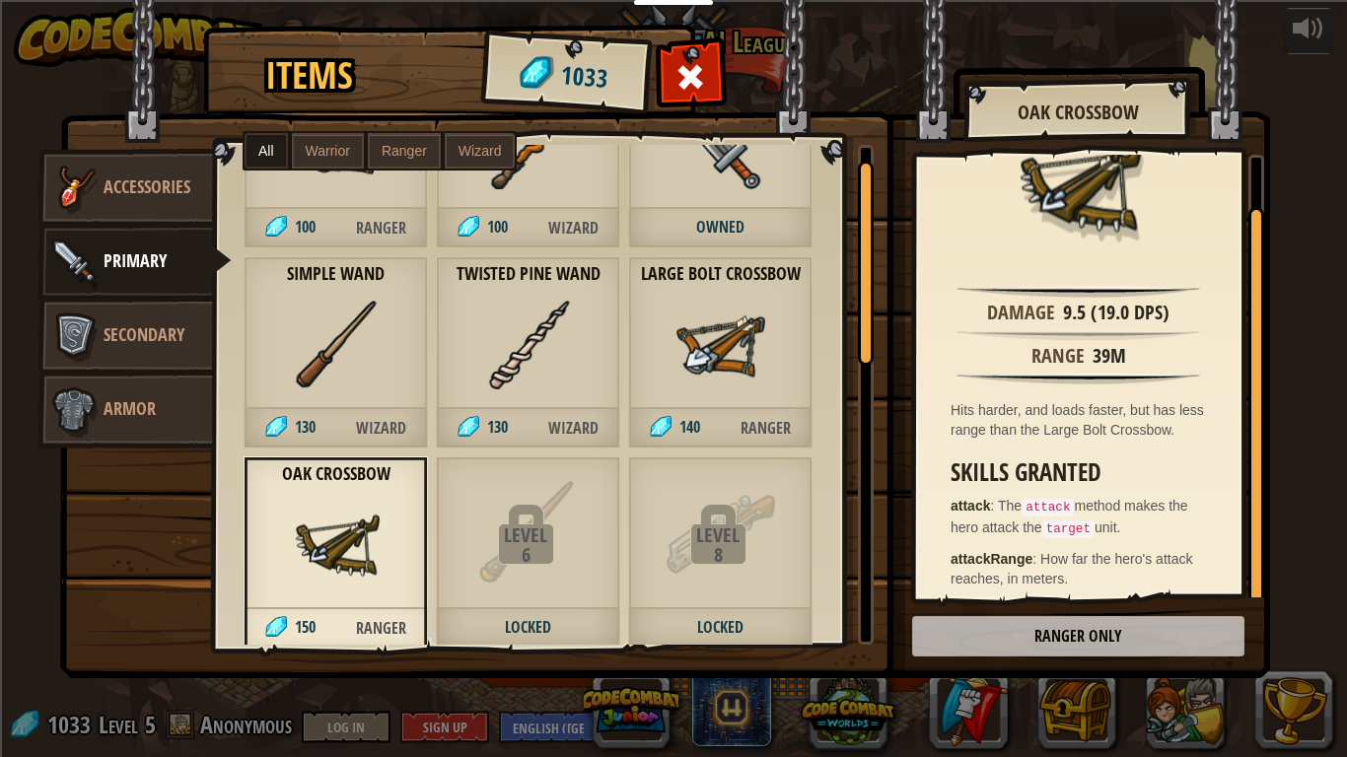
scroll to position [55, 0]
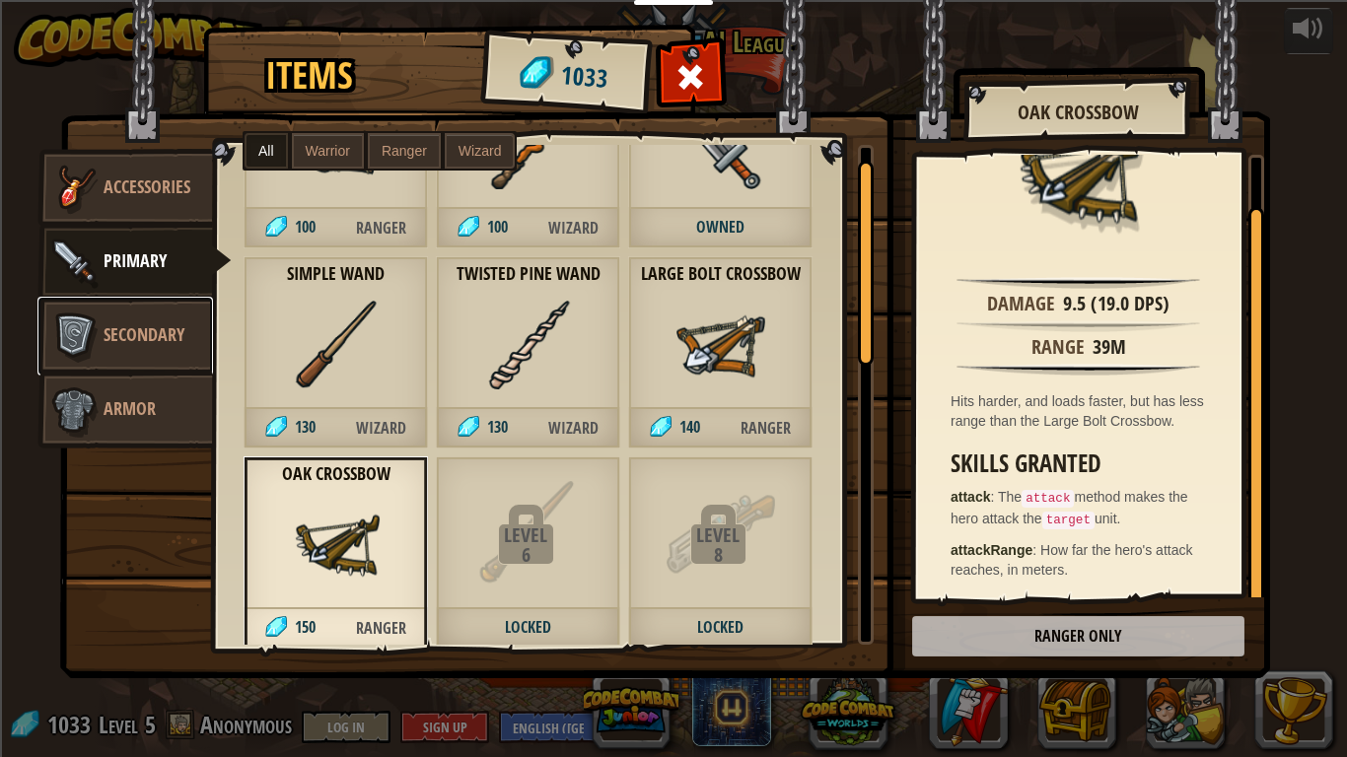
click at [125, 327] on span "Secondary" at bounding box center [144, 334] width 81 height 25
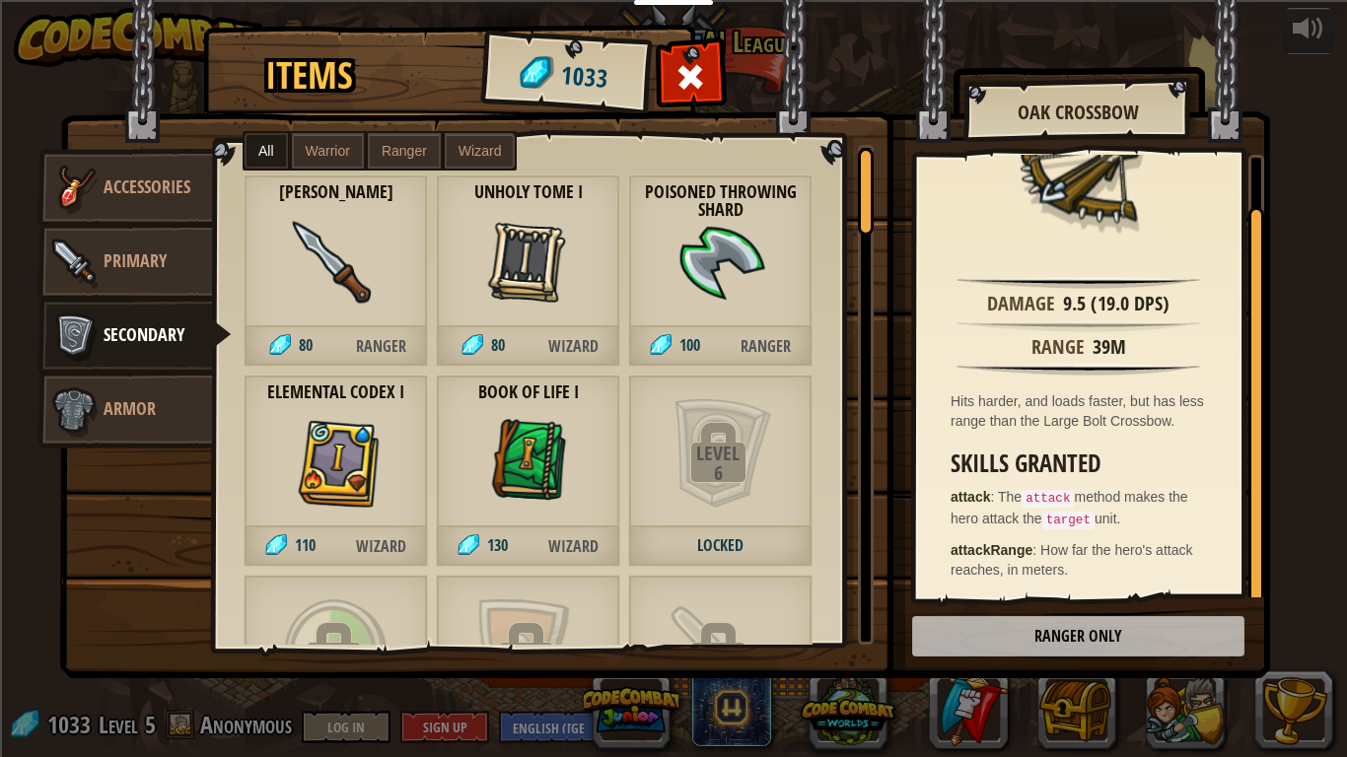
click at [271, 482] on div "Elemental Codex I 110 Wizard" at bounding box center [336, 471] width 184 height 192
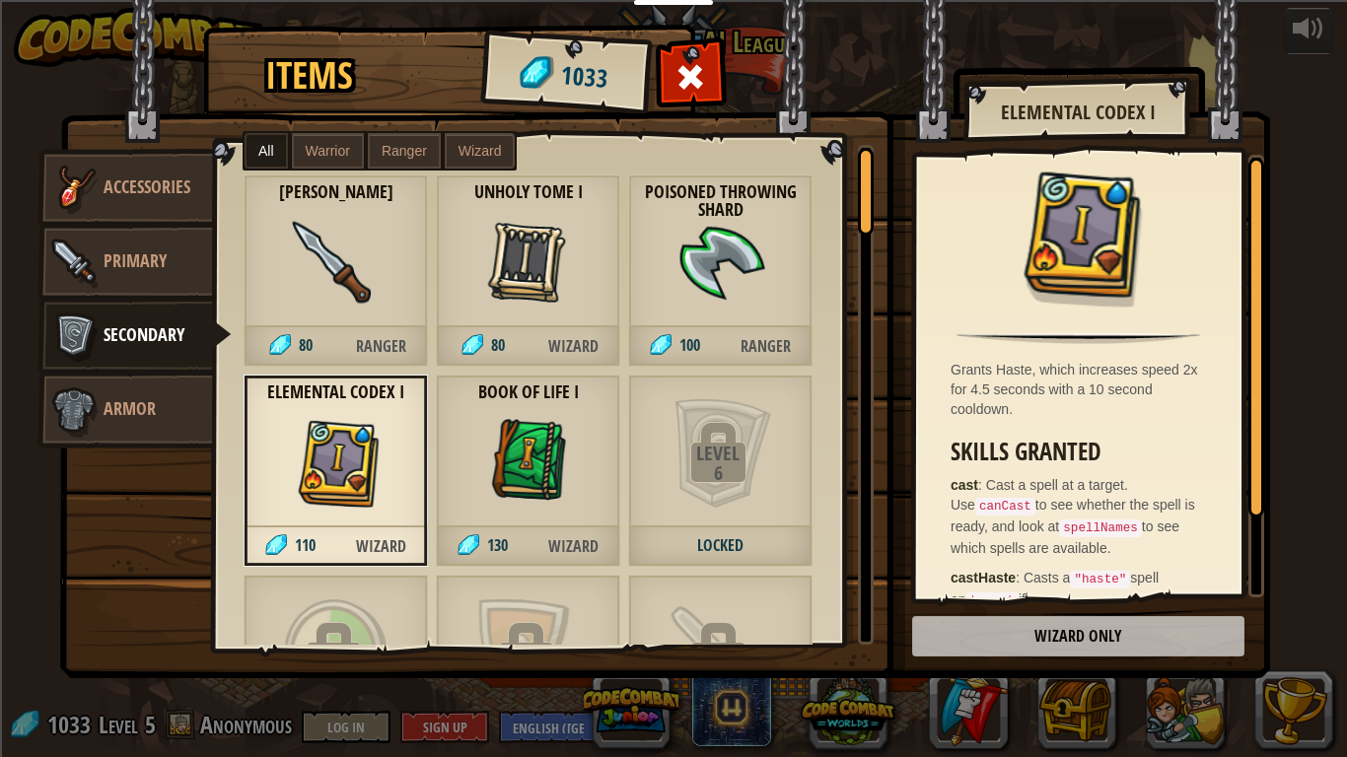
click at [755, 255] on img at bounding box center [720, 263] width 89 height 89
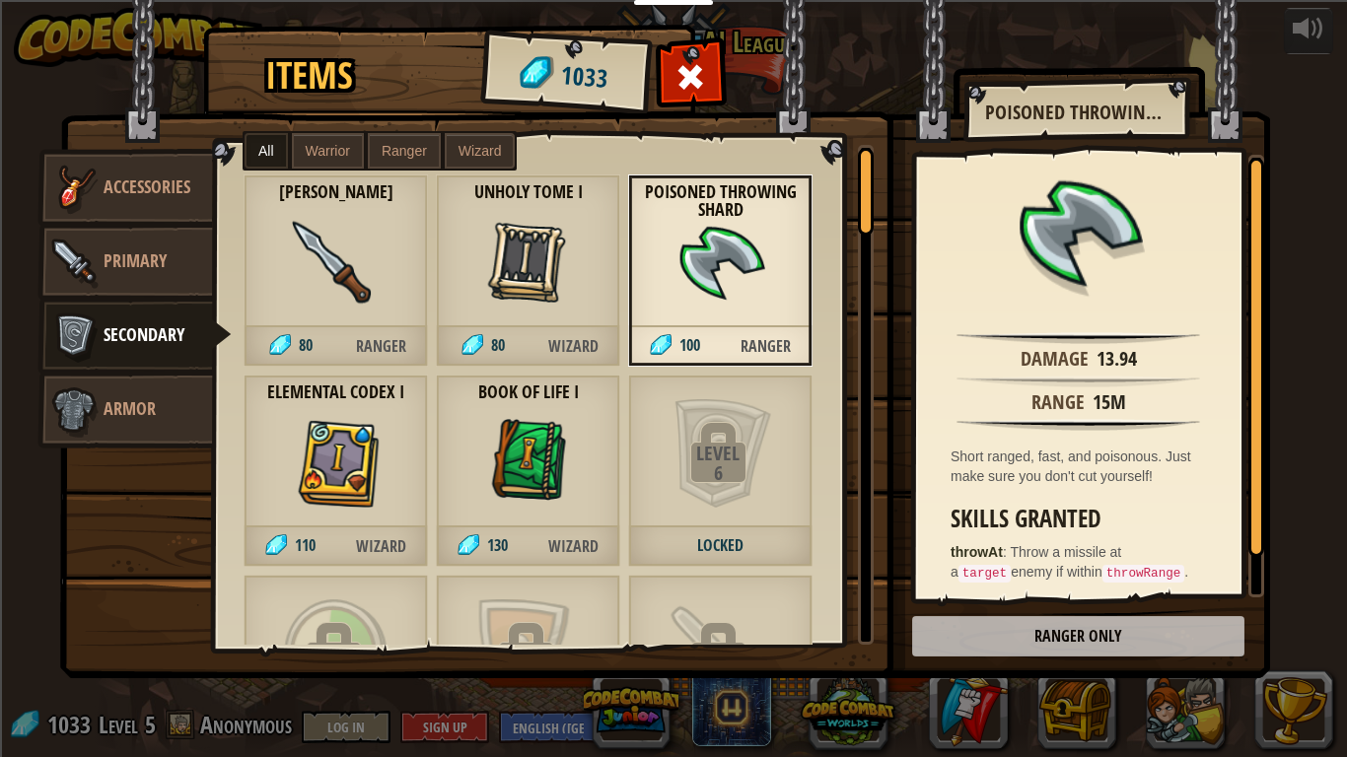
click at [363, 281] on img at bounding box center [336, 263] width 89 height 89
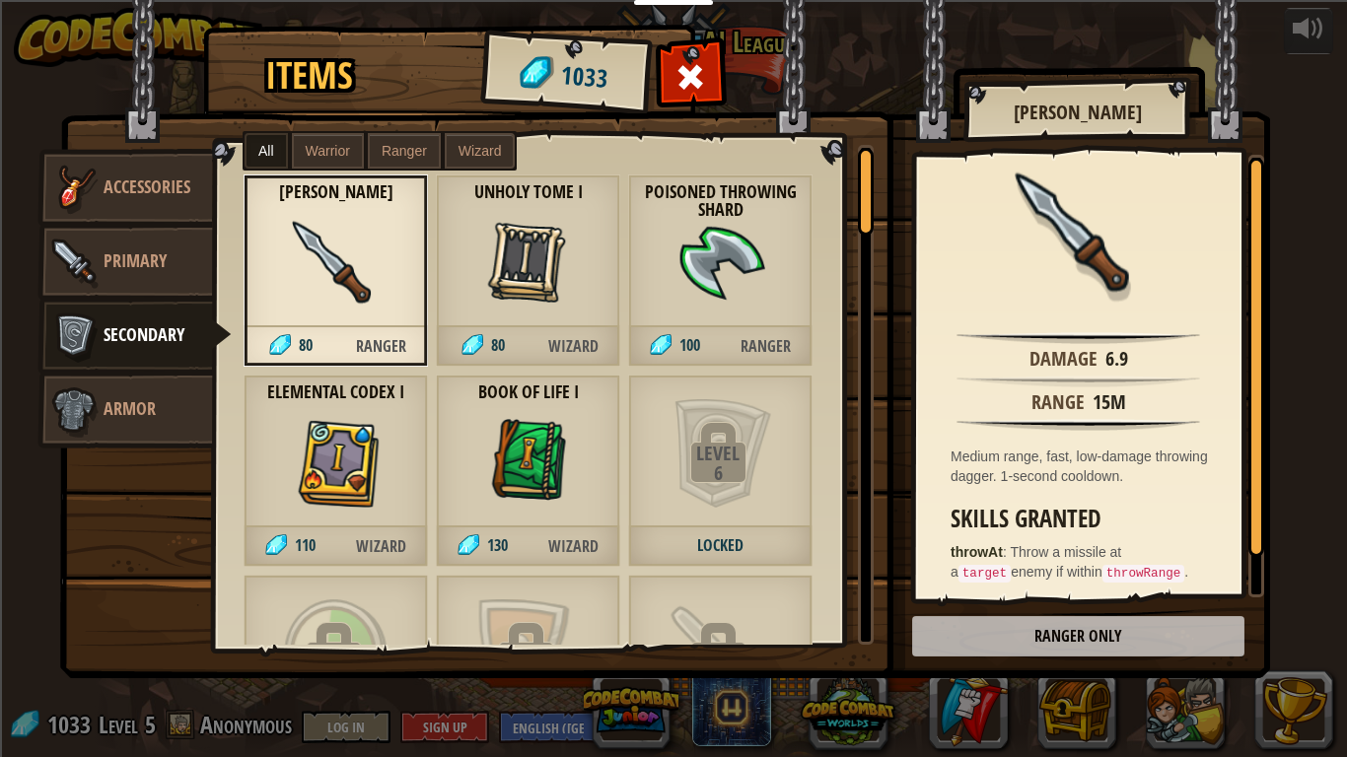
click at [548, 257] on img at bounding box center [528, 263] width 89 height 89
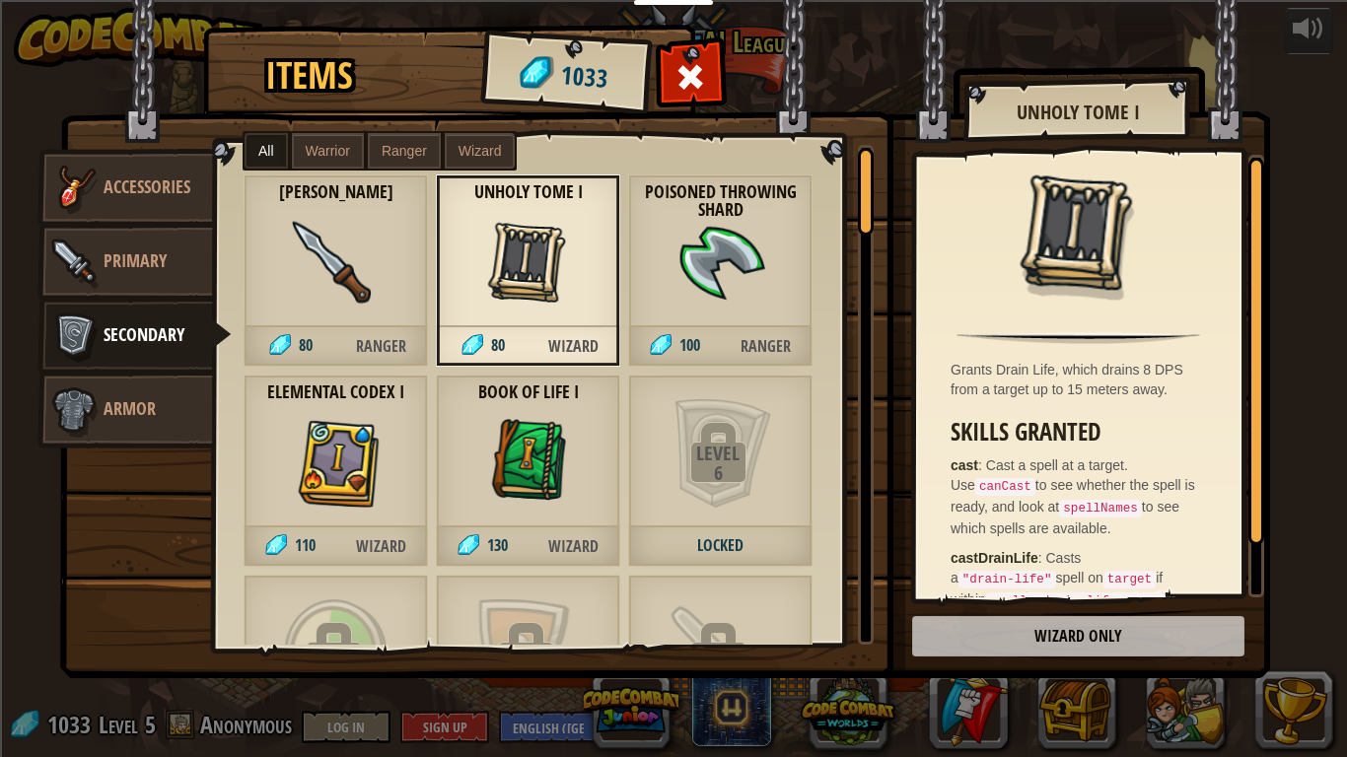
click at [757, 206] on strong "Poisoned Throwing Shard" at bounding box center [720, 200] width 184 height 39
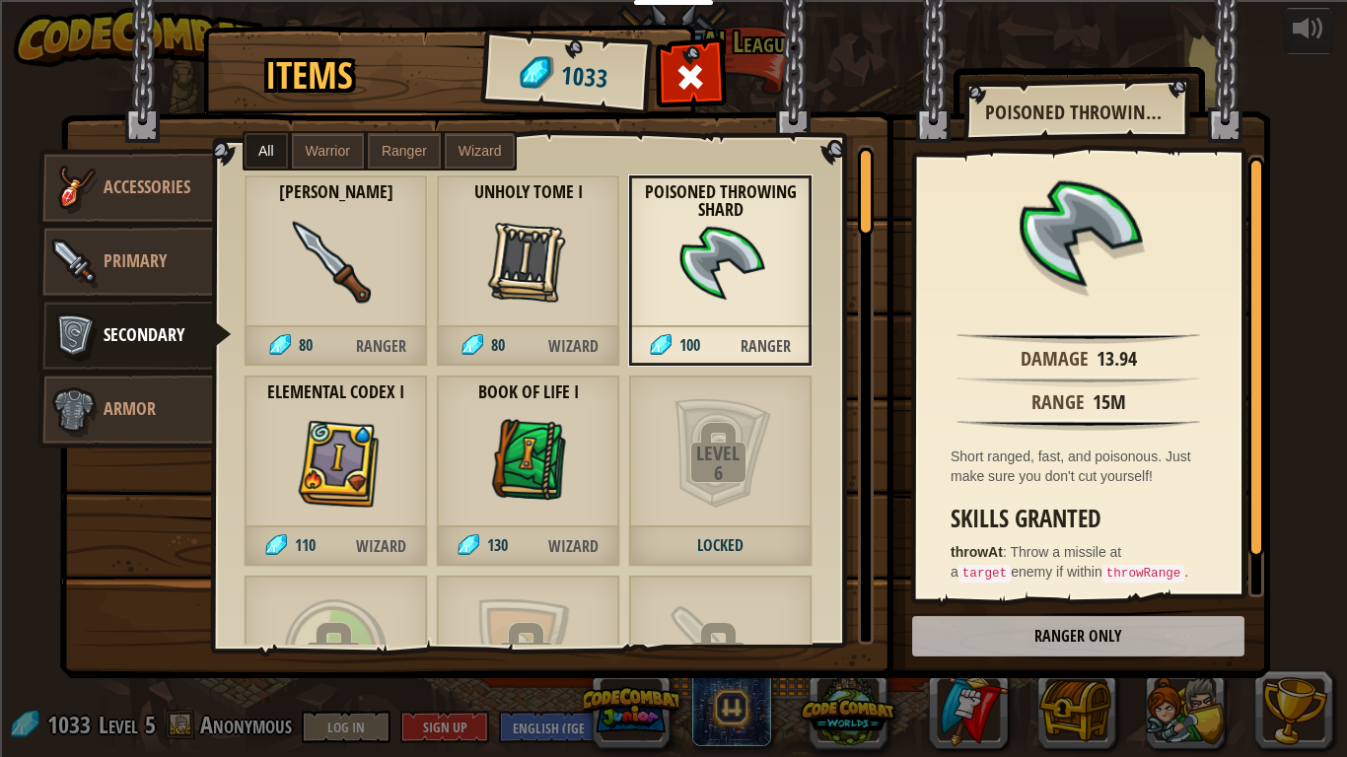
click at [466, 458] on div "Book of Life I 130 Wizard" at bounding box center [528, 471] width 184 height 192
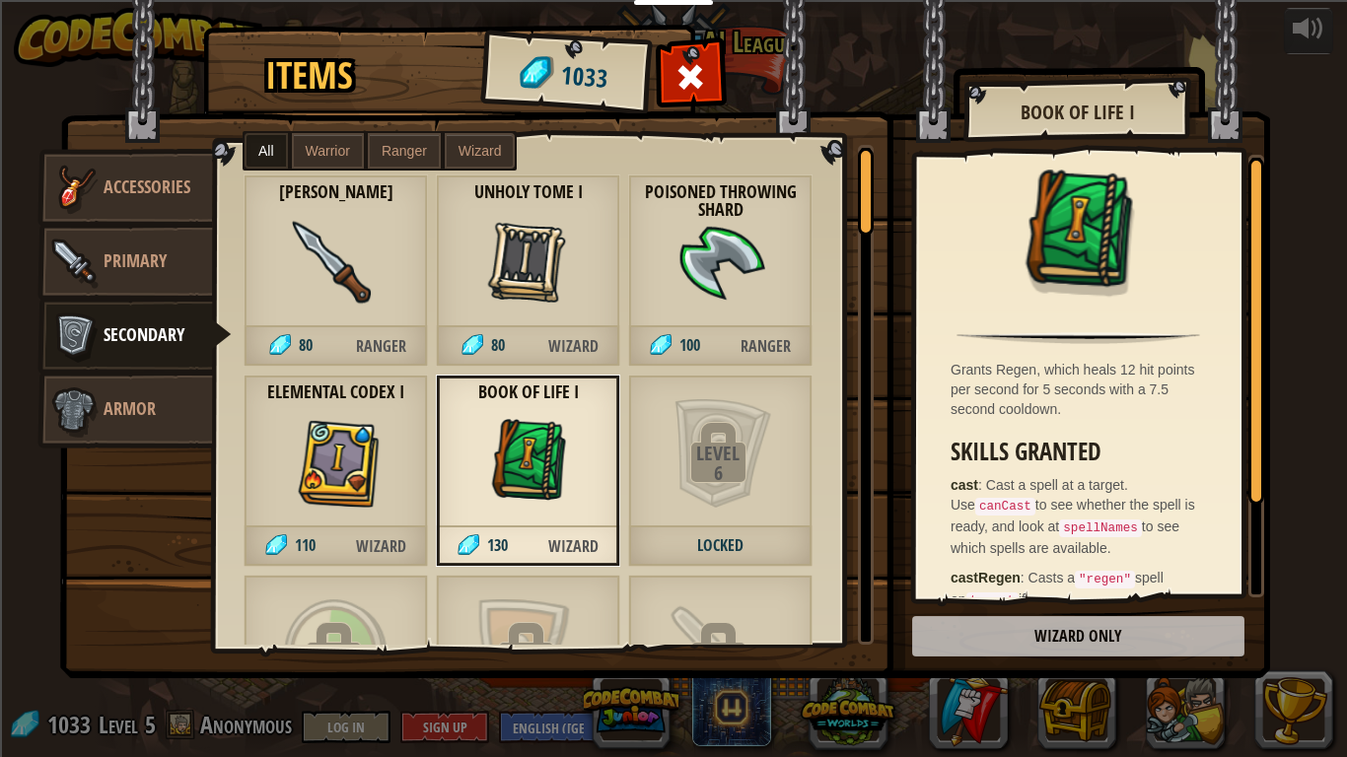
click at [349, 478] on img at bounding box center [336, 463] width 89 height 89
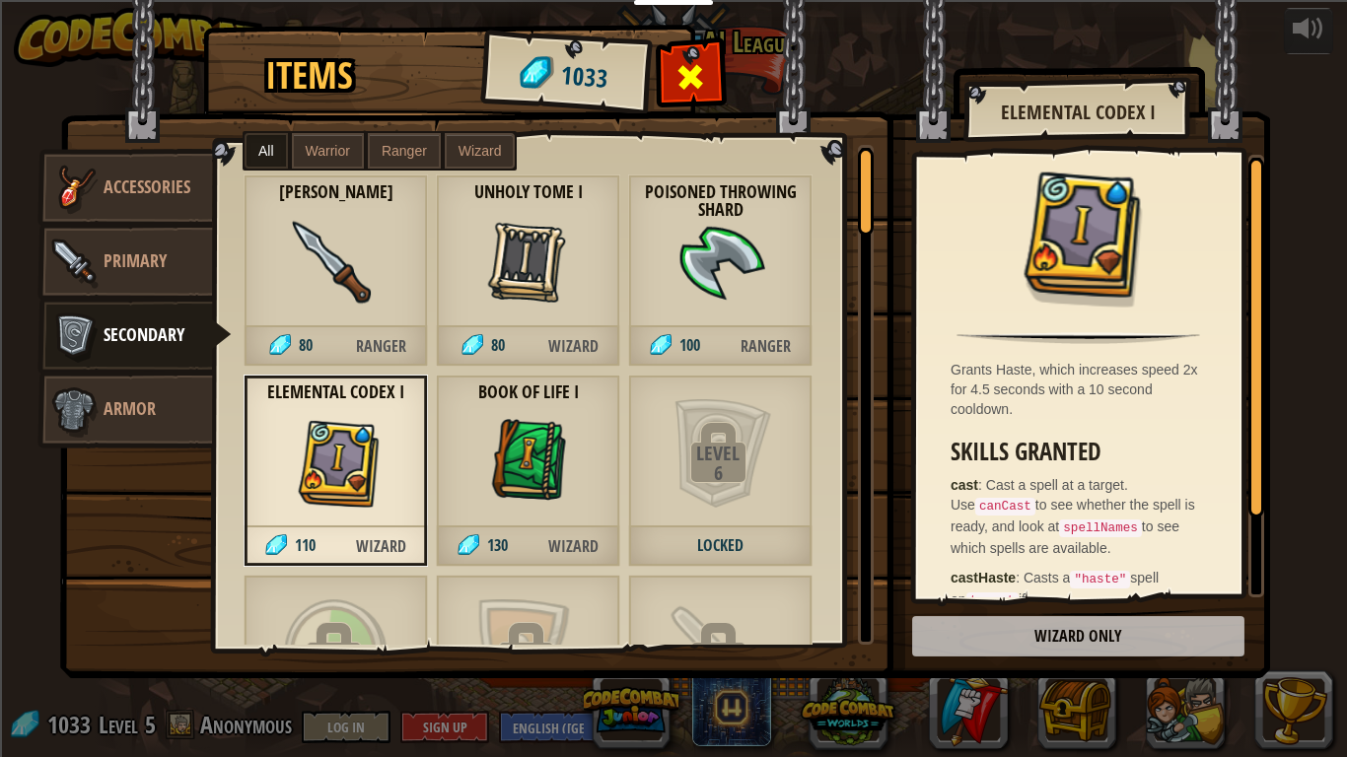
click at [709, 94] on div at bounding box center [691, 82] width 62 height 62
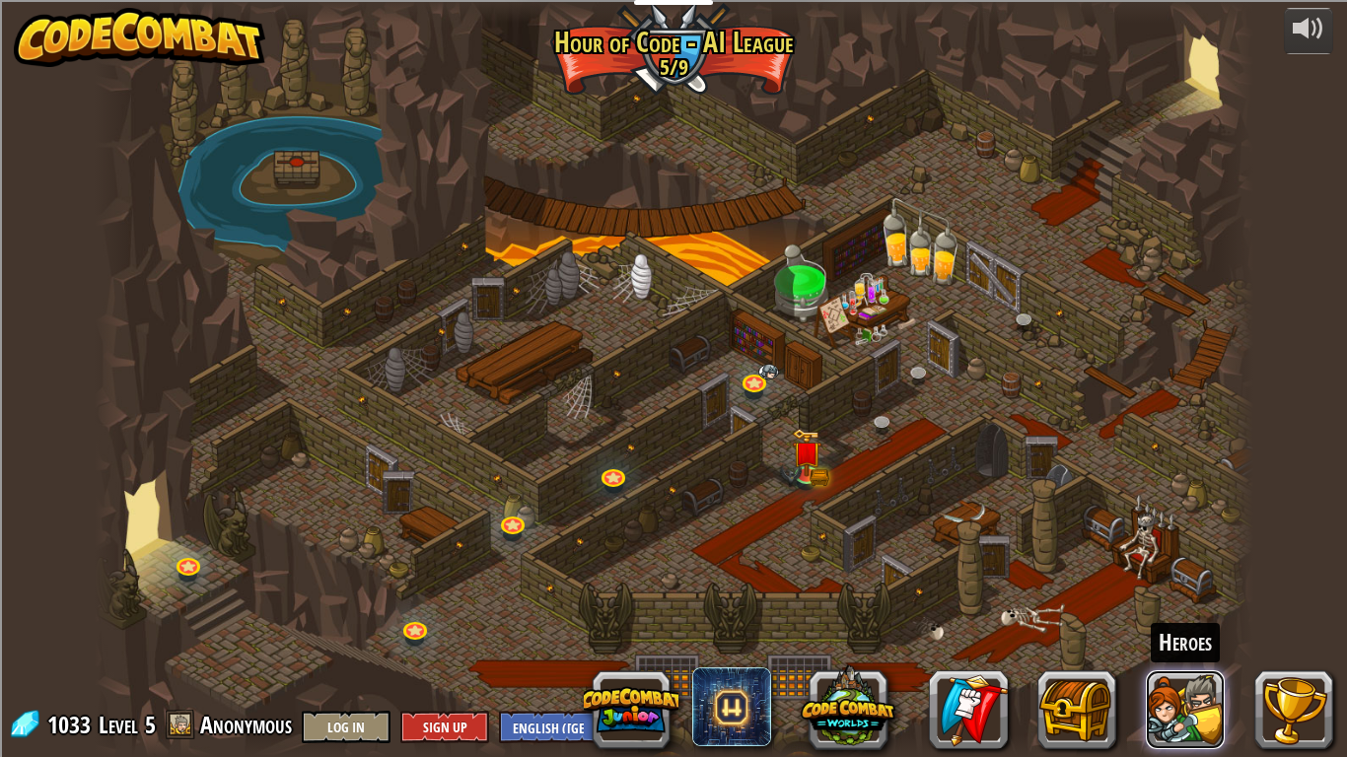
click at [1188, 637] on button at bounding box center [1185, 709] width 79 height 79
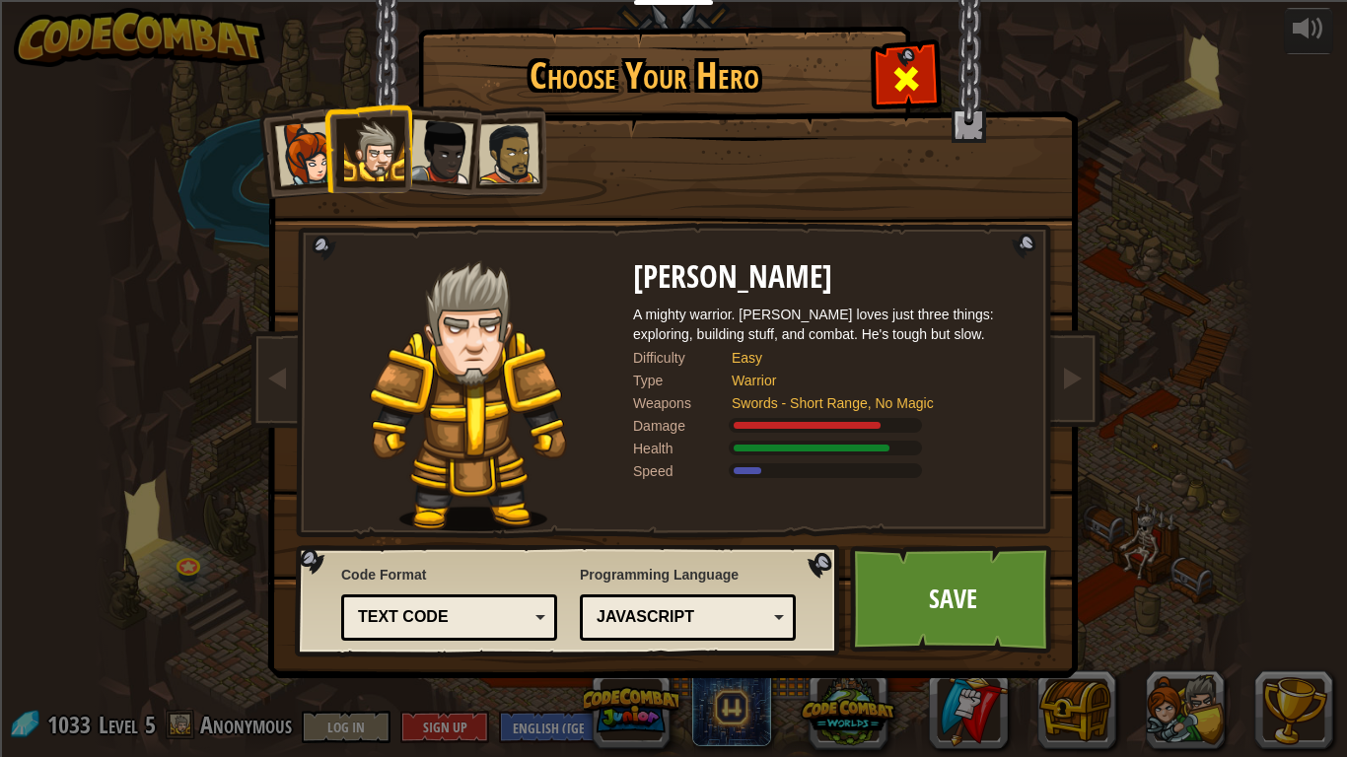
click at [909, 66] on span at bounding box center [906, 79] width 32 height 32
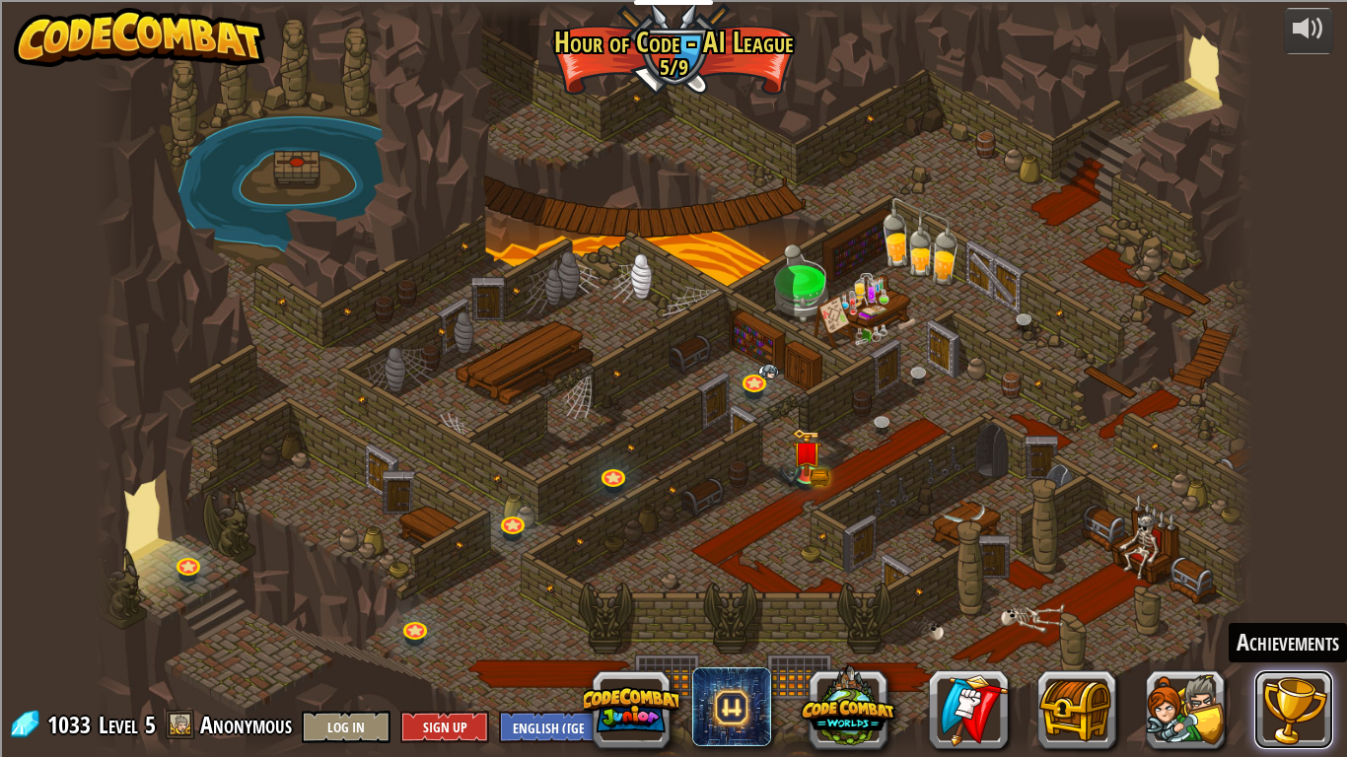
click at [1309, 637] on button at bounding box center [1293, 709] width 79 height 79
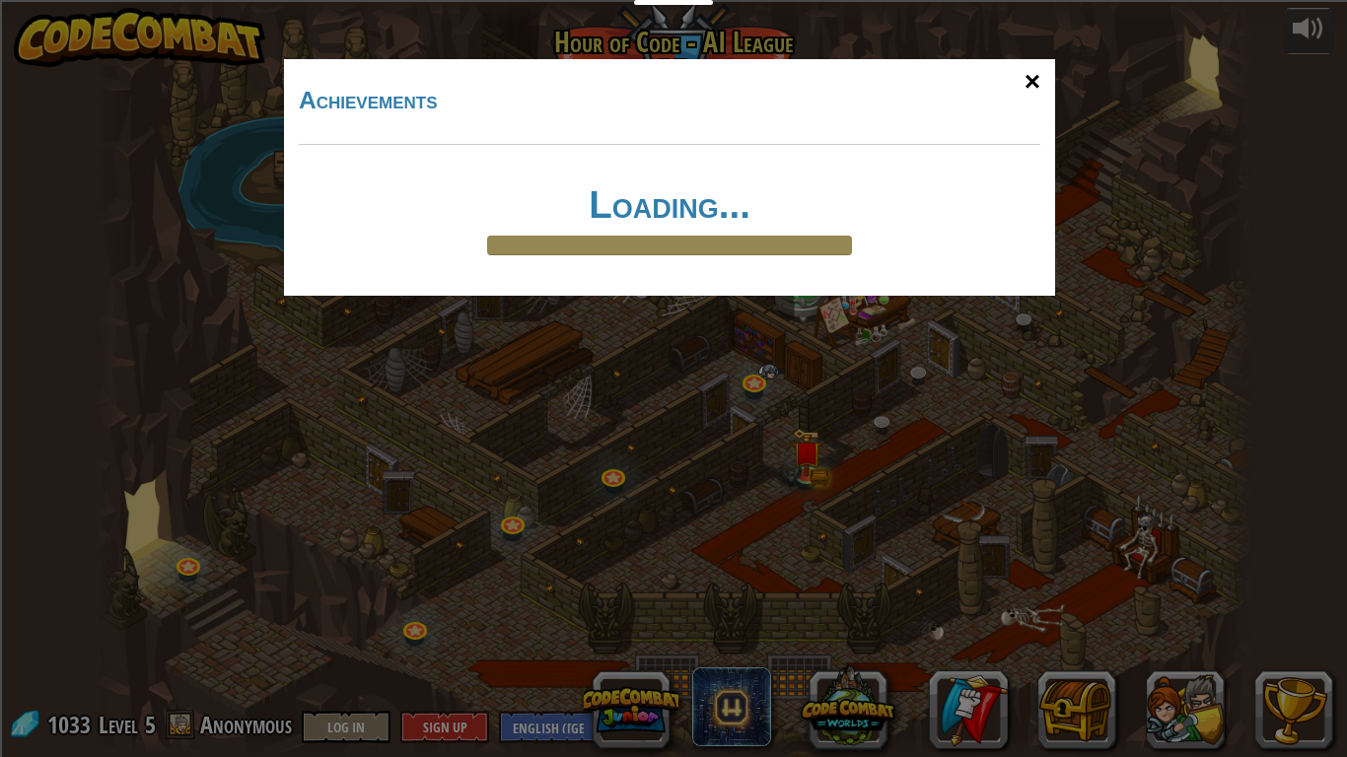
click at [1031, 80] on div "×" at bounding box center [1032, 81] width 45 height 57
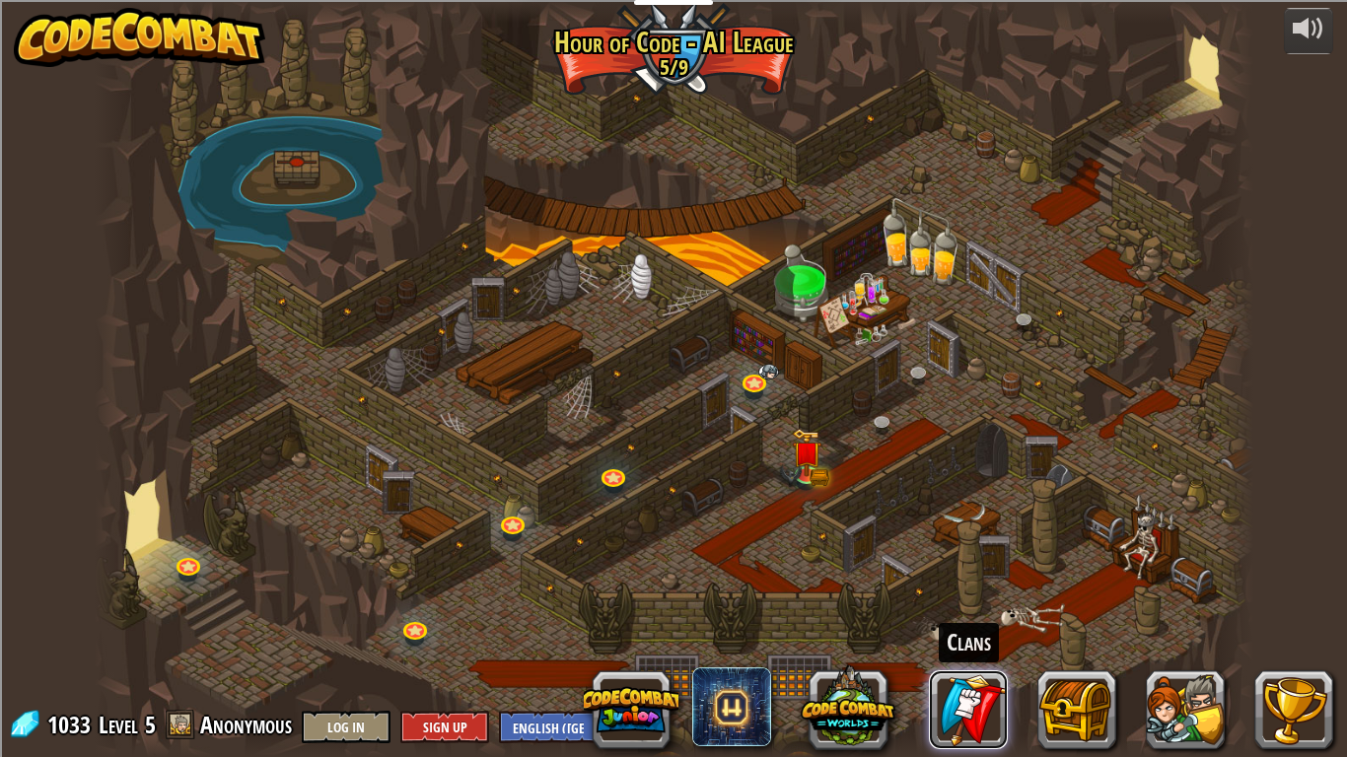
click at [961, 637] on link at bounding box center [968, 709] width 79 height 79
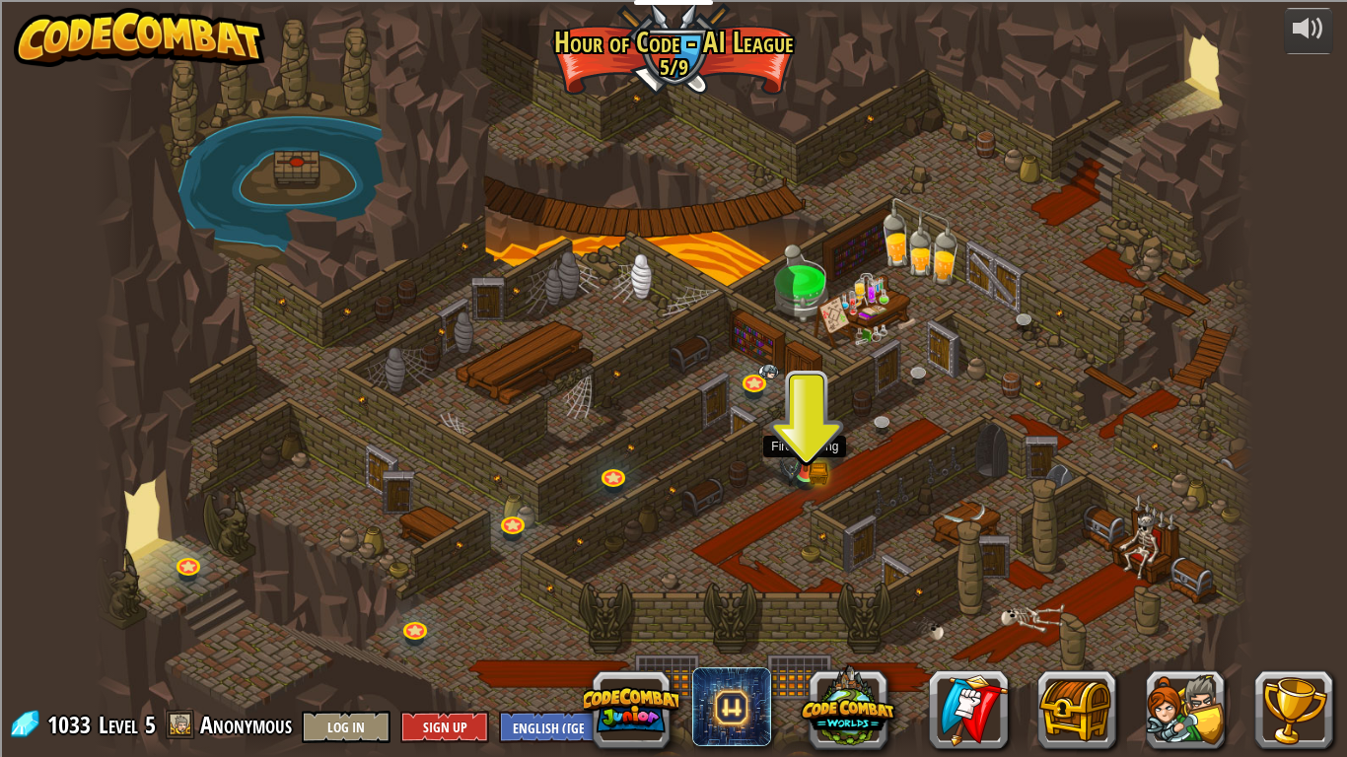
click at [802, 468] on img at bounding box center [806, 440] width 30 height 64
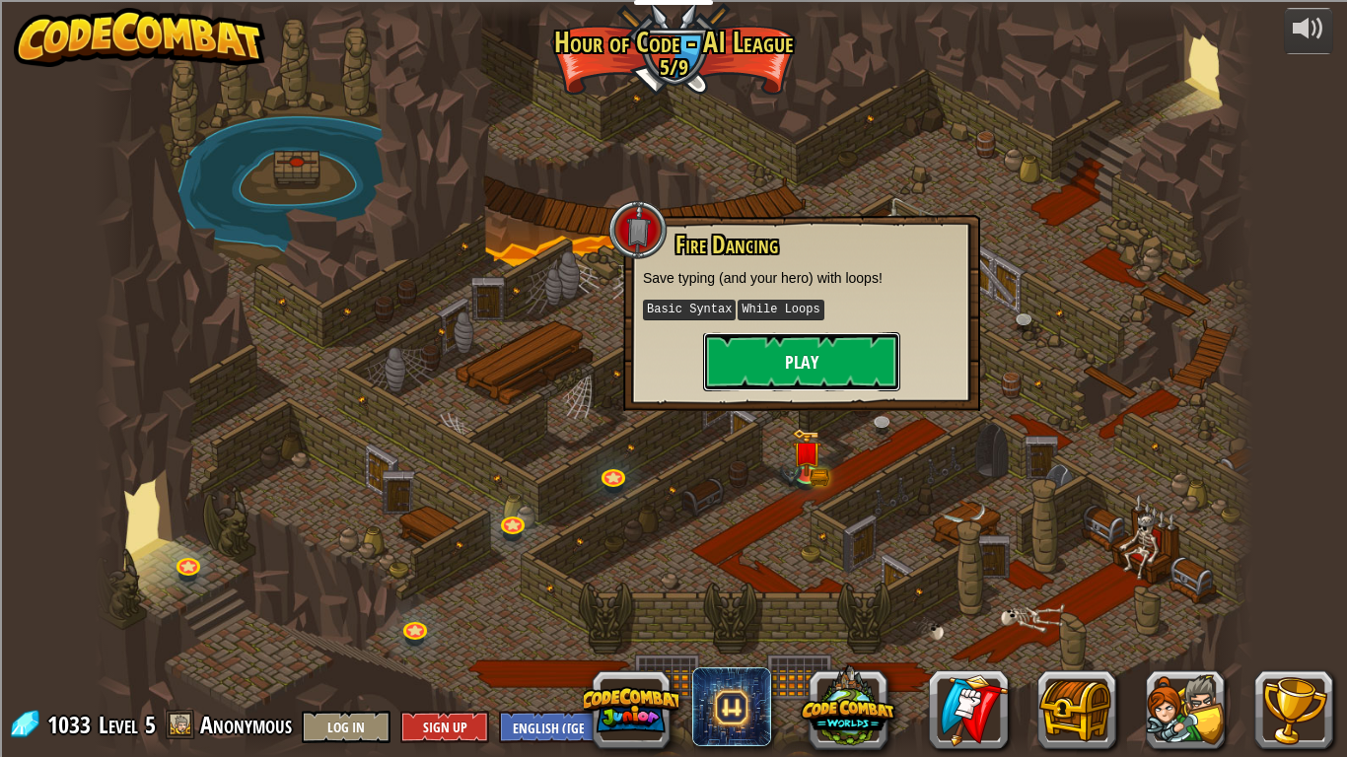
click at [725, 360] on button "Play" at bounding box center [801, 361] width 197 height 59
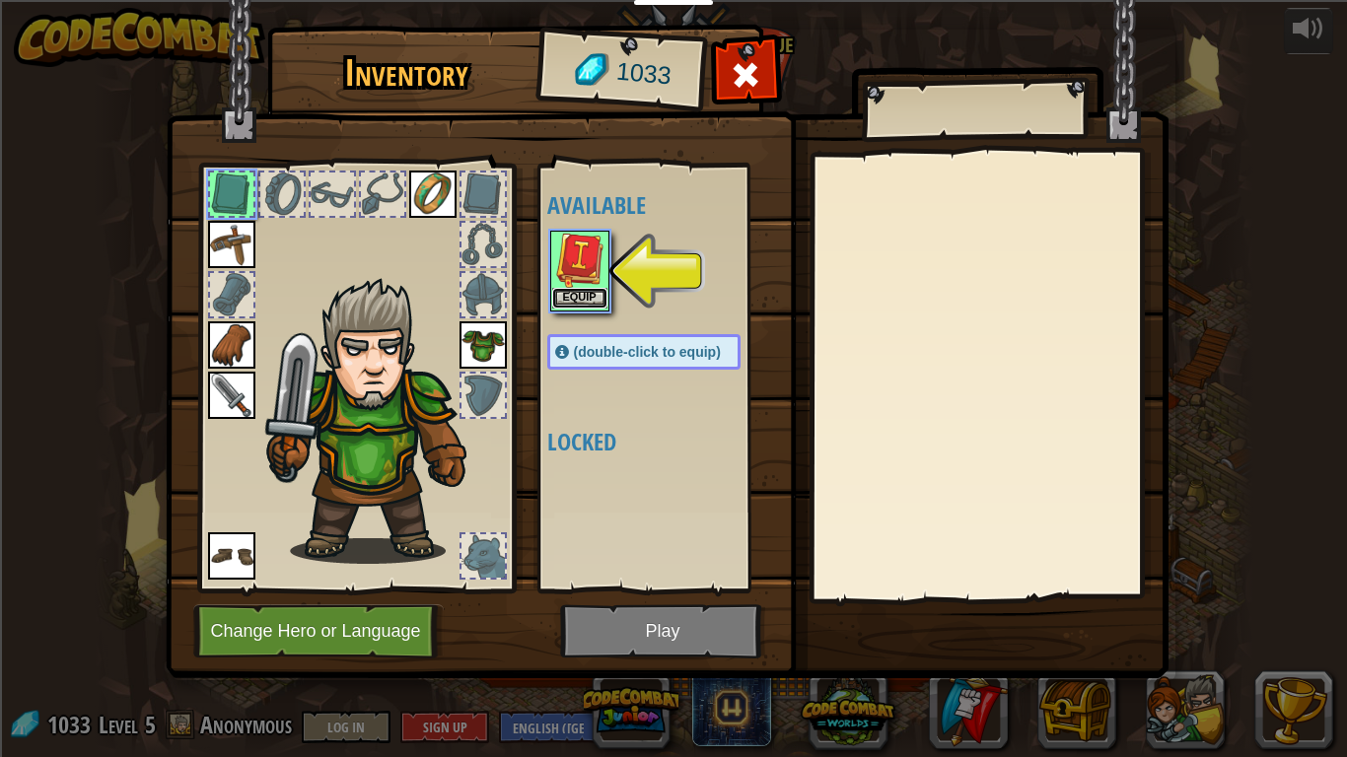
click at [575, 296] on button "Equip" at bounding box center [579, 298] width 55 height 21
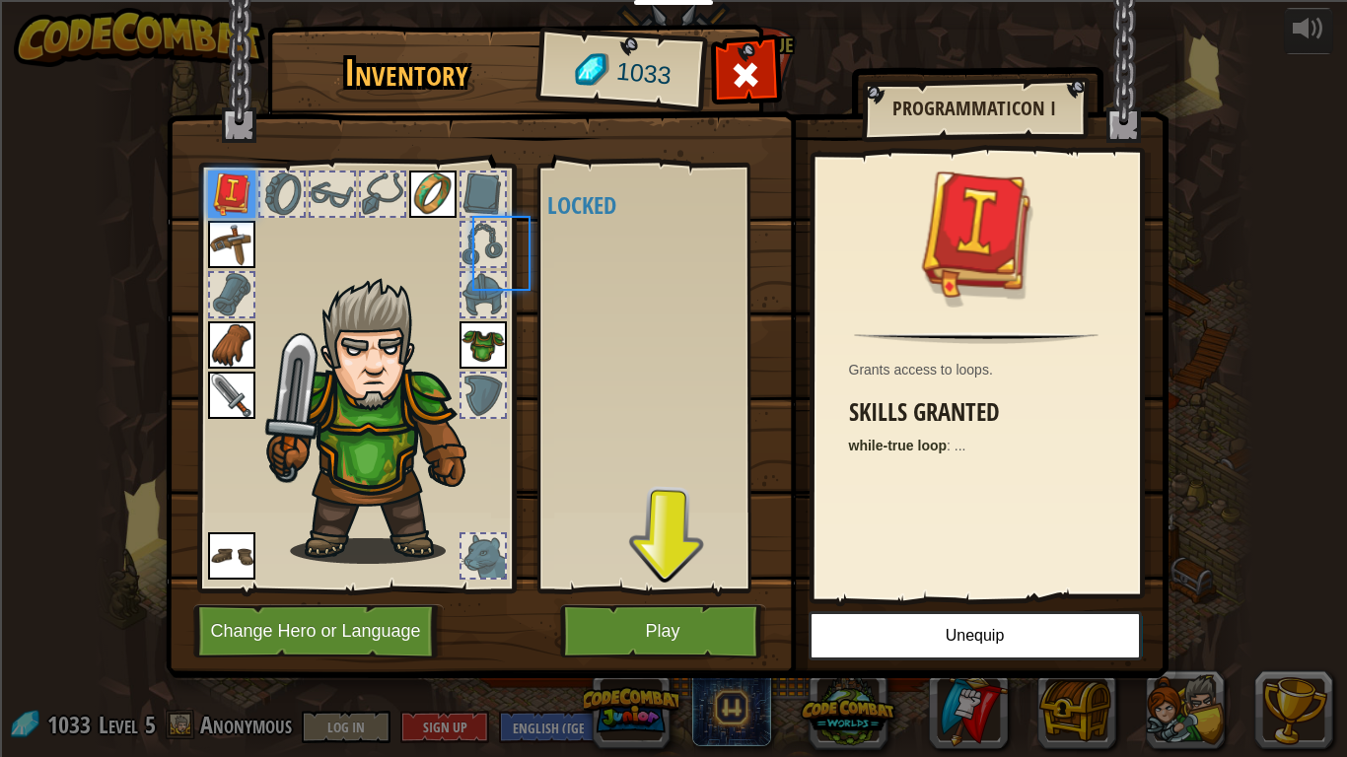
click at [575, 296] on div "Available Equip Equip Equip Equip Equip Equip Equip (double-click to equip) Loc…" at bounding box center [663, 378] width 233 height 411
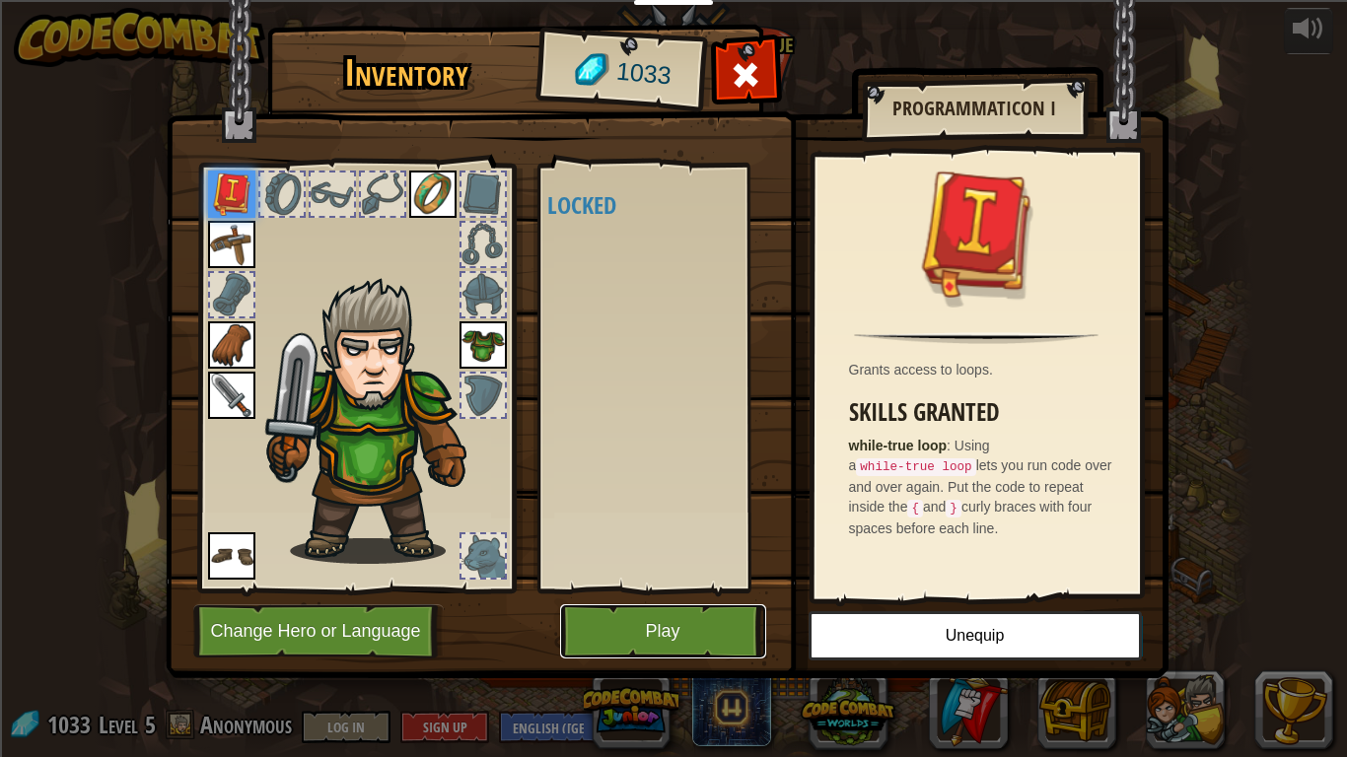
click at [688, 637] on button "Play" at bounding box center [663, 631] width 206 height 54
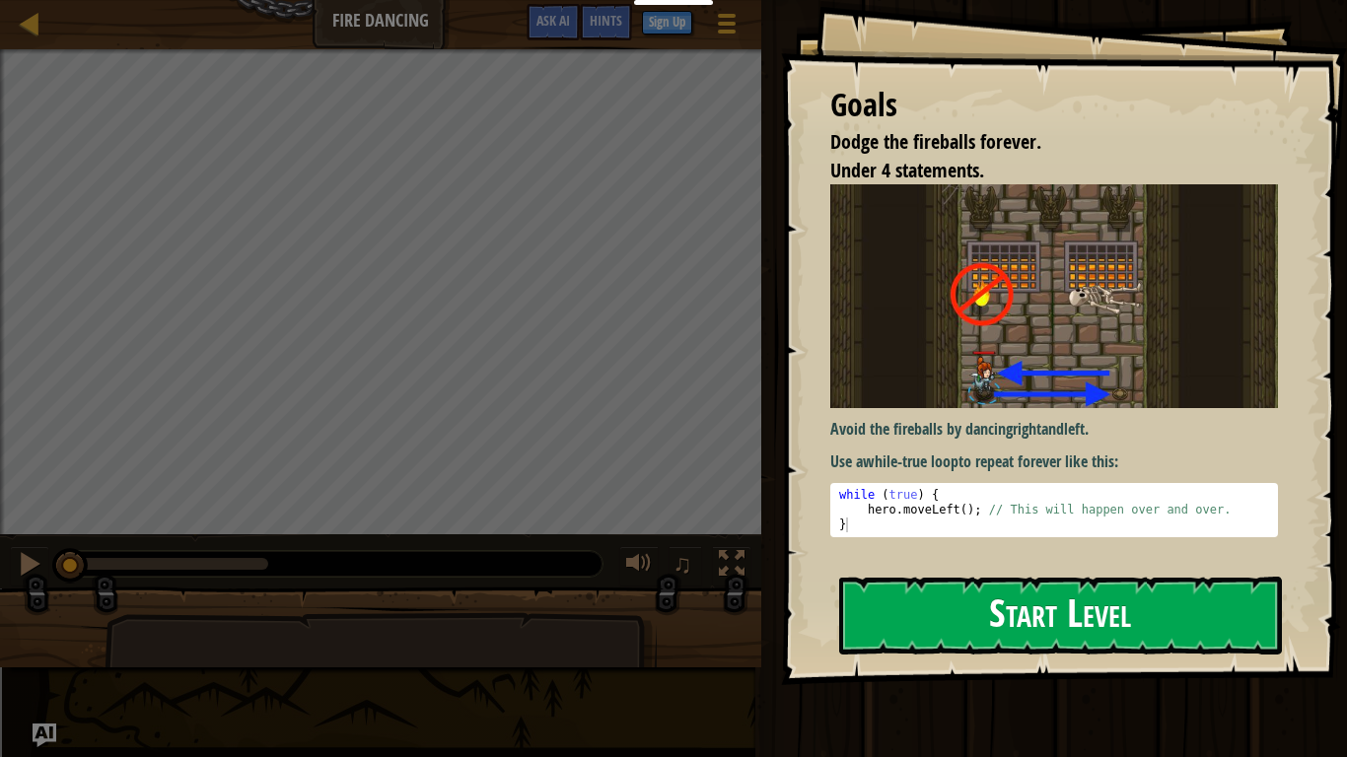
click at [965, 341] on img at bounding box center [1054, 296] width 448 height 224
click at [971, 624] on button "Start Level" at bounding box center [1060, 616] width 443 height 78
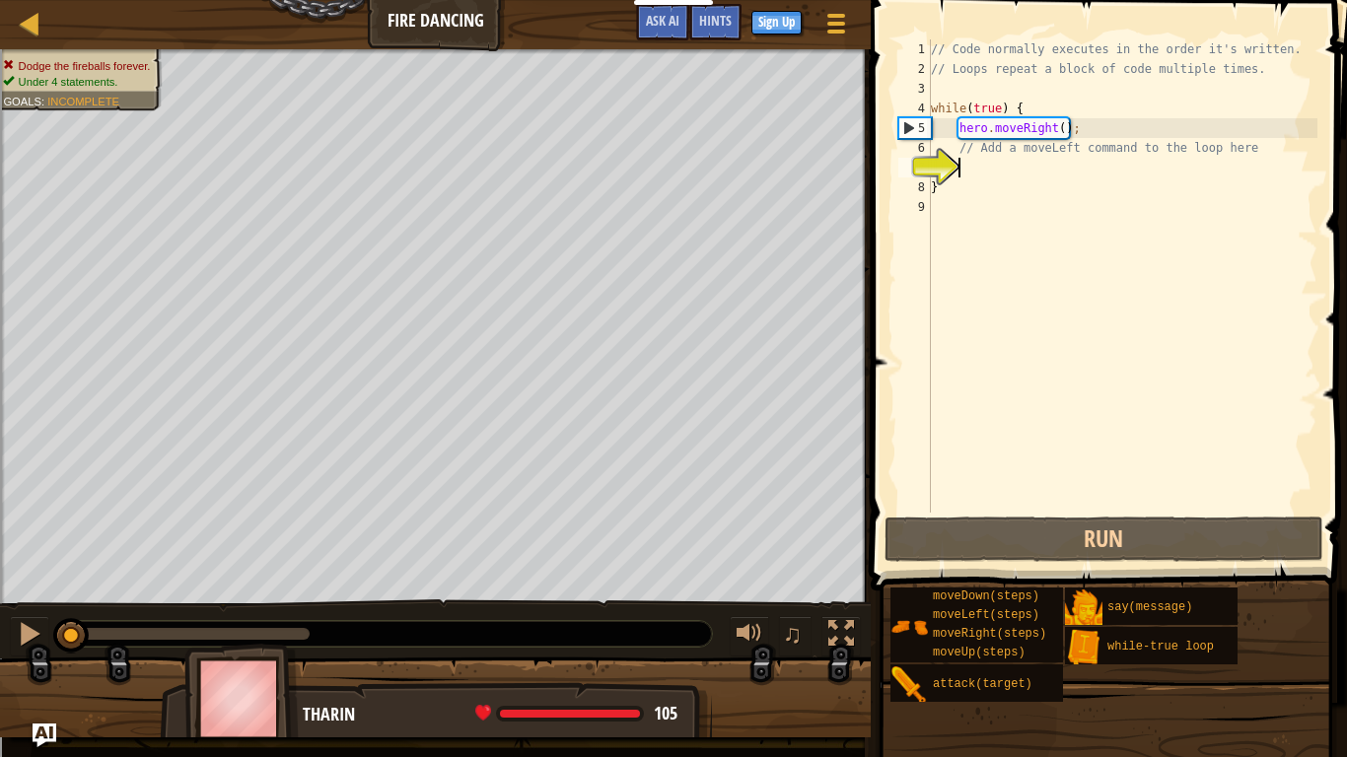
click at [966, 149] on div "// Code normally executes in the order it's written. // Loops repeat a block of…" at bounding box center [1122, 295] width 390 height 513
type textarea "// Add a moveLeft command to the loop here"
click at [931, 176] on div "7" at bounding box center [914, 168] width 33 height 20
click at [962, 169] on div "// Code normally executes in the order it's written. // Loops repeat a block of…" at bounding box center [1122, 295] width 390 height 513
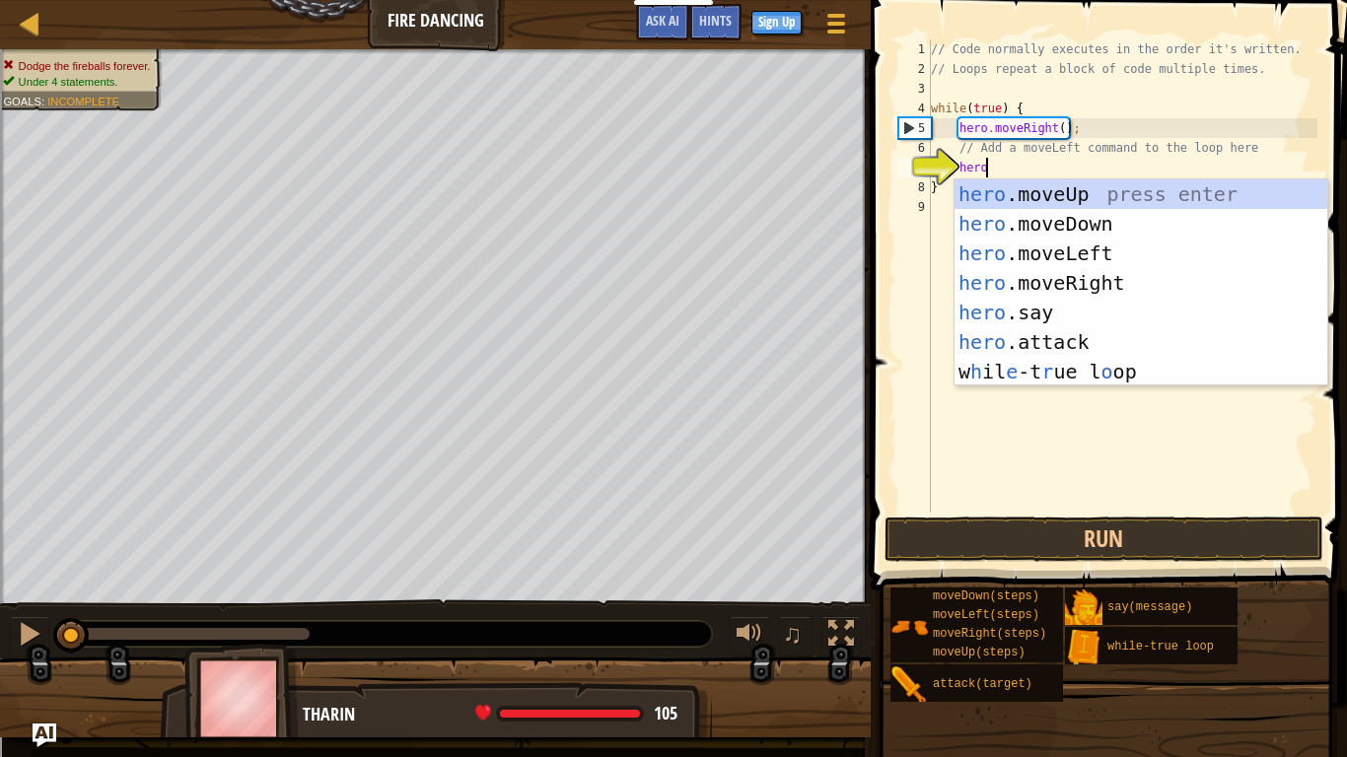
type textarea "herol"
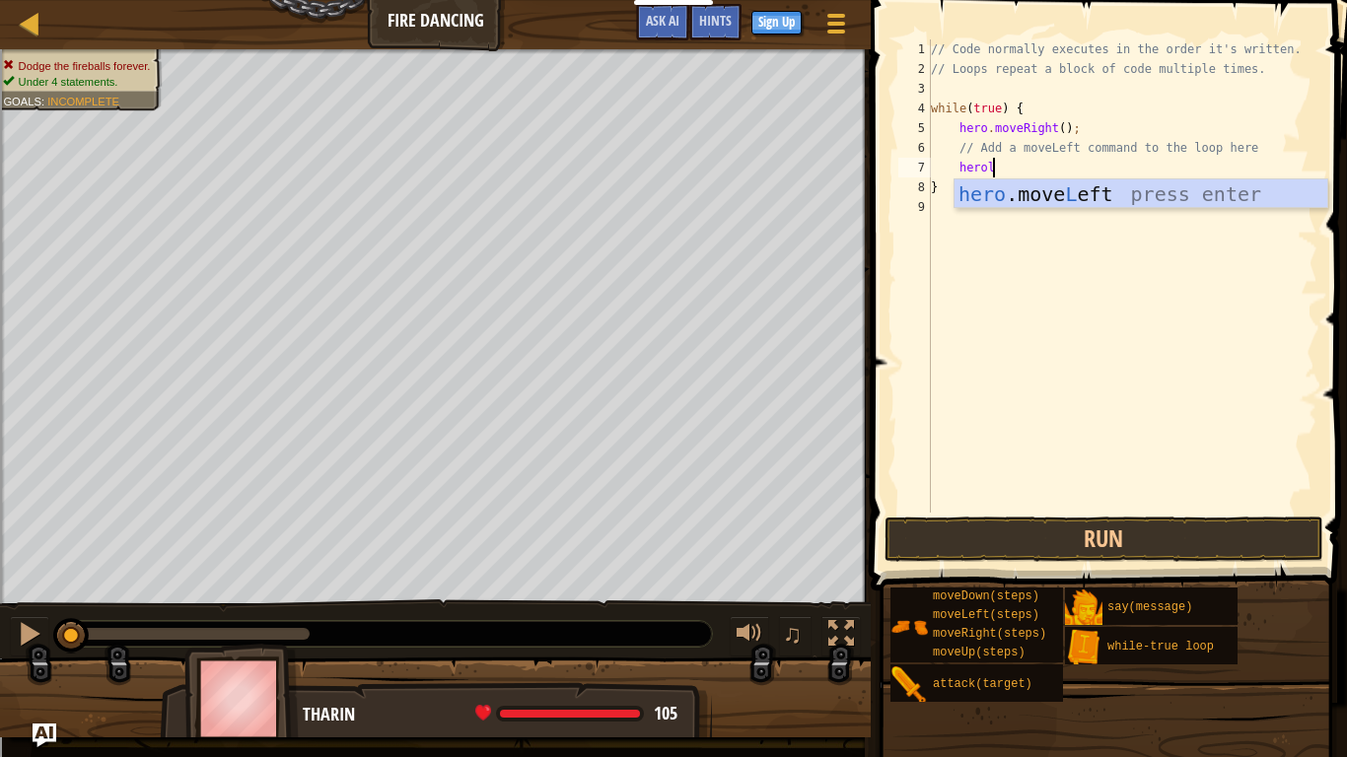
scroll to position [9, 3]
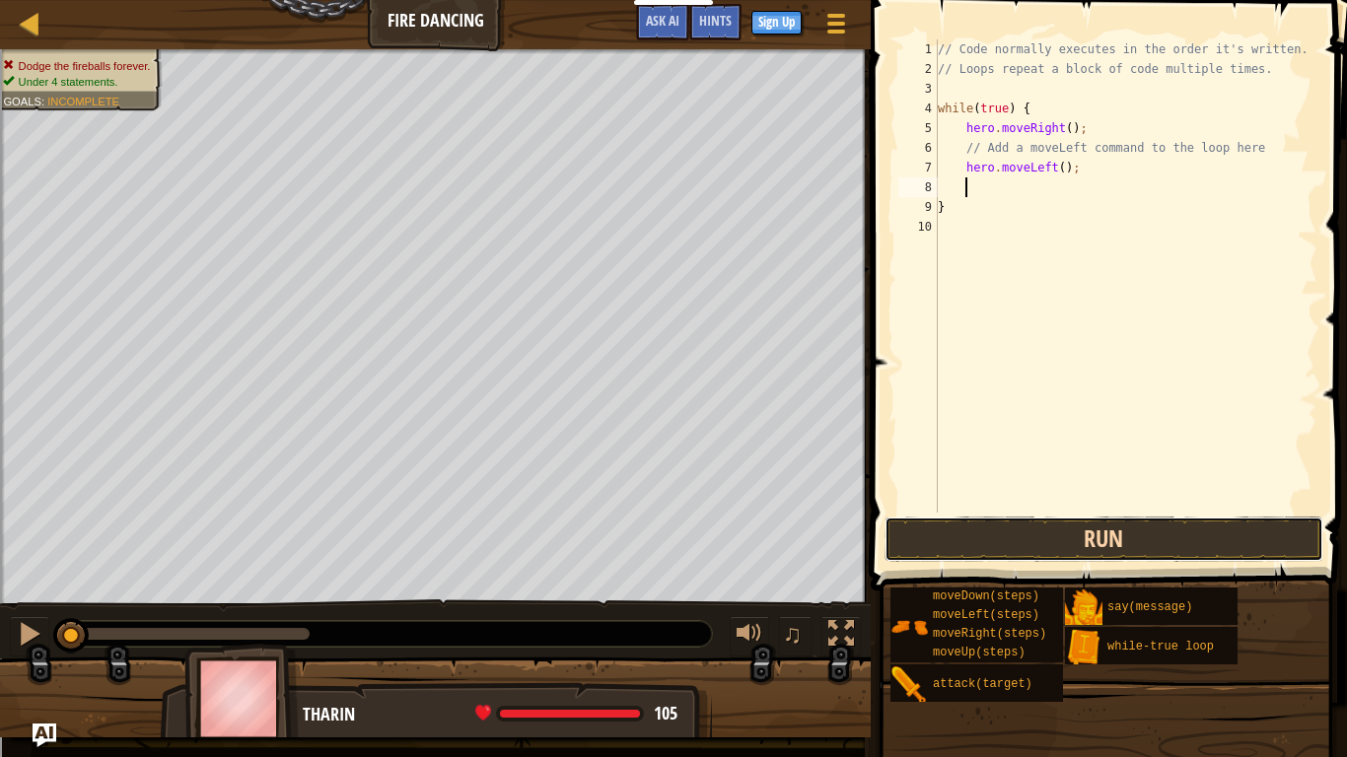
click at [1020, 531] on button "Run" at bounding box center [1103, 539] width 439 height 45
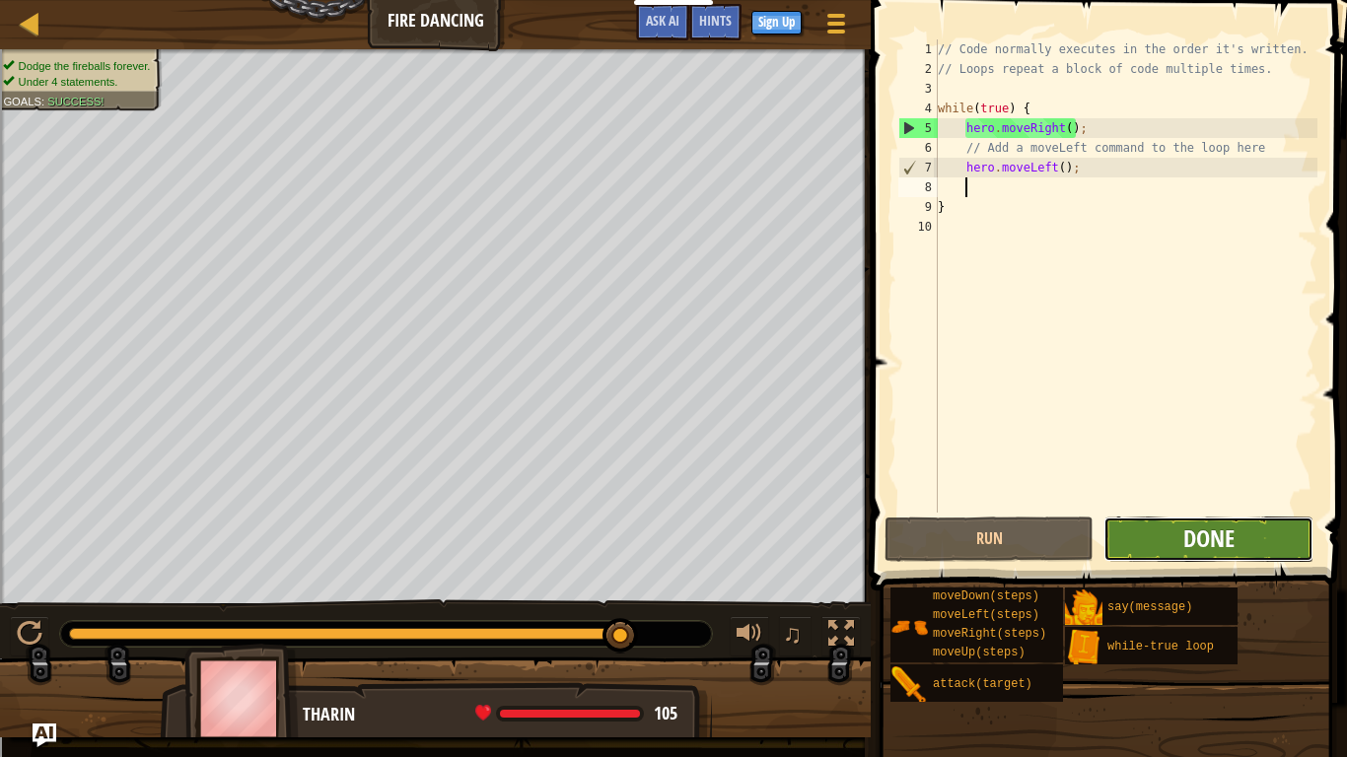
click at [1193, 547] on span "Done" at bounding box center [1208, 539] width 51 height 32
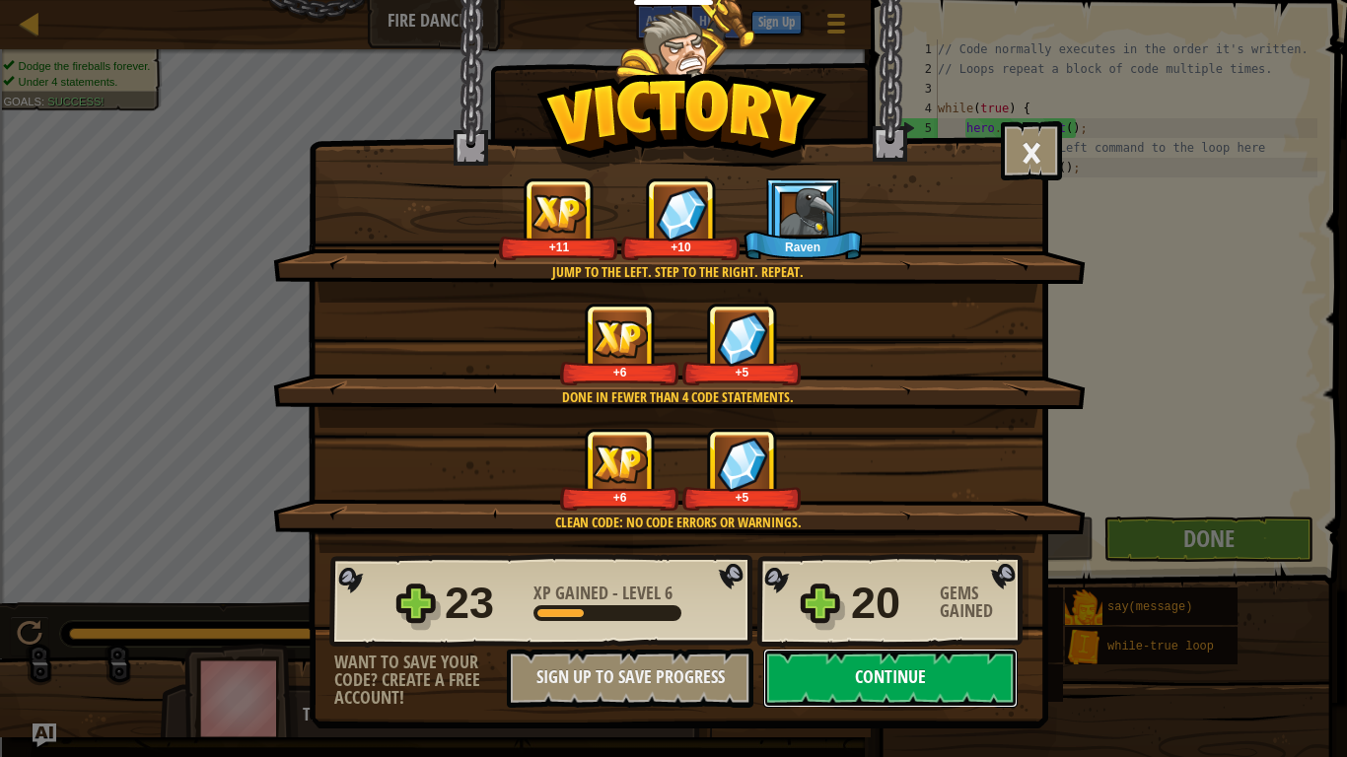
click at [878, 637] on button "Continue" at bounding box center [890, 678] width 254 height 59
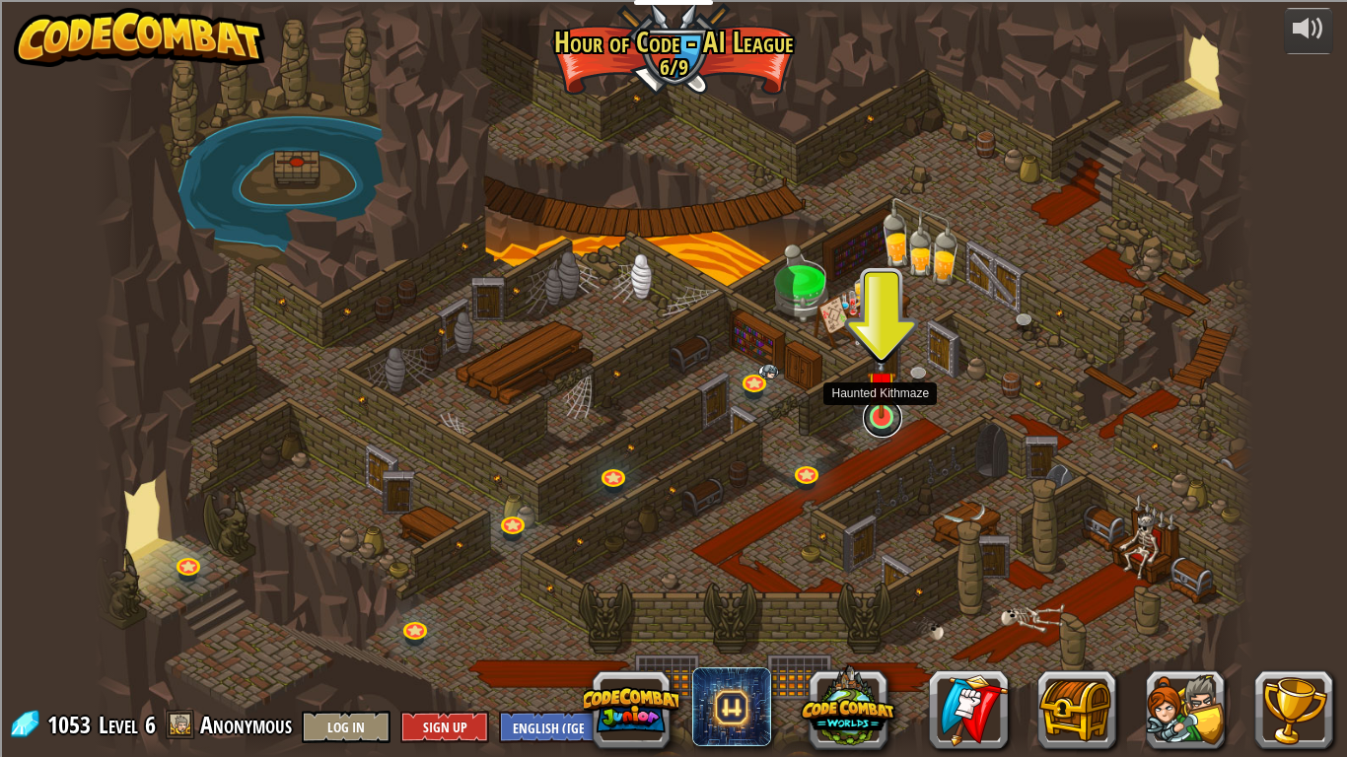
click at [872, 419] on link at bounding box center [882, 417] width 39 height 39
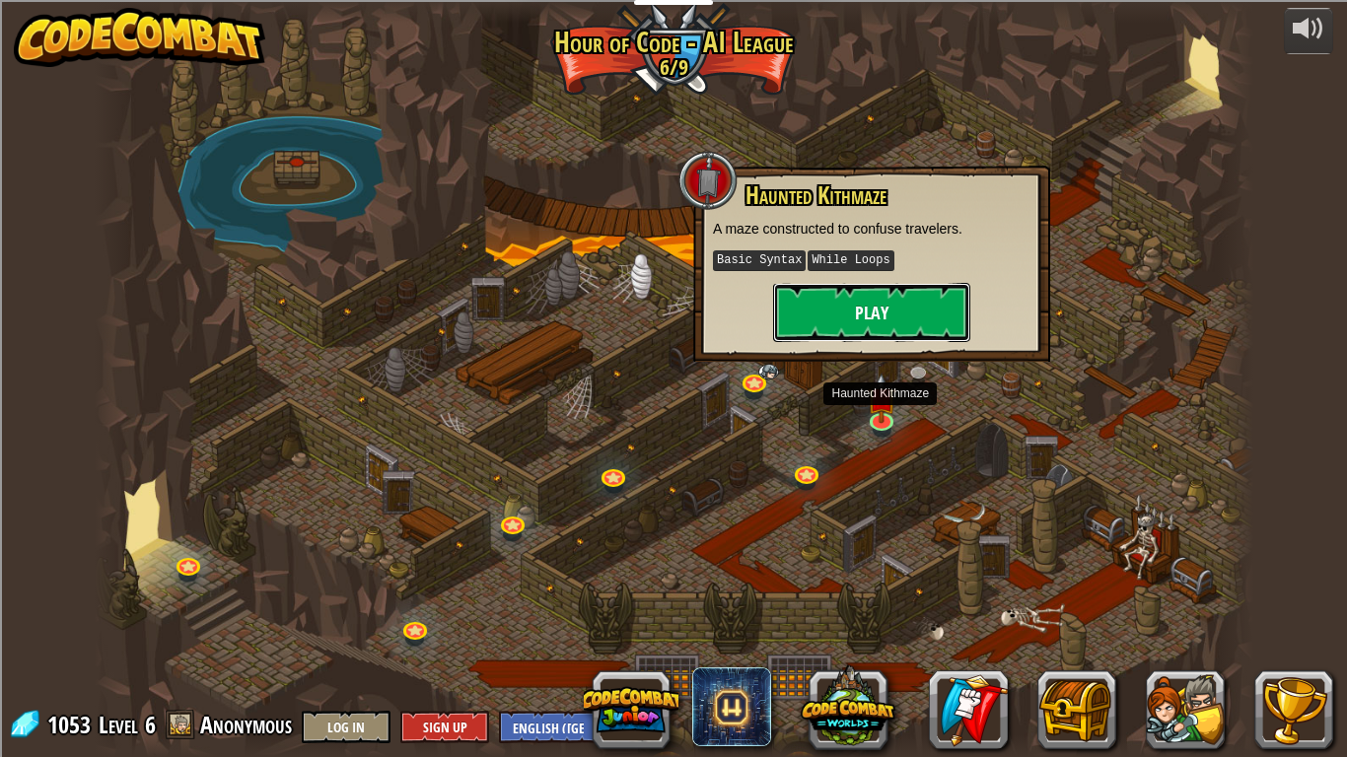
click at [888, 317] on button "Play" at bounding box center [871, 312] width 197 height 59
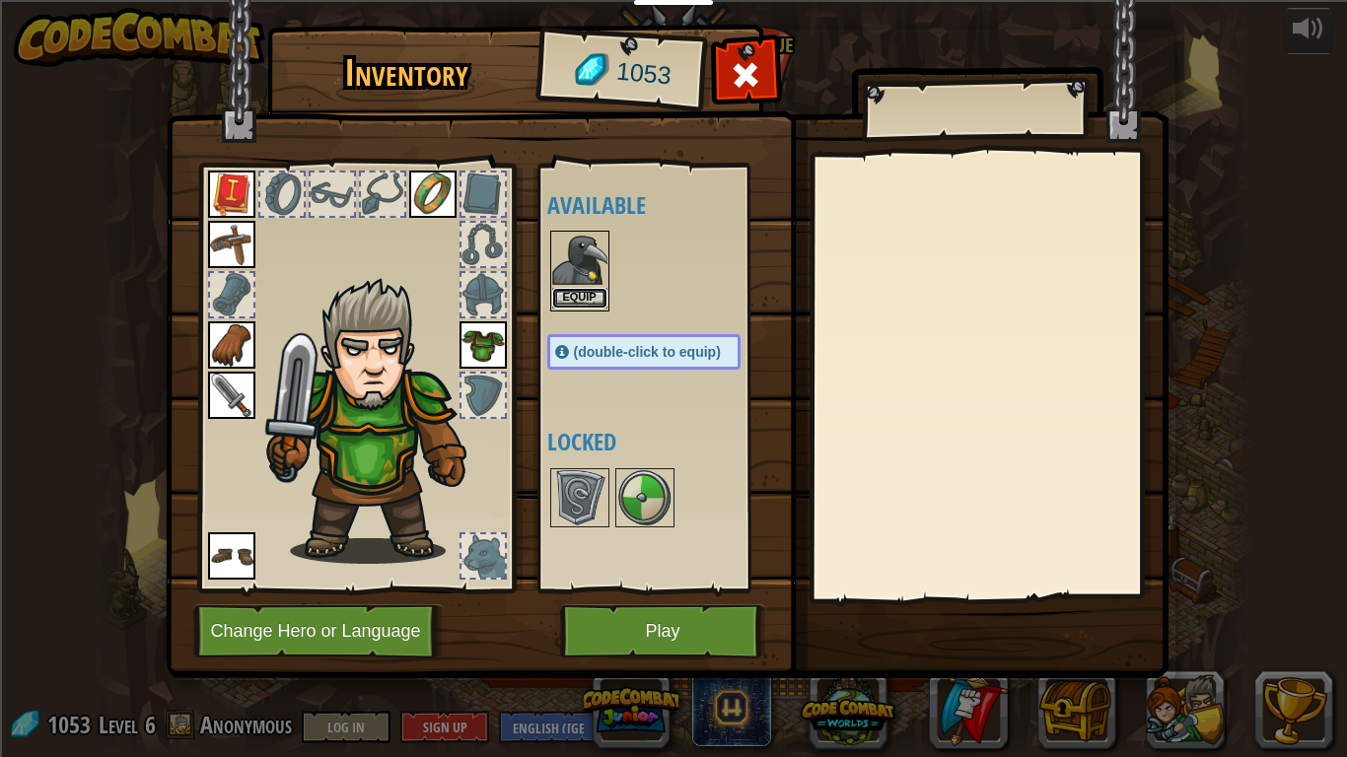
click at [578, 301] on button "Equip" at bounding box center [579, 298] width 55 height 21
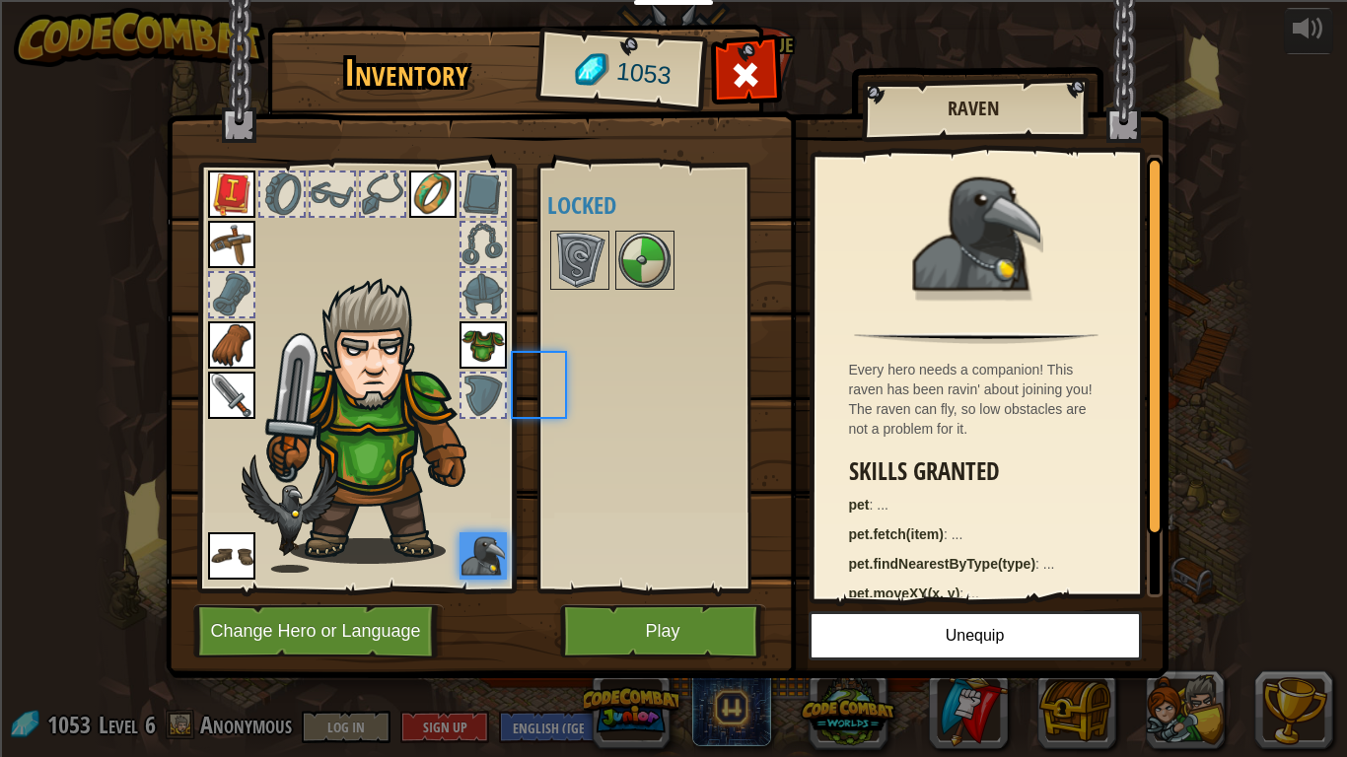
click at [578, 301] on div "Available Equip Equip Equip Equip Equip Equip Equip (double-click to equip) Loc…" at bounding box center [663, 378] width 233 height 411
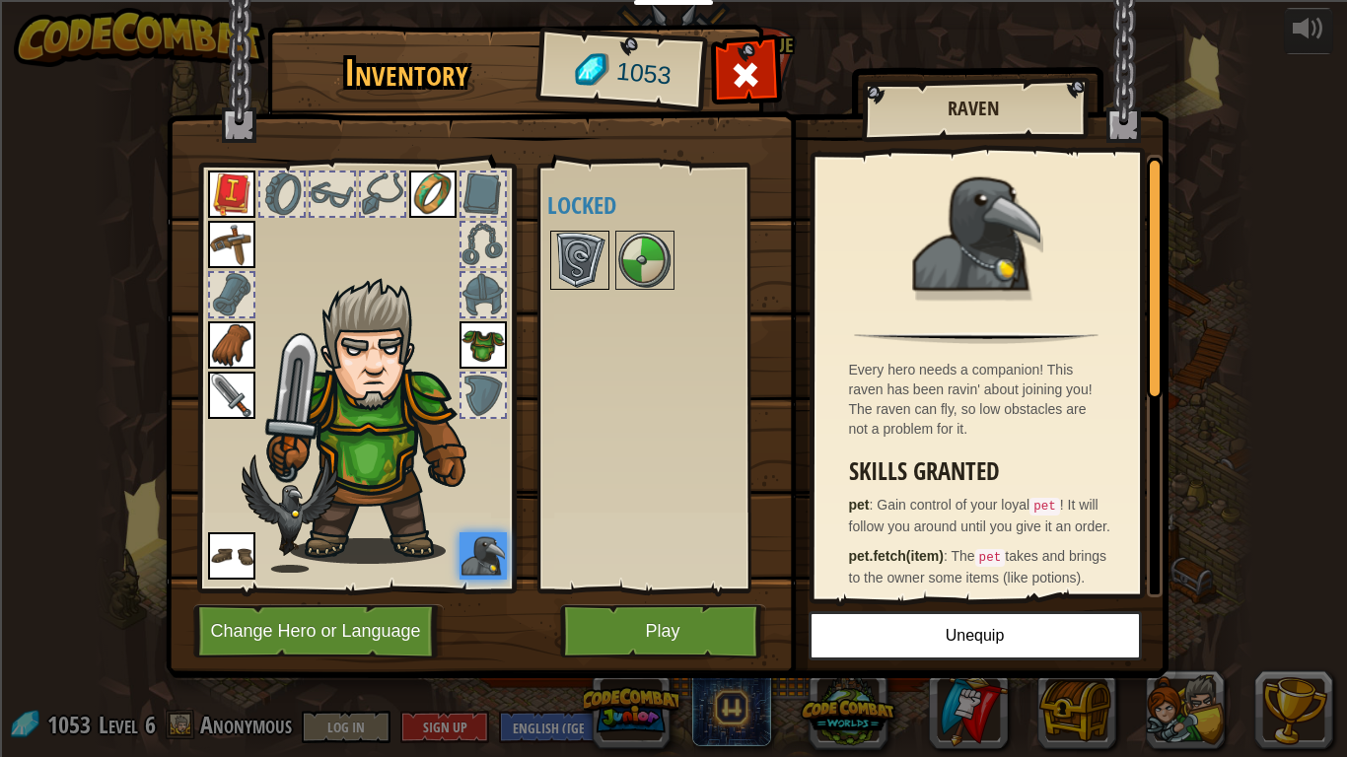
click at [589, 265] on img at bounding box center [579, 260] width 55 height 55
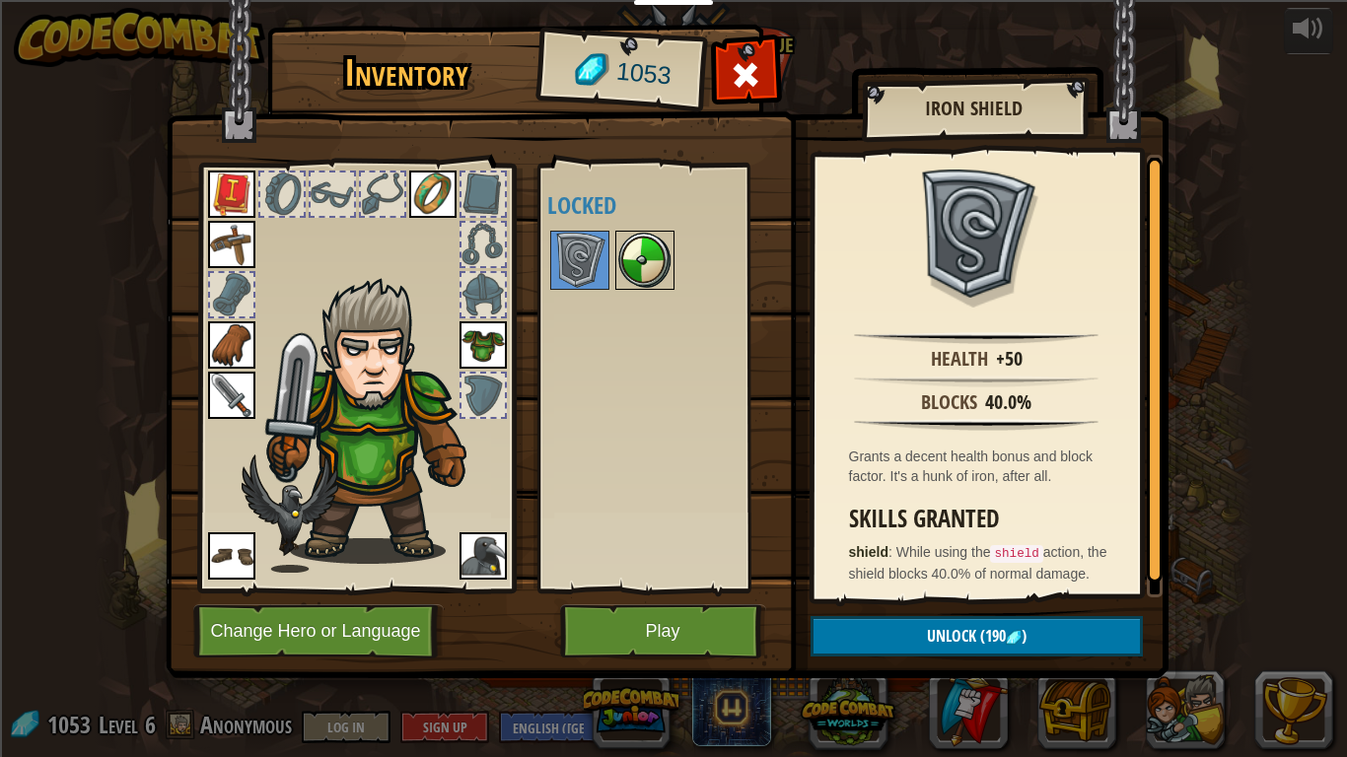
click at [625, 255] on img at bounding box center [644, 260] width 55 height 55
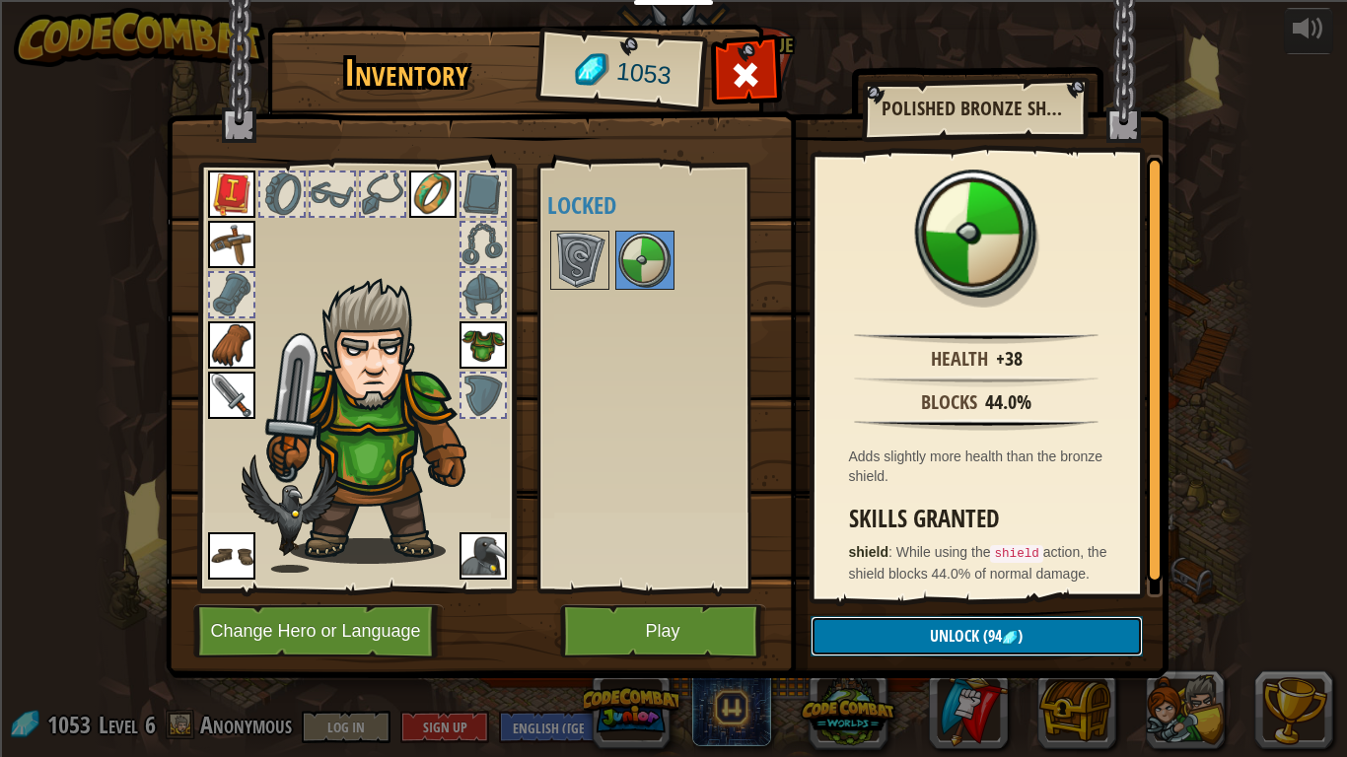
click at [904, 621] on button "Unlock (94 )" at bounding box center [976, 636] width 332 height 40
click at [904, 621] on button "Confirm" at bounding box center [976, 636] width 332 height 40
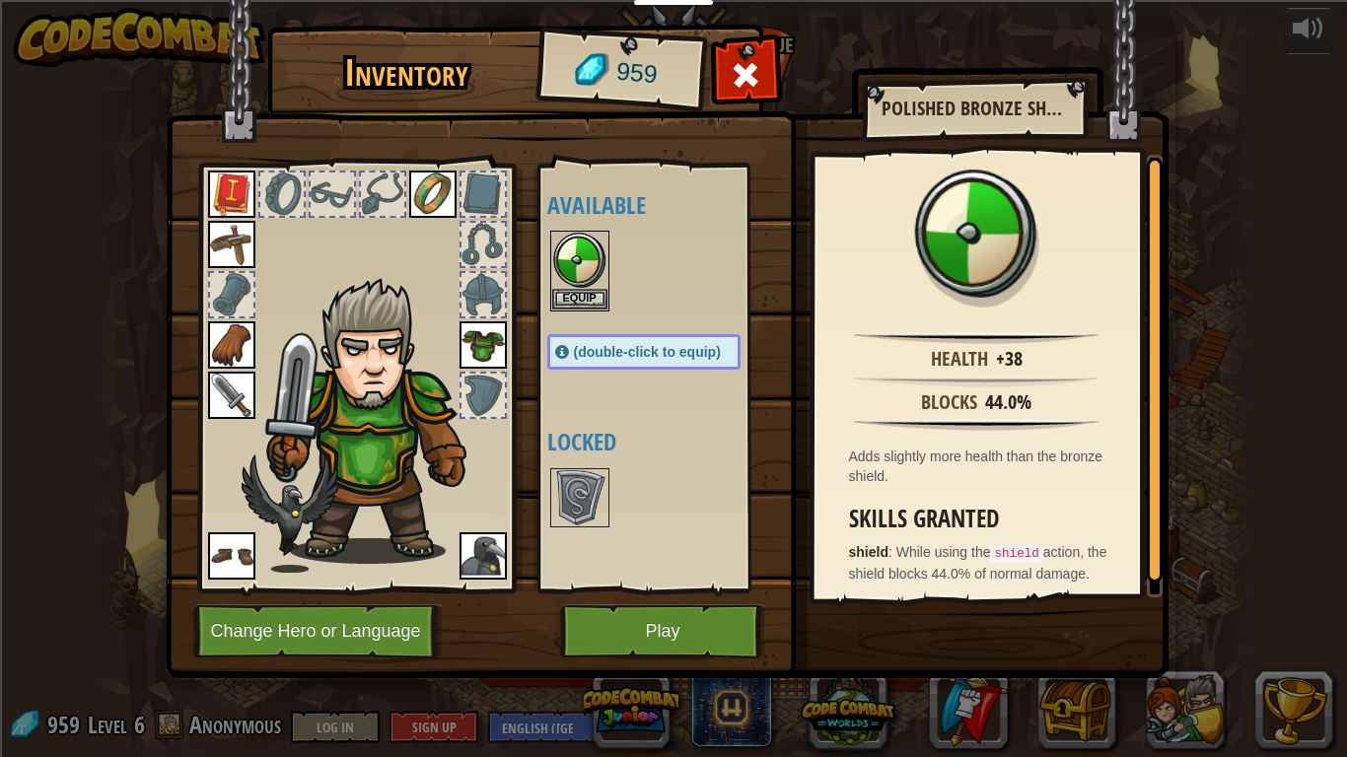
click at [904, 621] on img at bounding box center [667, 321] width 1003 height 716
click at [572, 300] on button "Equip" at bounding box center [579, 298] width 55 height 21
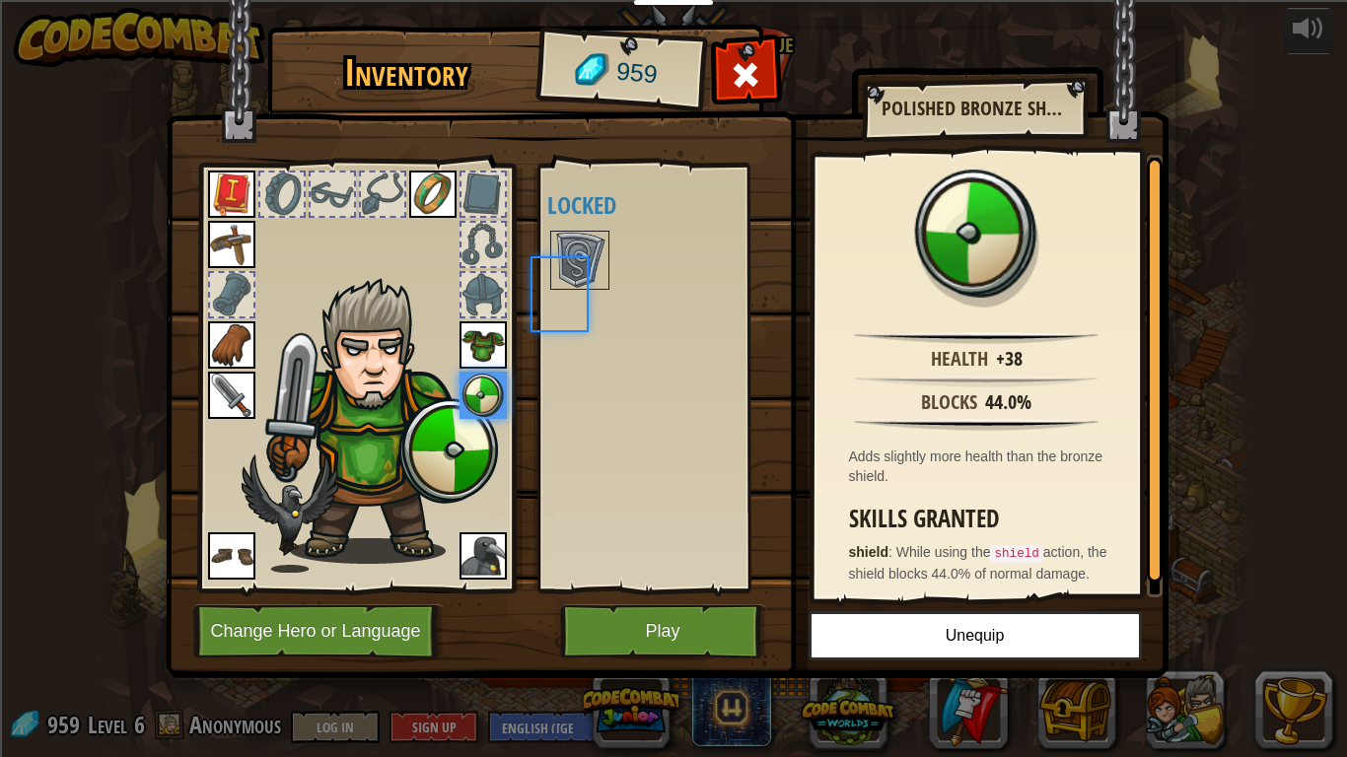
click at [572, 300] on div "Available Equip Equip Equip Equip Equip Equip Equip Equip (double-click to equi…" at bounding box center [663, 378] width 233 height 411
click at [655, 616] on button "Play" at bounding box center [663, 631] width 206 height 54
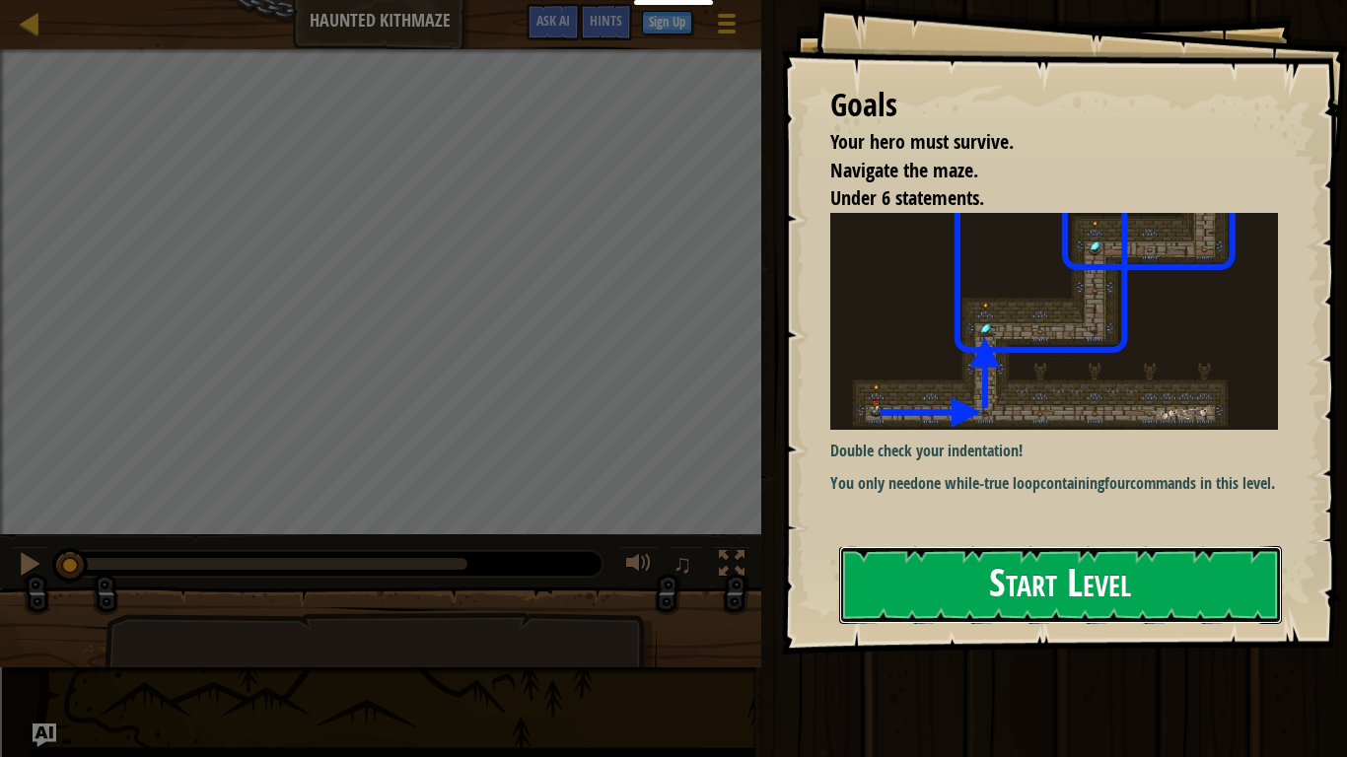
click at [1057, 546] on button "Start Level" at bounding box center [1060, 585] width 443 height 78
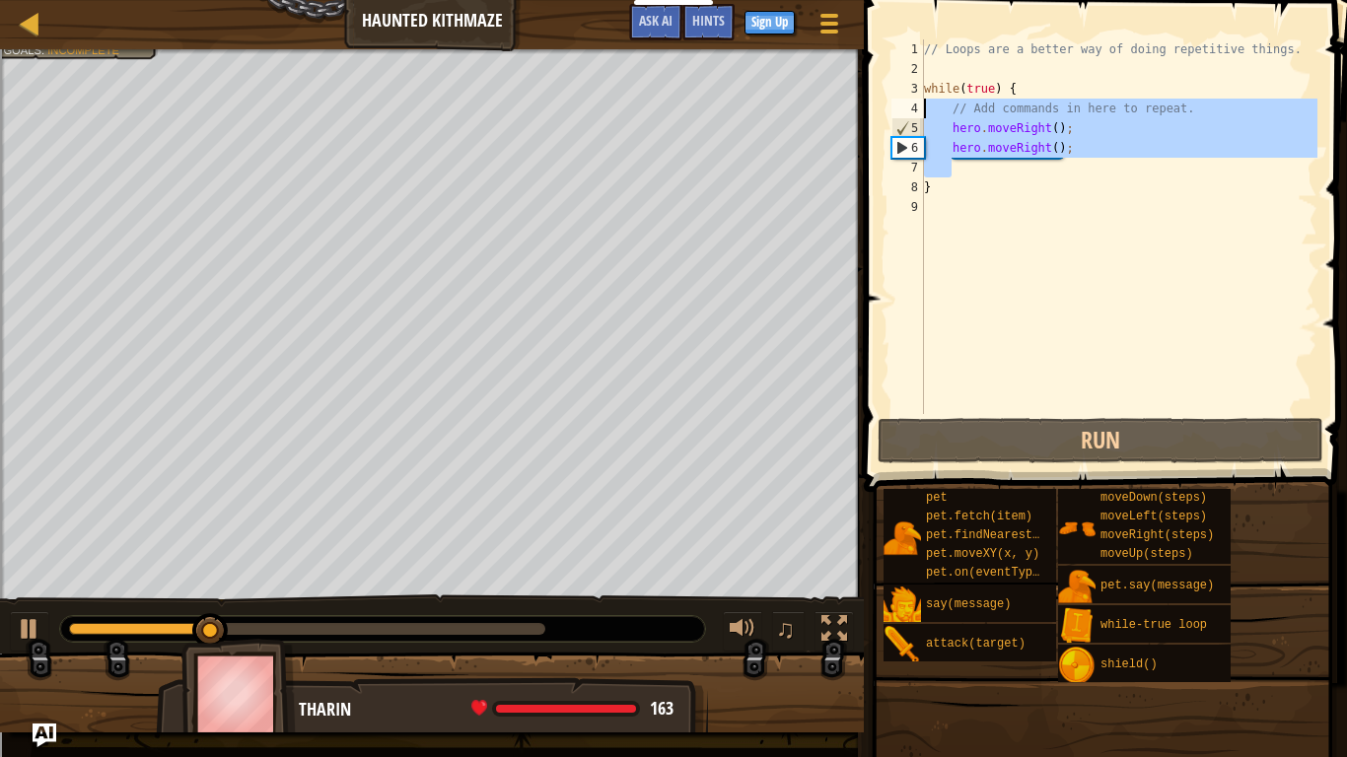
drag, startPoint x: 1071, startPoint y: 158, endPoint x: 916, endPoint y: 108, distance: 162.5
click at [916, 108] on div "} 1 2 3 4 5 6 7 8 9 // Loops are a better way of doing repetitive things. while…" at bounding box center [1102, 226] width 430 height 375
type textarea "// Add commands in here to repeat. hero.moveRight();"
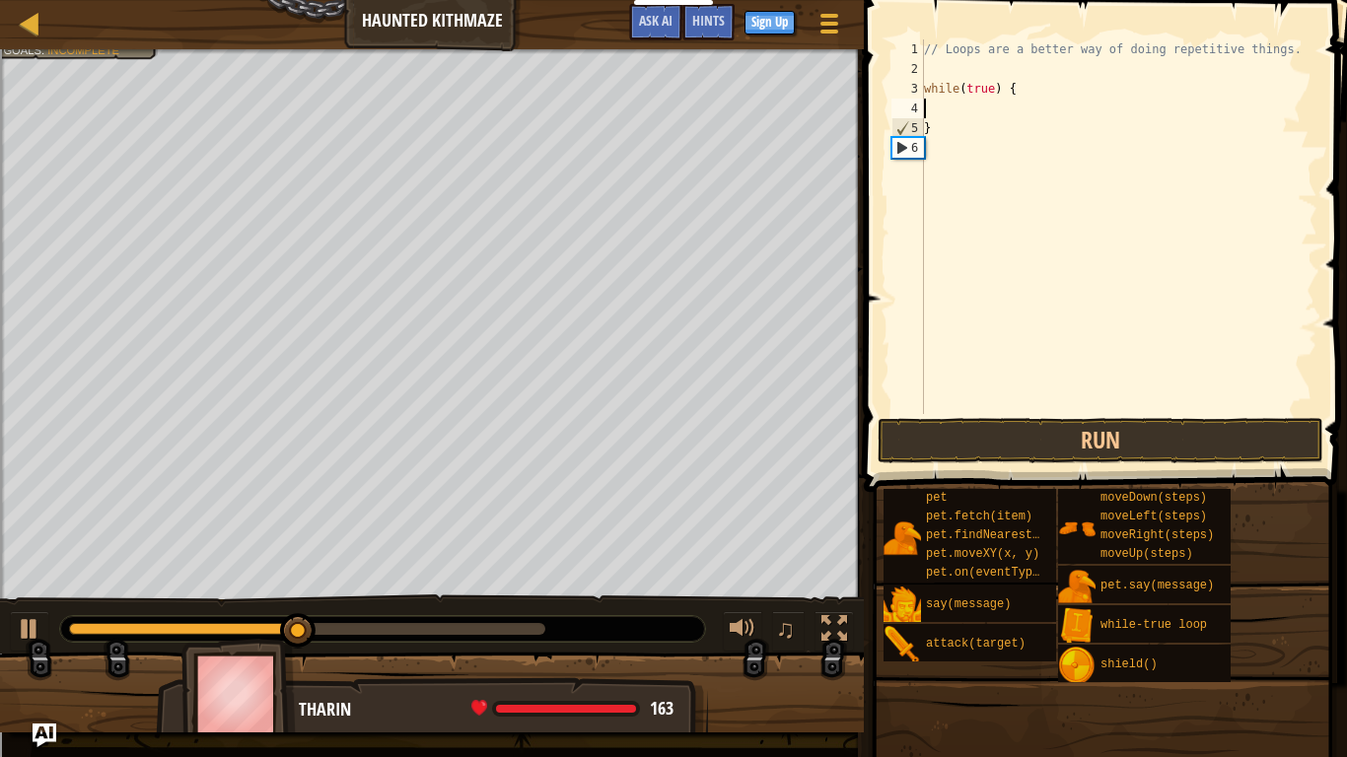
click at [943, 110] on div "// Loops are a better way of doing repetitive things. while ( true ) { }" at bounding box center [1118, 246] width 397 height 414
type textarea "he"
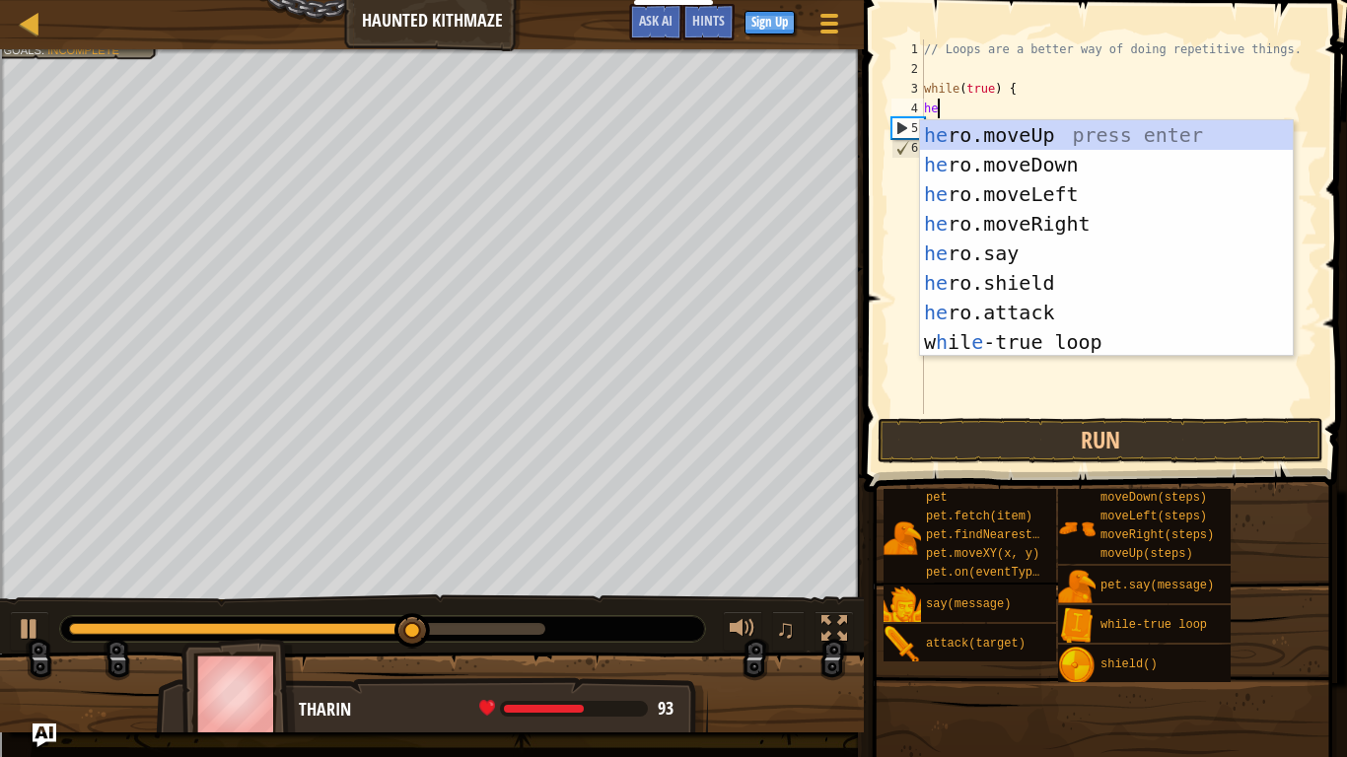
scroll to position [9, 1]
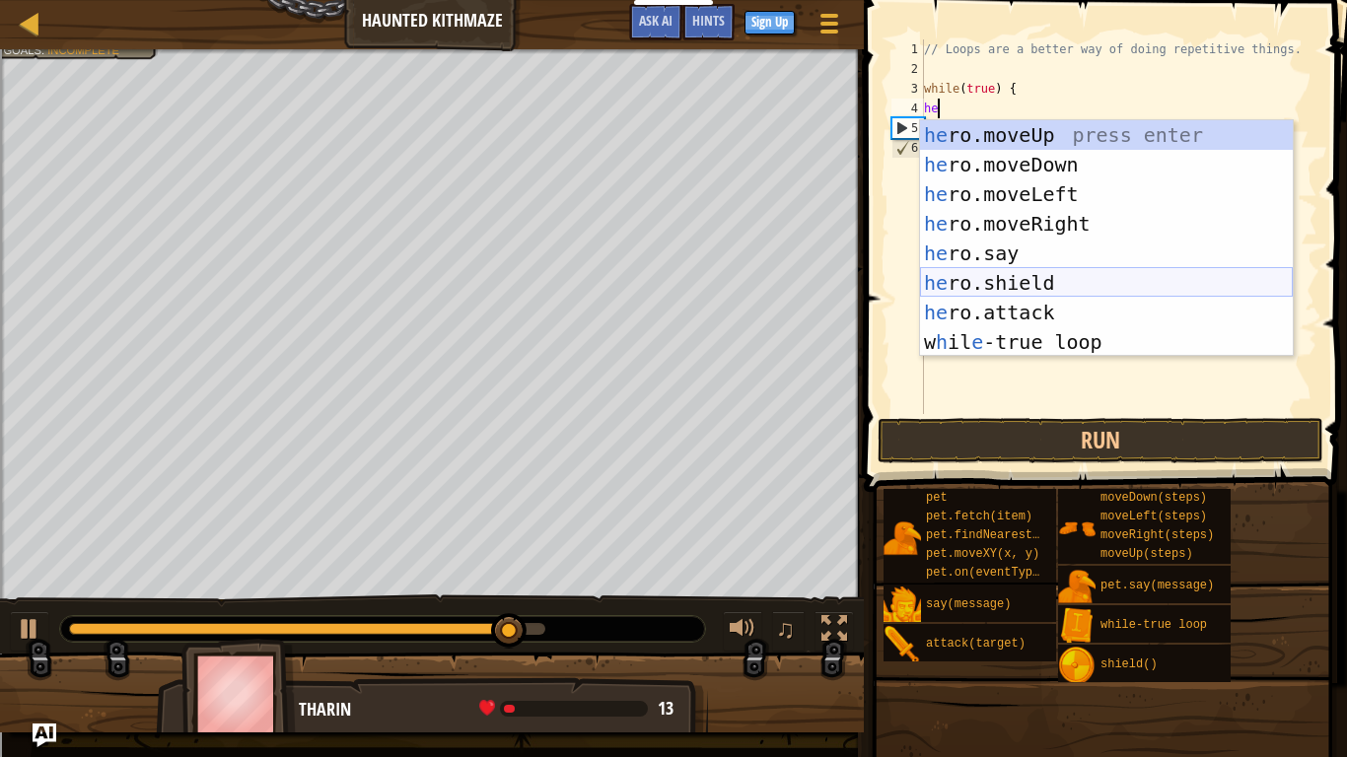
click at [996, 271] on div "he ro.moveUp press enter he ro.moveDown press enter he ro.moveLeft press enter …" at bounding box center [1106, 268] width 373 height 296
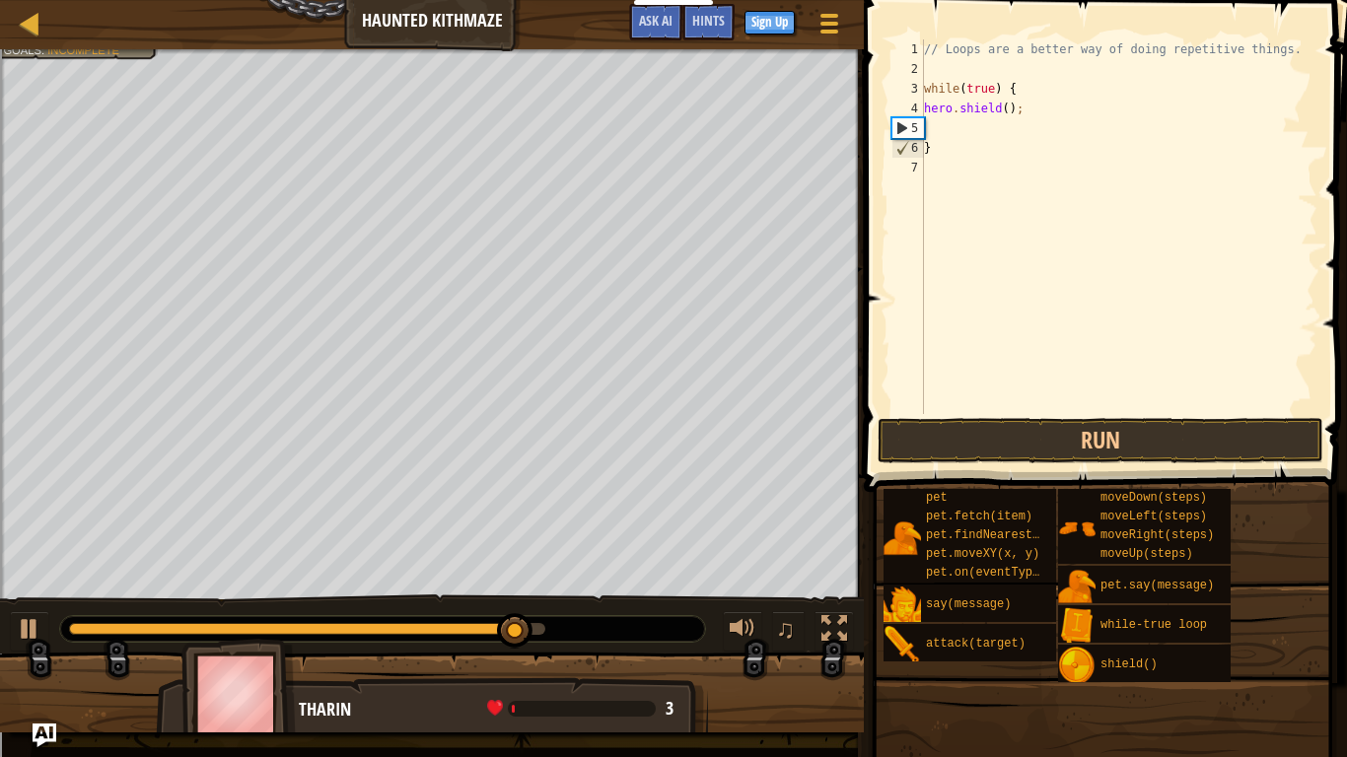
scroll to position [9, 0]
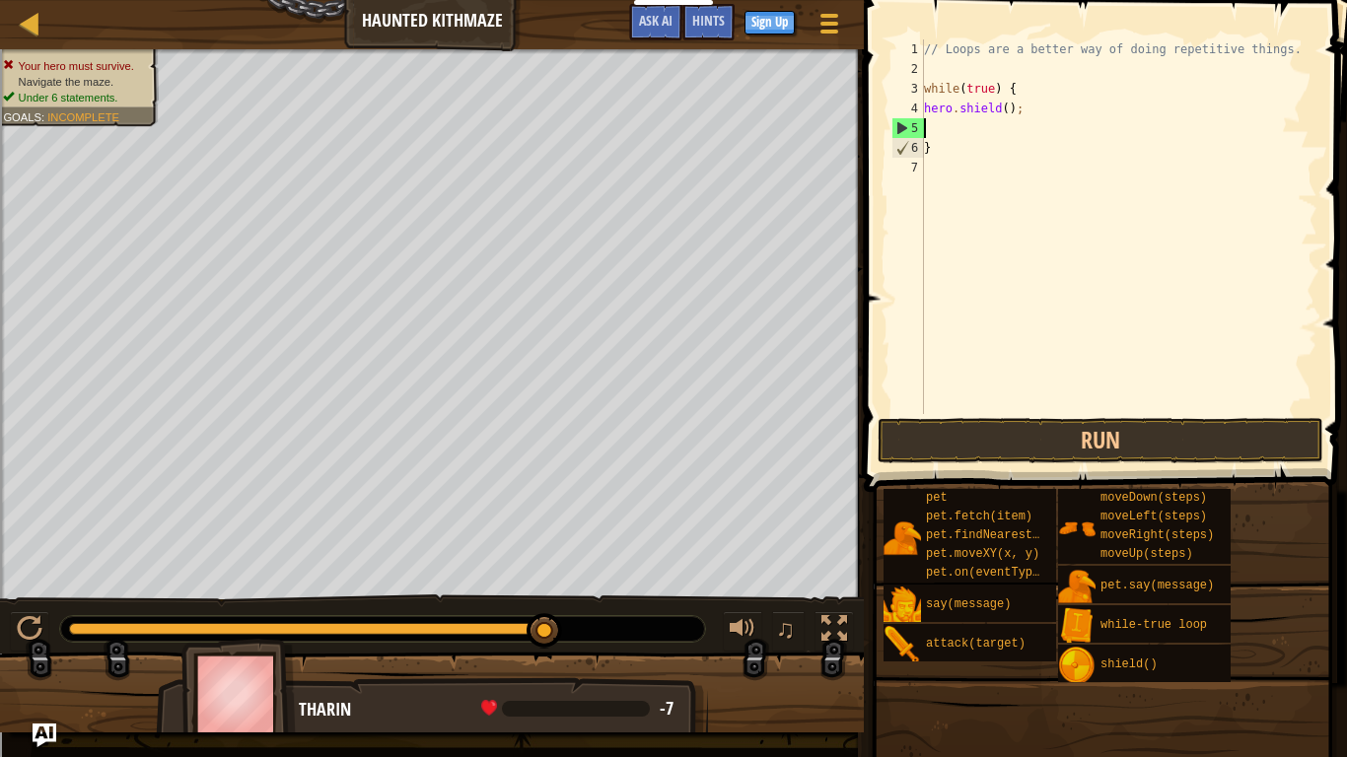
click at [1030, 115] on div "// Loops are a better way of doing repetitive things. while ( true ) { hero . s…" at bounding box center [1118, 246] width 397 height 414
type textarea "h"
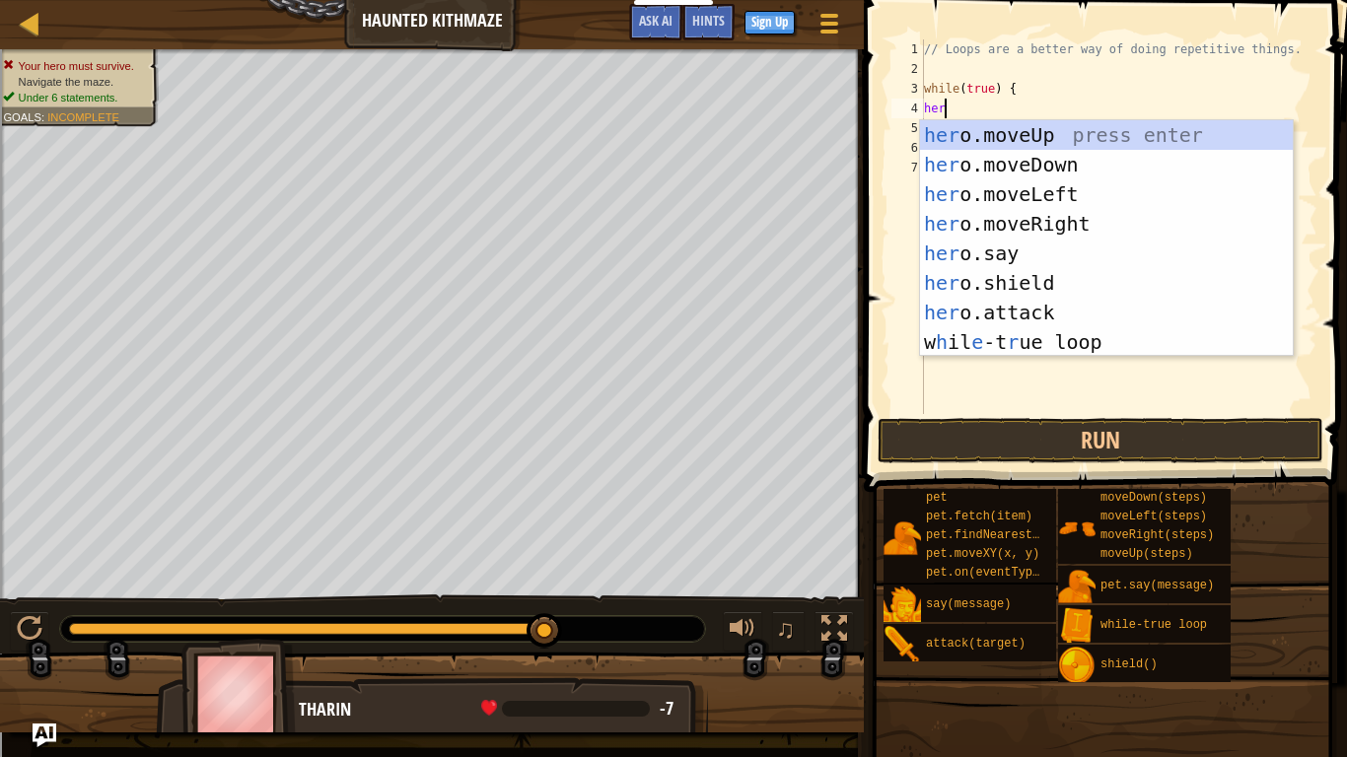
type textarea "hero"
click at [976, 217] on div "hero .moveUp press enter hero .moveDown press enter hero .moveLeft press enter …" at bounding box center [1106, 268] width 373 height 296
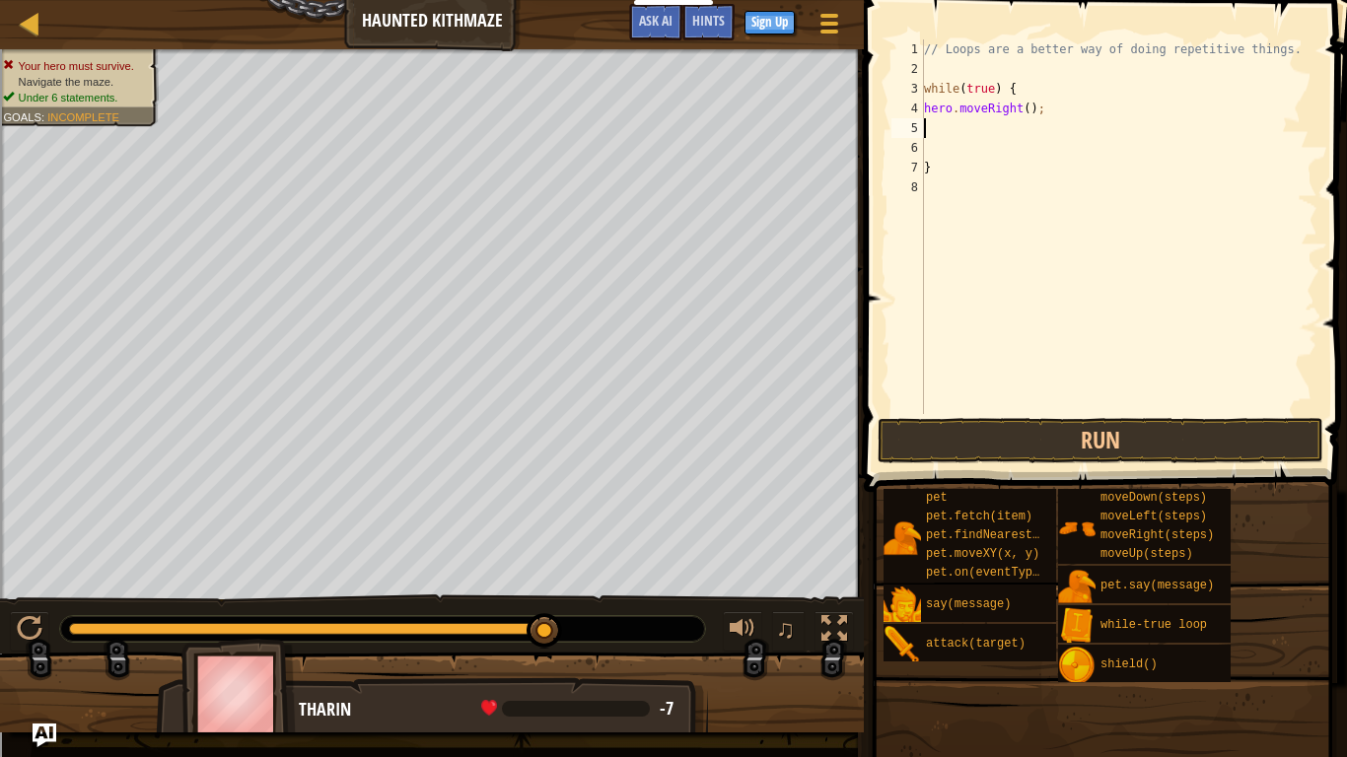
scroll to position [9, 0]
click at [1026, 115] on div "// Loops are a better way of doing repetitive things. while ( true ) { hero . m…" at bounding box center [1118, 246] width 397 height 414
type textarea "hero.moveRight(2);"
click at [923, 128] on div "5" at bounding box center [907, 128] width 33 height 20
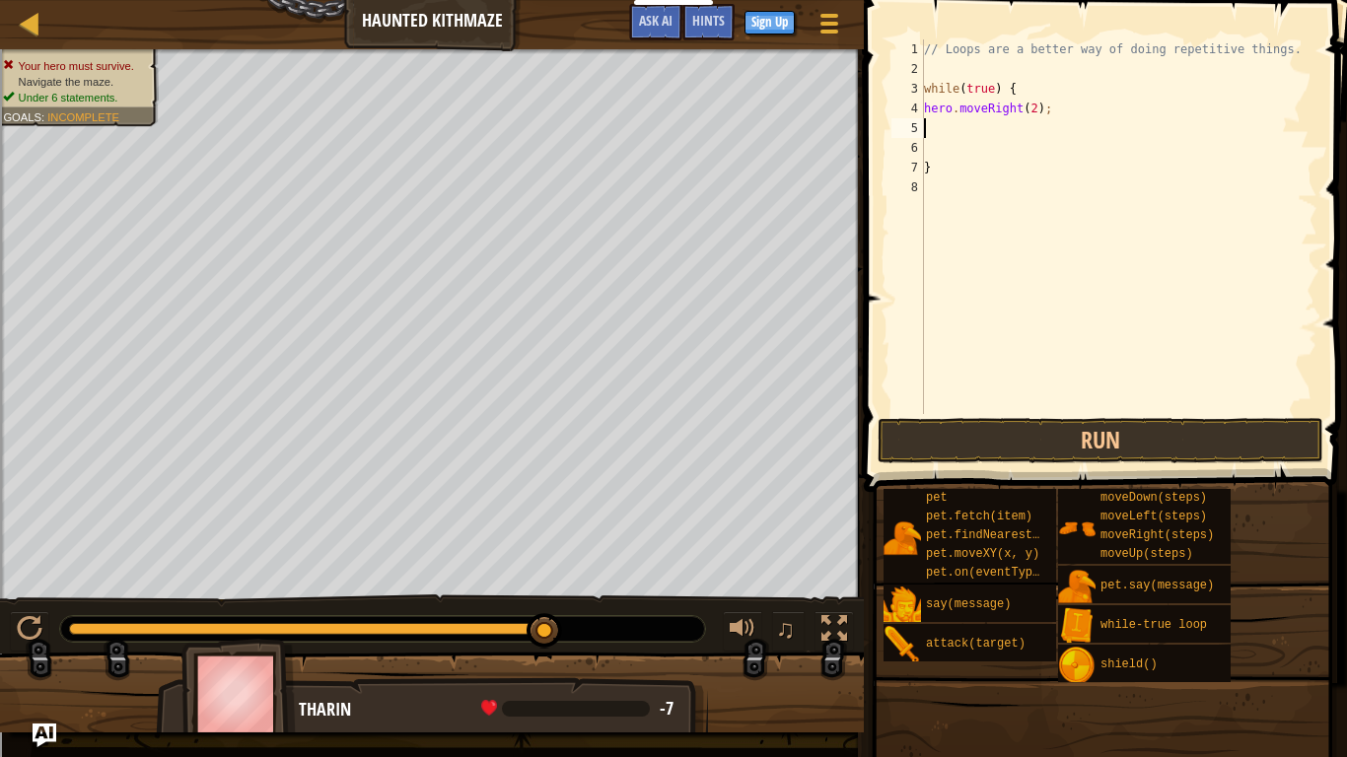
scroll to position [9, 0]
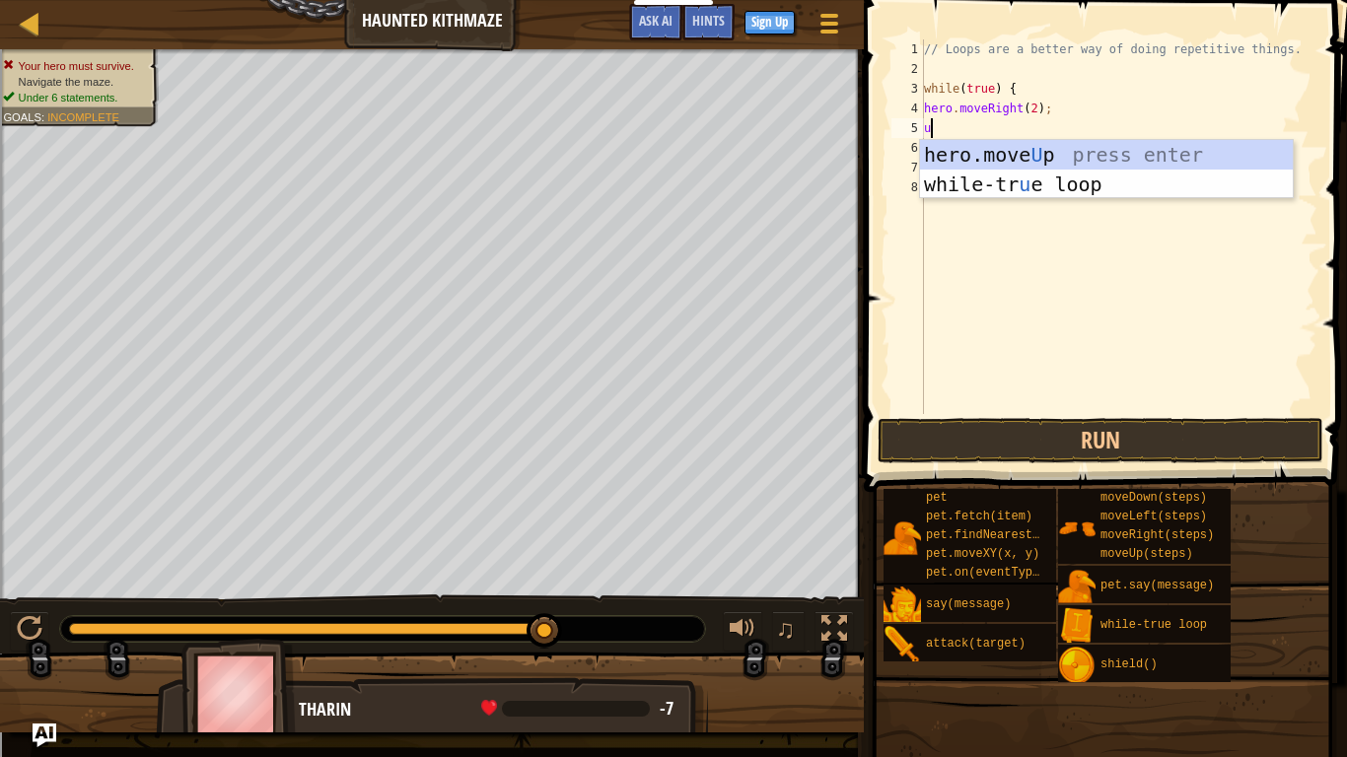
type textarea "up"
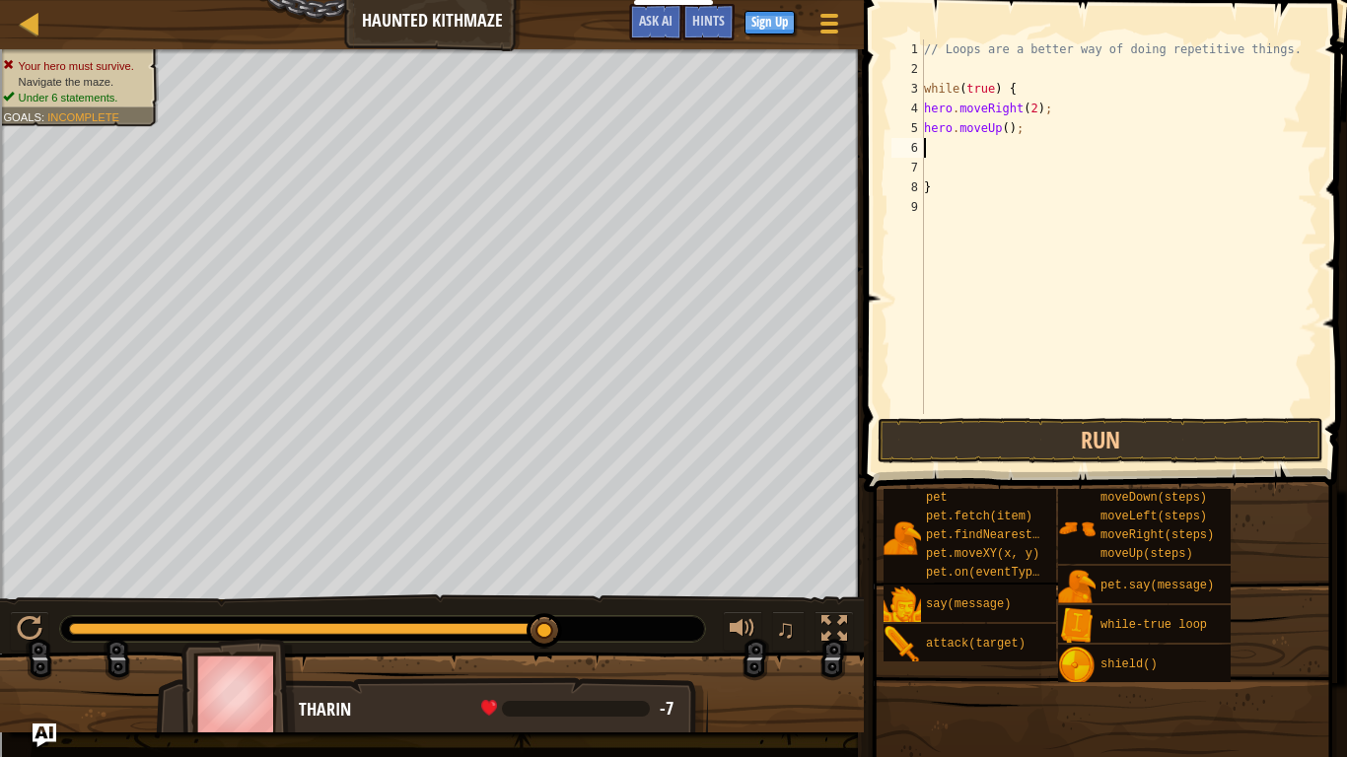
click at [1010, 127] on div "// Loops are a better way of doing repetitive things. while ( true ) { hero . m…" at bounding box center [1118, 246] width 397 height 414
type textarea "hero.moveUp(2);"
click at [1114, 441] on button "Run" at bounding box center [1101, 440] width 446 height 45
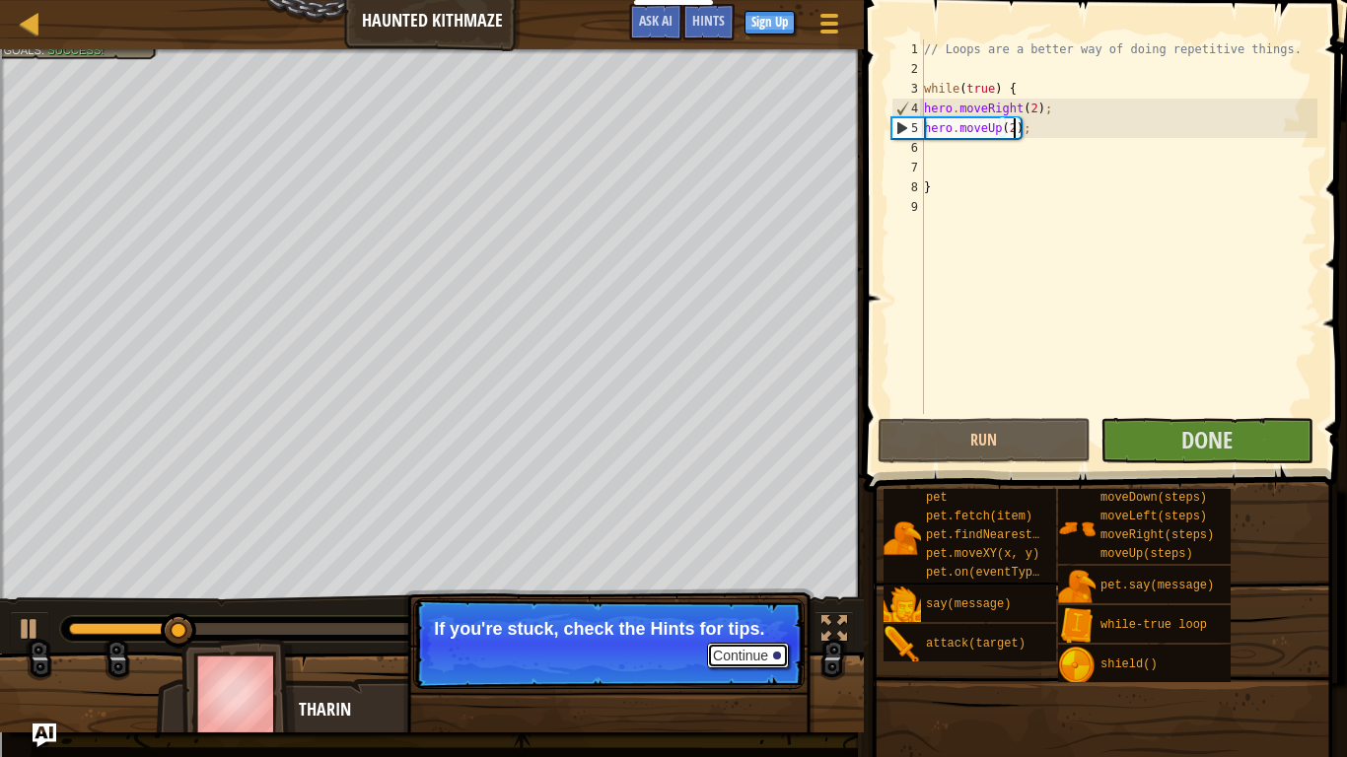
click at [729, 637] on button "Continue" at bounding box center [748, 656] width 82 height 26
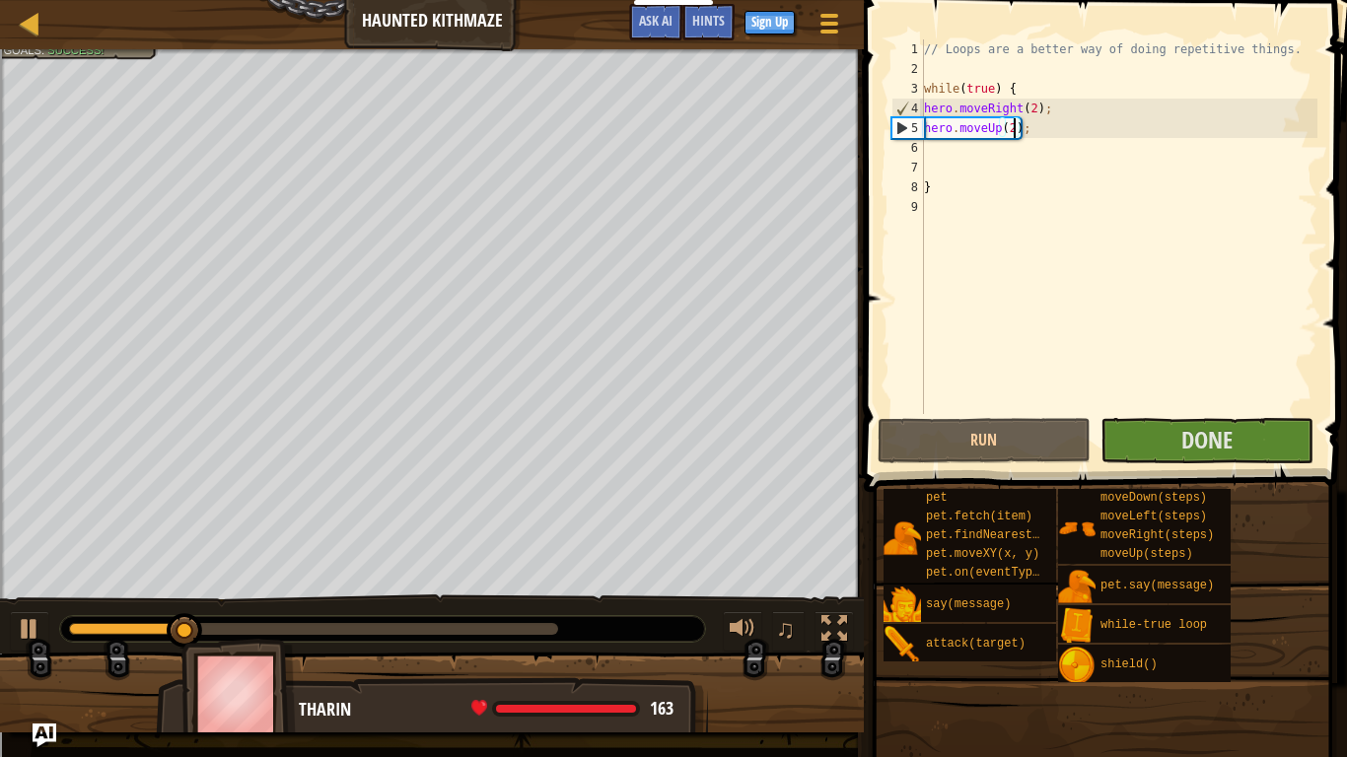
click at [729, 637] on div at bounding box center [432, 701] width 864 height 99
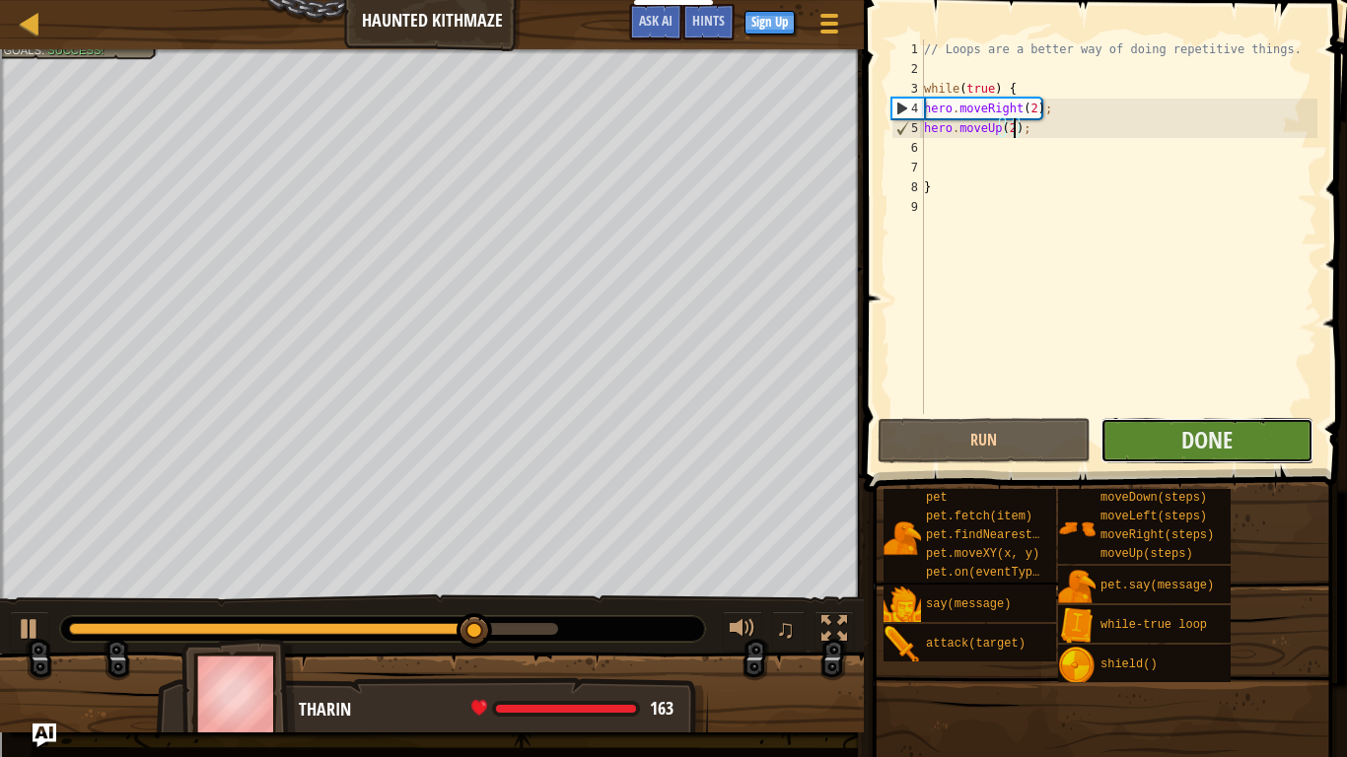
click at [1142, 438] on button "Done" at bounding box center [1206, 440] width 213 height 45
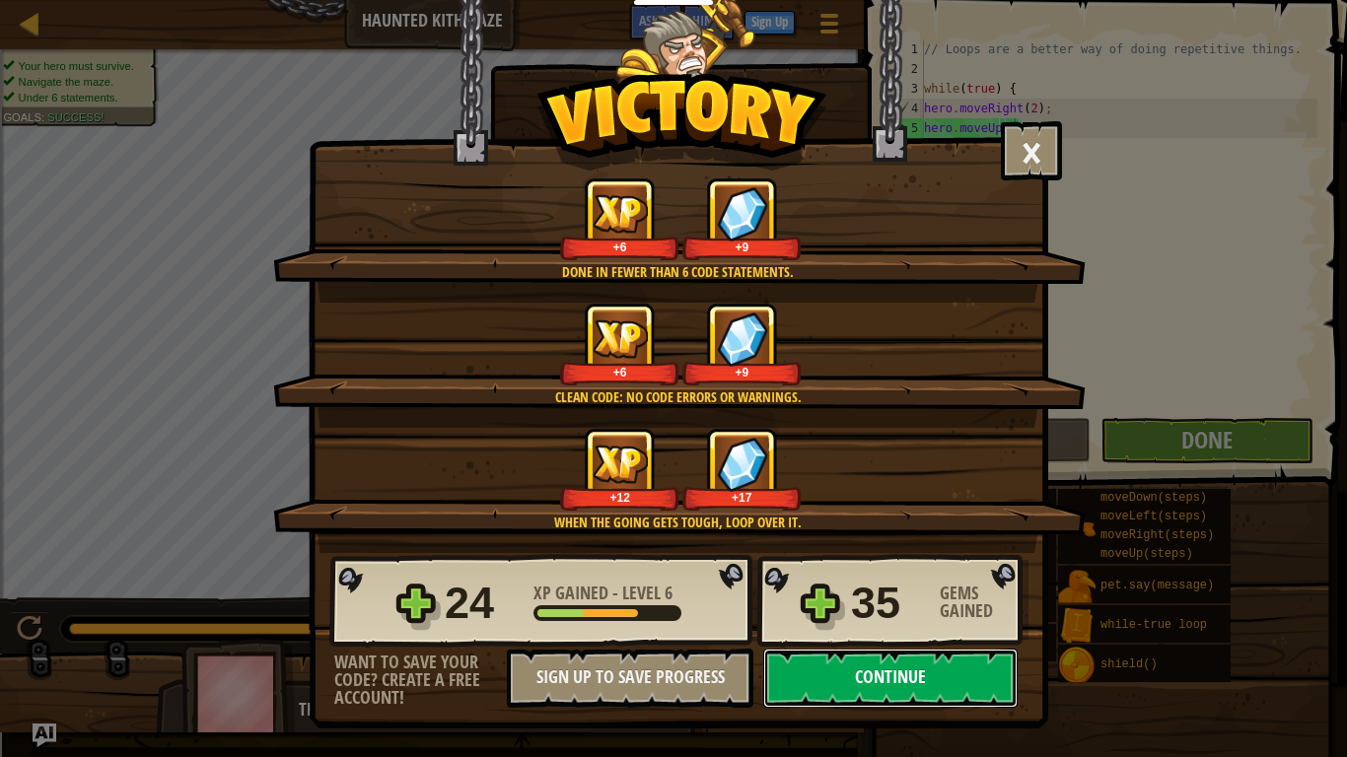
click at [849, 637] on button "Continue" at bounding box center [890, 678] width 254 height 59
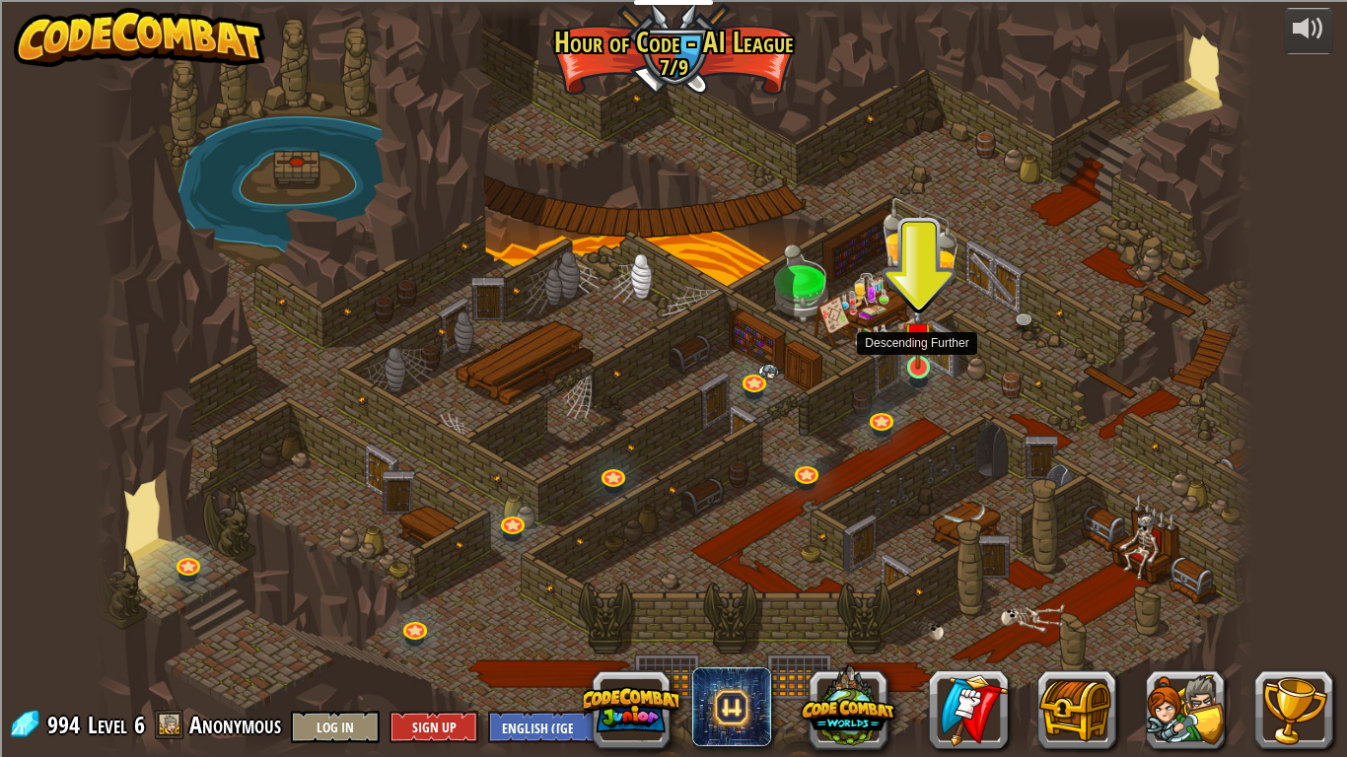
click at [916, 365] on img at bounding box center [918, 336] width 30 height 67
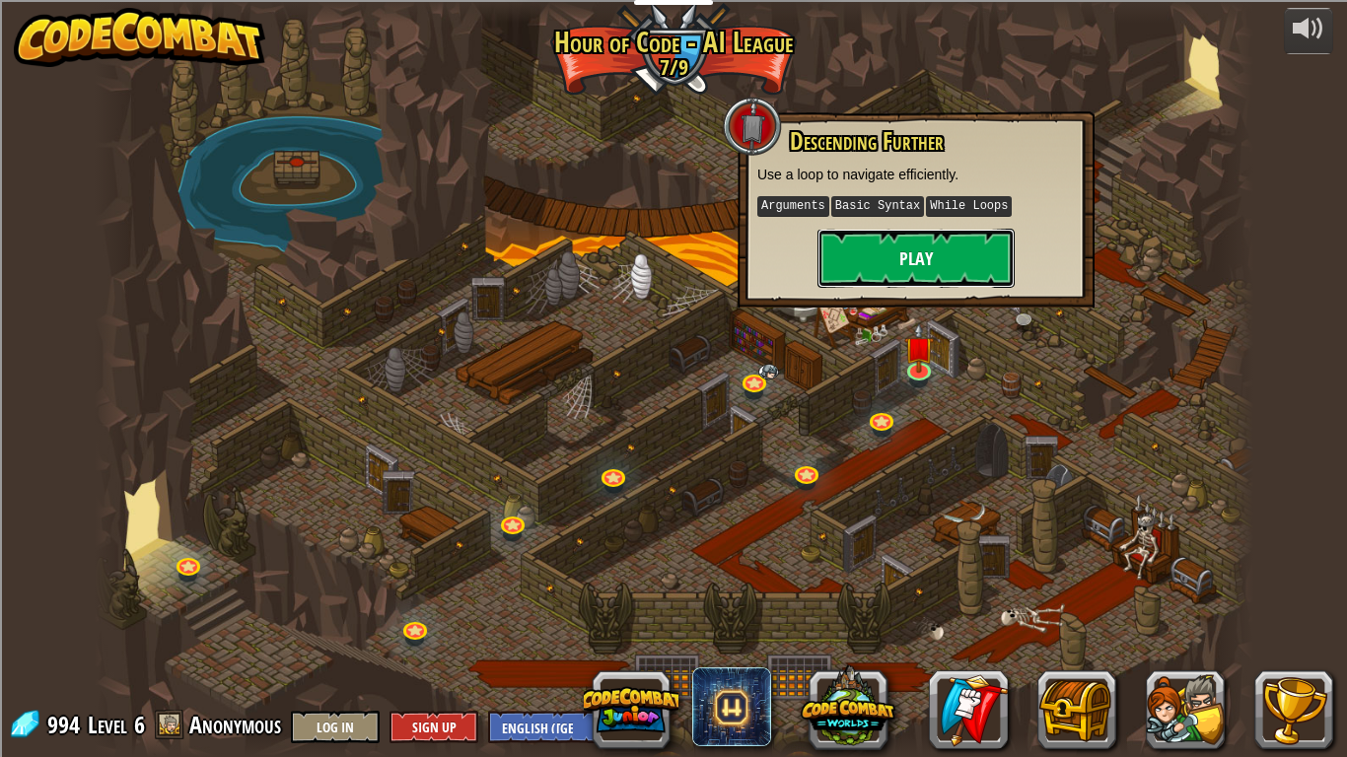
click at [943, 271] on button "Play" at bounding box center [915, 258] width 197 height 59
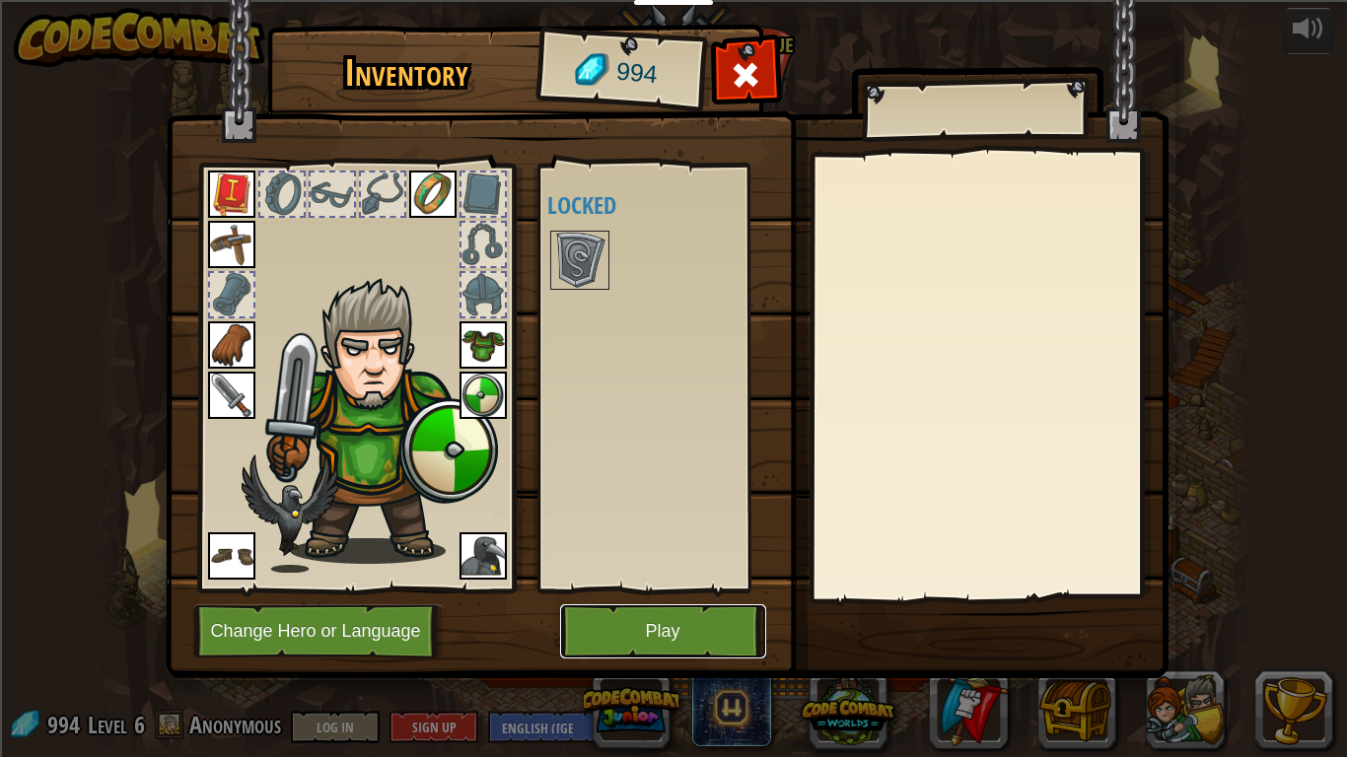
click at [629, 632] on button "Play" at bounding box center [663, 631] width 206 height 54
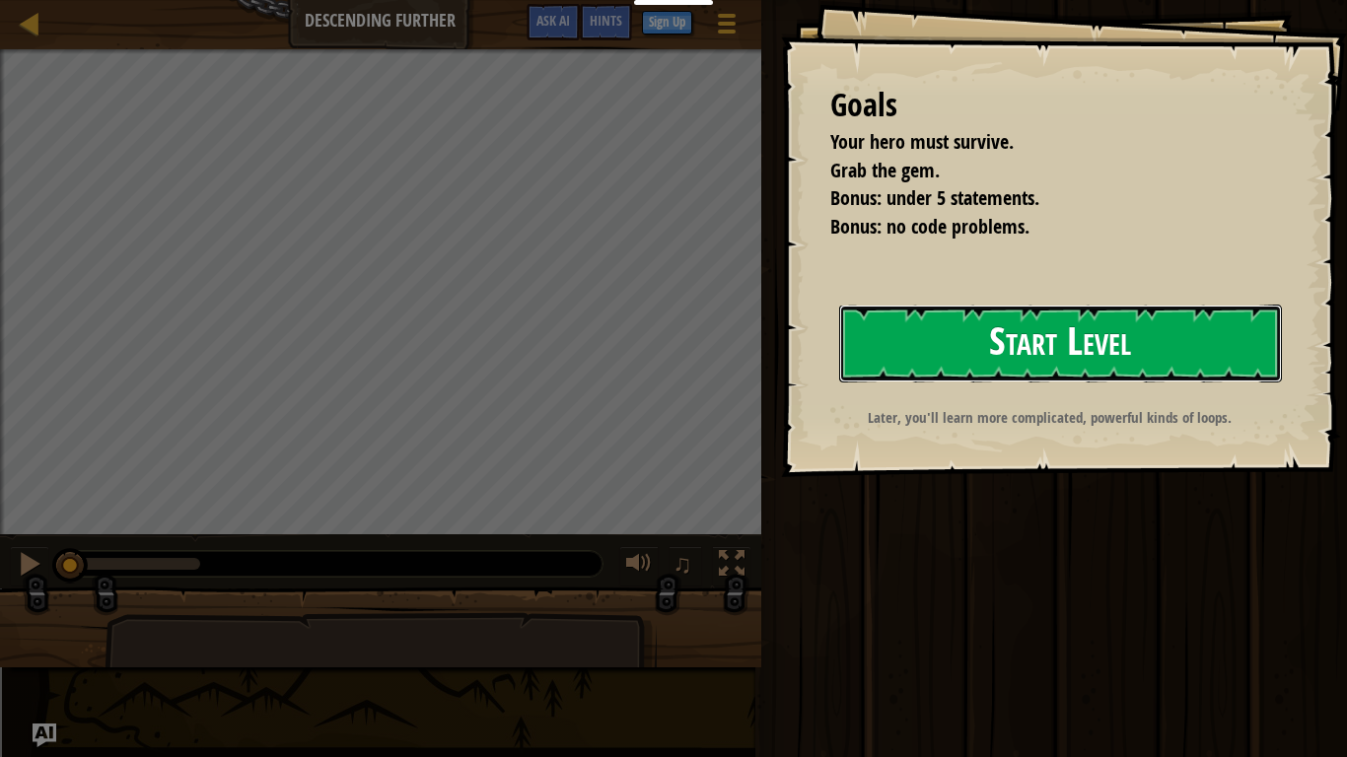
click at [1126, 364] on button "Start Level" at bounding box center [1060, 344] width 443 height 78
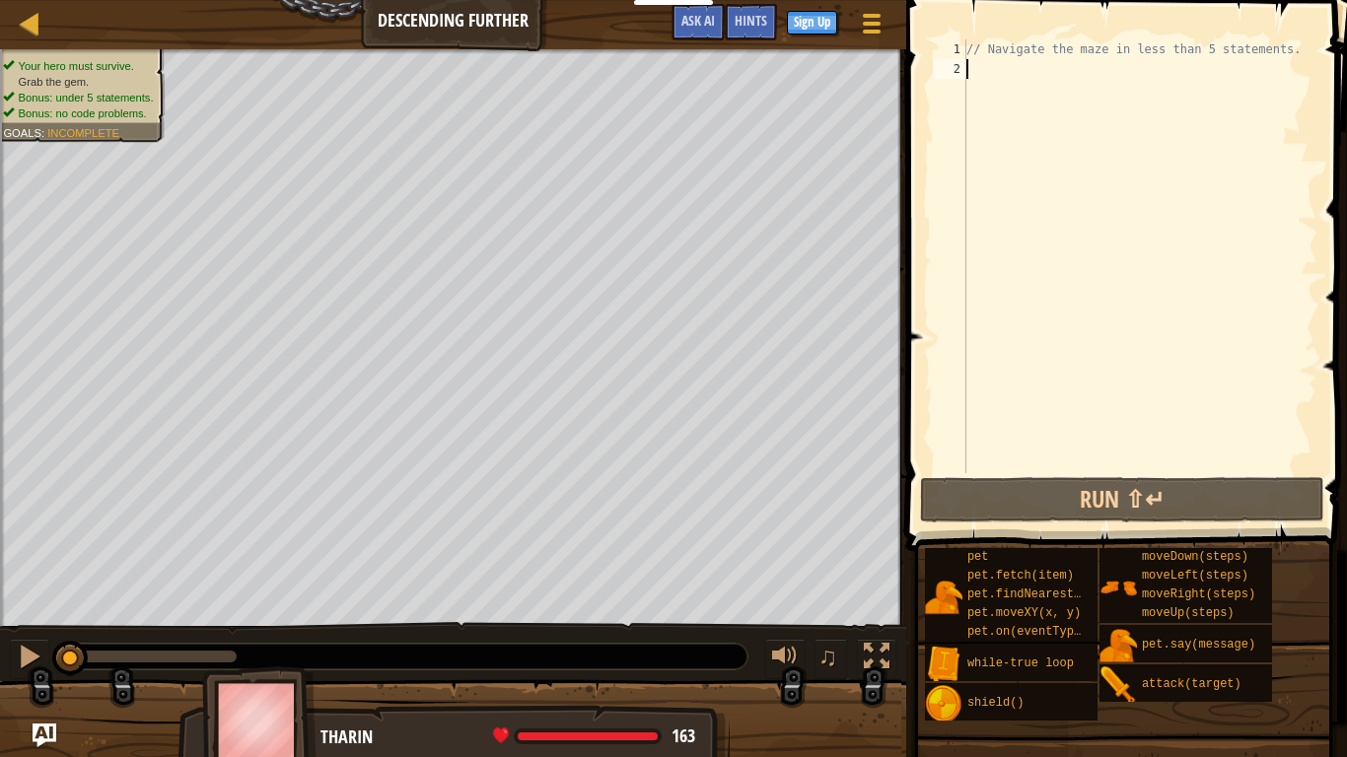
scroll to position [9, 0]
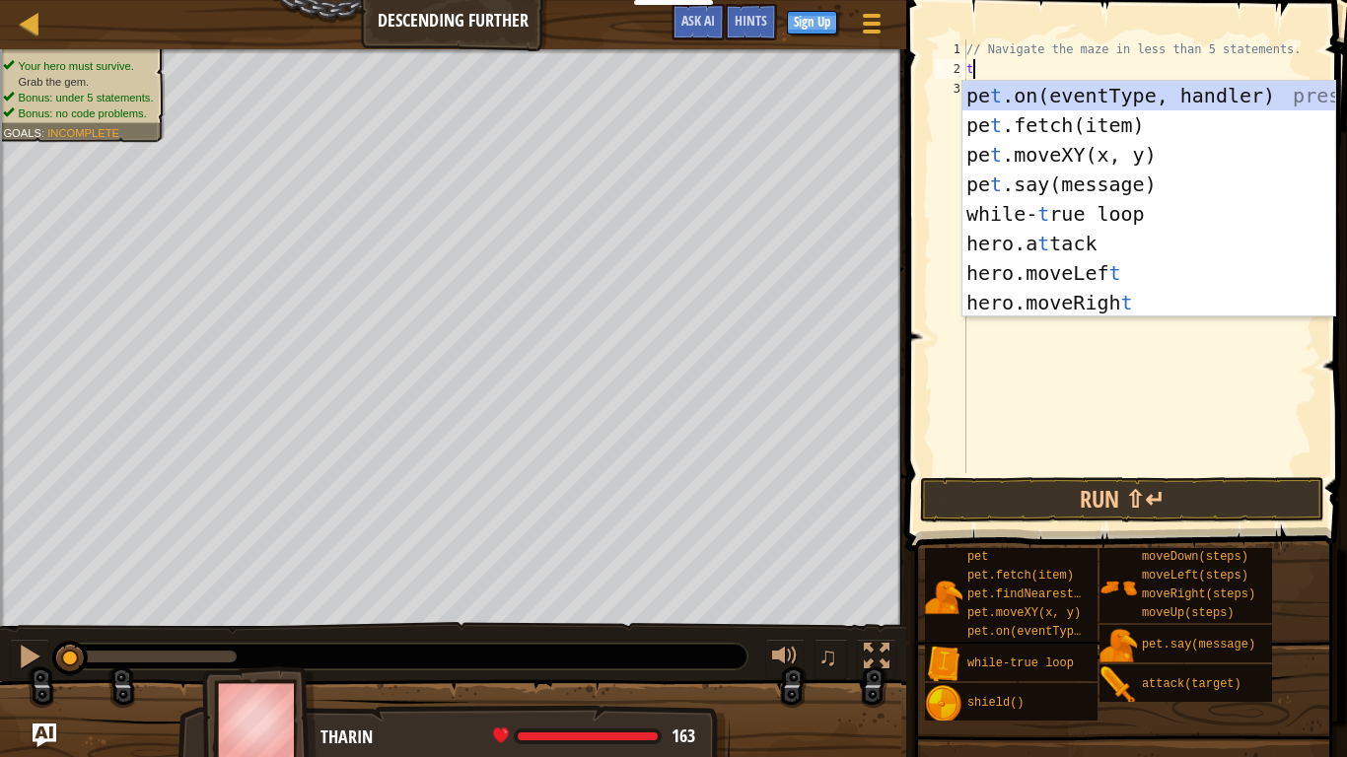
type textarea "tr"
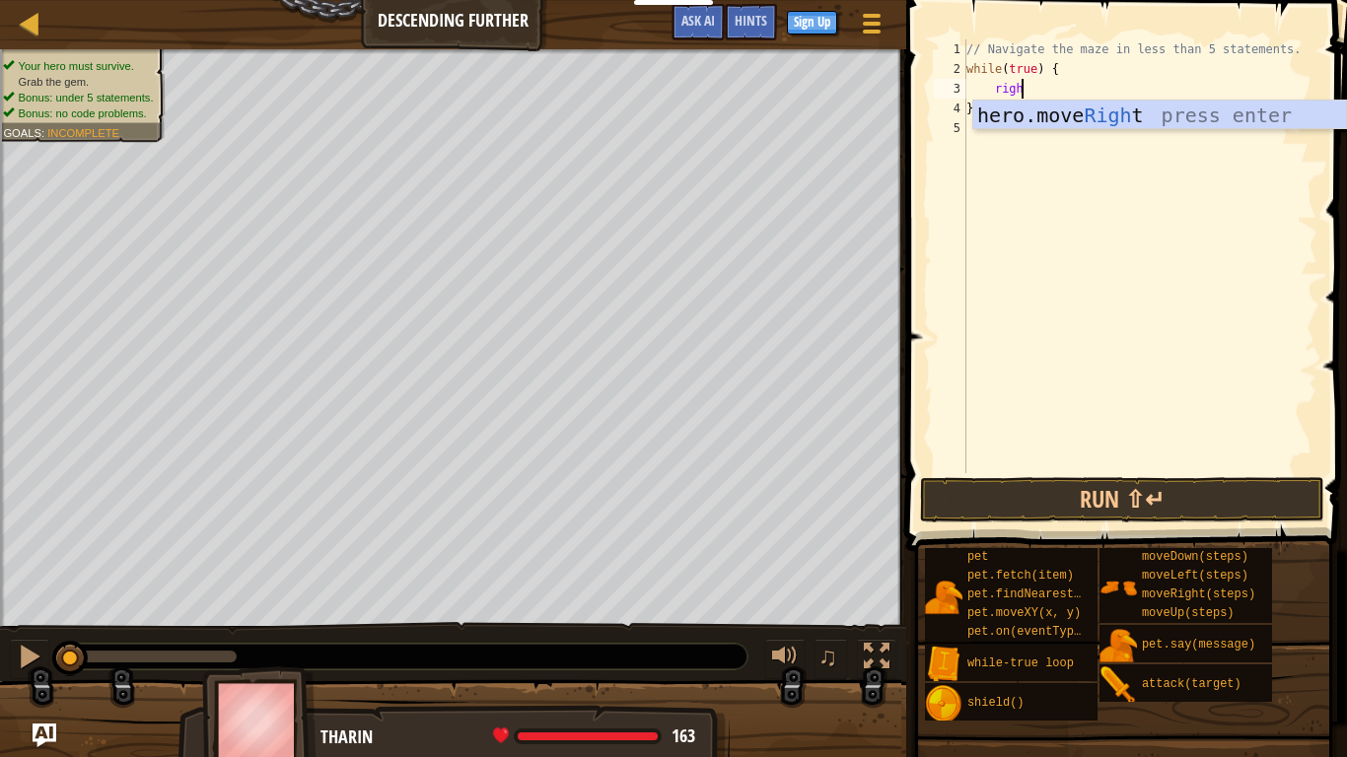
type textarea "right"
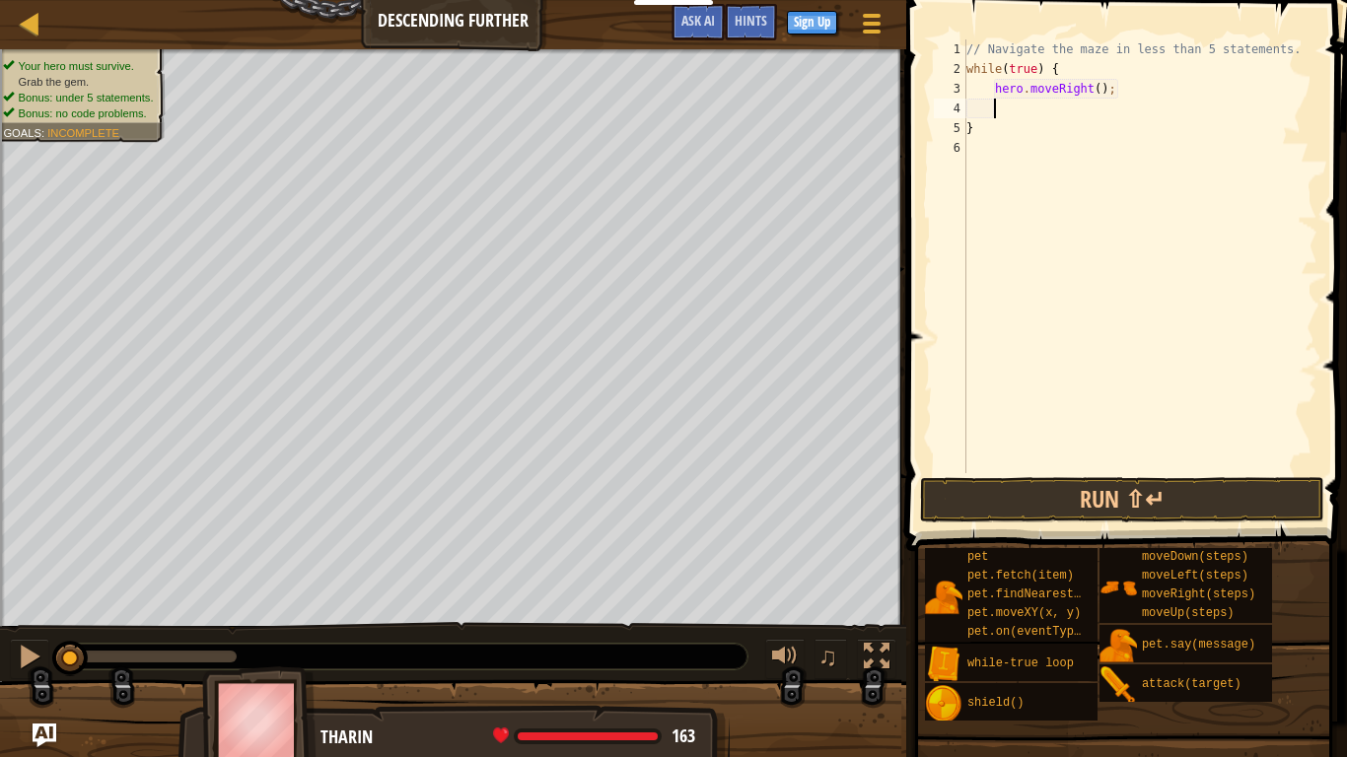
scroll to position [9, 3]
click at [1100, 93] on div "// Navigate the maze in less than 5 statements. while ( true ) { hero . moveRig…" at bounding box center [1139, 275] width 355 height 473
click at [1010, 128] on div "// Navigate the maze in less than 5 statements. while ( true ) { hero . moveRig…" at bounding box center [1139, 275] width 355 height 473
type textarea "}"
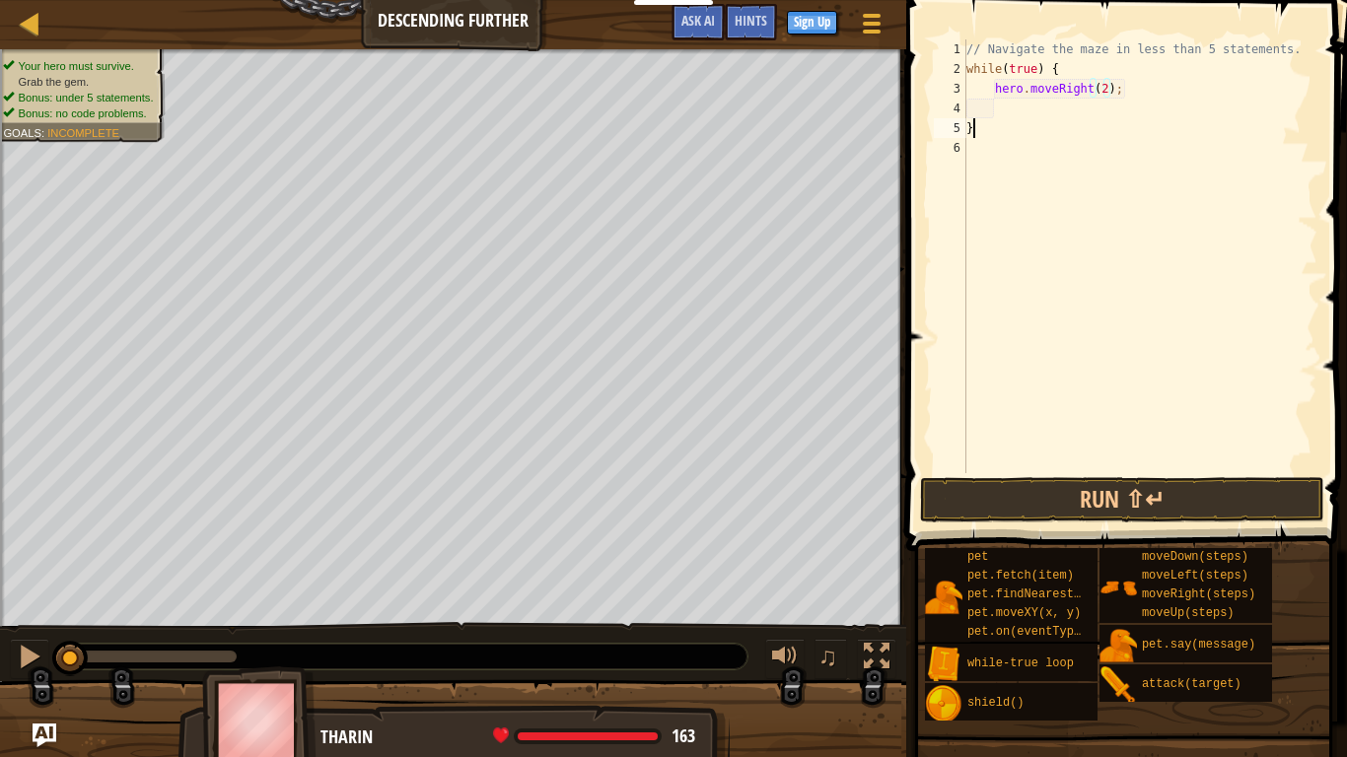
scroll to position [9, 0]
click at [1007, 109] on div "// Navigate the maze in less than 5 statements. while ( true ) { hero . moveRig…" at bounding box center [1139, 275] width 355 height 473
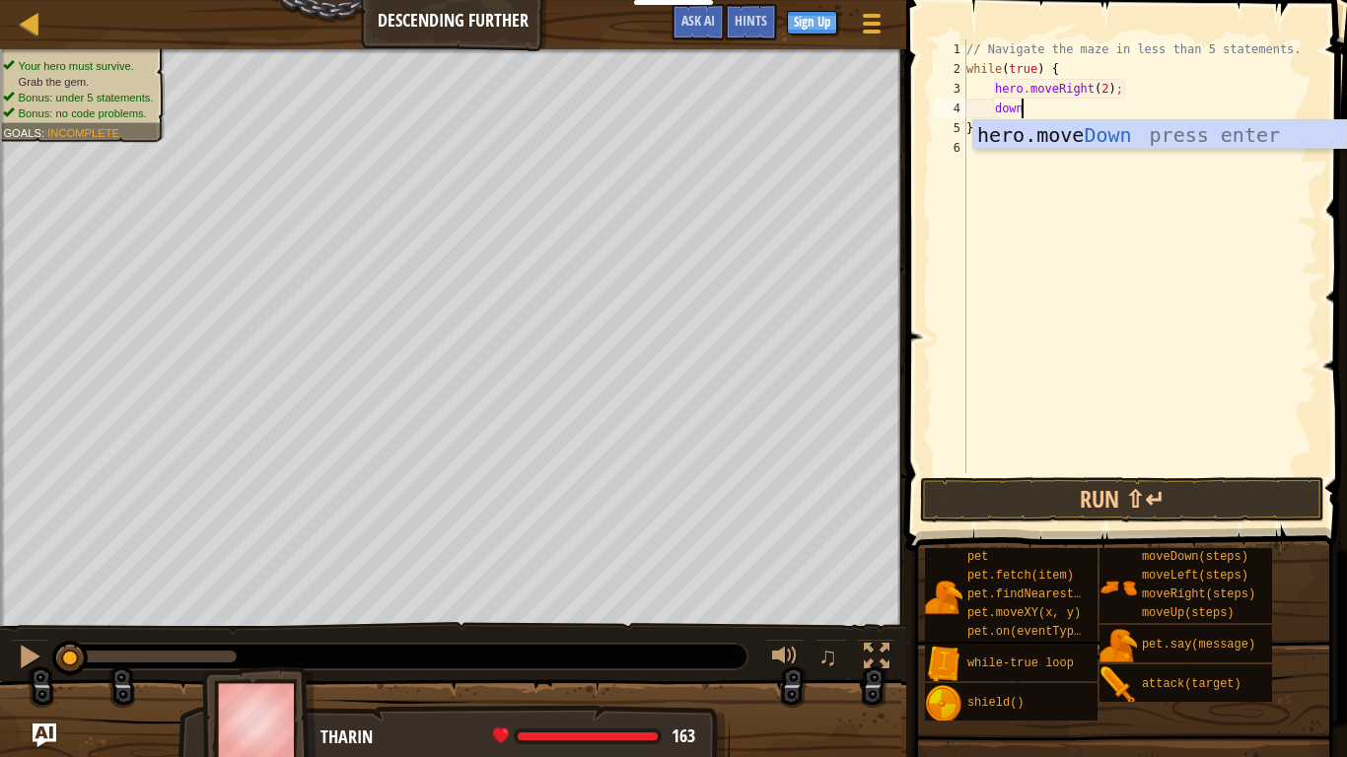
scroll to position [9, 8]
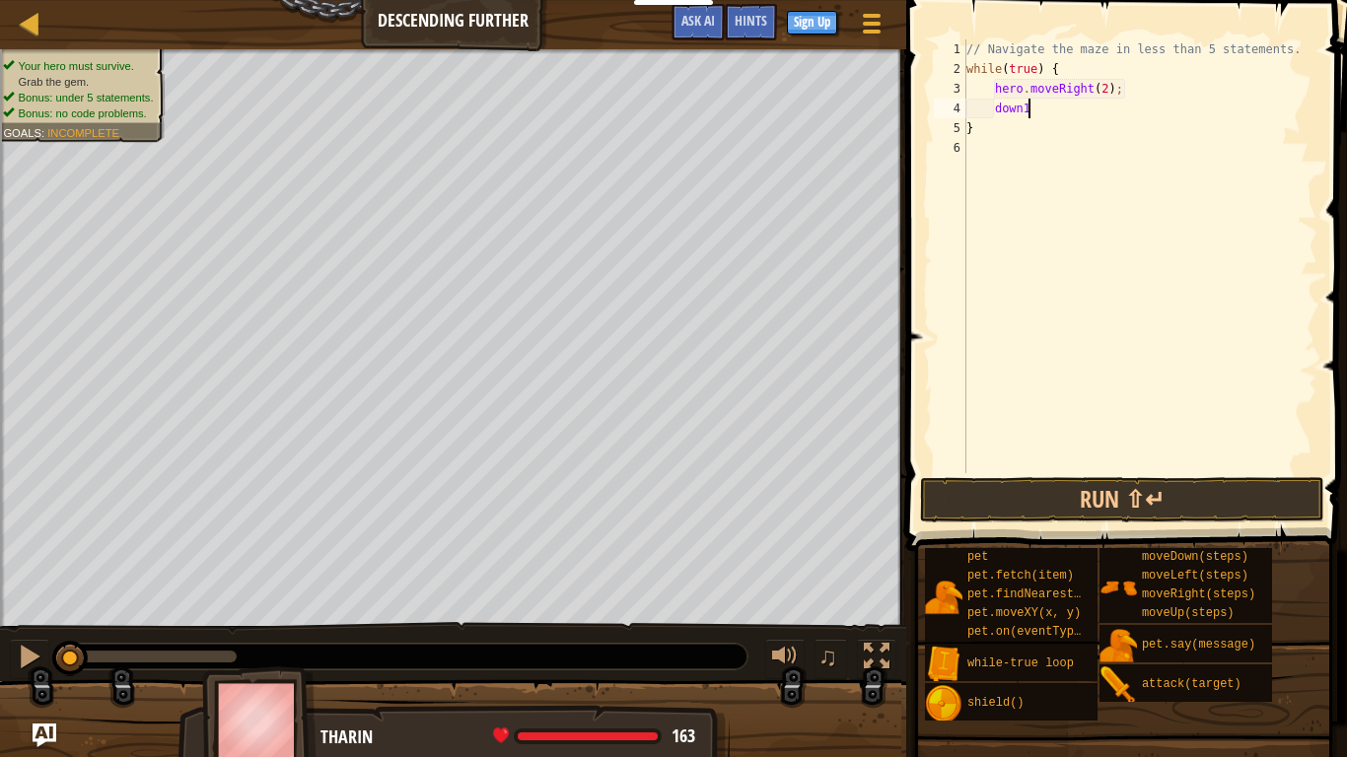
type textarea "down"
click at [1027, 111] on div "// Navigate the maze in less than 5 statements. while ( true ) { hero . moveRig…" at bounding box center [1139, 275] width 355 height 473
type textarea "do"
click at [1095, 109] on div "// Navigate the maze in less than 5 statements. while ( true ) { hero . moveRig…" at bounding box center [1139, 275] width 355 height 473
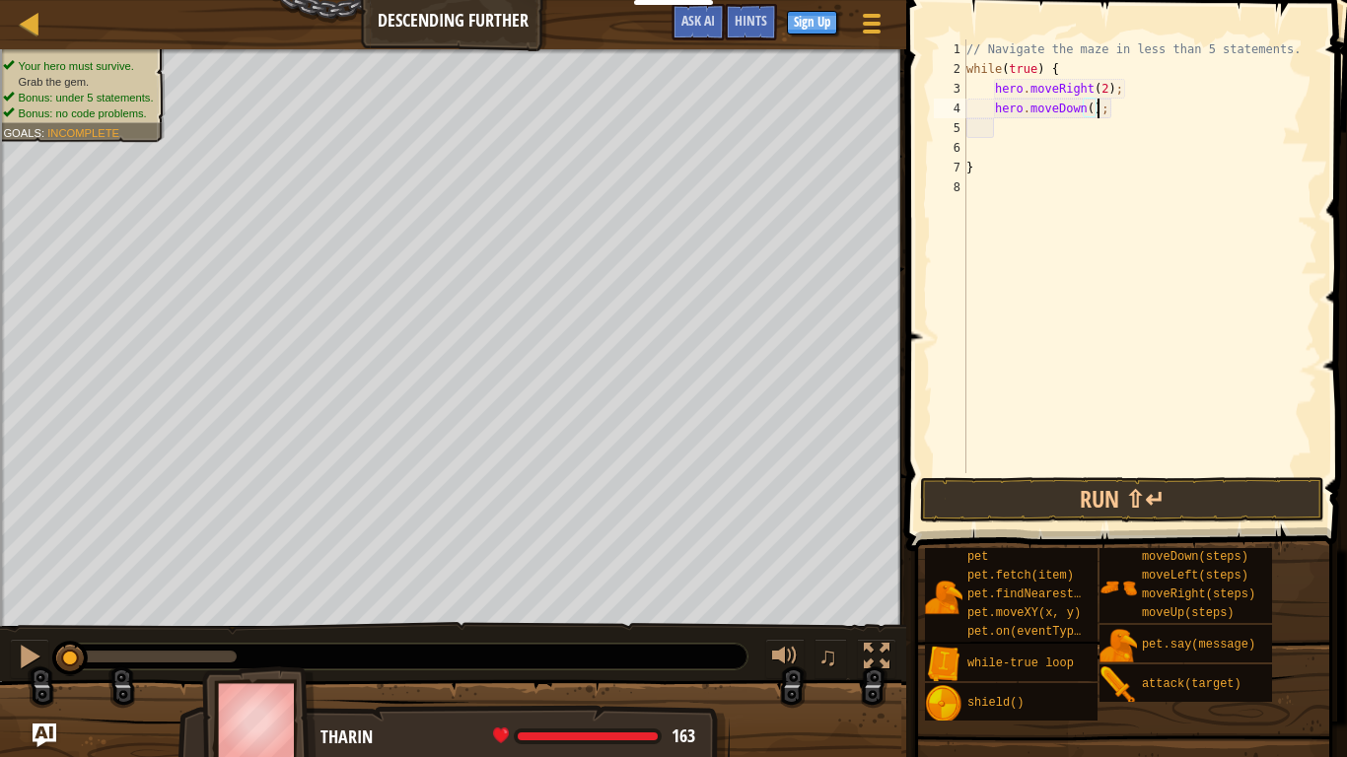
click at [1090, 109] on div "// Navigate the maze in less than 5 statements. while ( true ) { hero . moveRig…" at bounding box center [1139, 275] width 355 height 473
type textarea "hero.moveDown(1);"
click at [1025, 138] on div "// Navigate the maze in less than 5 statements. while ( true ) { hero . moveRig…" at bounding box center [1139, 275] width 355 height 473
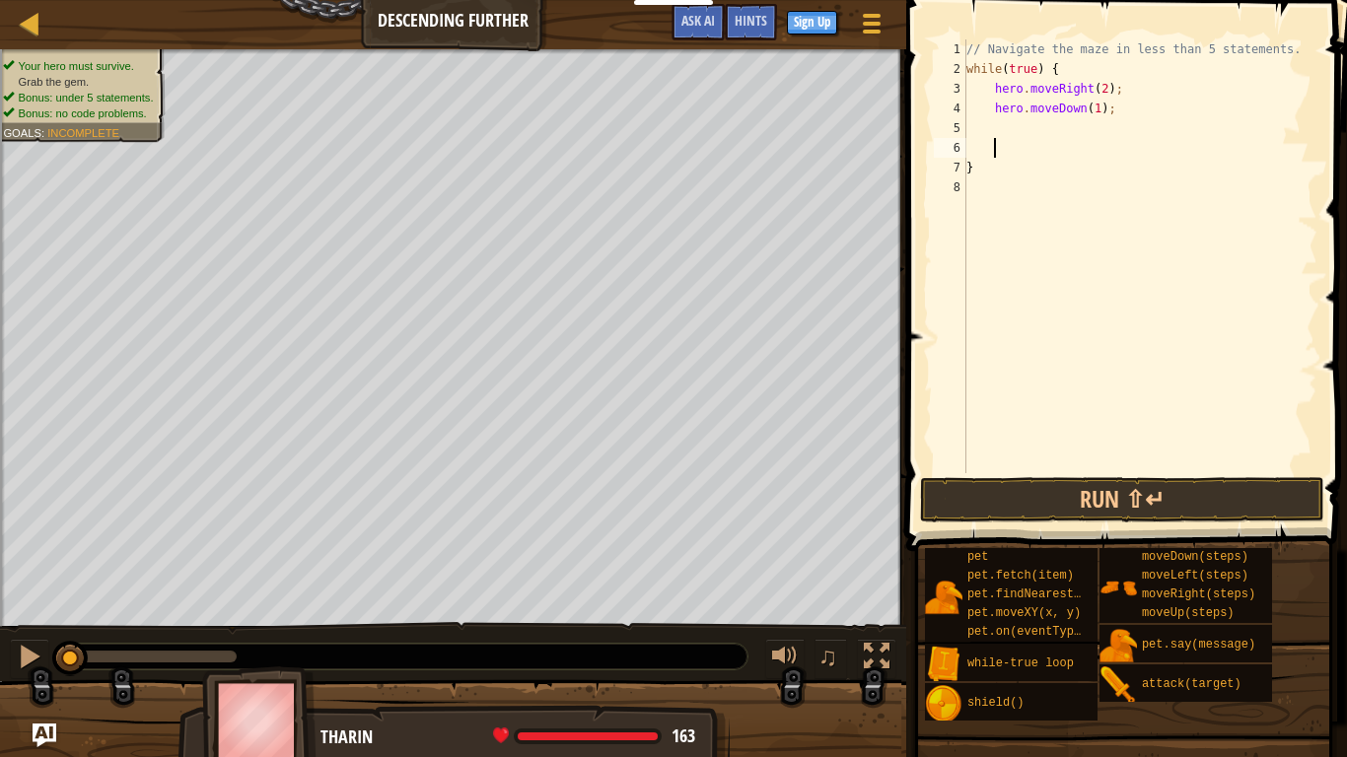
click at [1005, 133] on div "// Navigate the maze in less than 5 statements. while ( true ) { hero . moveRig…" at bounding box center [1139, 275] width 355 height 473
click at [1166, 484] on button "Run ⇧↵" at bounding box center [1122, 499] width 404 height 45
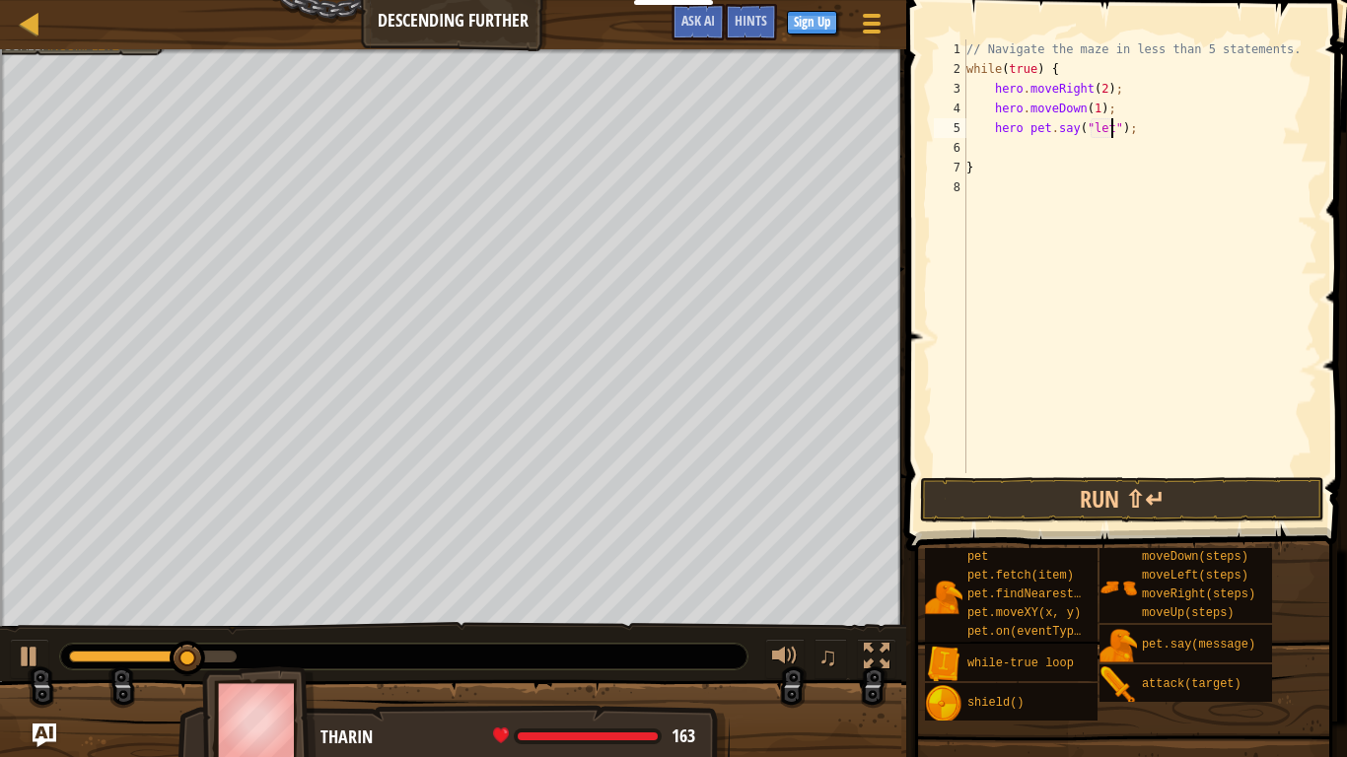
click at [1202, 132] on div "// Navigate the maze in less than 5 statements. while ( true ) { hero . moveRig…" at bounding box center [1139, 275] width 355 height 473
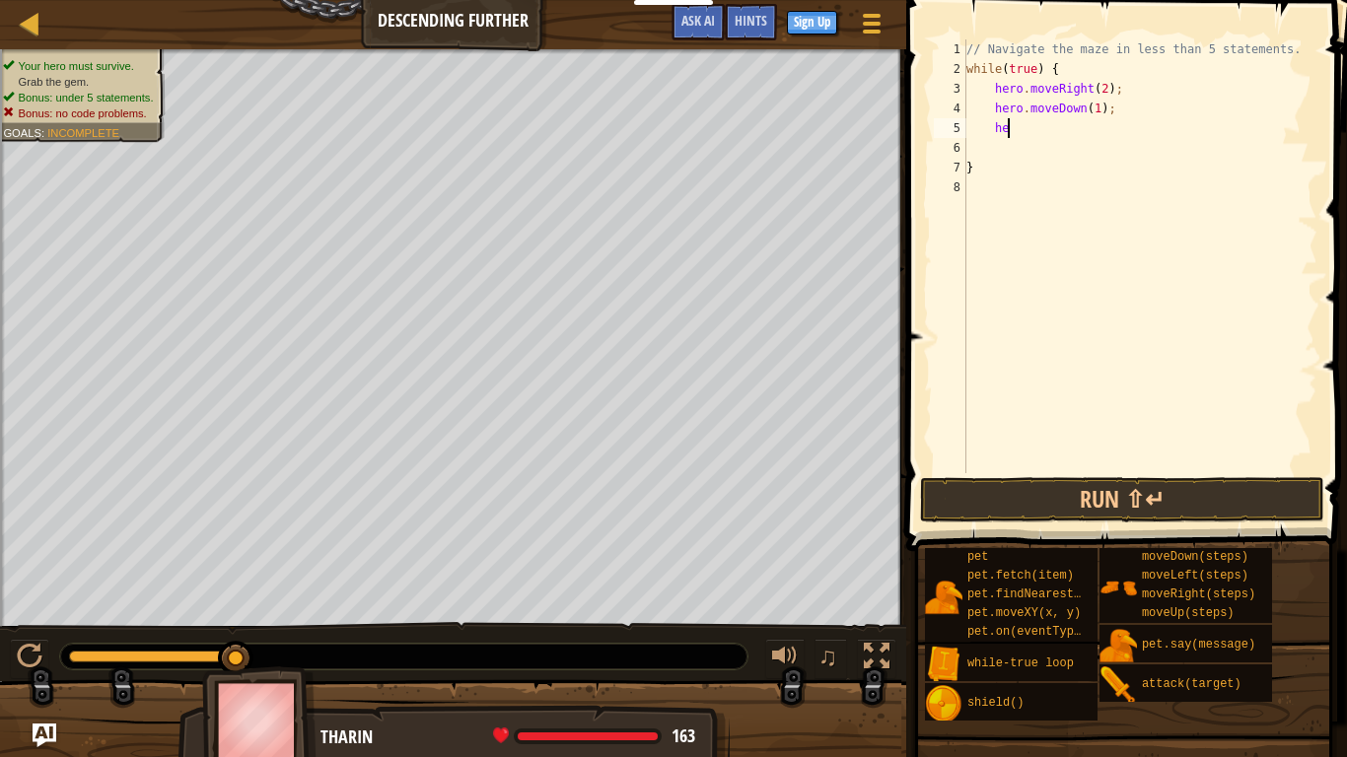
type textarea "h"
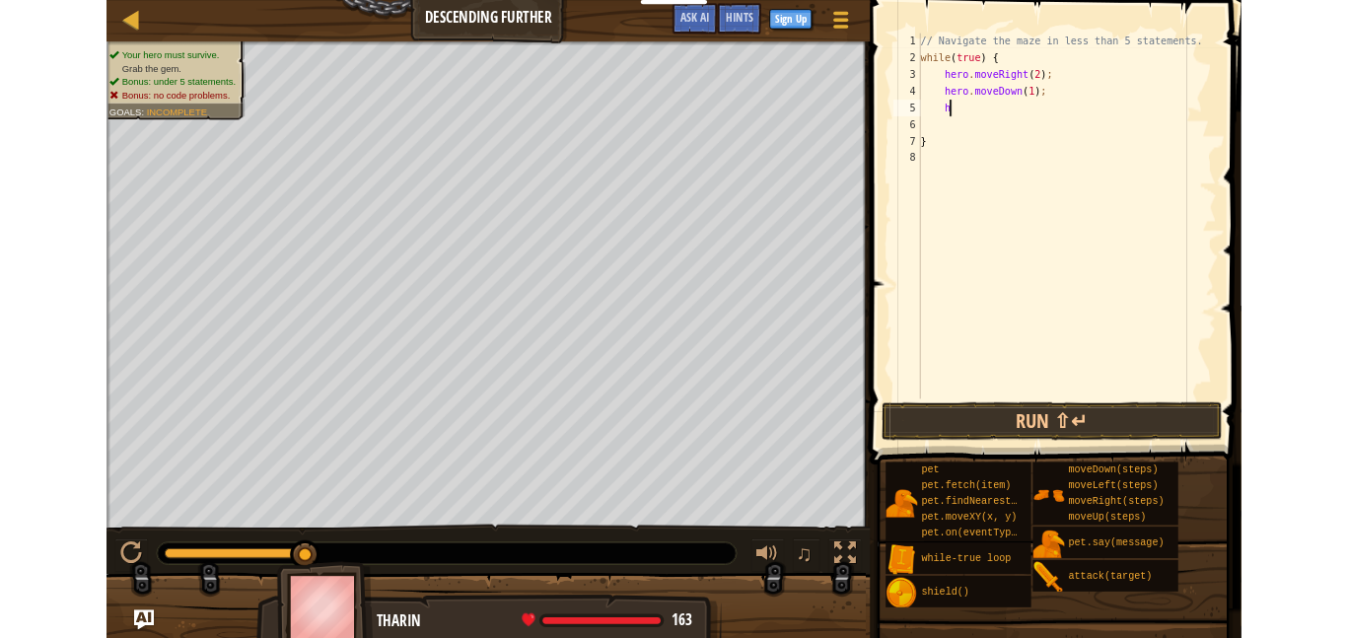
scroll to position [9, 3]
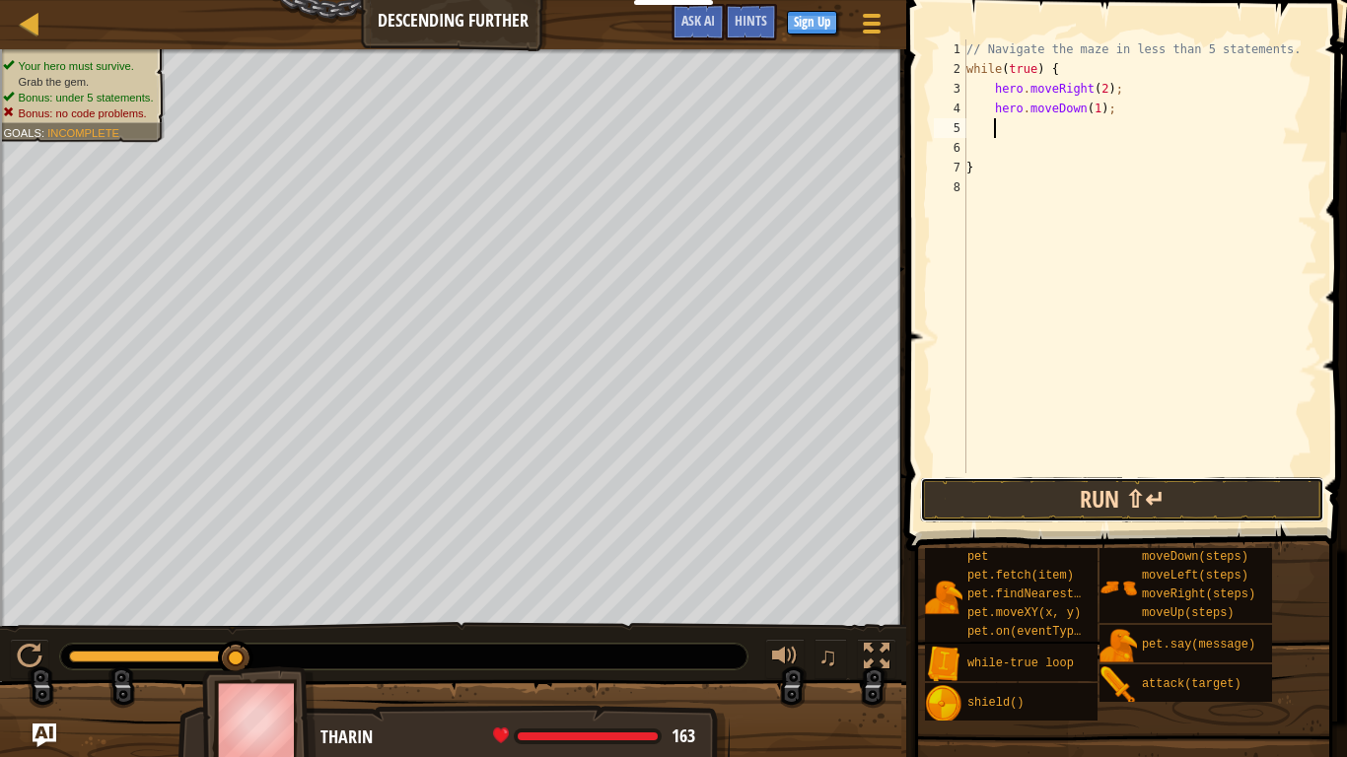
click at [1019, 492] on button "Run ⇧↵" at bounding box center [1122, 499] width 404 height 45
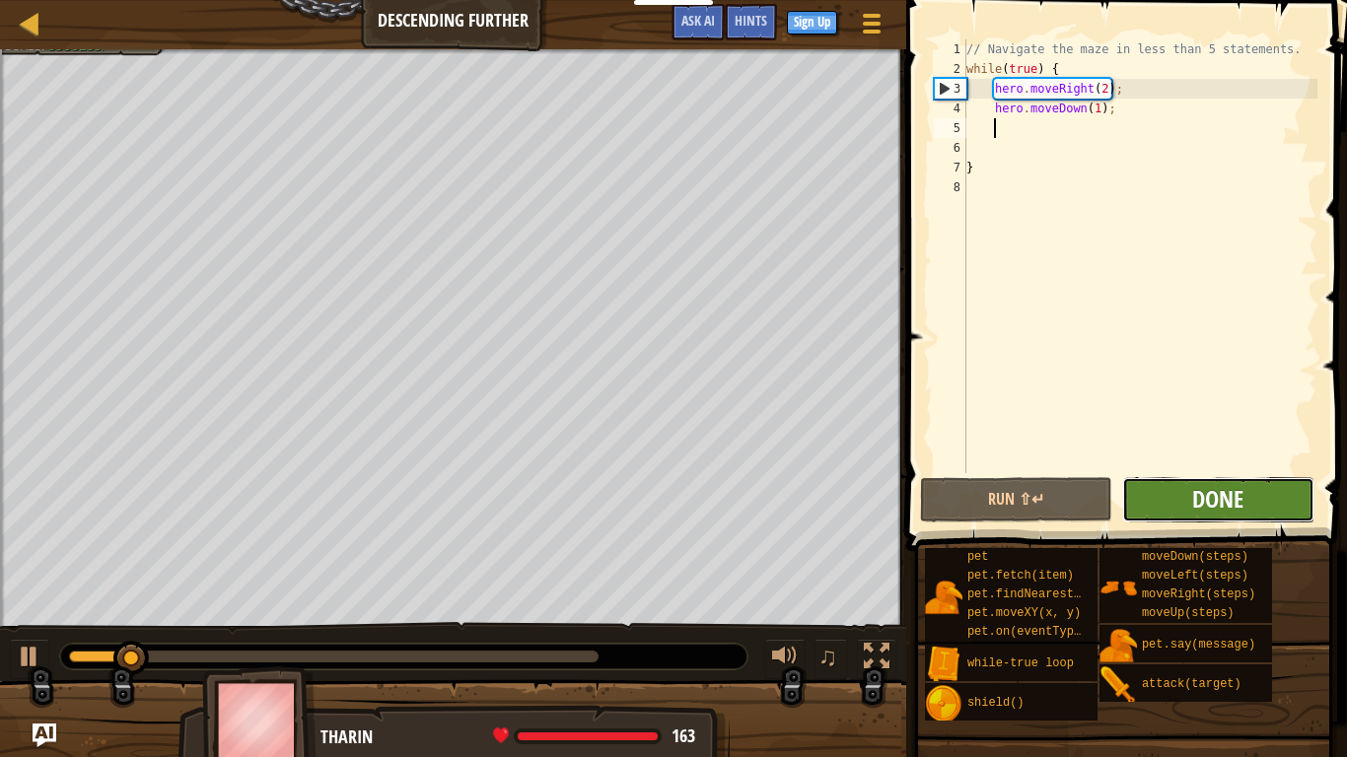
click at [1240, 504] on span "Done" at bounding box center [1217, 499] width 51 height 32
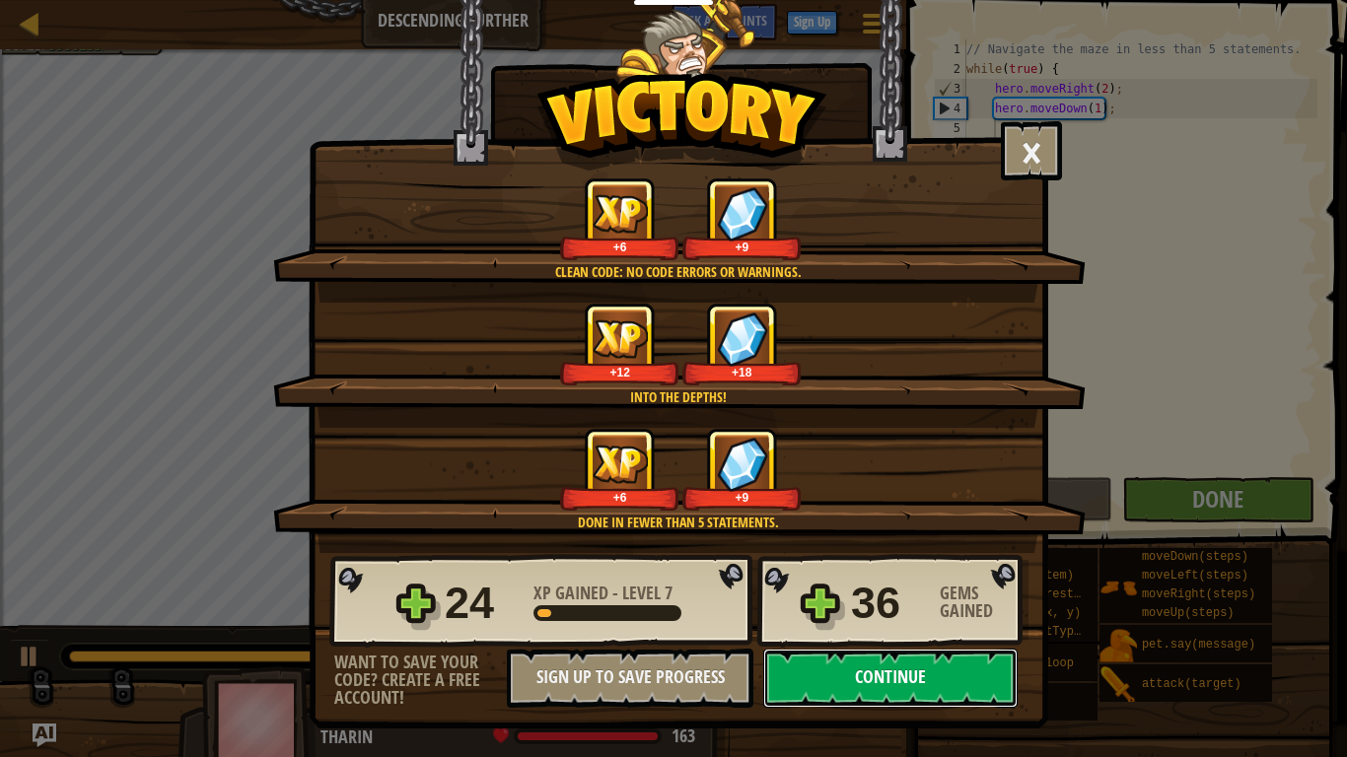
click at [922, 637] on button "Continue" at bounding box center [890, 678] width 254 height 59
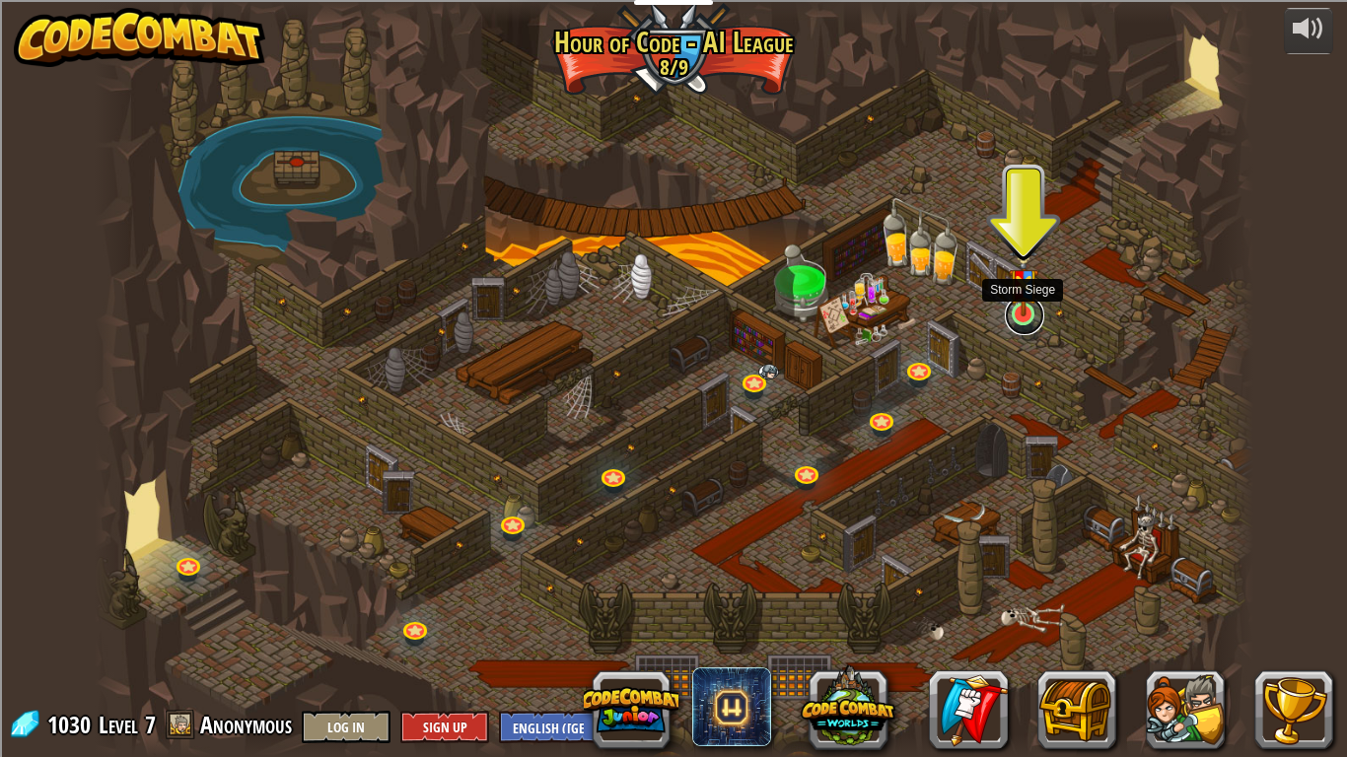
click at [1020, 323] on link at bounding box center [1024, 315] width 39 height 39
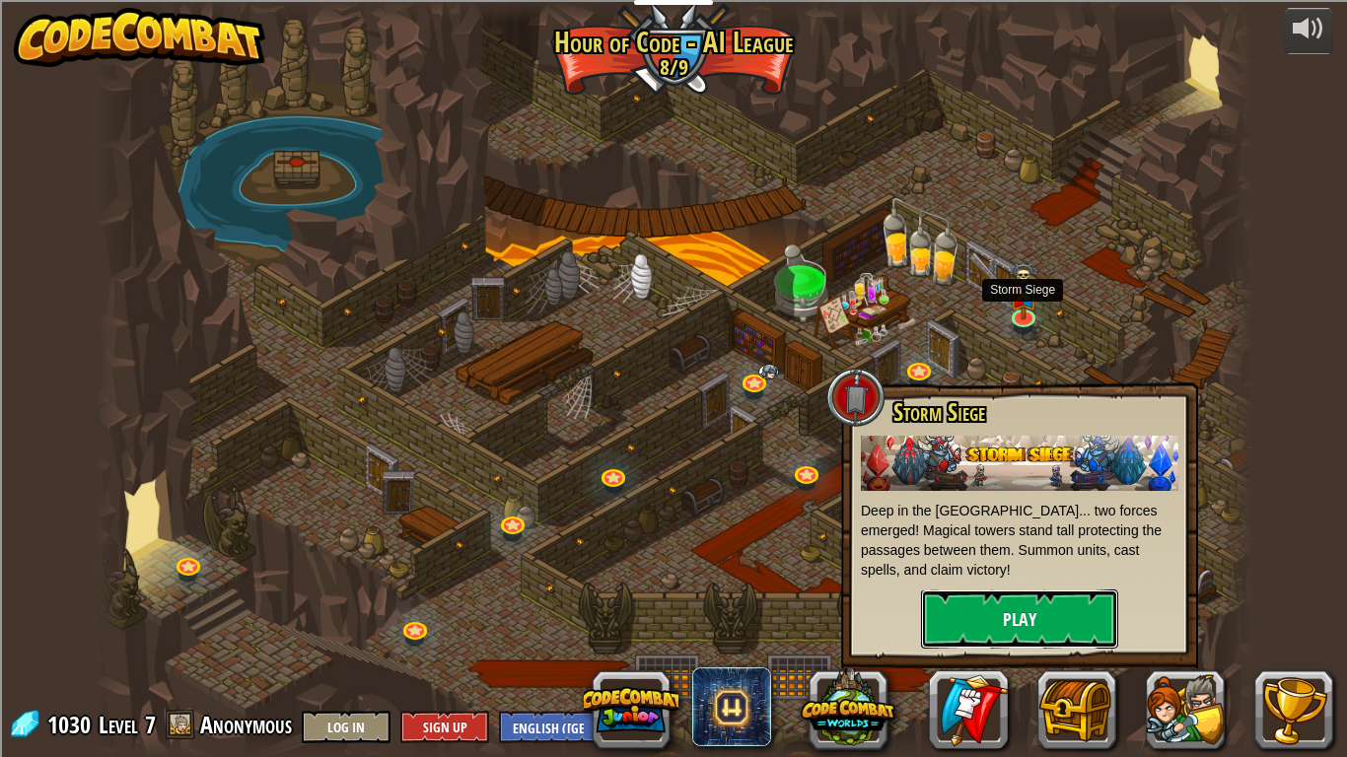
click at [1009, 608] on button "Play" at bounding box center [1019, 619] width 197 height 59
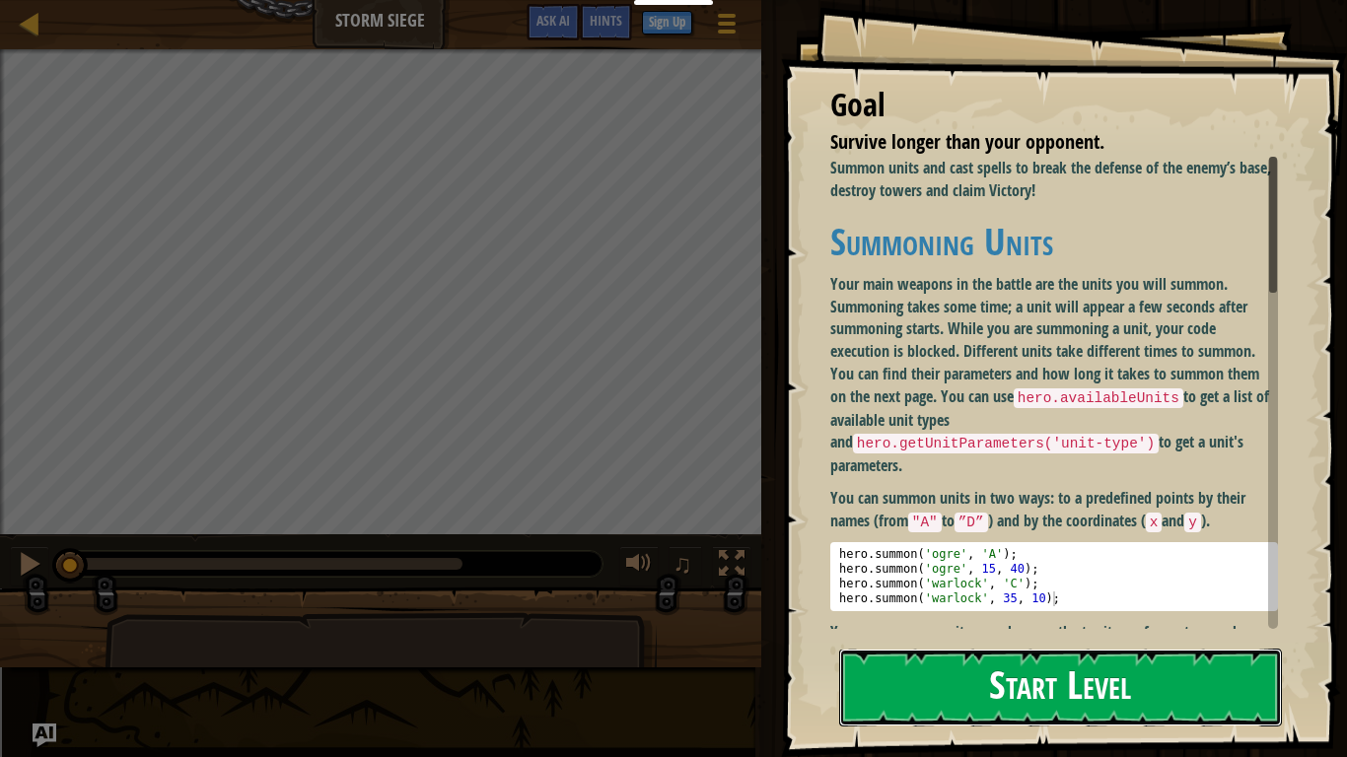
click at [958, 637] on button "Start Level" at bounding box center [1060, 688] width 443 height 78
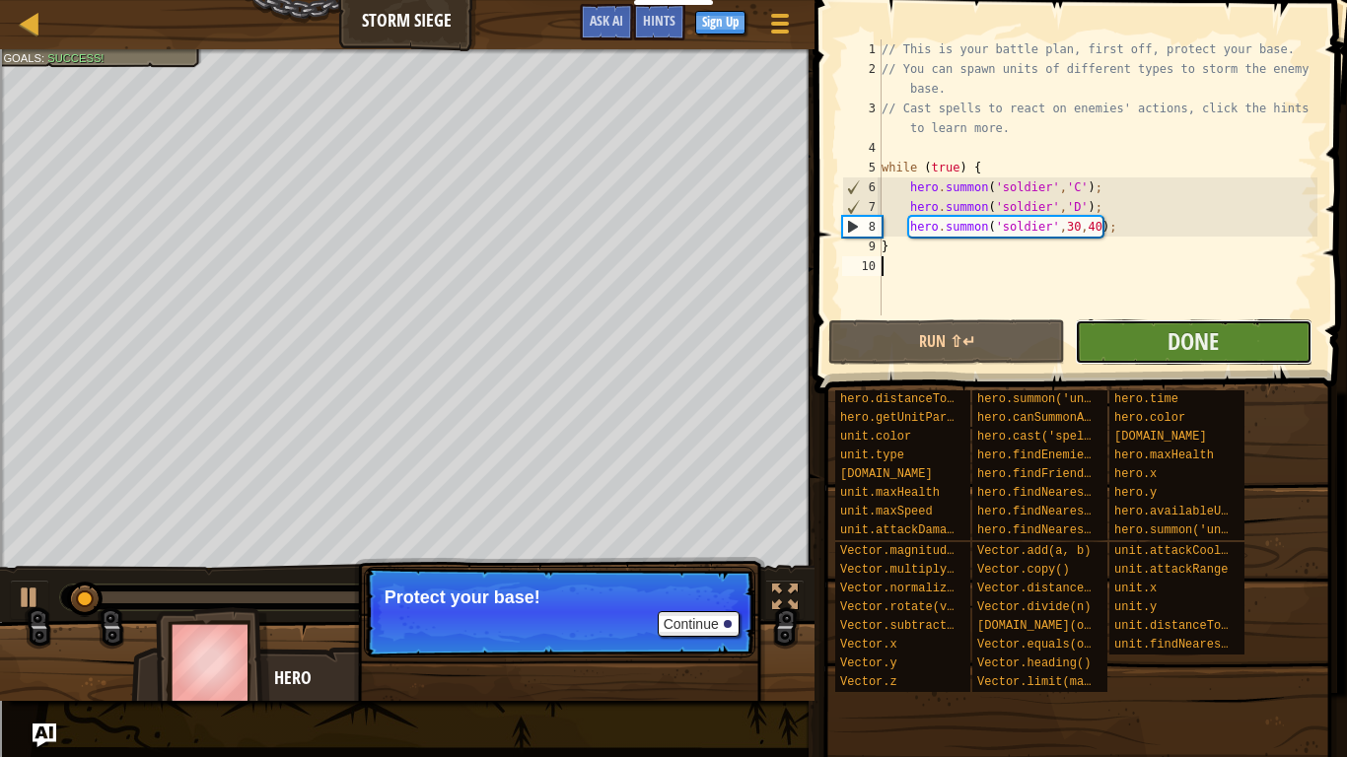
click at [1115, 326] on button "Done" at bounding box center [1193, 341] width 237 height 45
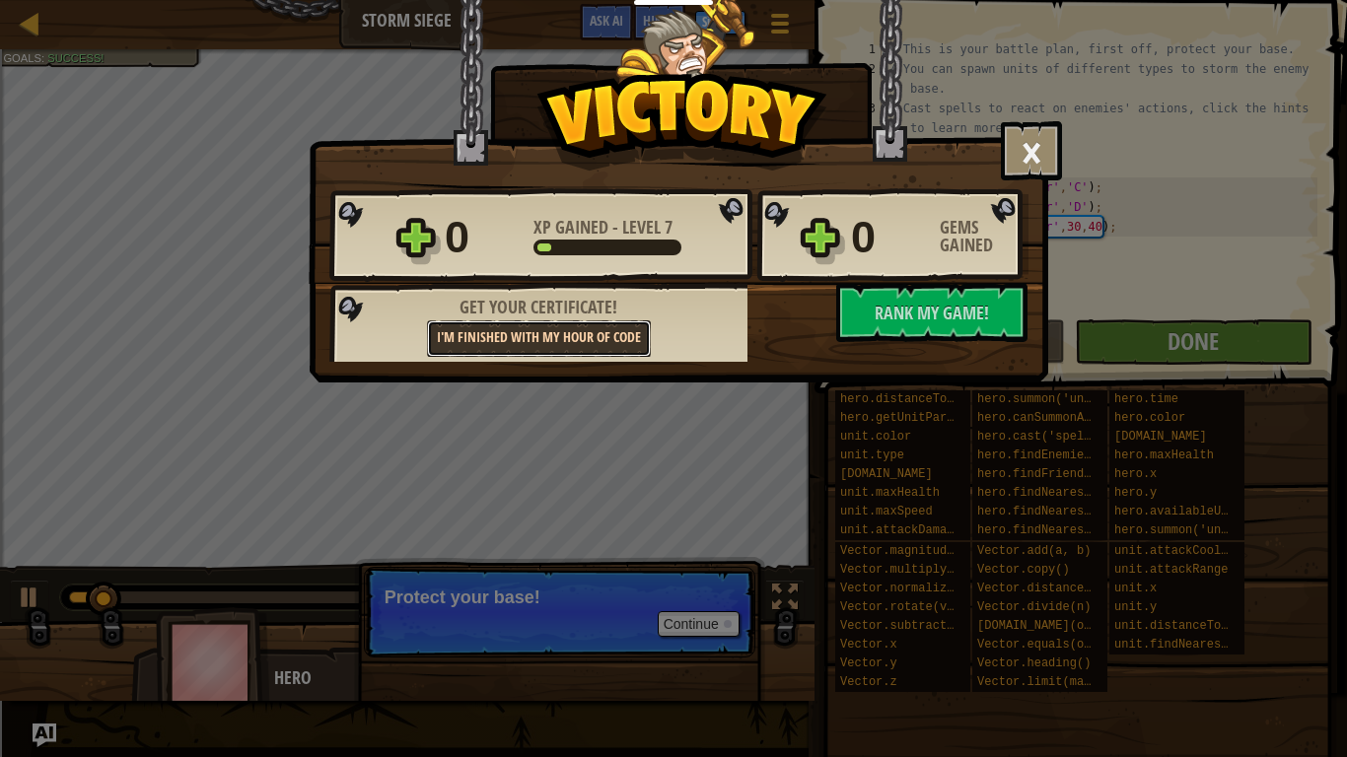
click at [555, 339] on link "I'm finished with my Hour of Code" at bounding box center [539, 338] width 224 height 36
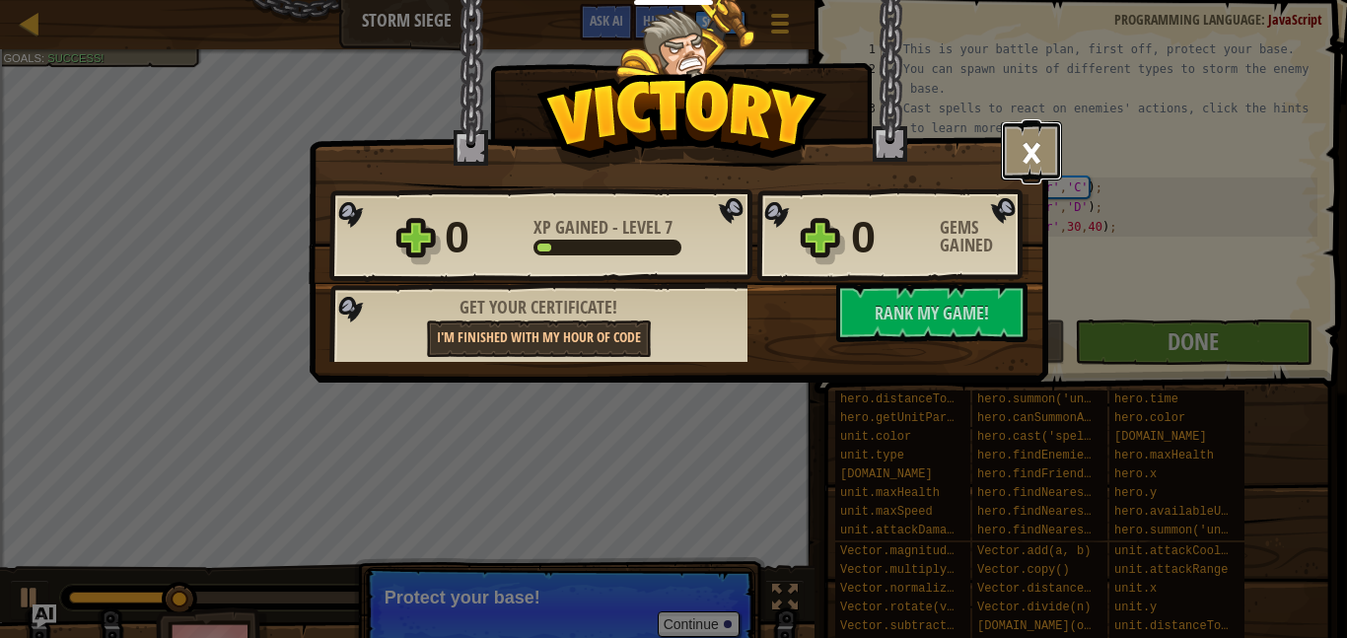
click at [1032, 151] on button "×" at bounding box center [1031, 150] width 61 height 59
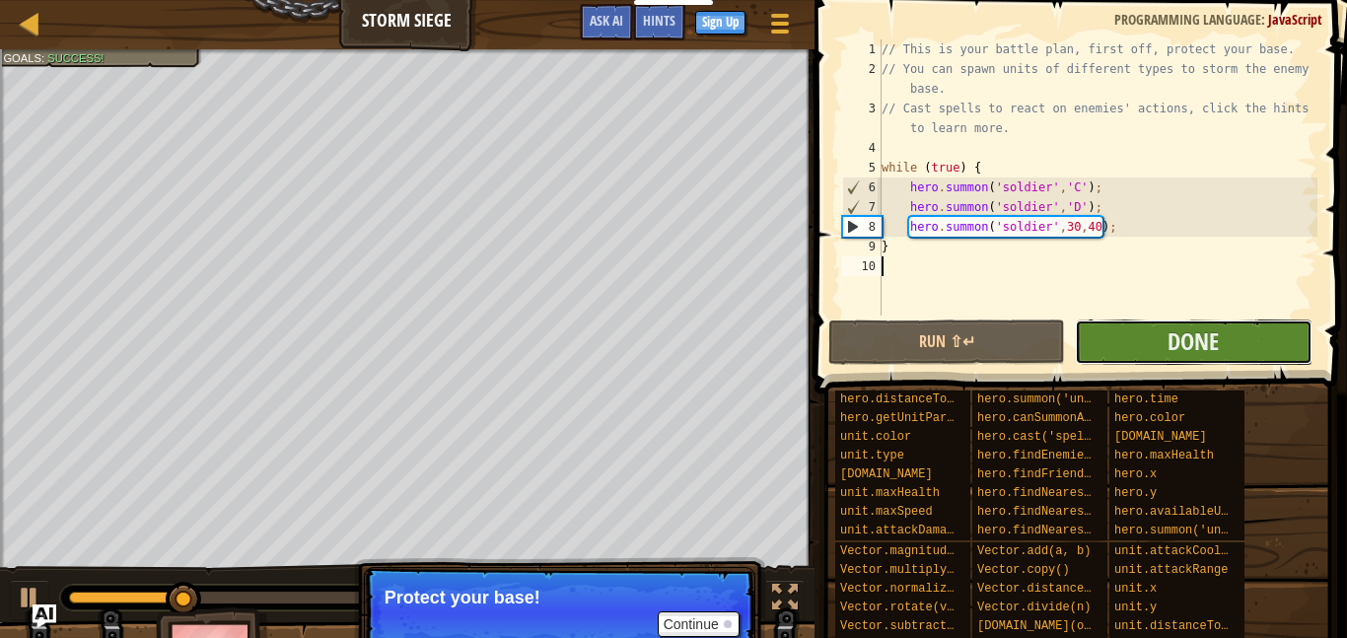
click at [1112, 339] on button "Done" at bounding box center [1193, 341] width 237 height 45
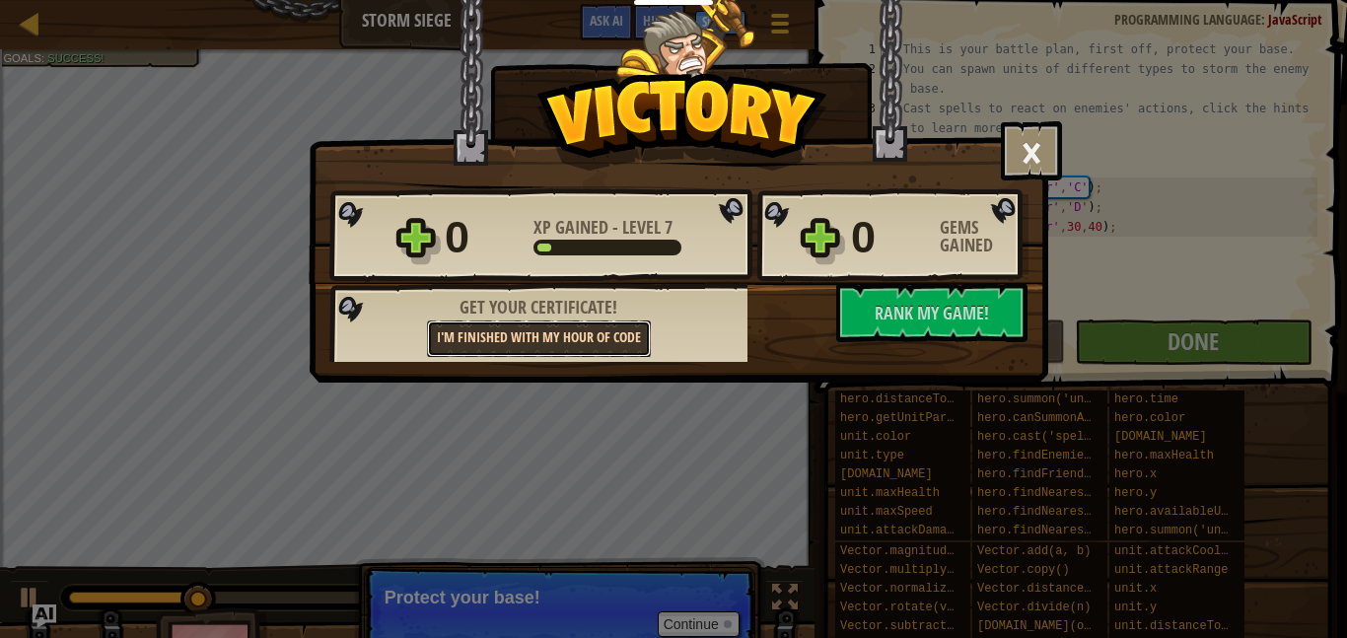
click at [540, 341] on link "I'm finished with my Hour of Code" at bounding box center [539, 338] width 224 height 36
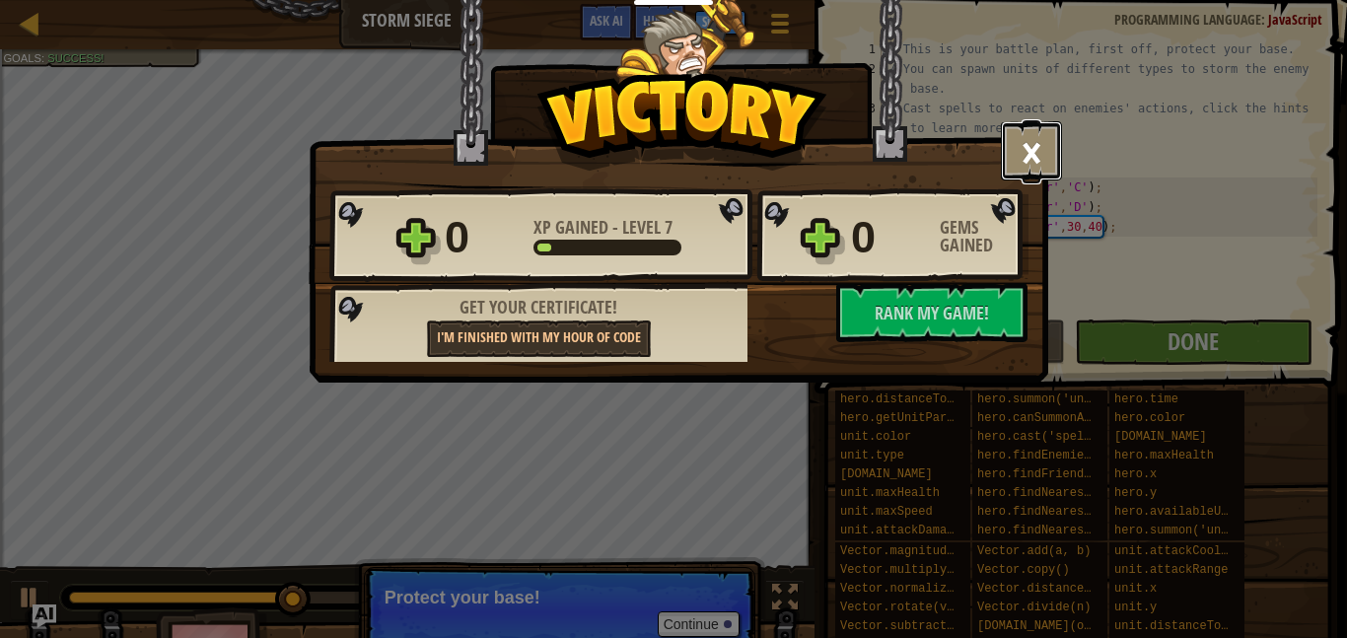
click at [1017, 151] on button "×" at bounding box center [1031, 150] width 61 height 59
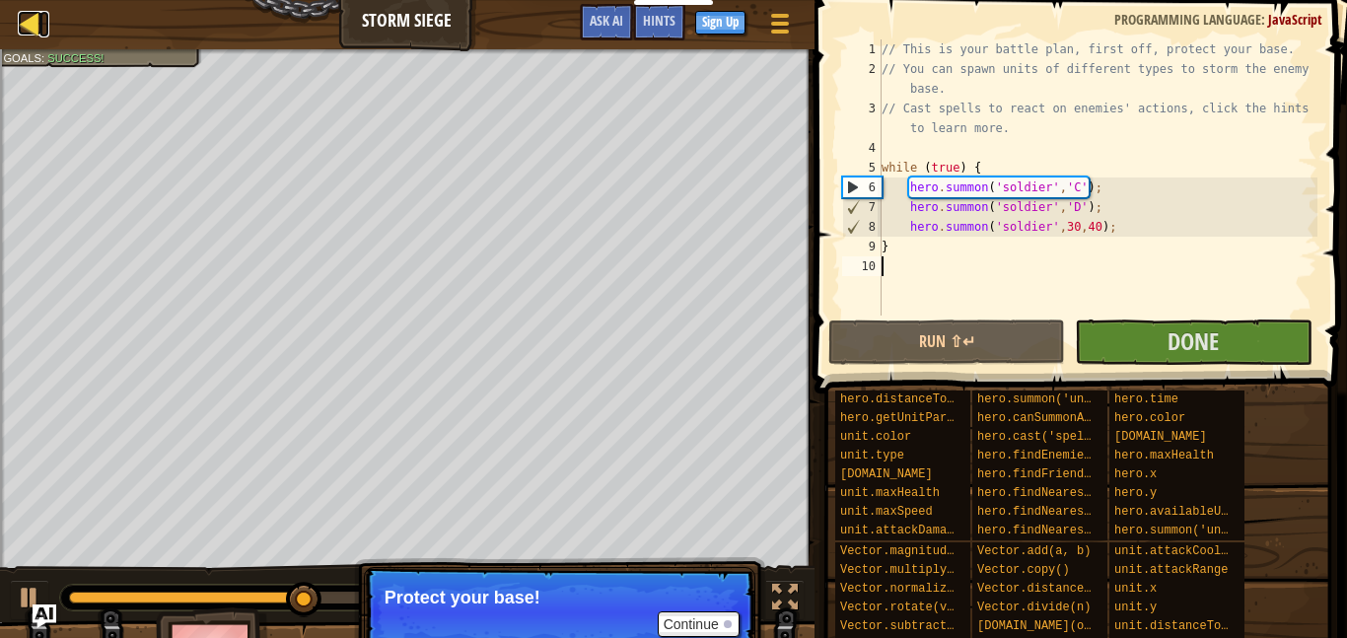
click at [23, 20] on div at bounding box center [30, 23] width 25 height 25
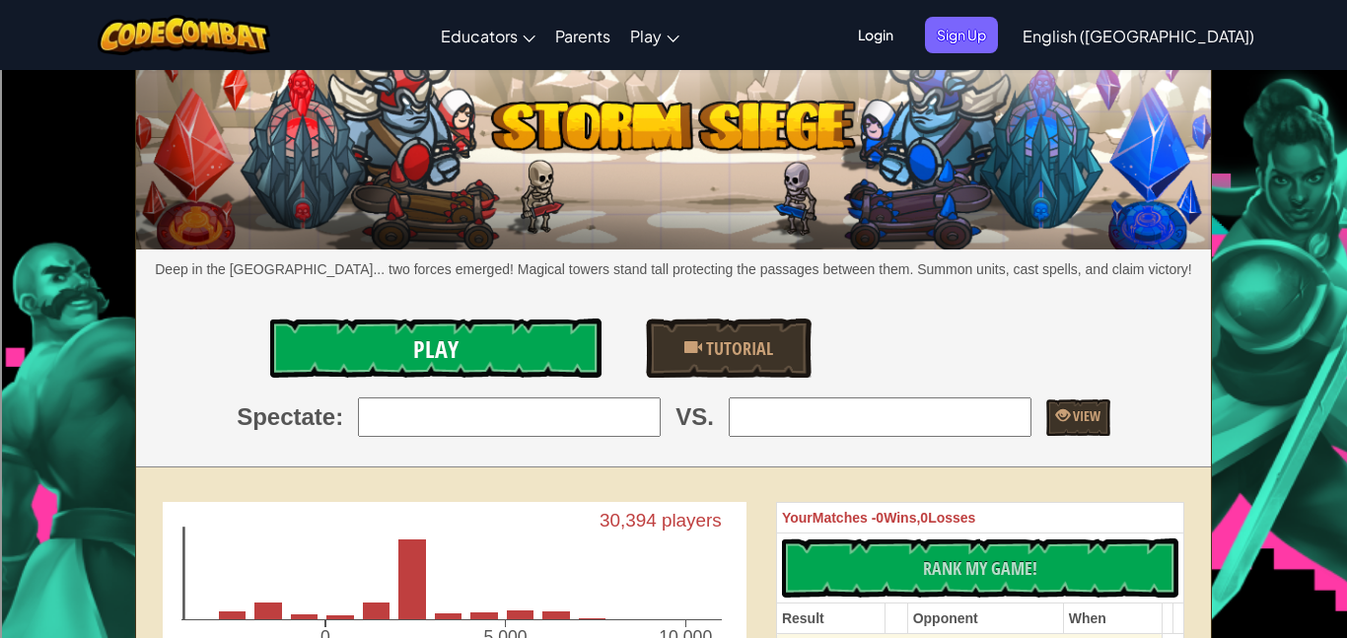
click at [464, 336] on link "Play" at bounding box center [435, 347] width 331 height 59
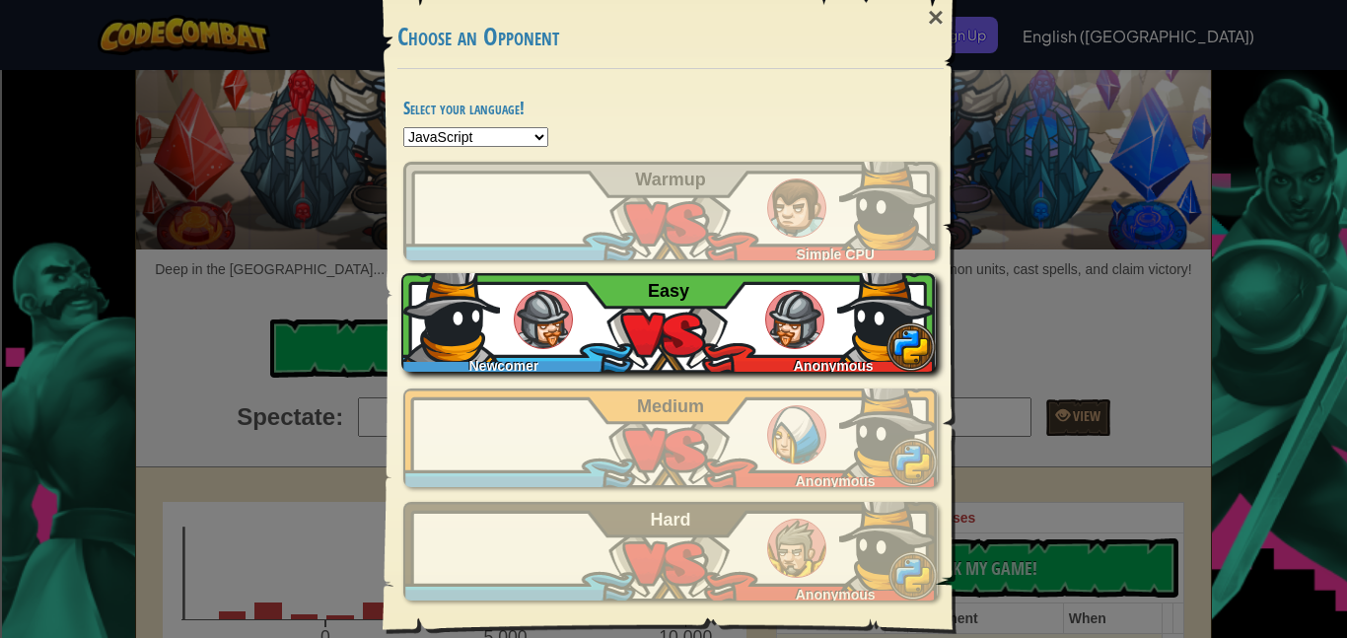
scroll to position [67, 0]
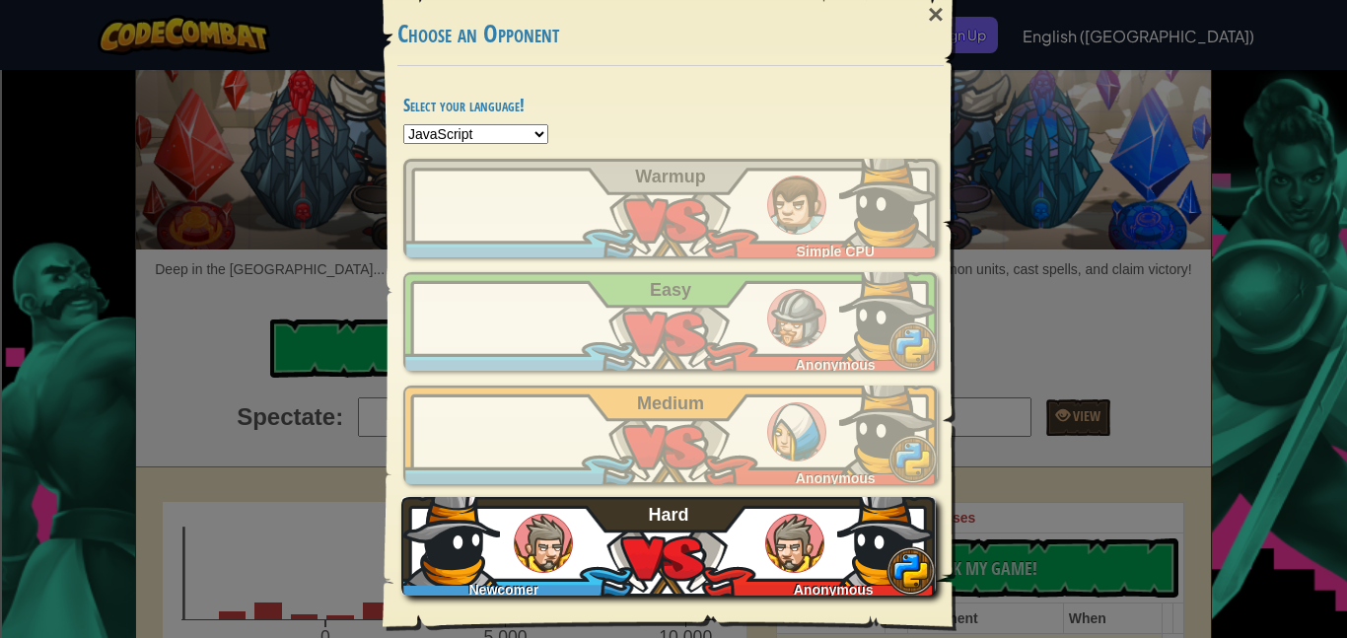
click at [650, 520] on span "Hard" at bounding box center [669, 515] width 40 height 20
